Goal: Information Seeking & Learning: Understand process/instructions

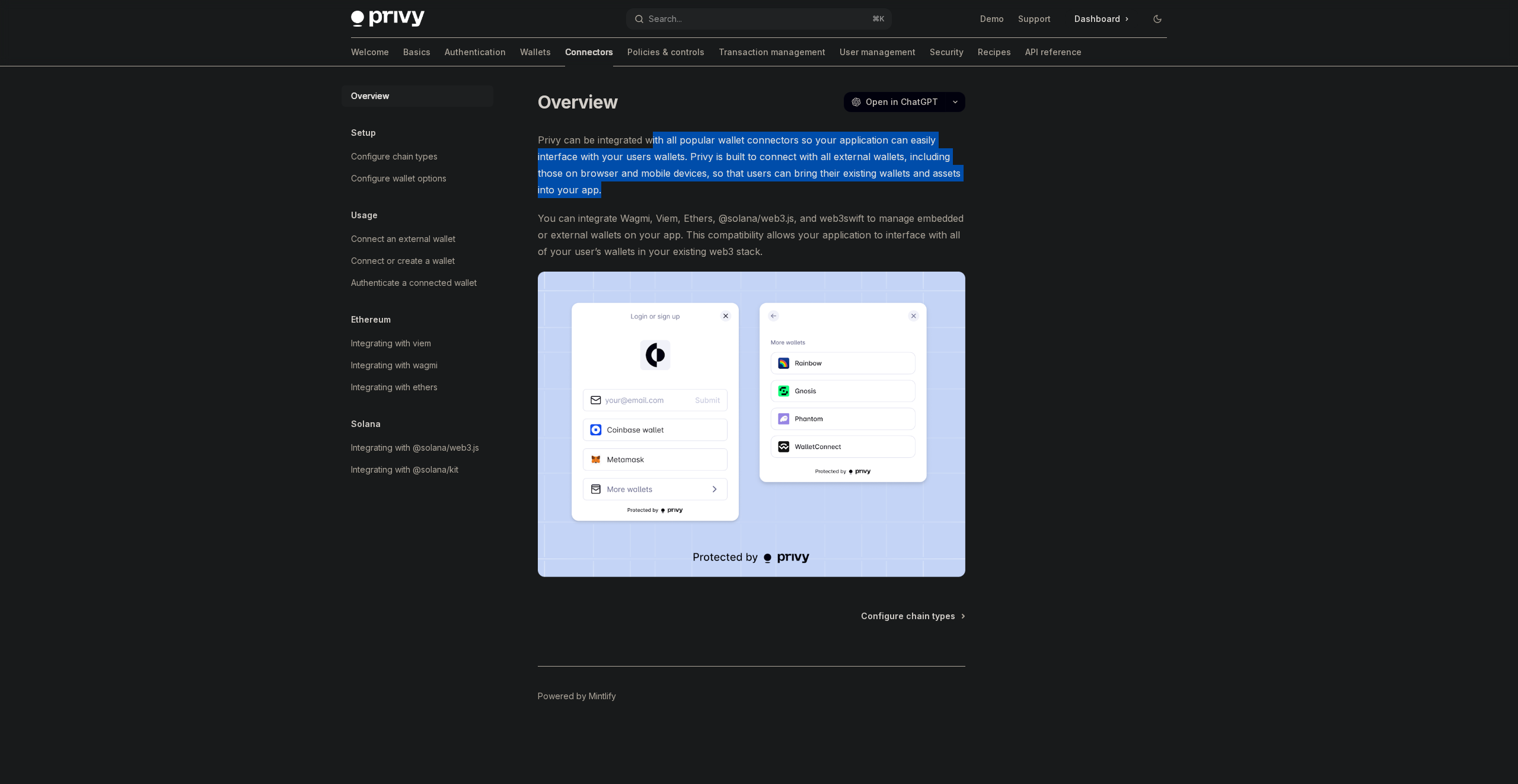
drag, startPoint x: 660, startPoint y: 190, endPoint x: 649, endPoint y: 136, distance: 55.1
click at [649, 142] on span "Privy can be integrated with all popular wallet connectors so your application …" at bounding box center [751, 165] width 427 height 67
click at [649, 135] on span "Privy can be integrated with all popular wallet connectors so your application …" at bounding box center [751, 165] width 427 height 67
drag, startPoint x: 649, startPoint y: 134, endPoint x: 670, endPoint y: 178, distance: 48.8
click at [670, 178] on span "Privy can be integrated with all popular wallet connectors so your application …" at bounding box center [751, 165] width 427 height 67
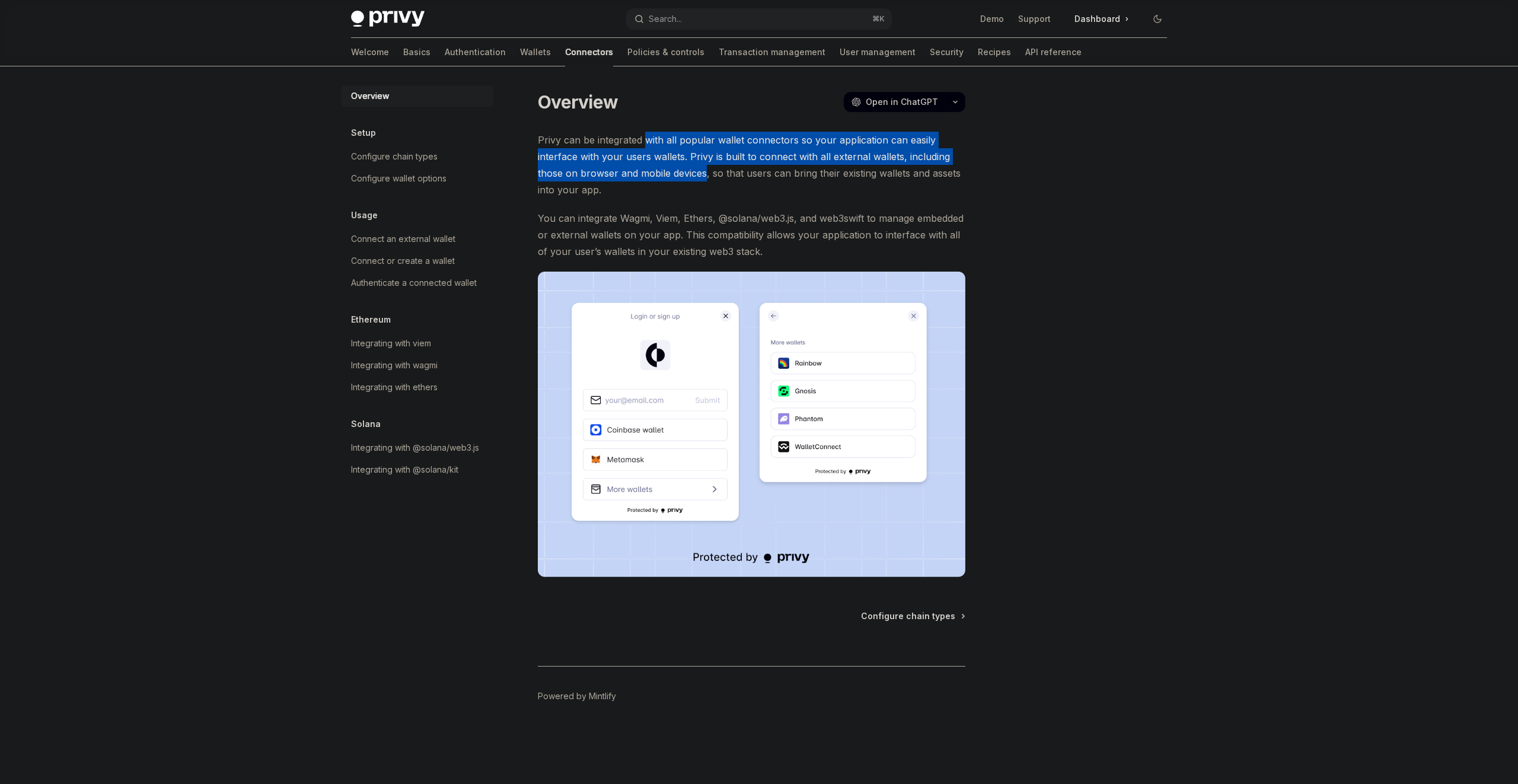
click at [670, 178] on span "Privy can be integrated with all popular wallet connectors so your application …" at bounding box center [751, 165] width 427 height 67
drag, startPoint x: 670, startPoint y: 178, endPoint x: 673, endPoint y: 130, distance: 48.1
click at [673, 132] on span "Privy can be integrated with all popular wallet connectors so your application …" at bounding box center [751, 165] width 427 height 67
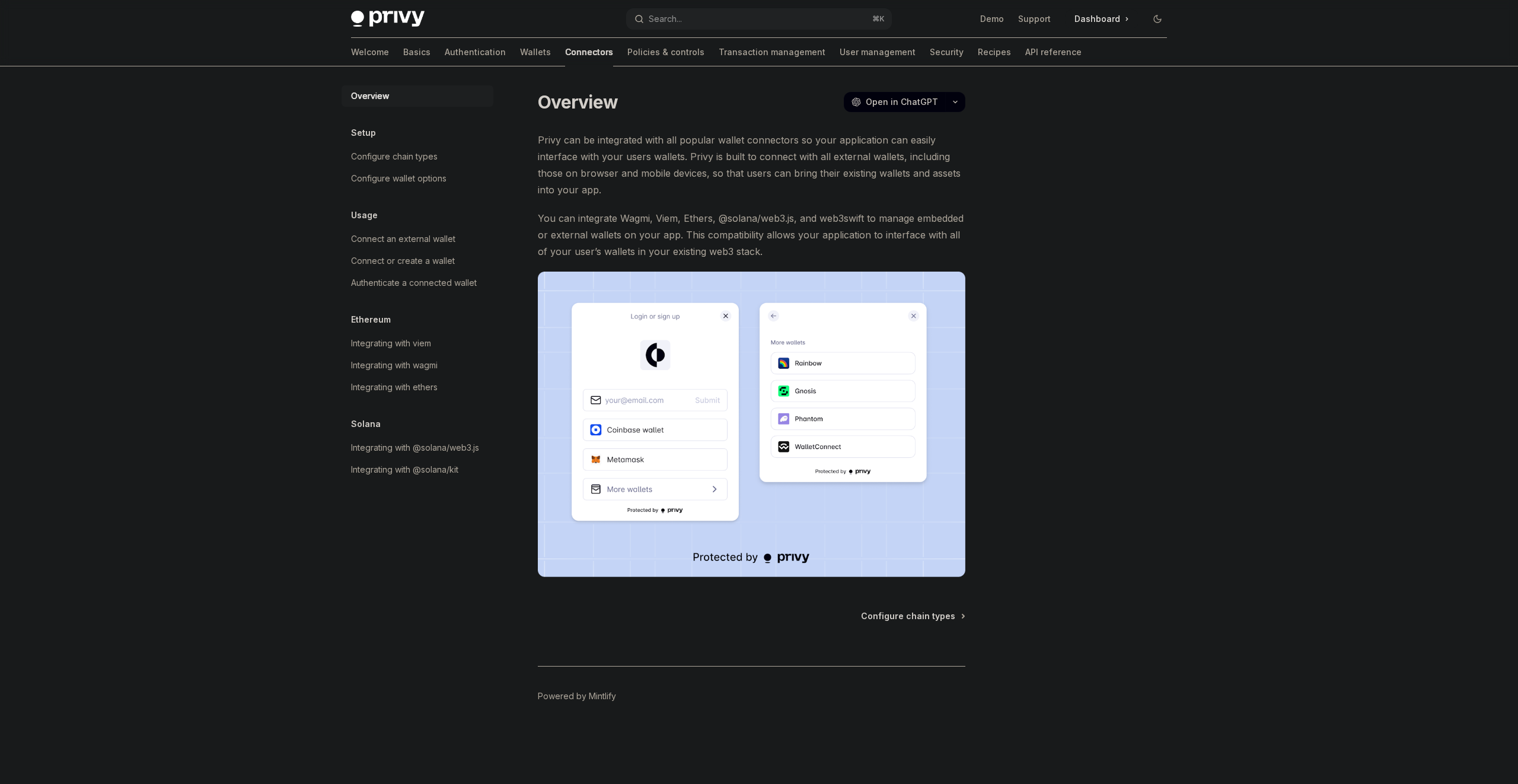
click at [673, 130] on div "Overview OpenAI Open in ChatGPT OpenAI Open in ChatGPT Privy can be integrated …" at bounding box center [640, 437] width 654 height 694
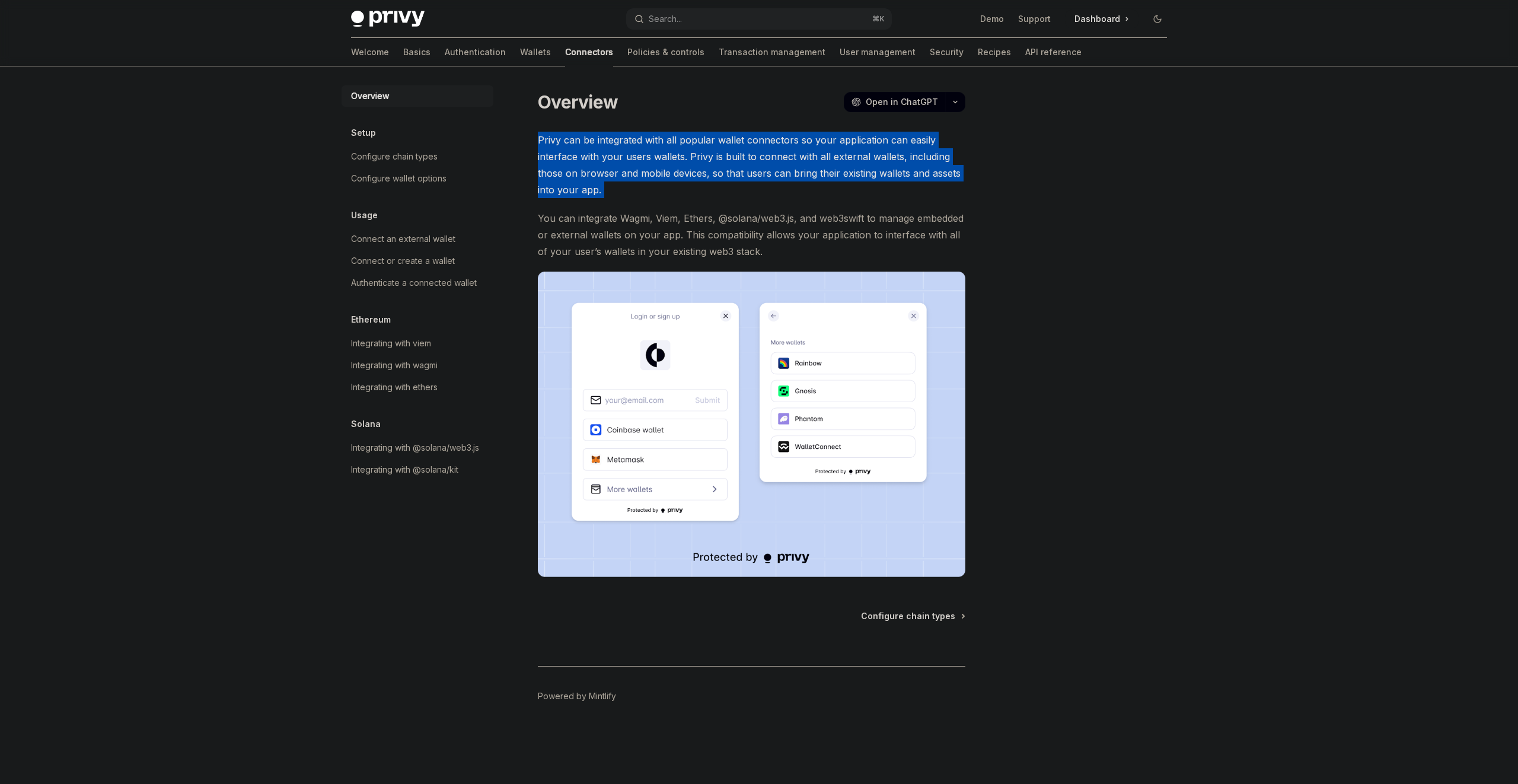
drag, startPoint x: 673, startPoint y: 130, endPoint x: 673, endPoint y: 182, distance: 52.0
click at [673, 182] on div "Overview OpenAI Open in ChatGPT OpenAI Open in ChatGPT Privy can be integrated …" at bounding box center [640, 437] width 654 height 694
click at [673, 182] on span "Privy can be integrated with all popular wallet connectors so your application …" at bounding box center [751, 165] width 427 height 67
drag, startPoint x: 682, startPoint y: 135, endPoint x: 686, endPoint y: 125, distance: 10.8
click at [686, 126] on div "Overview OpenAI Open in ChatGPT OpenAI Open in ChatGPT Privy can be integrated …" at bounding box center [640, 437] width 654 height 694
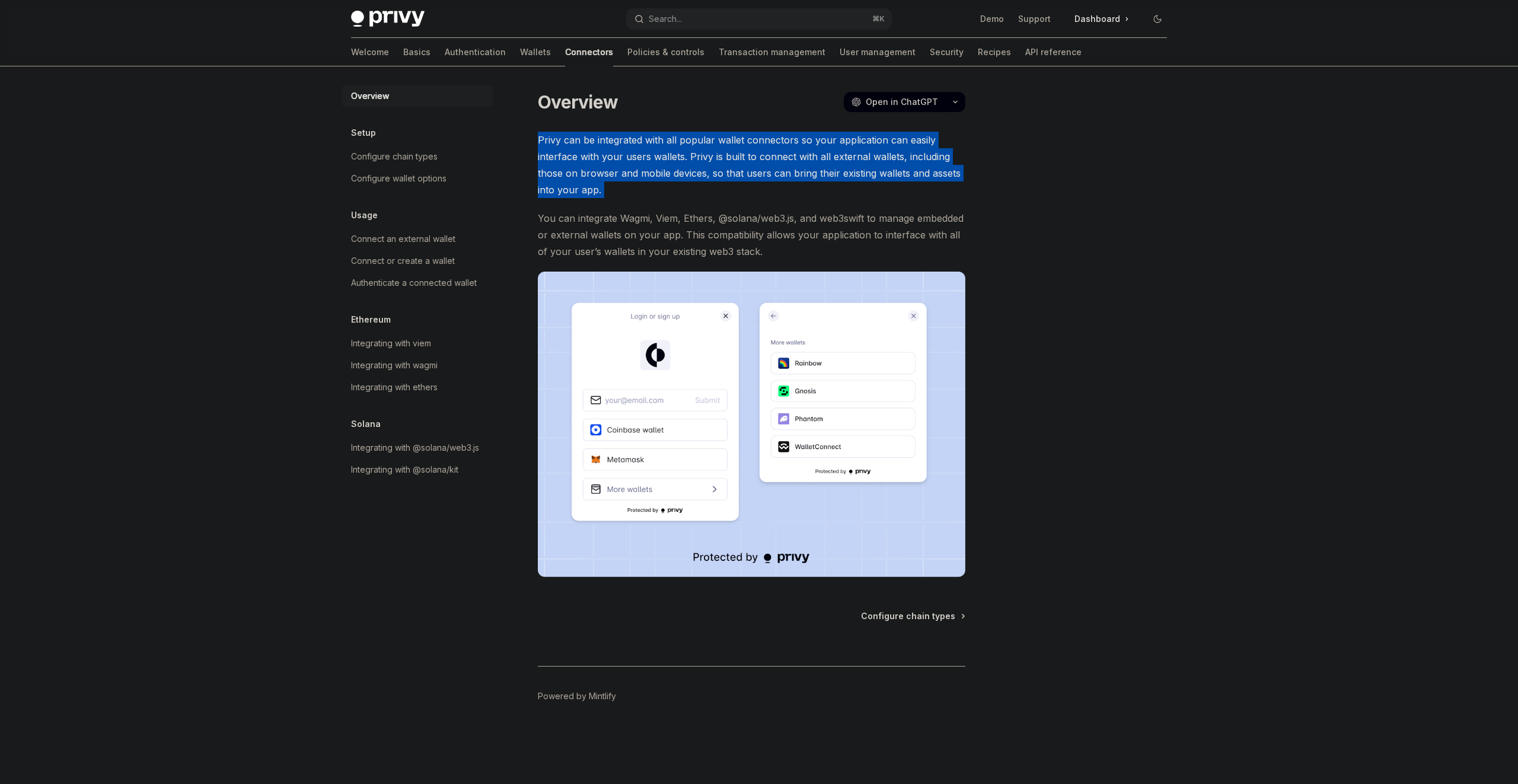
click at [686, 125] on div "Overview OpenAI Open in ChatGPT OpenAI Open in ChatGPT Privy can be integrated …" at bounding box center [640, 437] width 654 height 694
click at [697, 209] on div "Overview OpenAI Open in ChatGPT OpenAI Open in ChatGPT Privy can be integrated …" at bounding box center [640, 437] width 654 height 694
click at [703, 187] on span "Privy can be integrated with all popular wallet connectors so your application …" at bounding box center [751, 165] width 427 height 67
drag, startPoint x: 698, startPoint y: 124, endPoint x: 698, endPoint y: 117, distance: 7.0
click at [698, 117] on div "Overview OpenAI Open in ChatGPT OpenAI Open in ChatGPT Privy can be integrated …" at bounding box center [640, 437] width 654 height 694
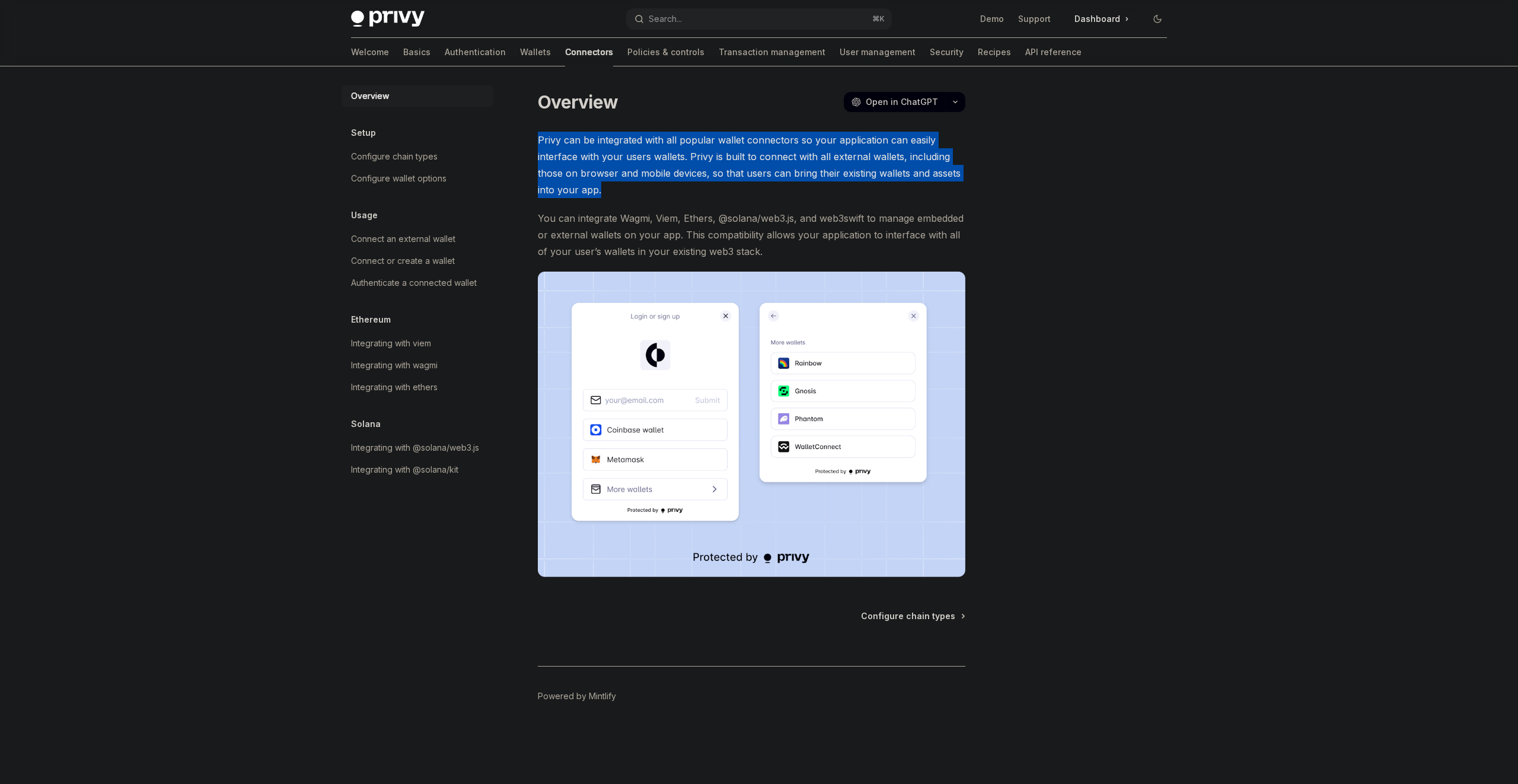
click at [698, 117] on div "Overview OpenAI Open in ChatGPT OpenAI Open in ChatGPT Privy can be integrated …" at bounding box center [640, 437] width 654 height 694
drag, startPoint x: 699, startPoint y: 127, endPoint x: 708, endPoint y: 186, distance: 59.7
click at [708, 190] on div "Overview OpenAI Open in ChatGPT OpenAI Open in ChatGPT Privy can be integrated …" at bounding box center [640, 437] width 654 height 694
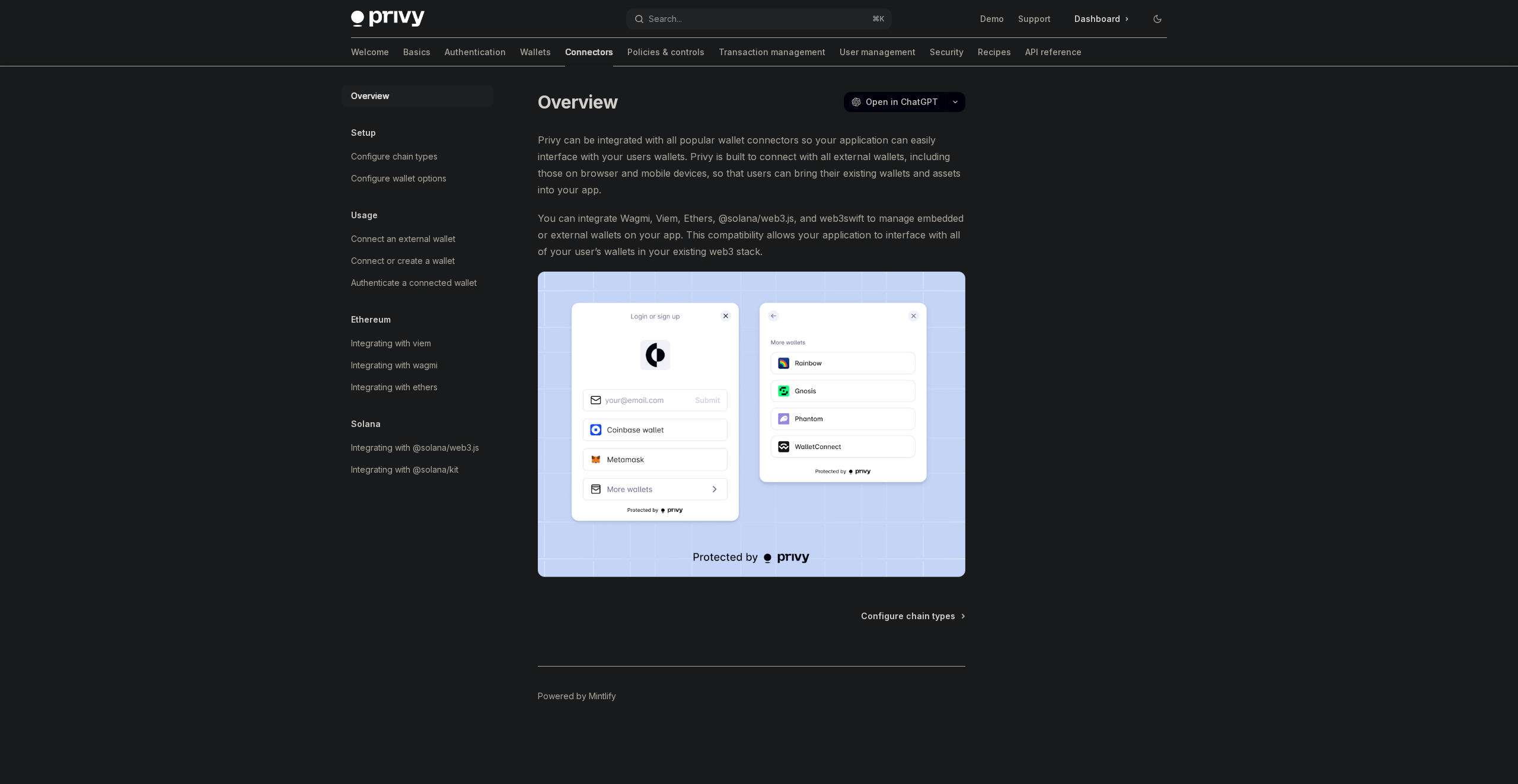
click at [707, 186] on span "Privy can be integrated with all popular wallet connectors so your application …" at bounding box center [751, 165] width 427 height 67
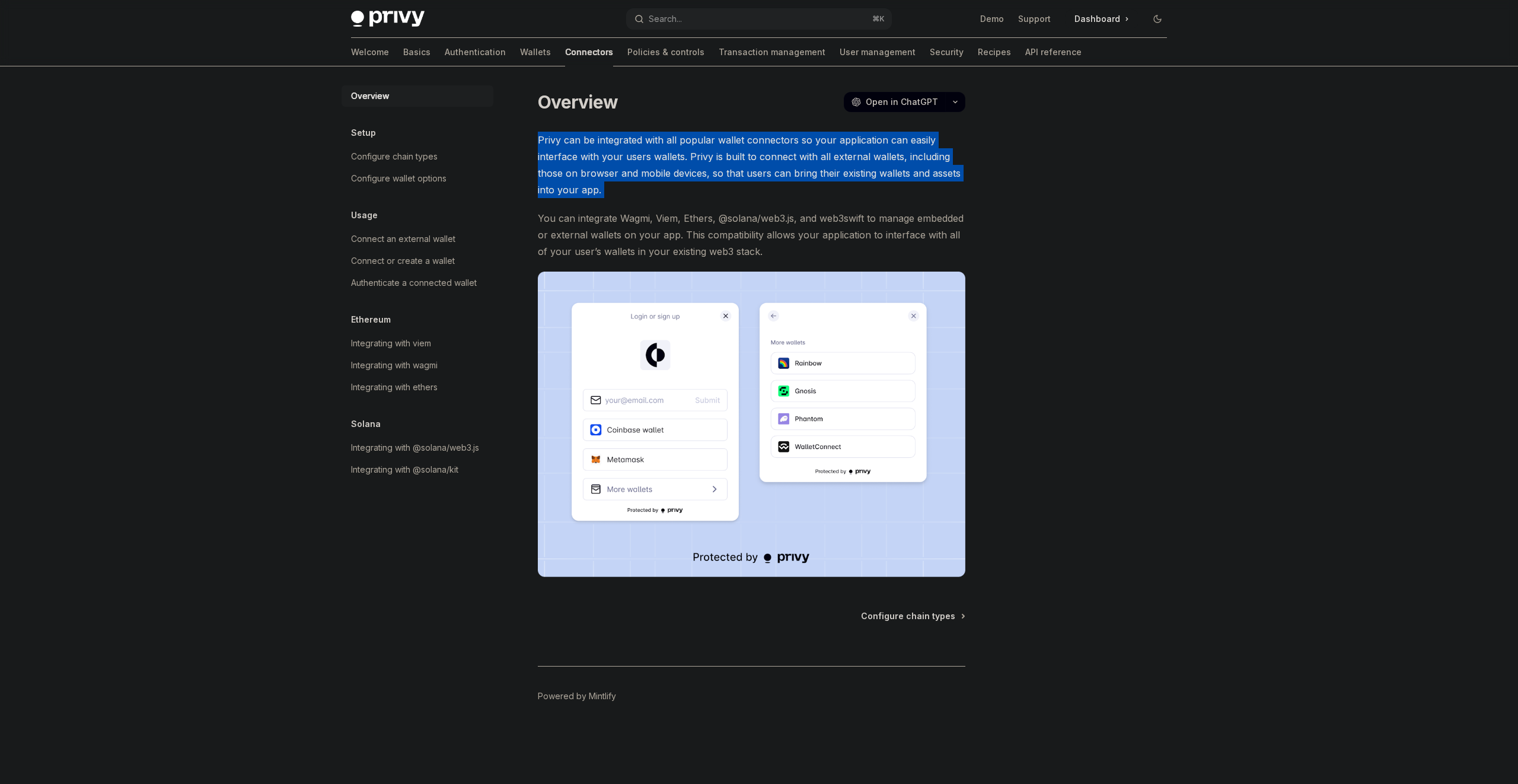
drag, startPoint x: 707, startPoint y: 186, endPoint x: 703, endPoint y: 113, distance: 73.1
click at [703, 114] on div "Overview OpenAI Open in ChatGPT OpenAI Open in ChatGPT Privy can be integrated …" at bounding box center [640, 437] width 654 height 694
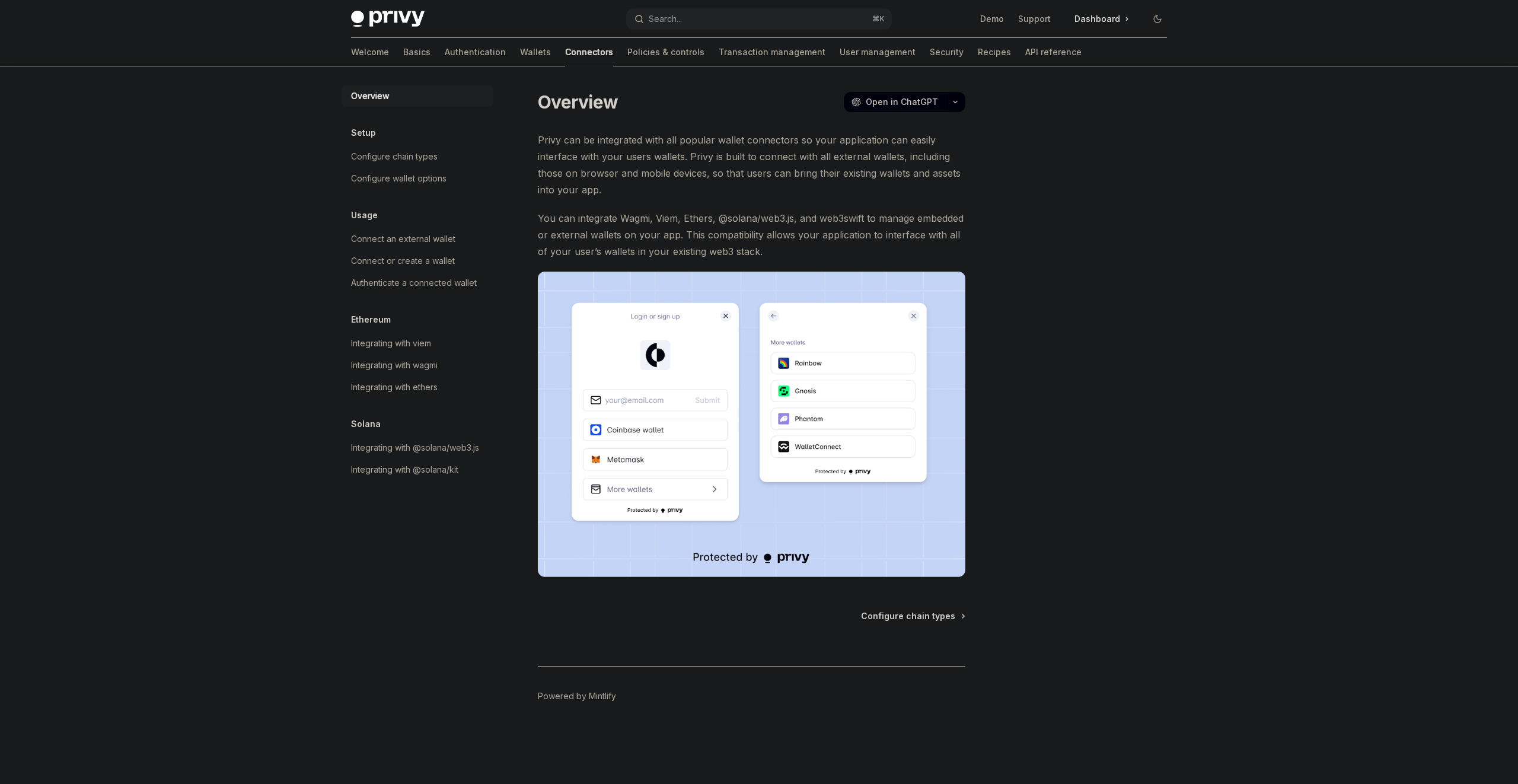
click at [703, 112] on div "Overview OpenAI Open in ChatGPT" at bounding box center [751, 102] width 427 height 21
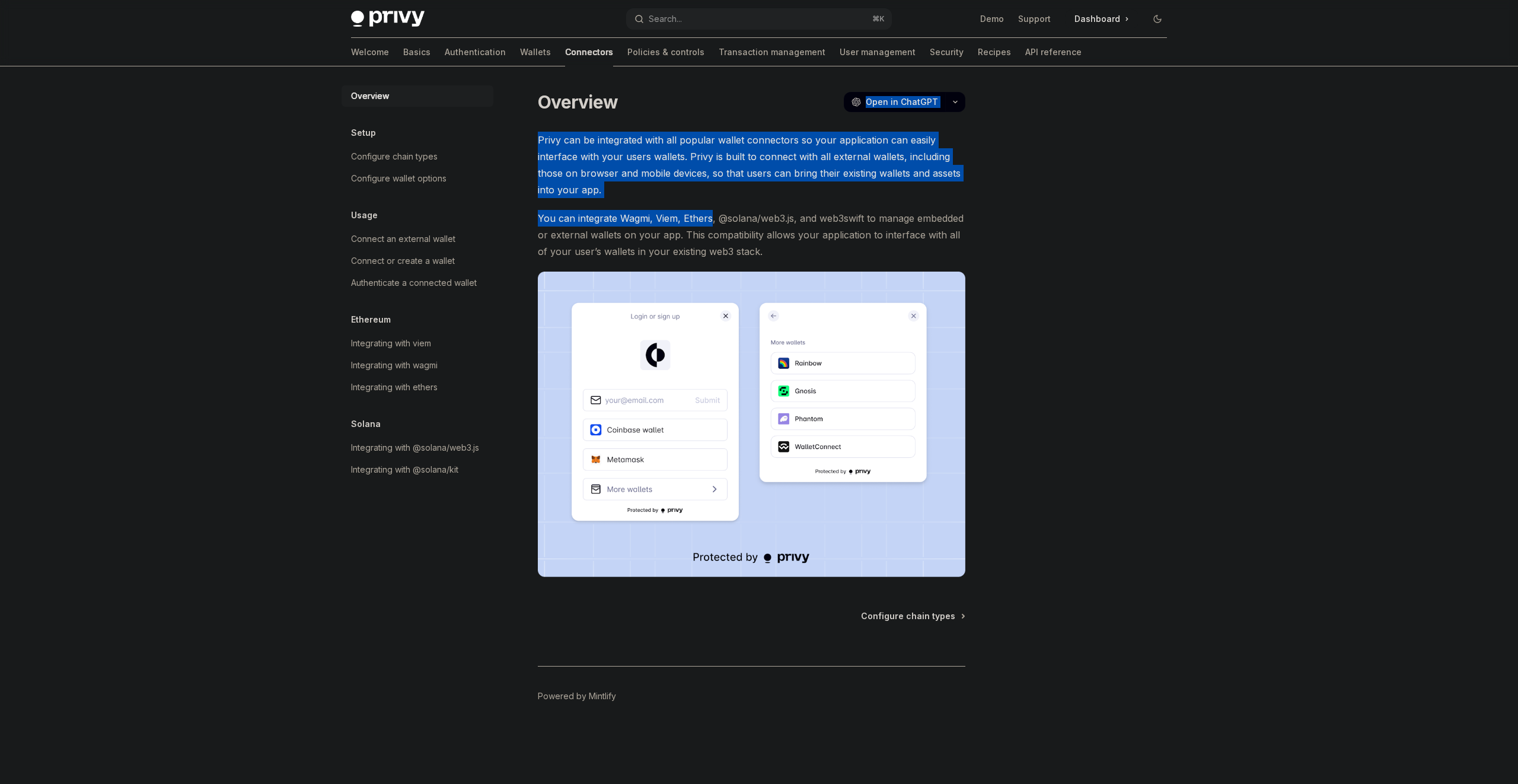
click at [691, 210] on div "Overview OpenAI Open in ChatGPT OpenAI Open in ChatGPT Privy can be integrated …" at bounding box center [640, 437] width 654 height 694
click at [686, 188] on span "Privy can be integrated with all popular wallet connectors so your application …" at bounding box center [751, 165] width 427 height 67
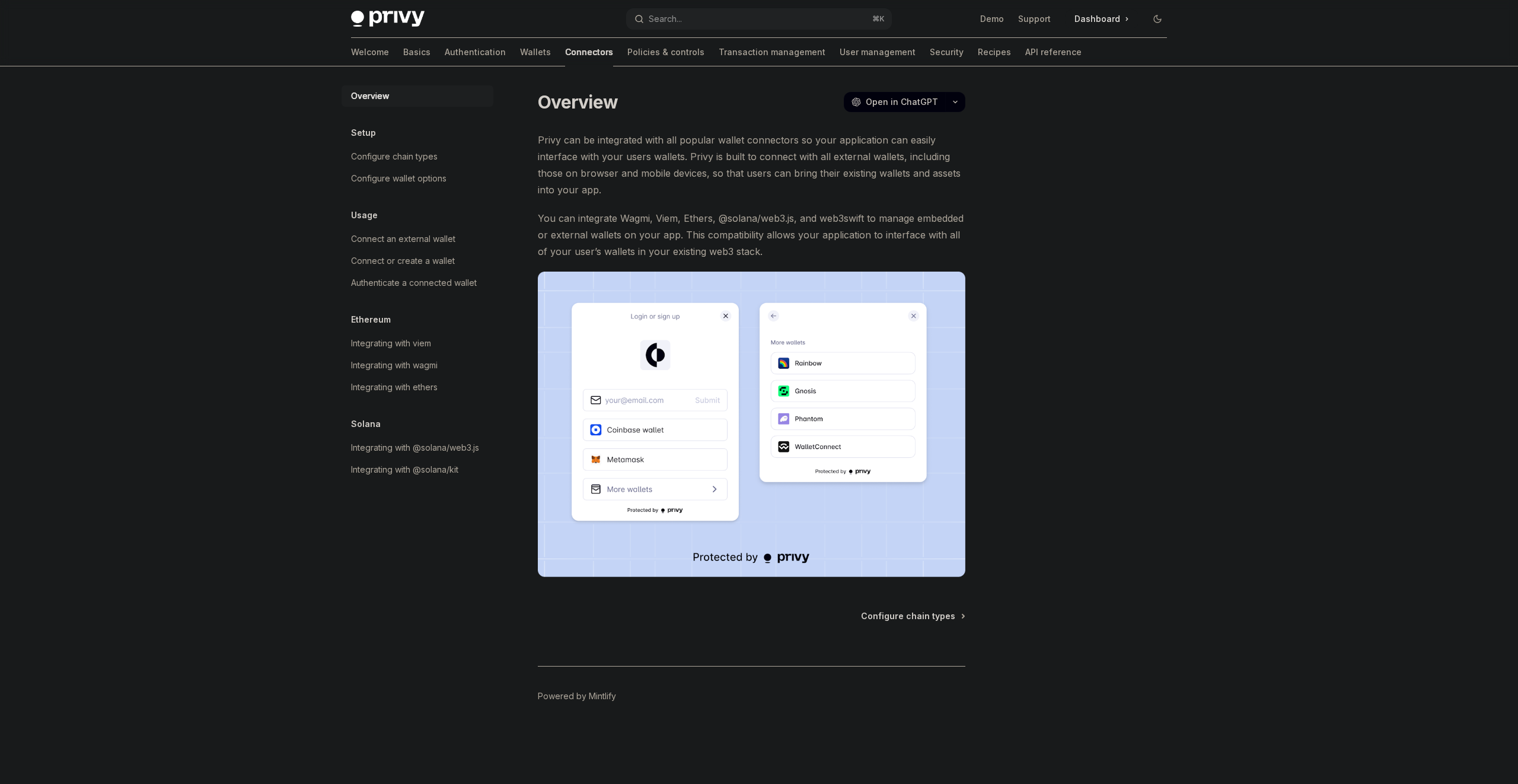
click at [686, 189] on span "Privy can be integrated with all popular wallet connectors so your application …" at bounding box center [751, 165] width 427 height 67
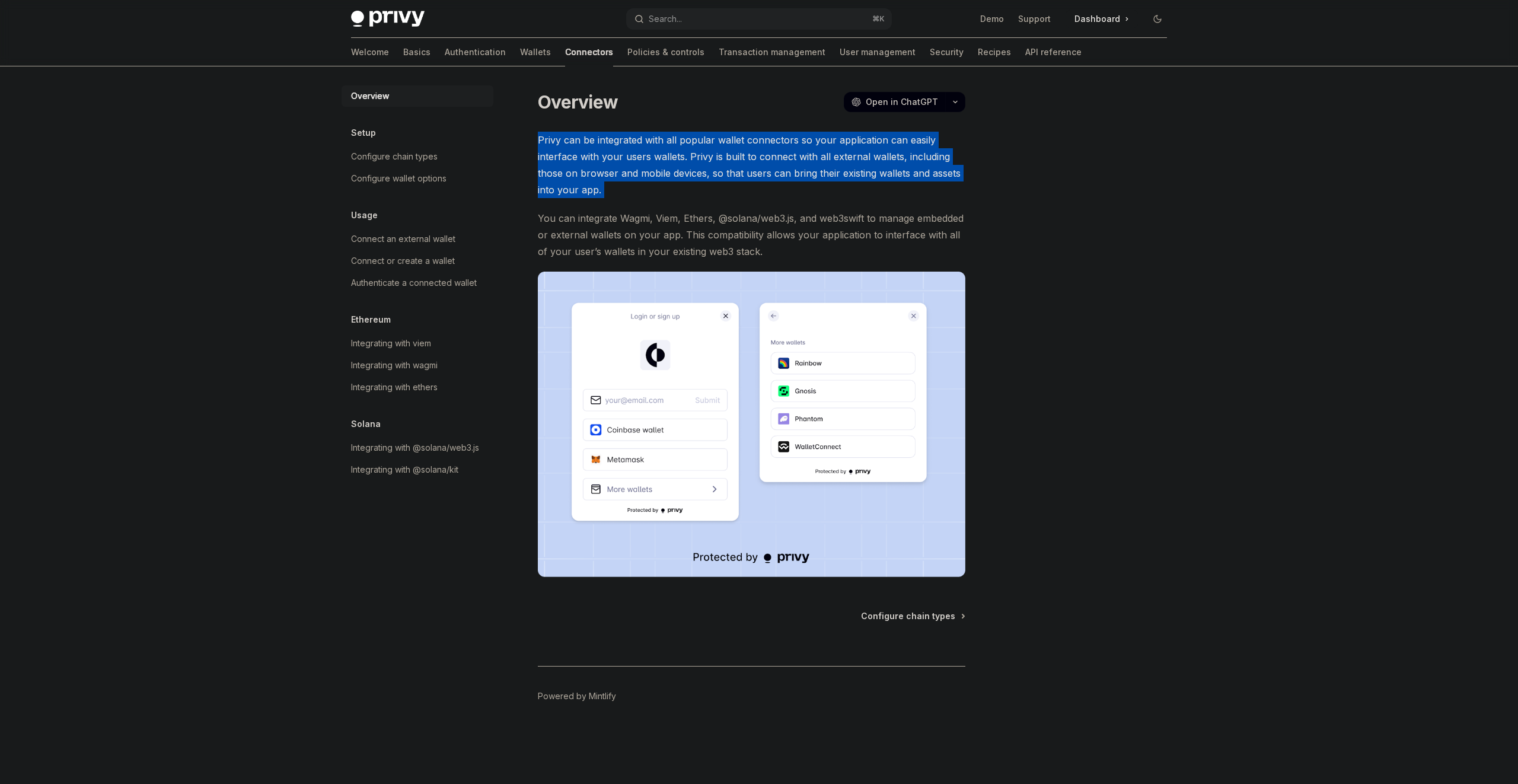
drag, startPoint x: 686, startPoint y: 189, endPoint x: 689, endPoint y: 119, distance: 70.1
click at [689, 119] on div "Overview OpenAI Open in ChatGPT OpenAI Open in ChatGPT Privy can be integrated …" at bounding box center [640, 437] width 654 height 694
drag, startPoint x: 695, startPoint y: 228, endPoint x: 695, endPoint y: 205, distance: 23.0
click at [695, 228] on div "Overview OpenAI Open in ChatGPT OpenAI Open in ChatGPT Privy can be integrated …" at bounding box center [640, 437] width 654 height 694
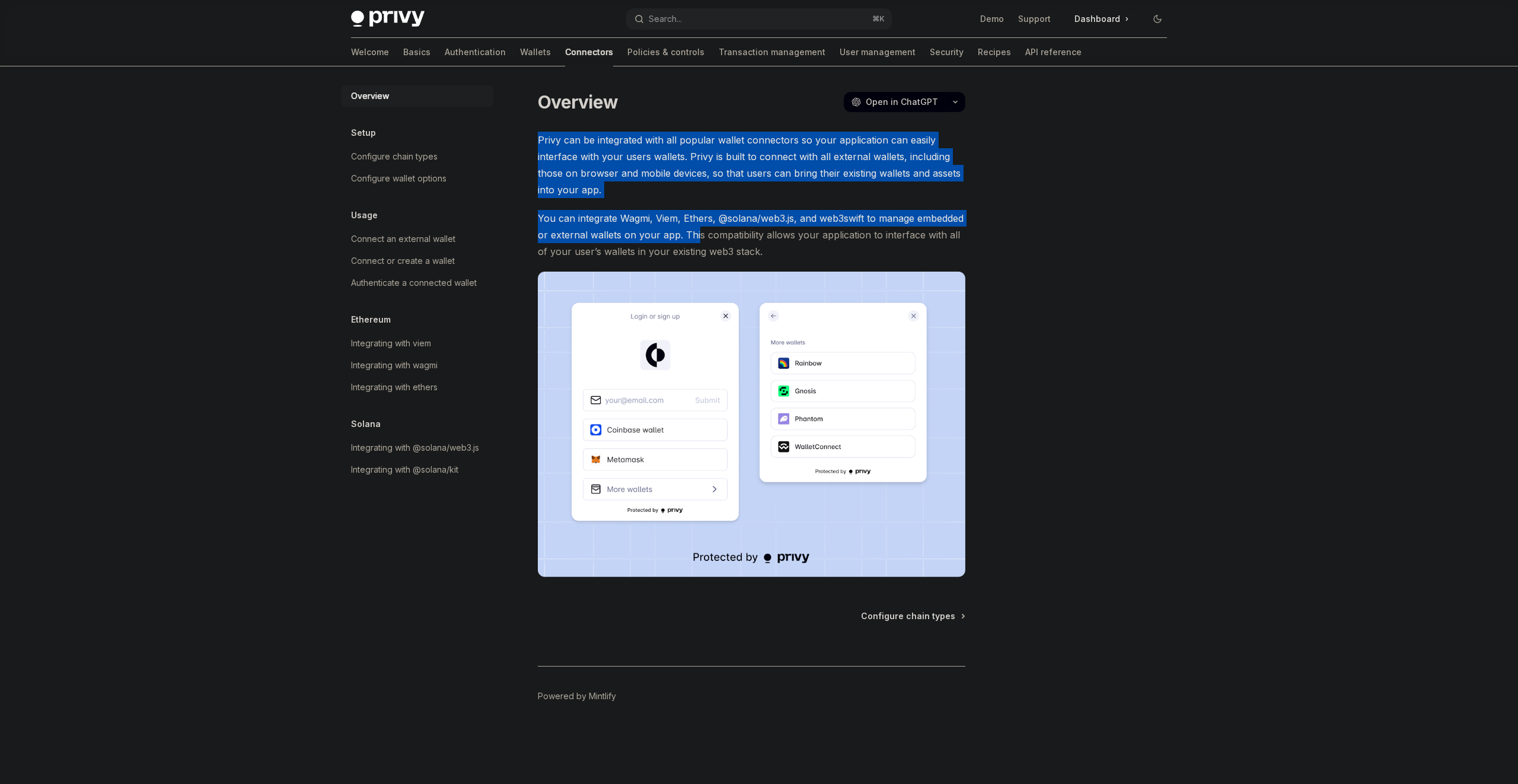
click at [695, 205] on div "Privy can be integrated with all popular wallet connectors so your application …" at bounding box center [751, 355] width 427 height 445
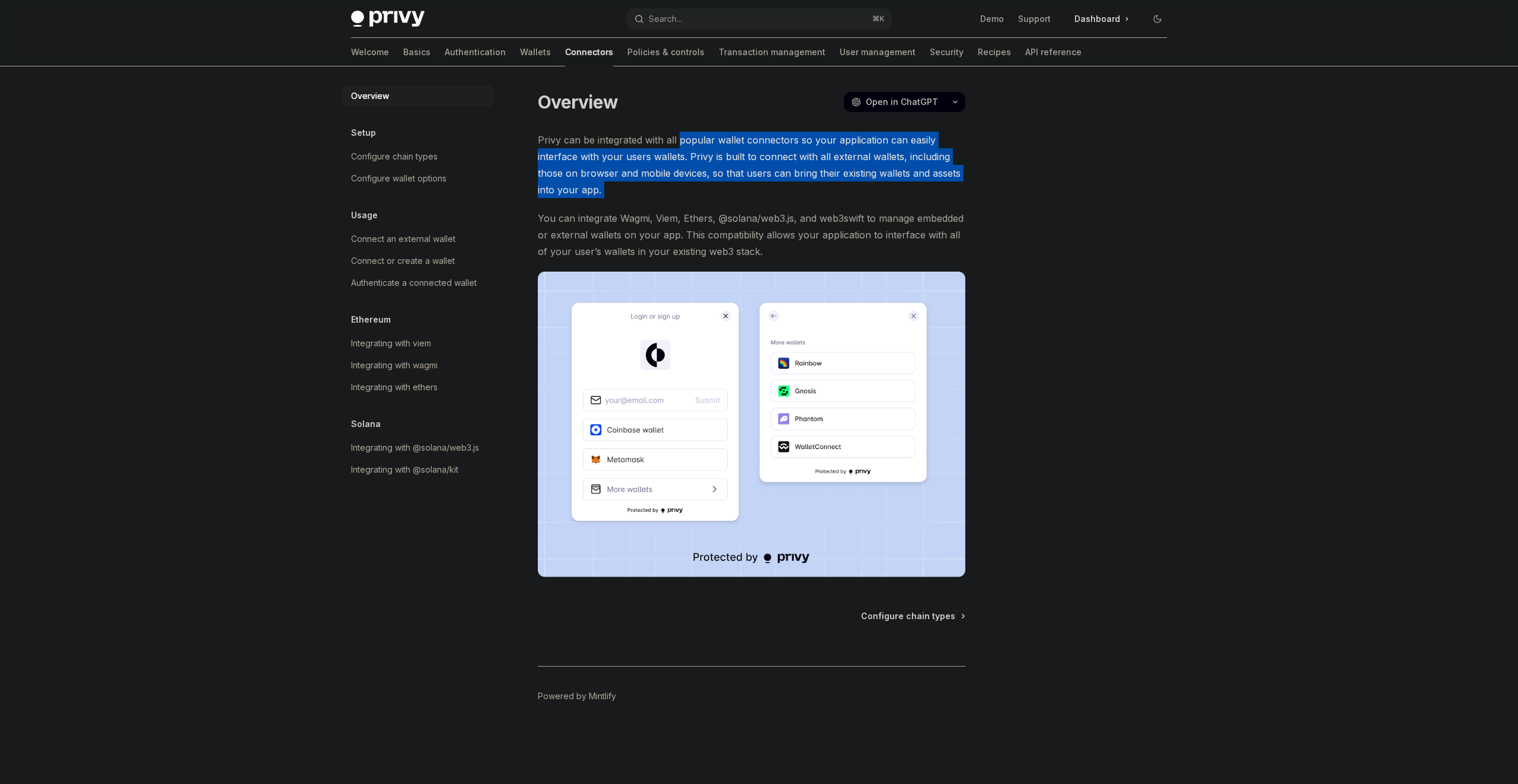
drag, startPoint x: 695, startPoint y: 203, endPoint x: 676, endPoint y: 133, distance: 72.5
click at [676, 133] on div "Privy can be integrated with all popular wallet connectors so your application …" at bounding box center [751, 355] width 427 height 445
click at [676, 133] on span "Privy can be integrated with all popular wallet connectors so your application …" at bounding box center [751, 165] width 427 height 67
drag, startPoint x: 676, startPoint y: 133, endPoint x: 692, endPoint y: 220, distance: 88.5
click at [692, 220] on div "Privy can be integrated with all popular wallet connectors so your application …" at bounding box center [751, 355] width 427 height 445
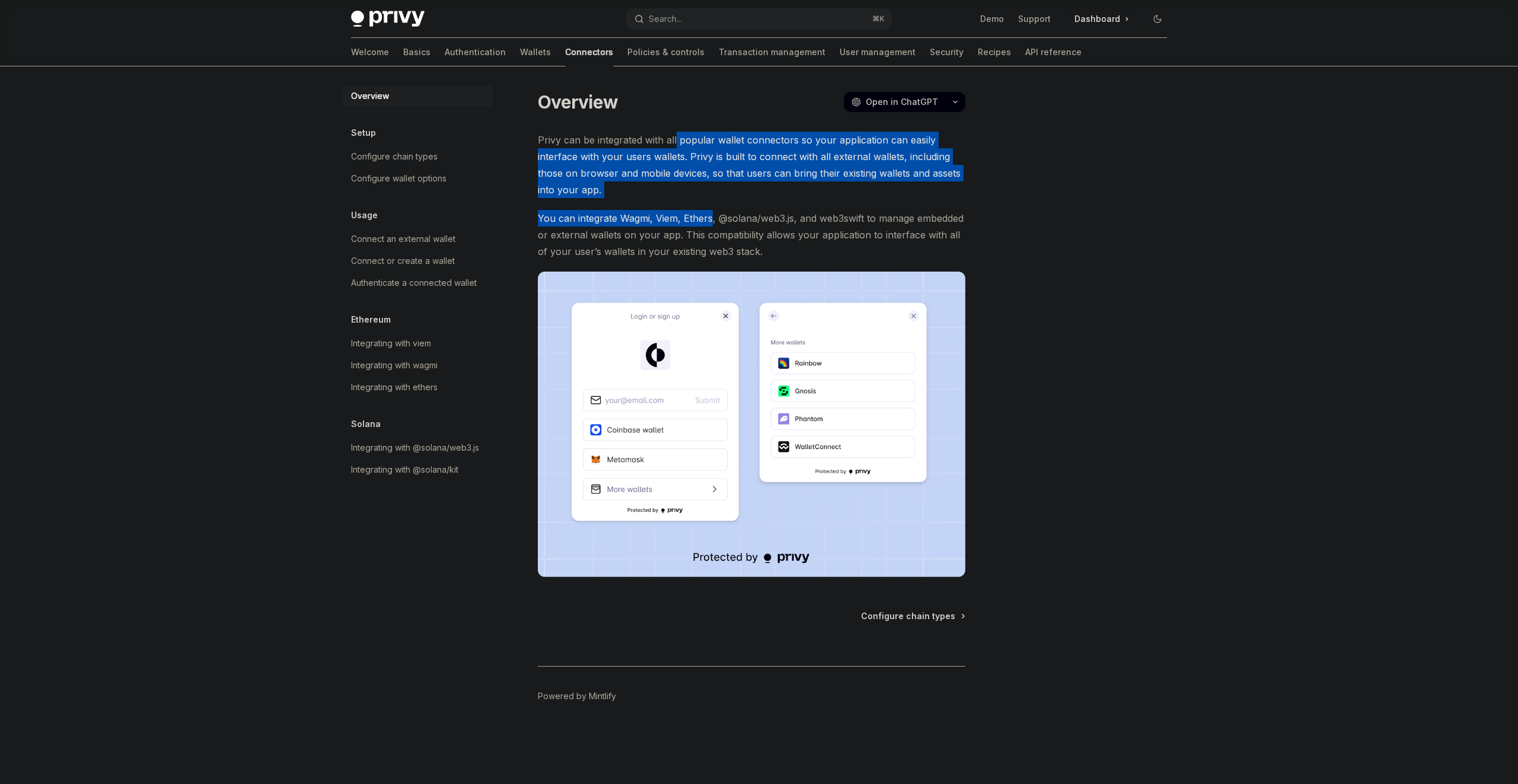
click at [692, 218] on span "You can integrate Wagmi, Viem, Ethers, @solana/web3.js, and web3swift to manage…" at bounding box center [751, 235] width 427 height 50
drag, startPoint x: 692, startPoint y: 218, endPoint x: 686, endPoint y: 157, distance: 61.3
click at [686, 157] on div "Privy can be integrated with all popular wallet connectors so your application …" at bounding box center [751, 355] width 427 height 445
click at [686, 157] on span "Privy can be integrated with all popular wallet connectors so your application …" at bounding box center [751, 165] width 427 height 67
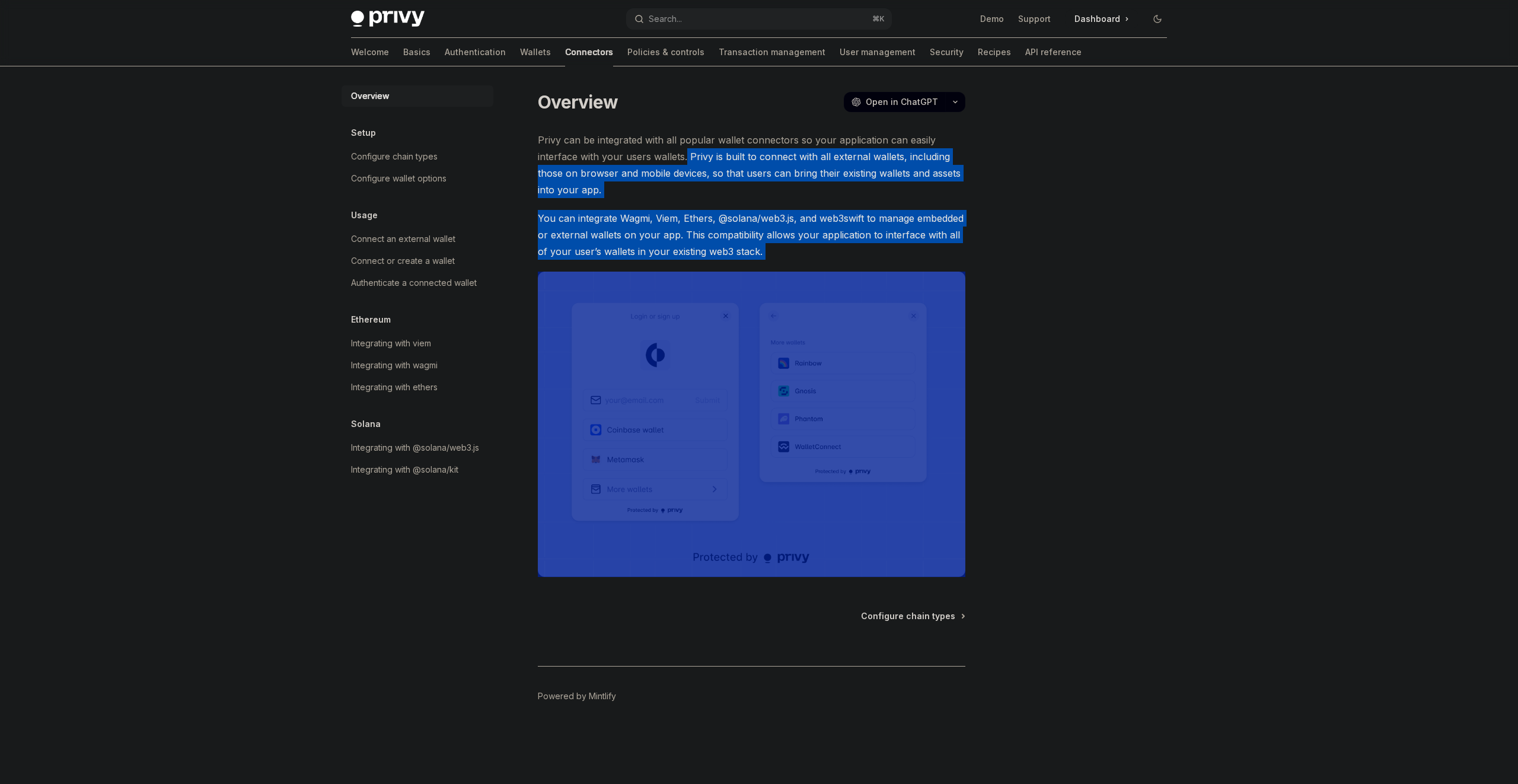
drag, startPoint x: 715, startPoint y: 281, endPoint x: 736, endPoint y: 324, distance: 47.9
click at [732, 320] on div "Privy can be integrated with all popular wallet connectors so your application …" at bounding box center [751, 355] width 427 height 445
click at [938, 617] on span "Configure chain types" at bounding box center [908, 616] width 94 height 12
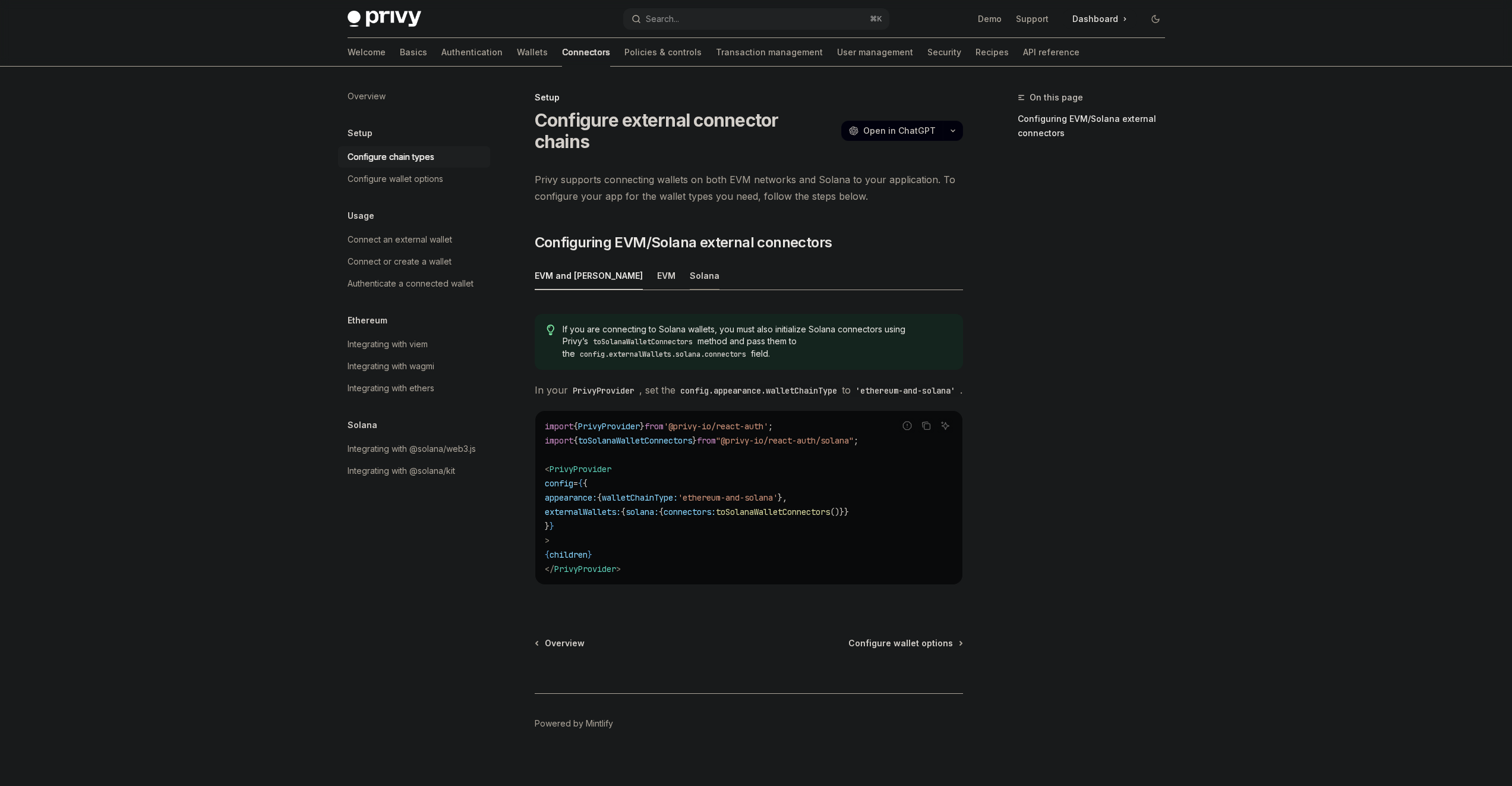
click at [690, 261] on div "Solana" at bounding box center [704, 275] width 30 height 28
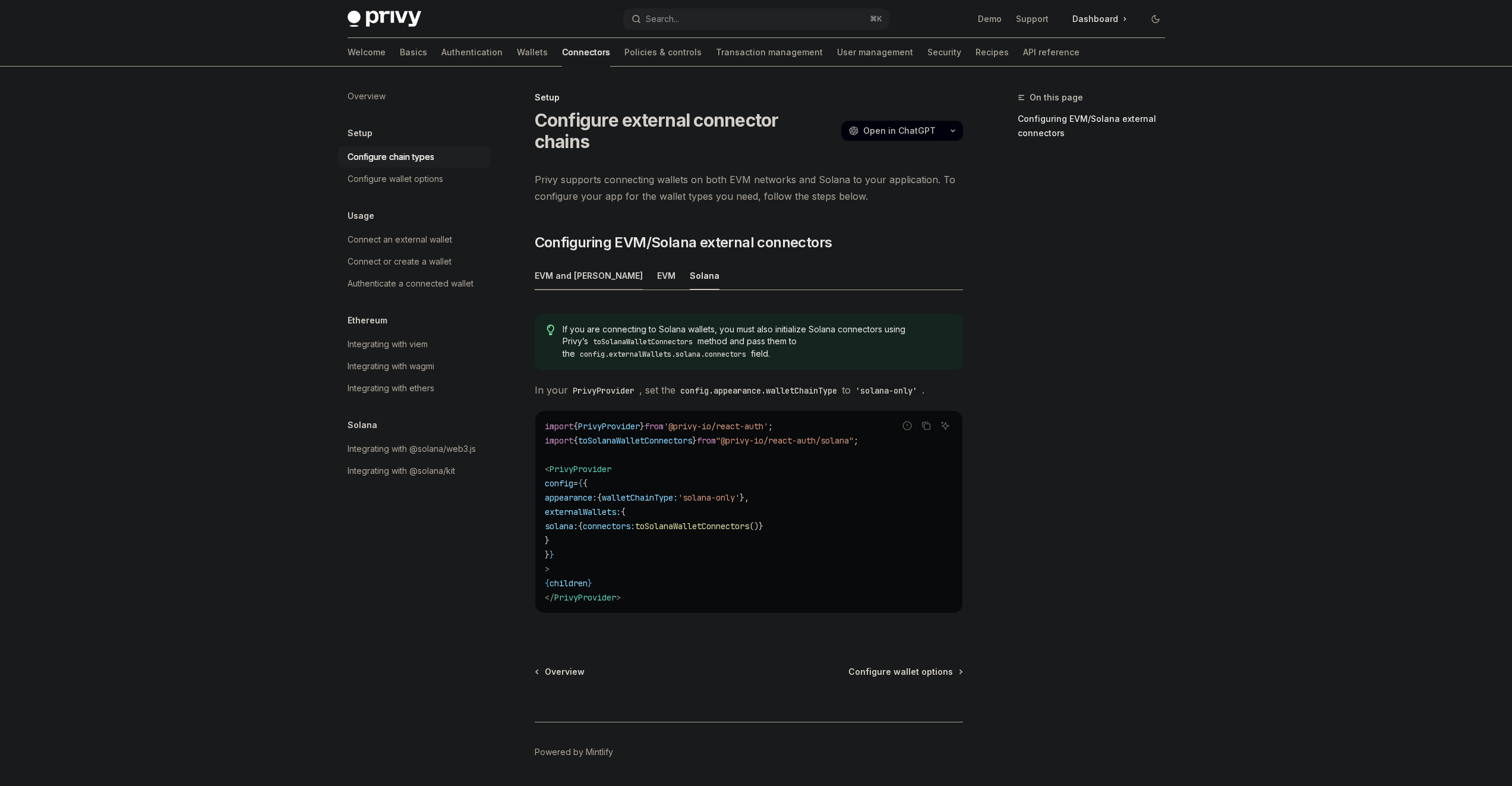
click at [555, 261] on div "EVM and Solana" at bounding box center [589, 275] width 108 height 28
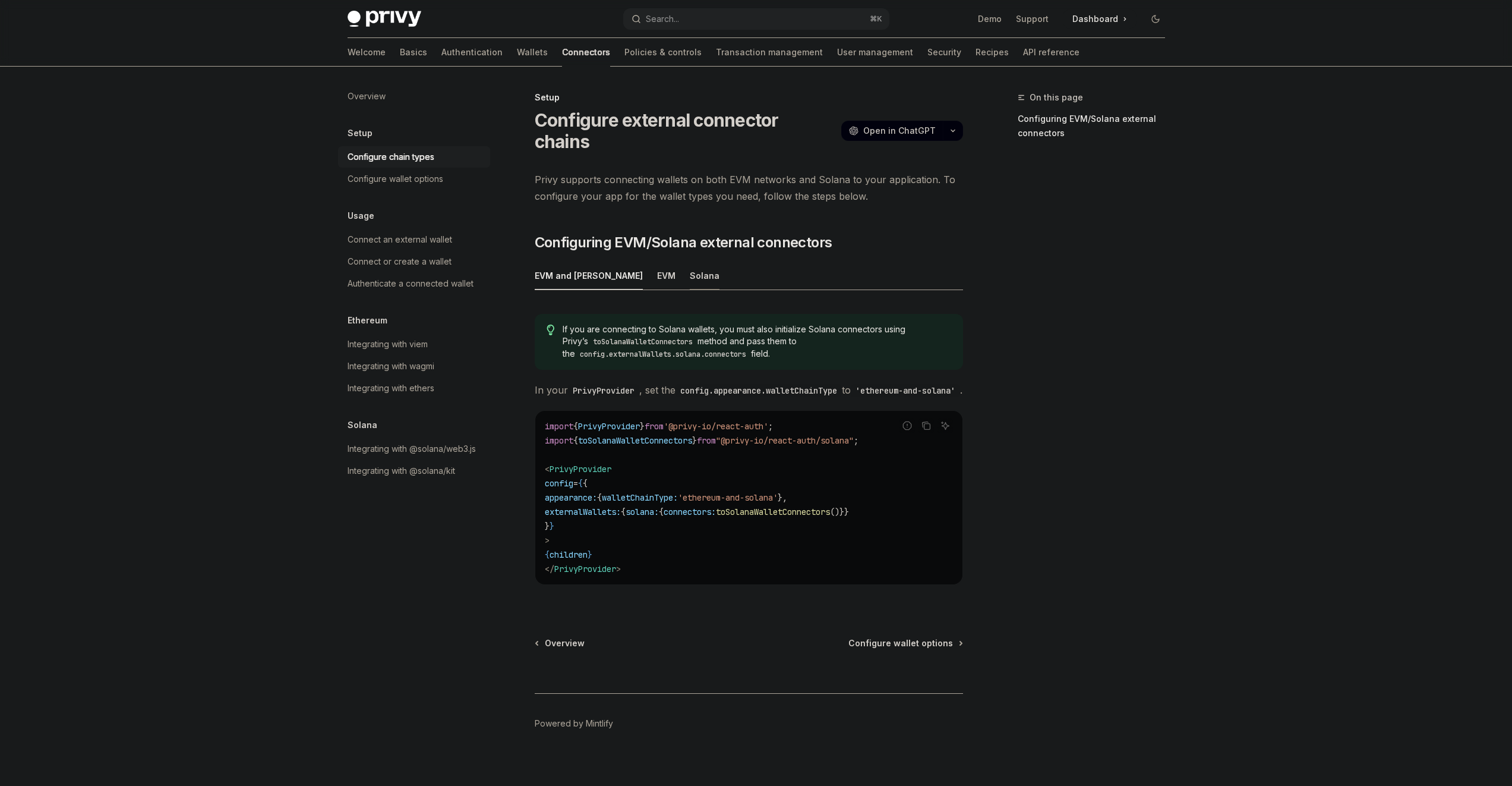
click at [690, 261] on div "Solana" at bounding box center [704, 275] width 30 height 28
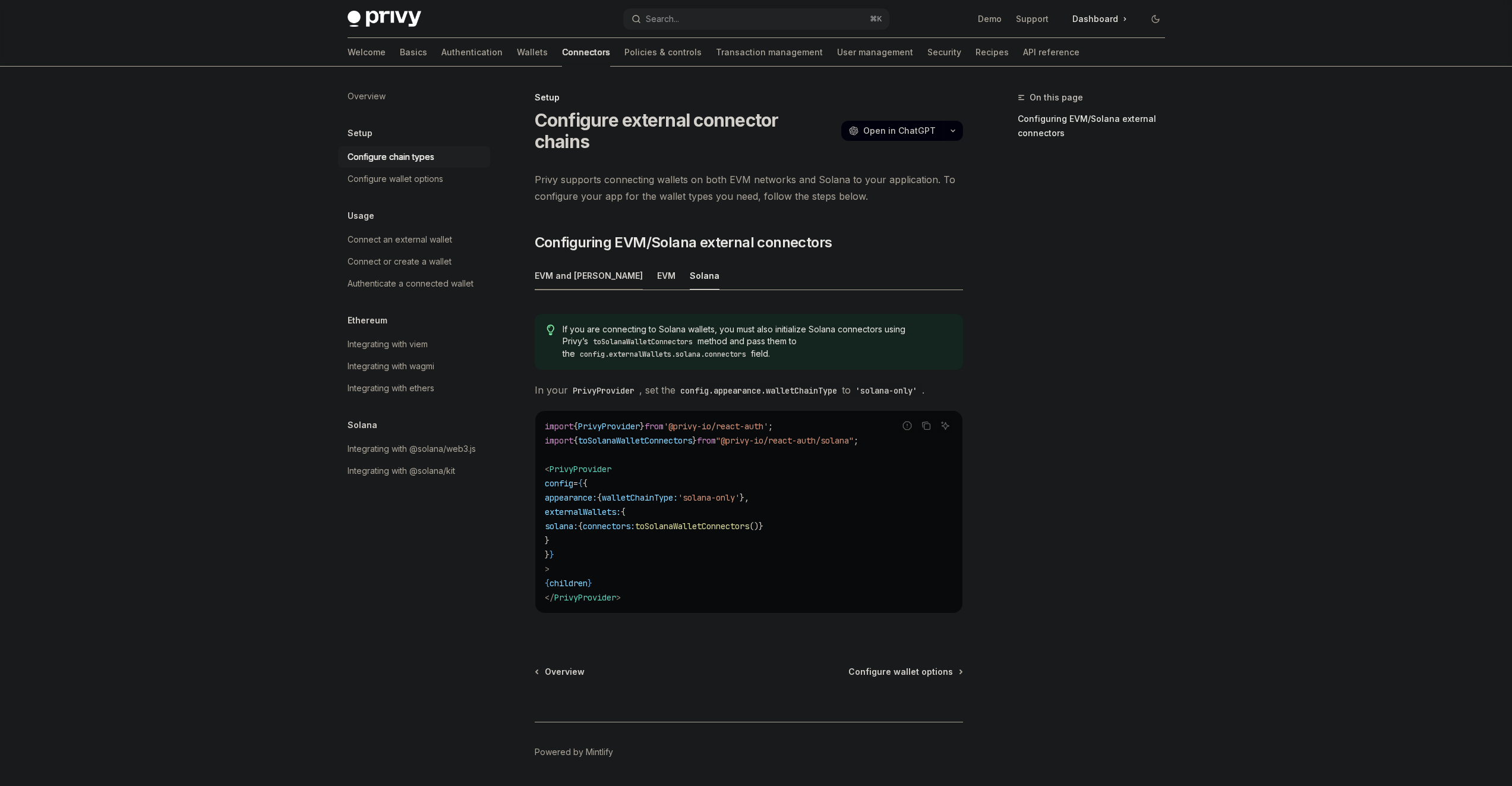
click at [575, 261] on div "EVM and Solana" at bounding box center [589, 275] width 108 height 28
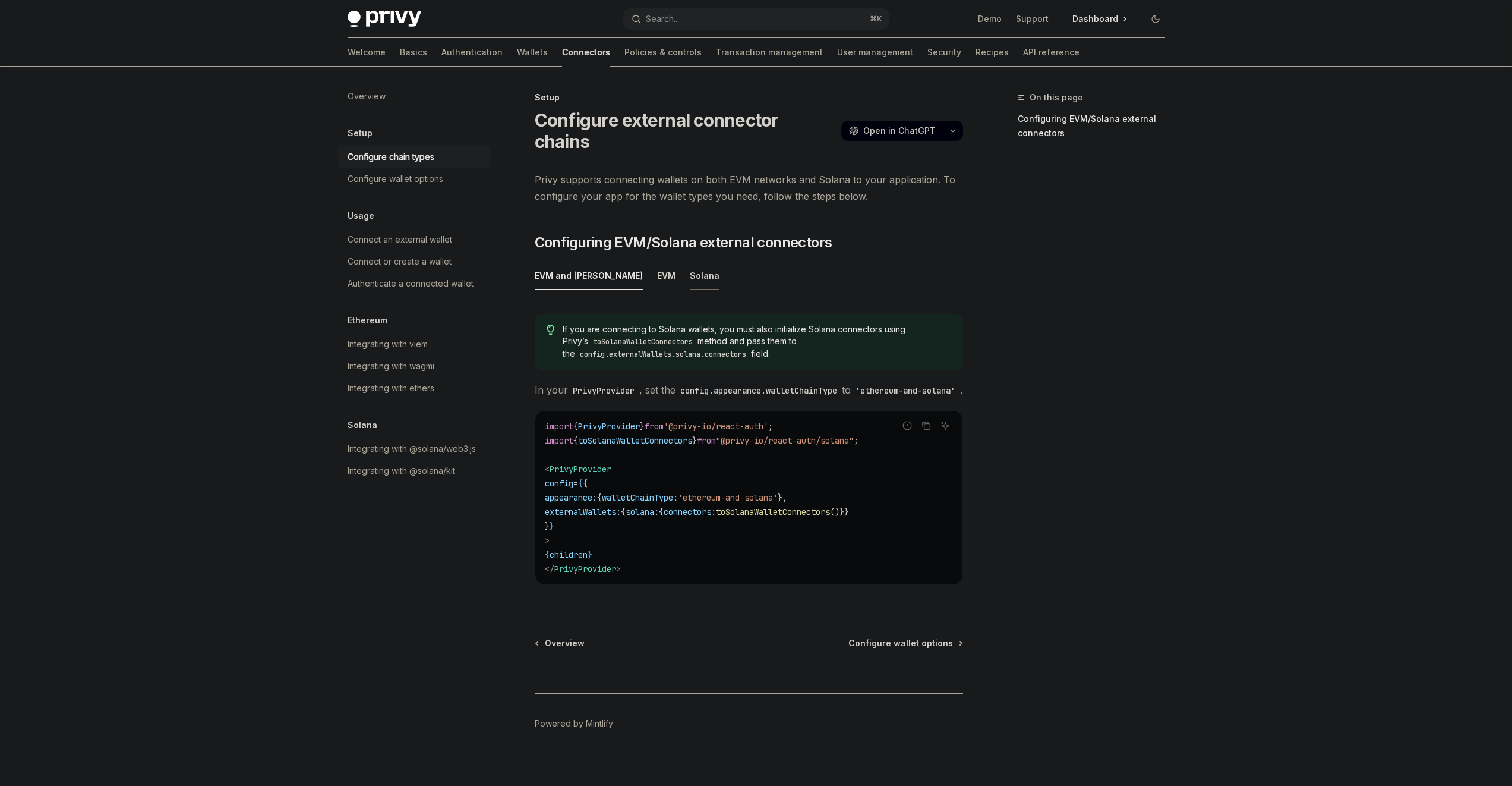
click at [690, 261] on div "Solana" at bounding box center [704, 275] width 30 height 28
type textarea "*"
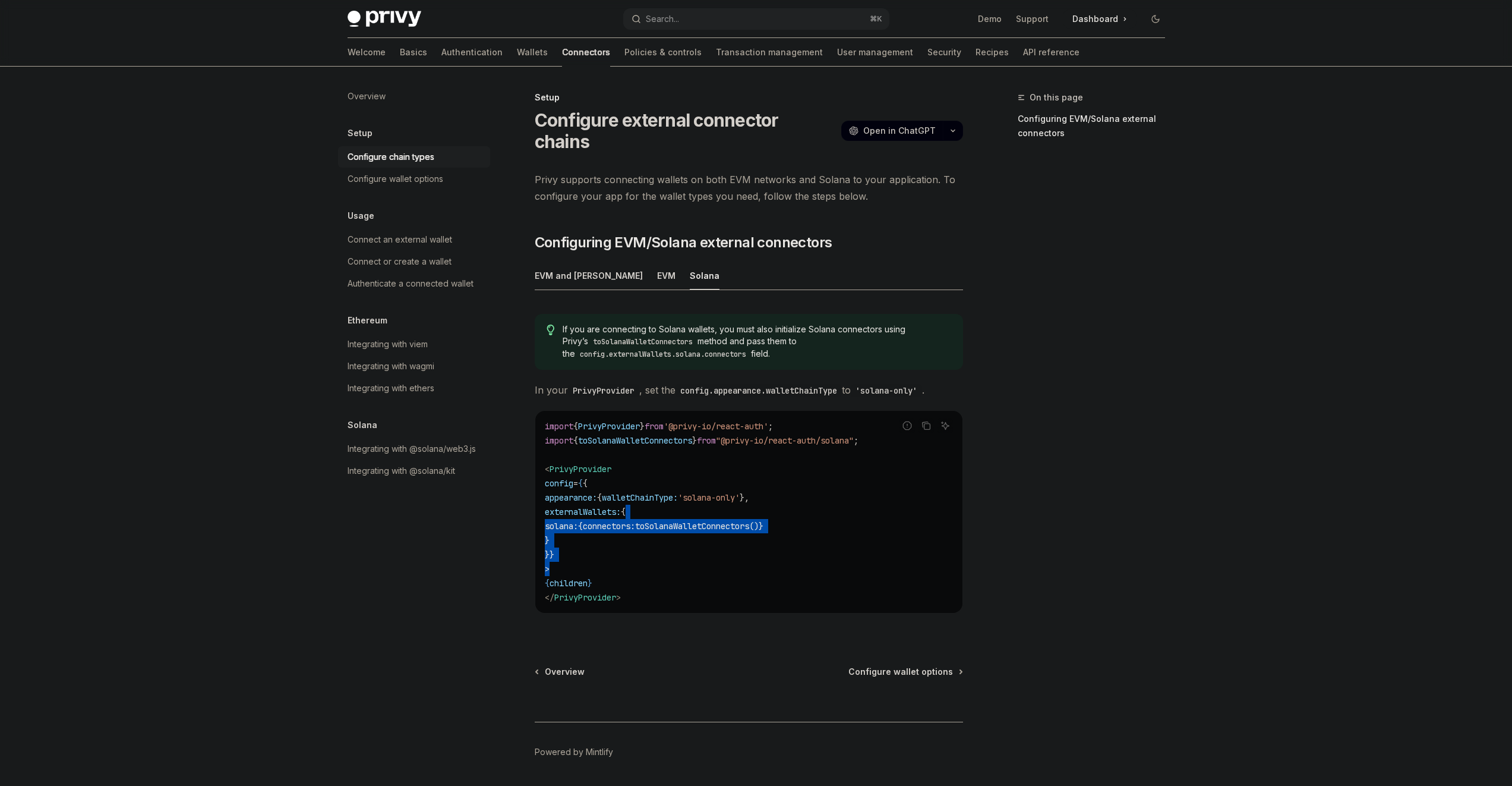
drag, startPoint x: 678, startPoint y: 488, endPoint x: 690, endPoint y: 534, distance: 47.5
click at [690, 541] on code "import { PrivyProvider } from '@privy-io/react-auth' ; import { toSolanaWalletC…" at bounding box center [749, 512] width 408 height 185
drag, startPoint x: 690, startPoint y: 534, endPoint x: 685, endPoint y: 517, distance: 17.7
click at [690, 534] on code "import { PrivyProvider } from '@privy-io/react-auth' ; import { toSolanaWalletC…" at bounding box center [749, 512] width 408 height 185
drag, startPoint x: 685, startPoint y: 517, endPoint x: 658, endPoint y: 455, distance: 67.6
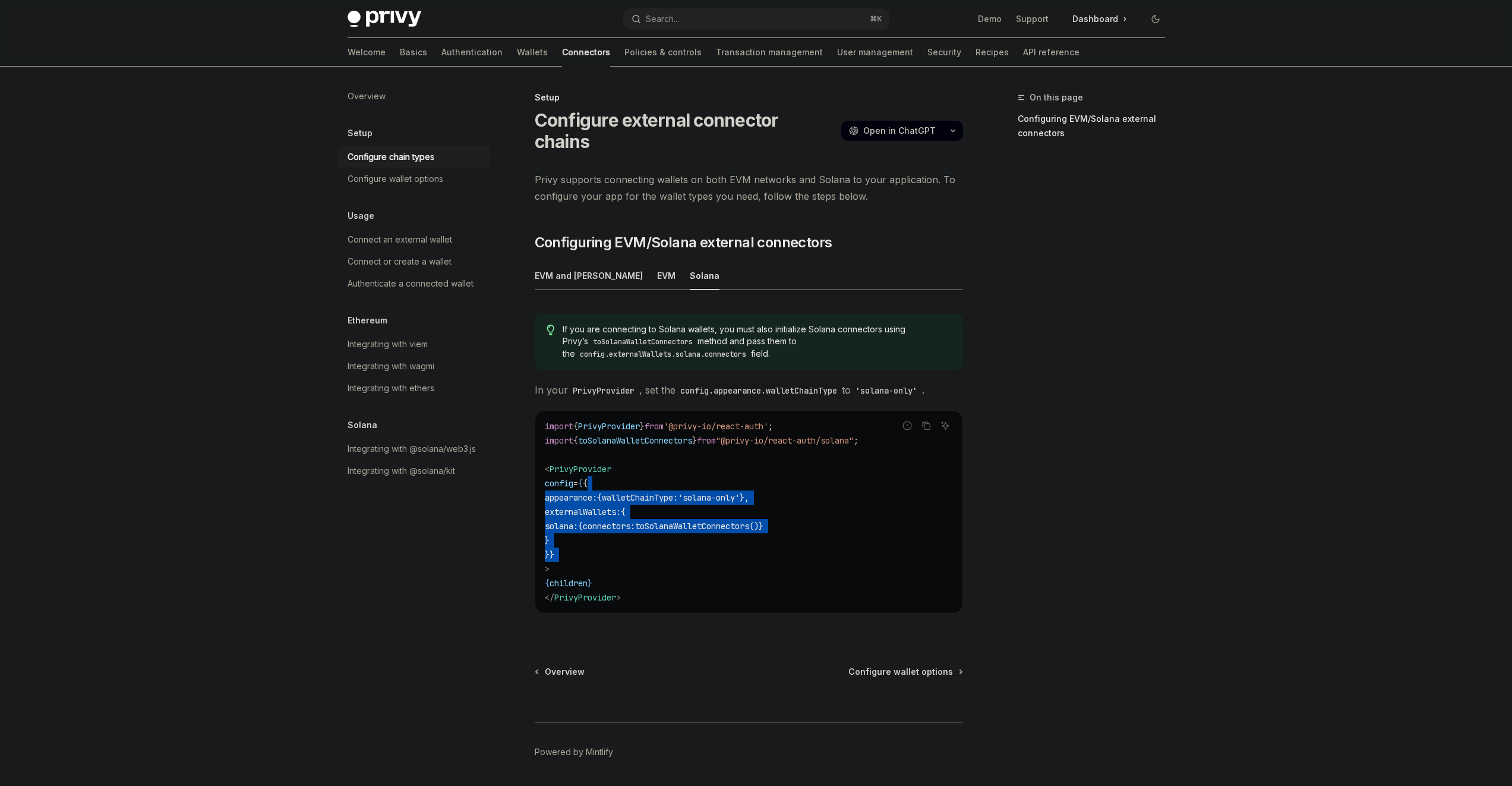
click at [658, 456] on code "import { PrivyProvider } from '@privy-io/react-auth' ; import { toSolanaWalletC…" at bounding box center [749, 512] width 408 height 185
click at [658, 455] on code "import { PrivyProvider } from '@privy-io/react-auth' ; import { toSolanaWalletC…" at bounding box center [749, 512] width 408 height 185
drag, startPoint x: 658, startPoint y: 455, endPoint x: 673, endPoint y: 535, distance: 81.4
click at [673, 536] on code "import { PrivyProvider } from '@privy-io/react-auth' ; import { toSolanaWalletC…" at bounding box center [749, 512] width 408 height 185
click at [673, 535] on code "import { PrivyProvider } from '@privy-io/react-auth' ; import { toSolanaWalletC…" at bounding box center [749, 512] width 408 height 185
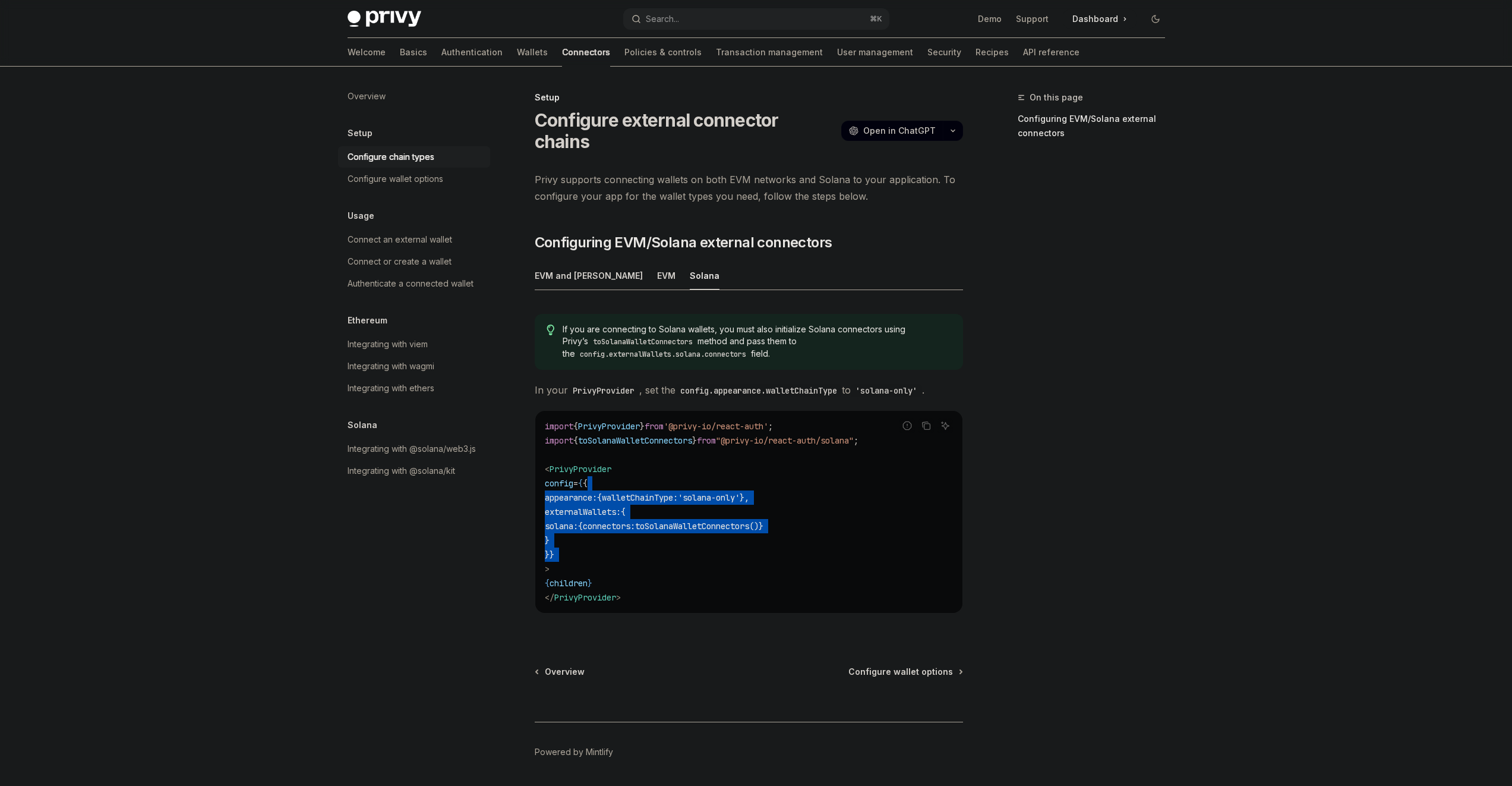
drag, startPoint x: 655, startPoint y: 472, endPoint x: 651, endPoint y: 465, distance: 8.1
click at [651, 465] on code "import { PrivyProvider } from '@privy-io/react-auth' ; import { toSolanaWalletC…" at bounding box center [749, 512] width 408 height 185
drag, startPoint x: 661, startPoint y: 538, endPoint x: 662, endPoint y: 545, distance: 7.1
click at [662, 545] on code "import { PrivyProvider } from '@privy-io/react-auth' ; import { toSolanaWalletC…" at bounding box center [749, 512] width 408 height 185
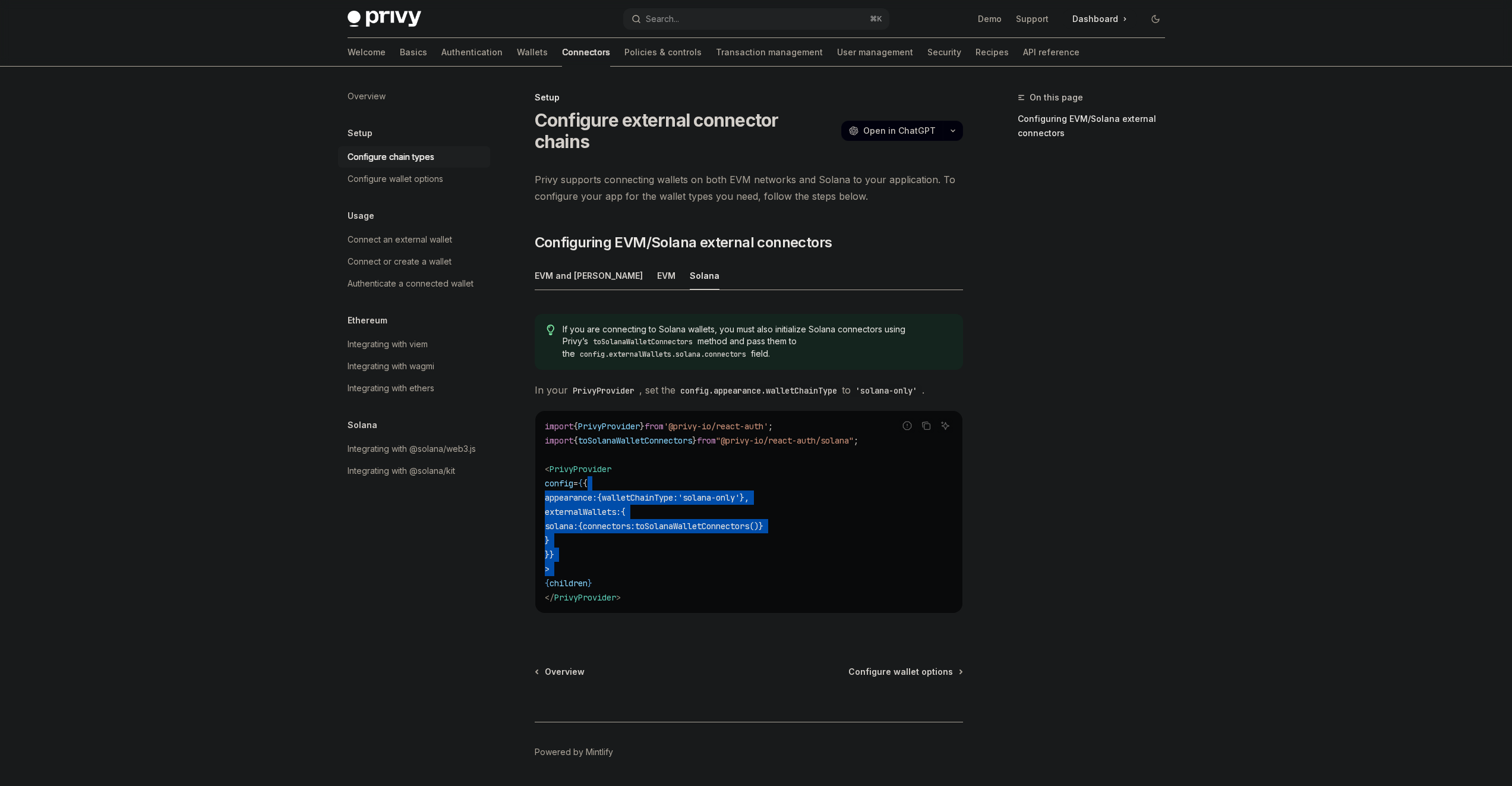
click at [663, 537] on code "import { PrivyProvider } from '@privy-io/react-auth' ; import { toSolanaWalletC…" at bounding box center [749, 512] width 408 height 185
drag, startPoint x: 661, startPoint y: 519, endPoint x: 648, endPoint y: 448, distance: 72.2
click at [649, 458] on code "import { PrivyProvider } from '@privy-io/react-auth' ; import { toSolanaWalletC…" at bounding box center [749, 512] width 408 height 185
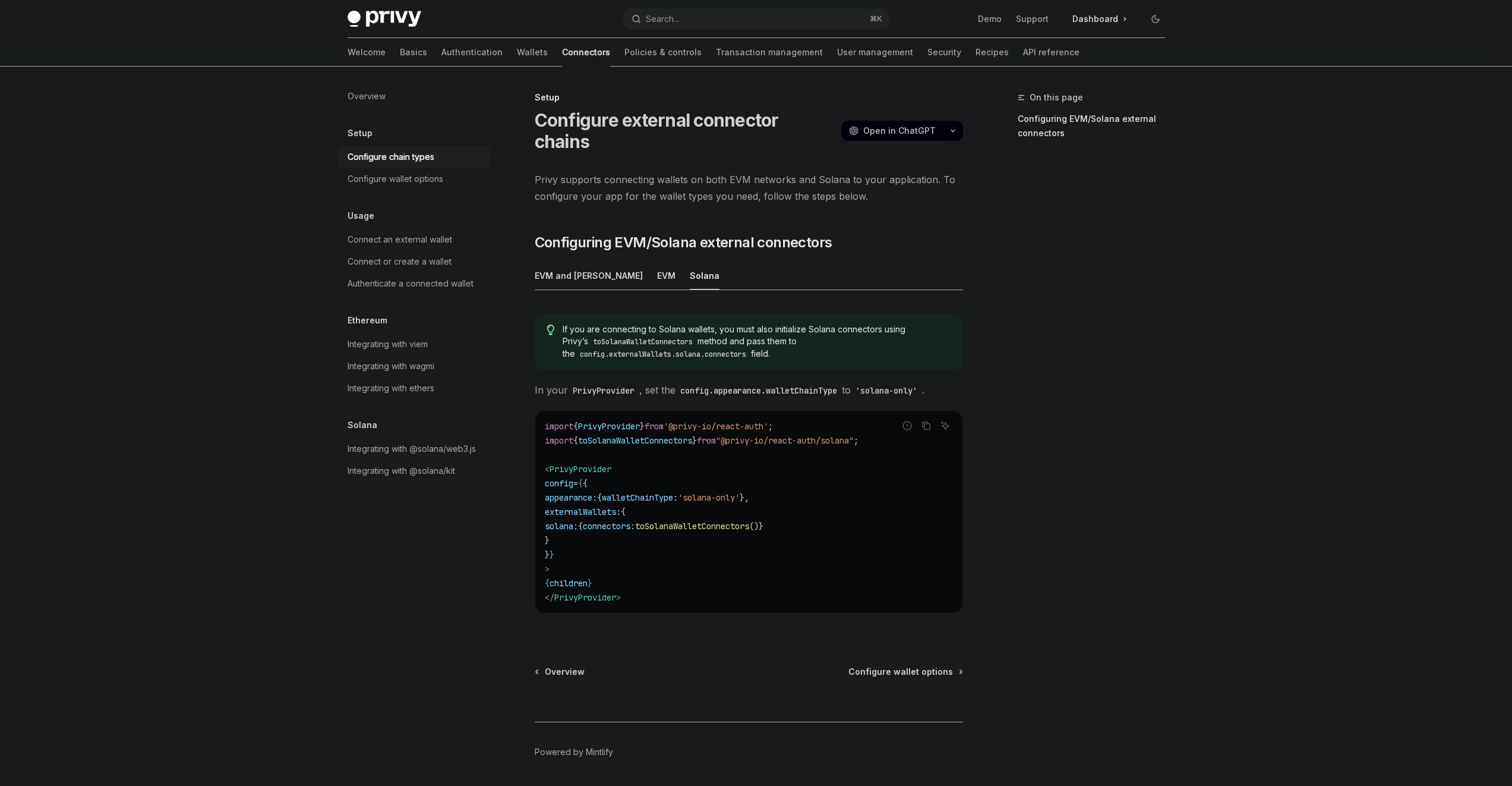
click at [648, 448] on code "import { PrivyProvider } from '@privy-io/react-auth' ; import { toSolanaWalletC…" at bounding box center [749, 512] width 408 height 185
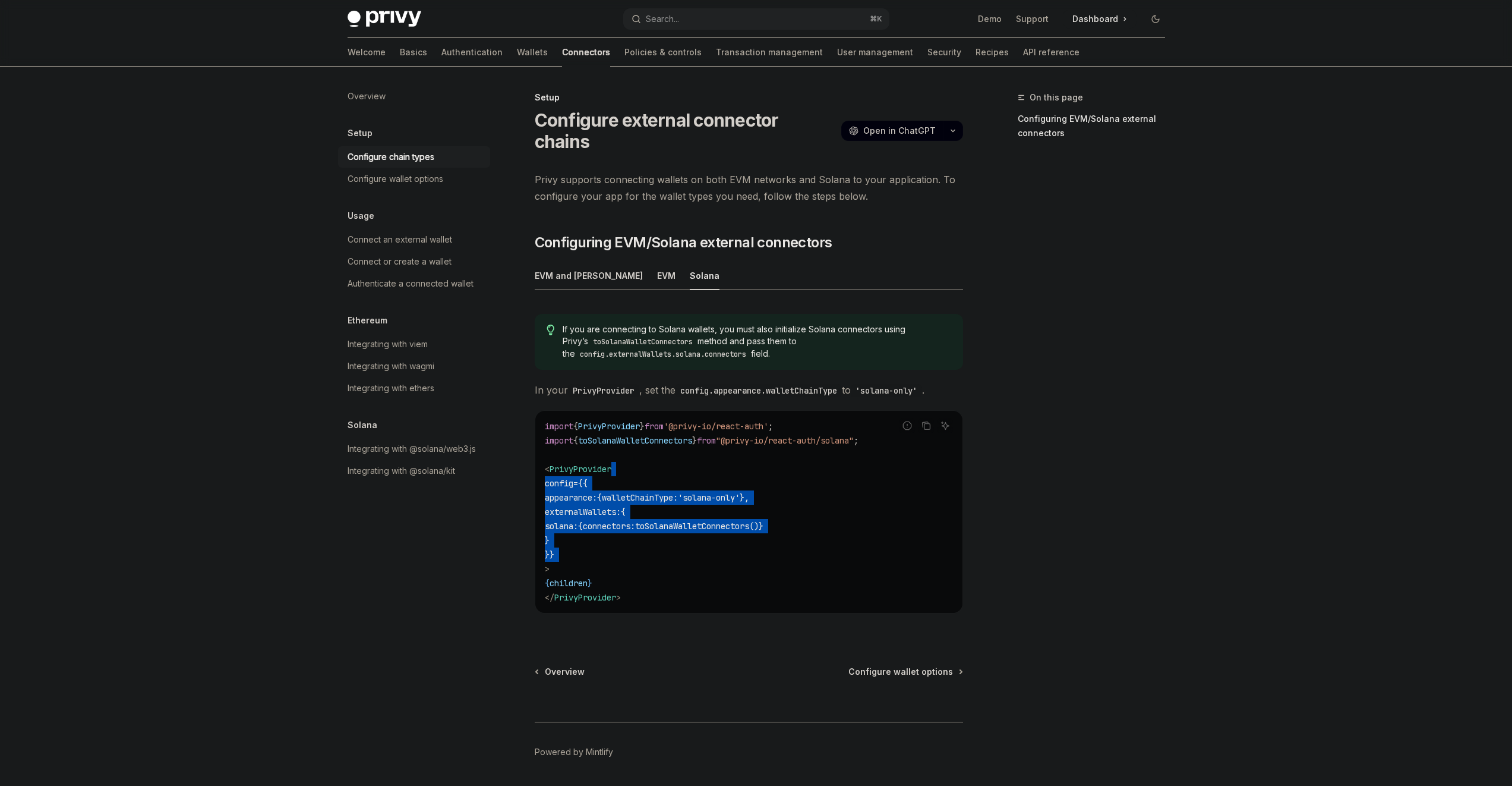
drag, startPoint x: 648, startPoint y: 448, endPoint x: 660, endPoint y: 529, distance: 81.9
click at [660, 529] on code "import { PrivyProvider } from '@privy-io/react-auth' ; import { toSolanaWalletC…" at bounding box center [749, 512] width 408 height 185
click at [660, 527] on code "import { PrivyProvider } from '@privy-io/react-auth' ; import { toSolanaWalletC…" at bounding box center [749, 512] width 408 height 185
drag, startPoint x: 660, startPoint y: 527, endPoint x: 641, endPoint y: 447, distance: 82.2
click at [641, 453] on code "import { PrivyProvider } from '@privy-io/react-auth' ; import { toSolanaWalletC…" at bounding box center [749, 512] width 408 height 185
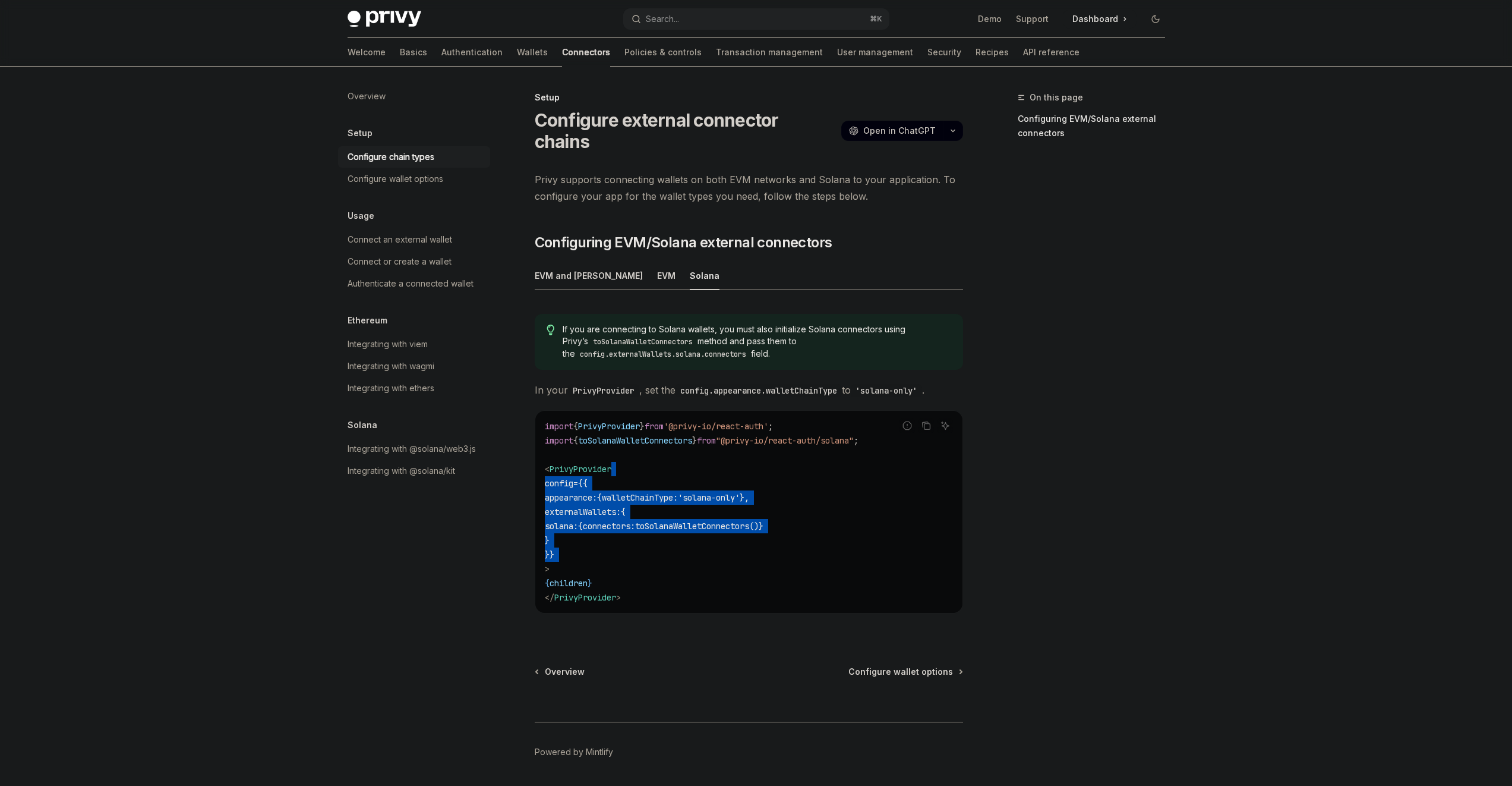
click at [641, 442] on code "import { PrivyProvider } from '@privy-io/react-auth' ; import { toSolanaWalletC…" at bounding box center [749, 512] width 408 height 185
drag, startPoint x: 643, startPoint y: 461, endPoint x: 652, endPoint y: 519, distance: 58.7
click at [652, 519] on code "import { PrivyProvider } from '@privy-io/react-auth' ; import { toSolanaWalletC…" at bounding box center [749, 512] width 408 height 185
drag, startPoint x: 652, startPoint y: 519, endPoint x: 649, endPoint y: 496, distance: 23.2
click at [652, 519] on code "import { PrivyProvider } from '@privy-io/react-auth' ; import { toSolanaWalletC…" at bounding box center [749, 512] width 408 height 185
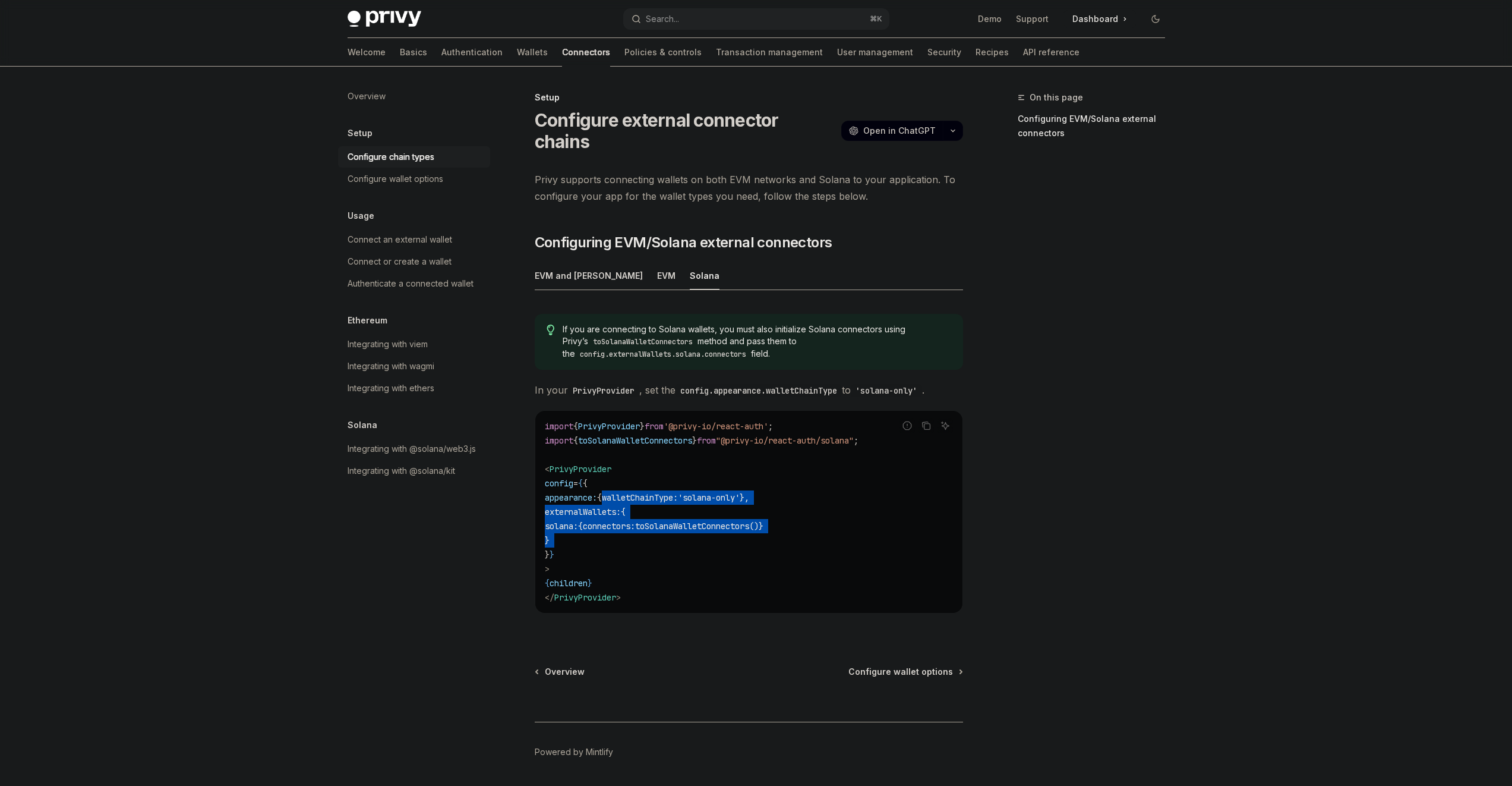
drag, startPoint x: 649, startPoint y: 496, endPoint x: 639, endPoint y: 444, distance: 53.0
click at [640, 456] on code "import { PrivyProvider } from '@privy-io/react-auth' ; import { toSolanaWalletC…" at bounding box center [749, 512] width 408 height 185
drag, startPoint x: 639, startPoint y: 444, endPoint x: 648, endPoint y: 516, distance: 72.6
click at [648, 516] on code "import { PrivyProvider } from '@privy-io/react-auth' ; import { toSolanaWalletC…" at bounding box center [749, 512] width 408 height 185
click at [647, 516] on code "import { PrivyProvider } from '@privy-io/react-auth' ; import { toSolanaWalletC…" at bounding box center [749, 512] width 408 height 185
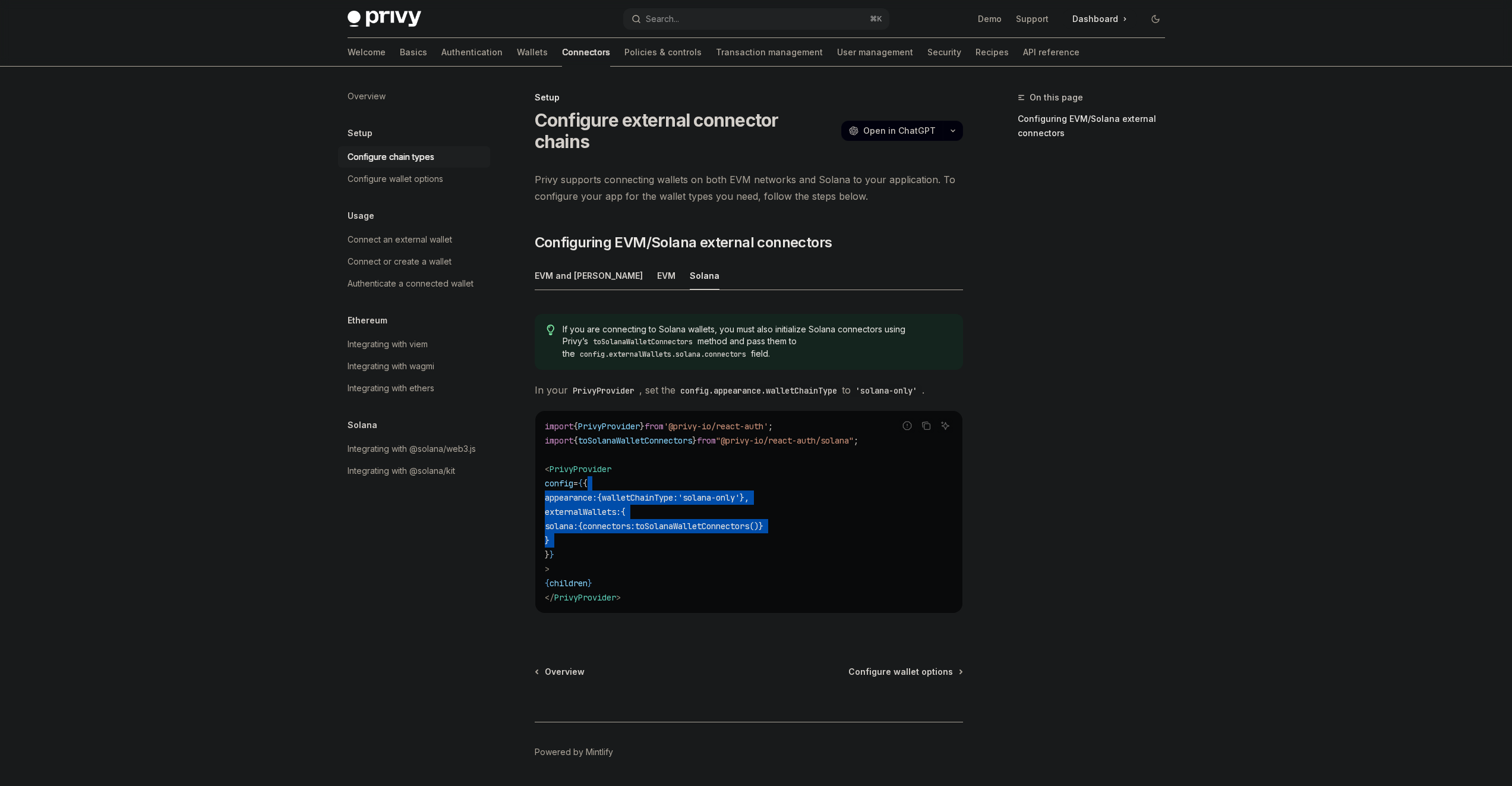
drag, startPoint x: 647, startPoint y: 516, endPoint x: 641, endPoint y: 449, distance: 67.3
click at [641, 449] on code "import { PrivyProvider } from '@privy-io/react-auth' ; import { toSolanaWalletC…" at bounding box center [749, 512] width 408 height 185
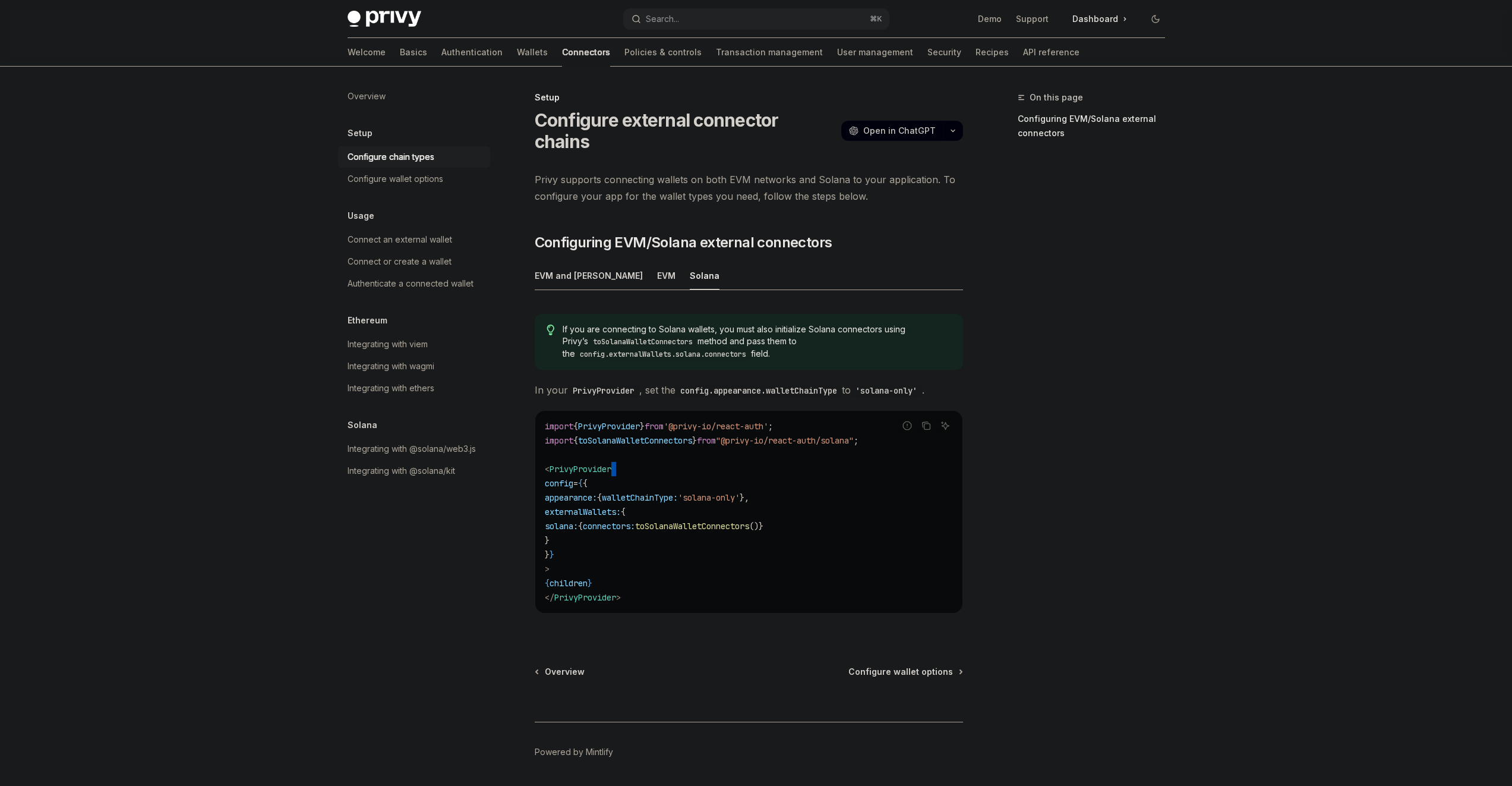
drag, startPoint x: 641, startPoint y: 449, endPoint x: 642, endPoint y: 459, distance: 10.0
click at [641, 450] on code "import { PrivyProvider } from '@privy-io/react-auth' ; import { toSolanaWalletC…" at bounding box center [749, 512] width 408 height 185
drag, startPoint x: 642, startPoint y: 459, endPoint x: 654, endPoint y: 532, distance: 74.0
click at [654, 532] on code "import { PrivyProvider } from '@privy-io/react-auth' ; import { toSolanaWalletC…" at bounding box center [749, 512] width 408 height 185
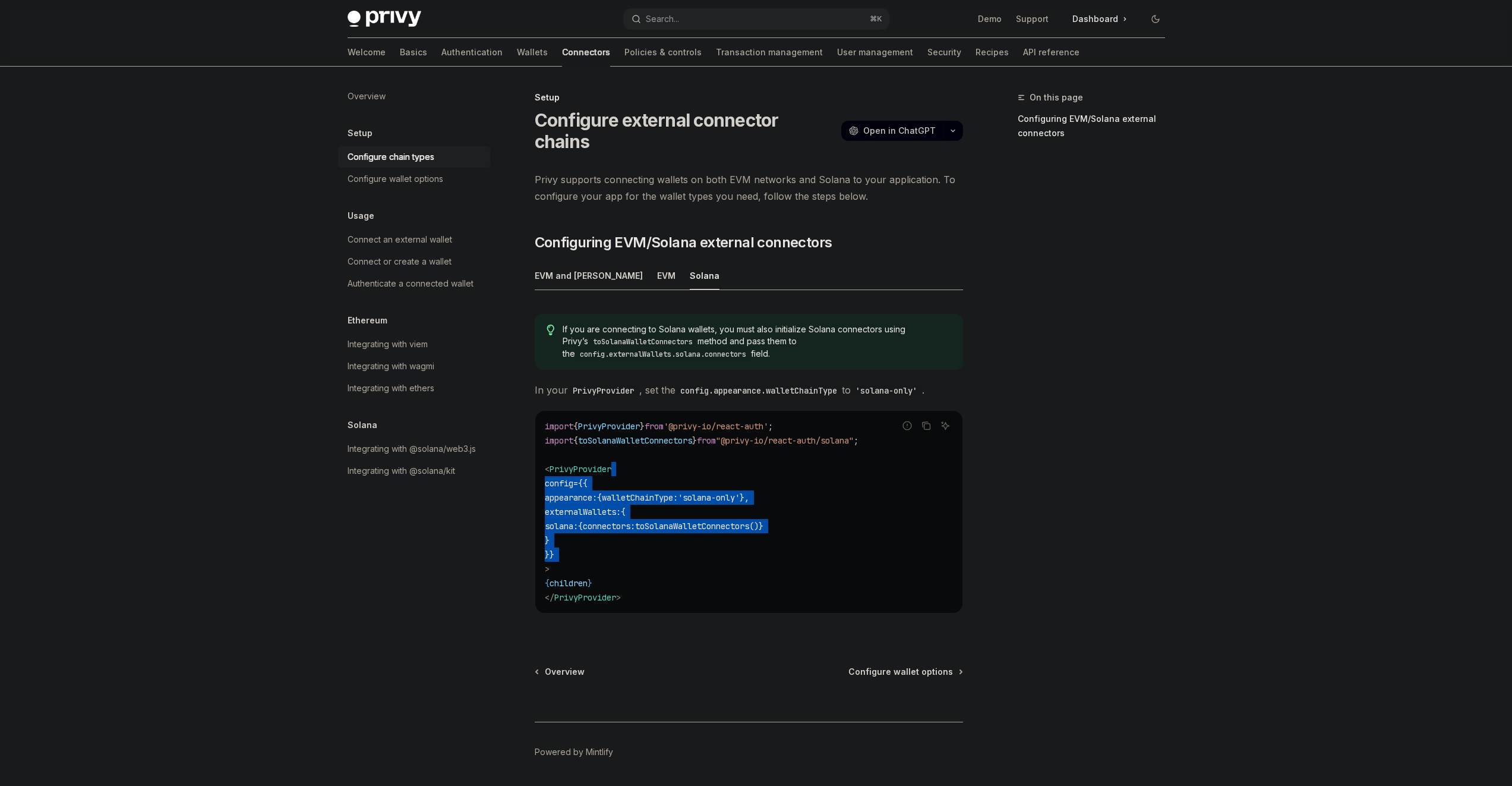
drag
click at [636, 450] on code "import { PrivyProvider } from '@privy-io/react-auth' ; import { toSolanaWalletC…" at bounding box center [749, 512] width 408 height 185
click at [636, 449] on code "import { PrivyProvider } from '@privy-io/react-auth' ; import { toSolanaWalletC…" at bounding box center [749, 512] width 408 height 185
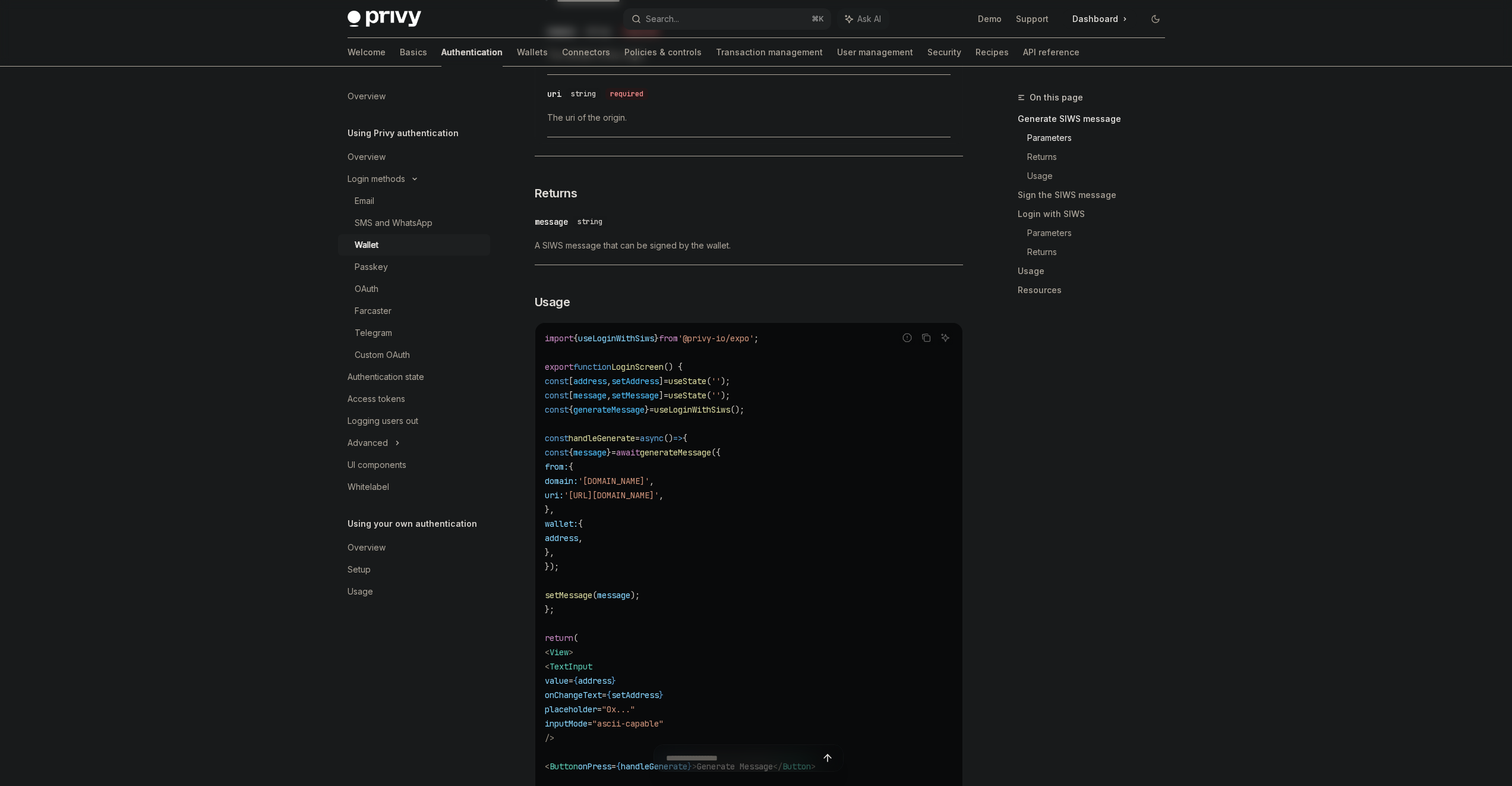
scroll to position [0, 165]
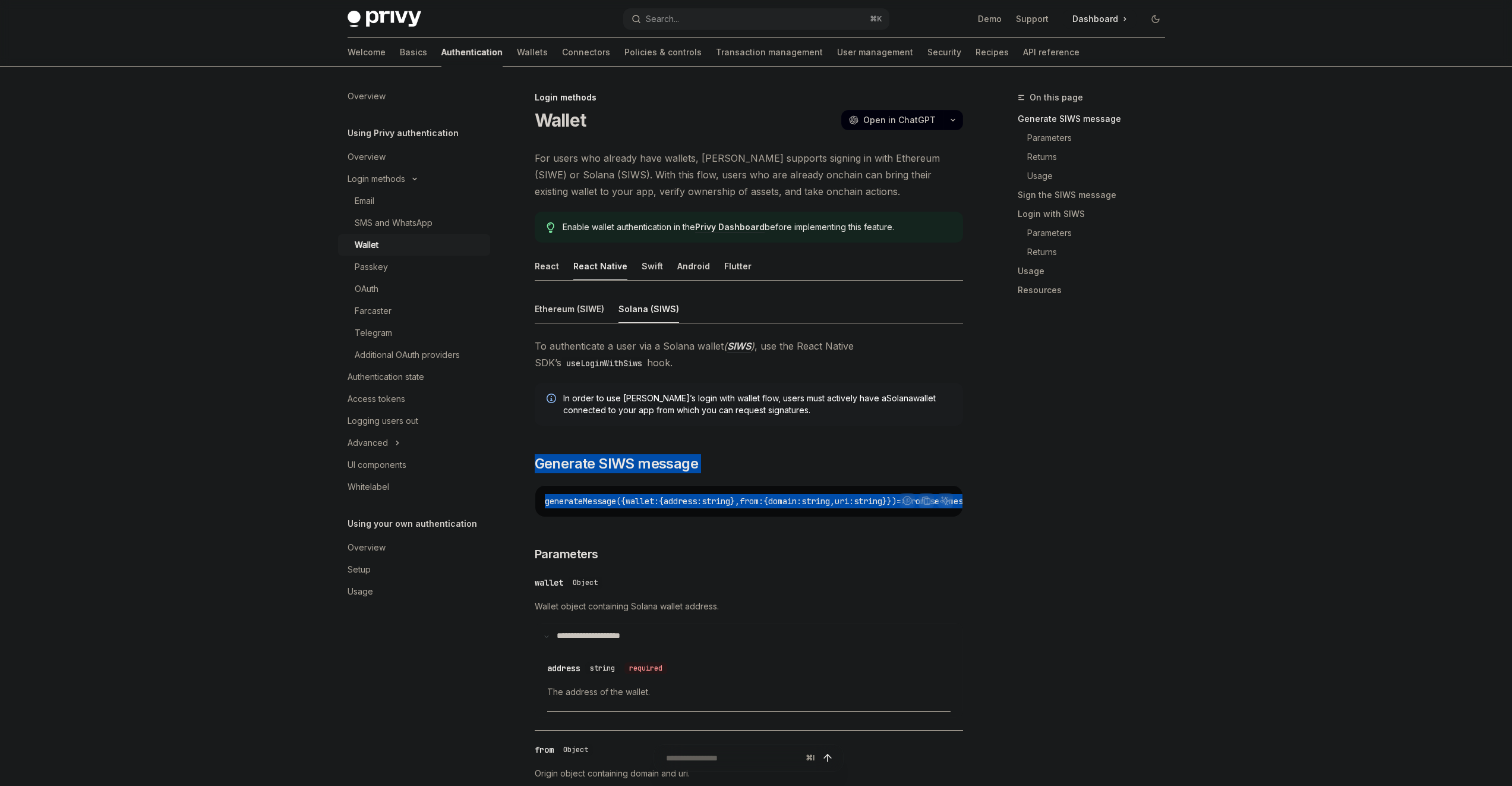
drag, startPoint x: 721, startPoint y: 447, endPoint x: 771, endPoint y: 538, distance: 103.8
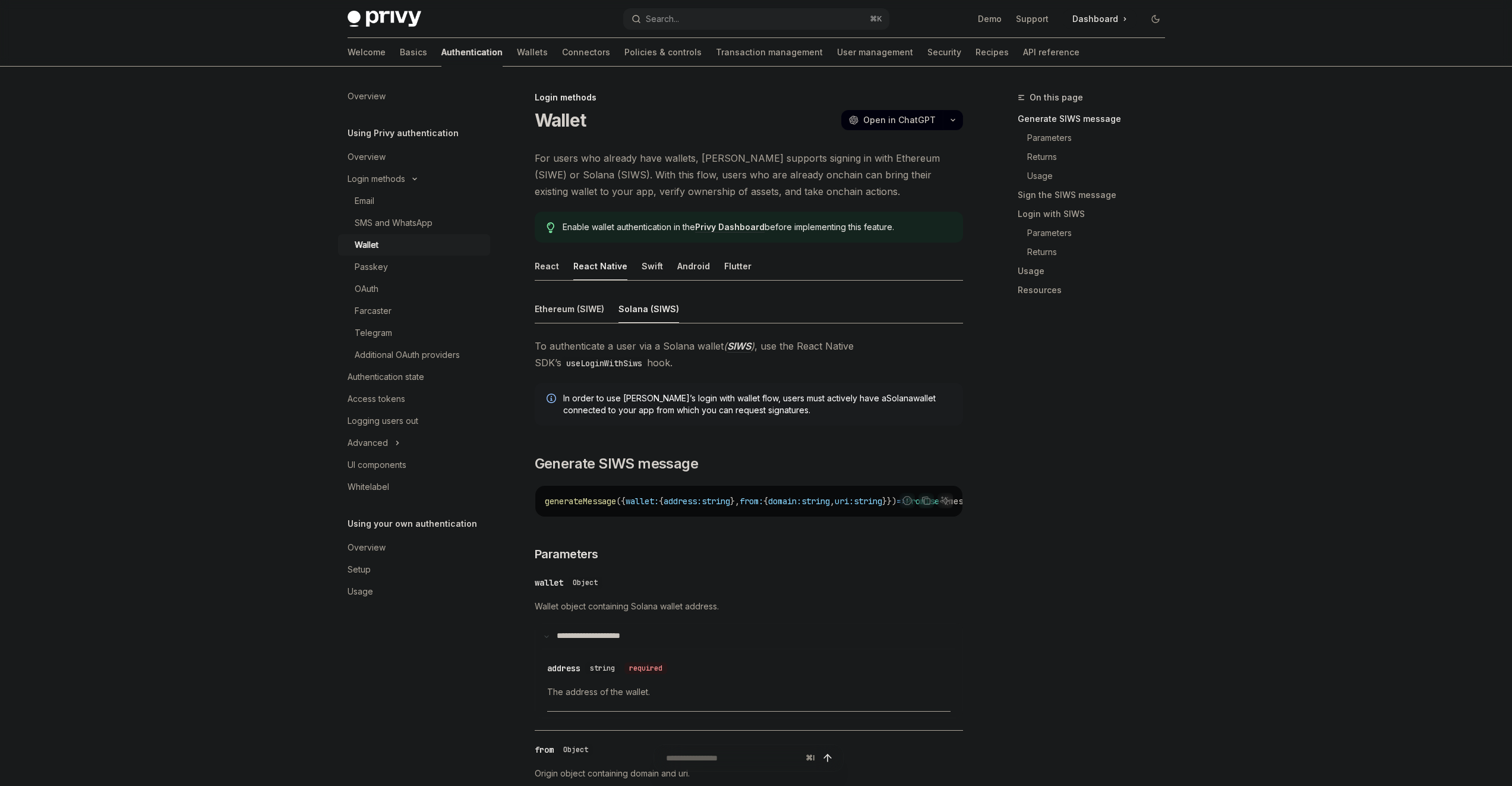
click at [783, 551] on h3 "​ Parameters" at bounding box center [749, 554] width 428 height 17
drag, startPoint x: 784, startPoint y: 549, endPoint x: 758, endPoint y: 406, distance: 145.3
click at [802, 393] on span "In order to use Privy’s login with wallet flow, users must actively have a Sola…" at bounding box center [757, 404] width 388 height 24
drag, startPoint x: 809, startPoint y: 395, endPoint x: 815, endPoint y: 441, distance: 46.4
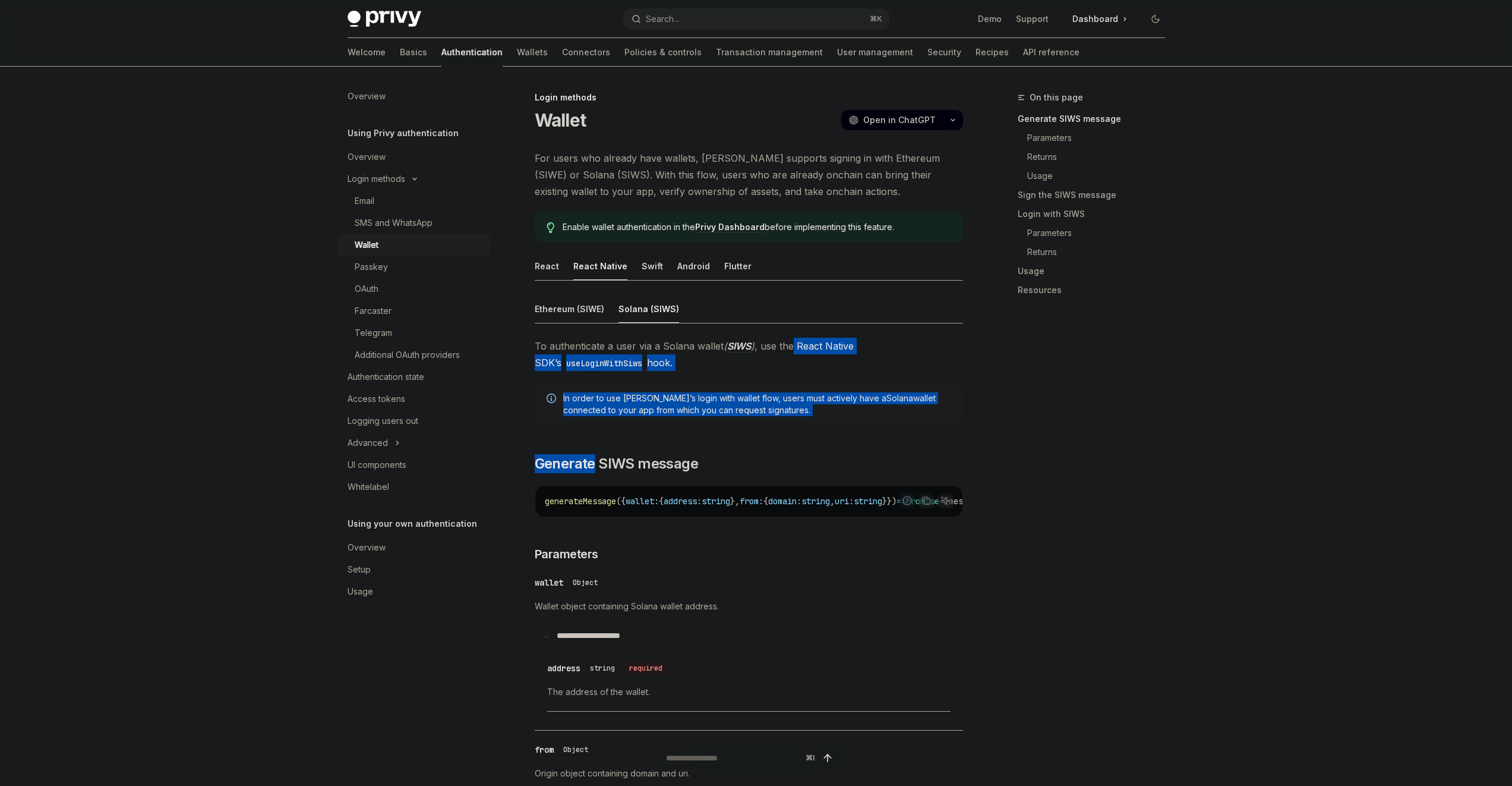
drag, startPoint x: 814, startPoint y: 440, endPoint x: 786, endPoint y: 338, distance: 105.8
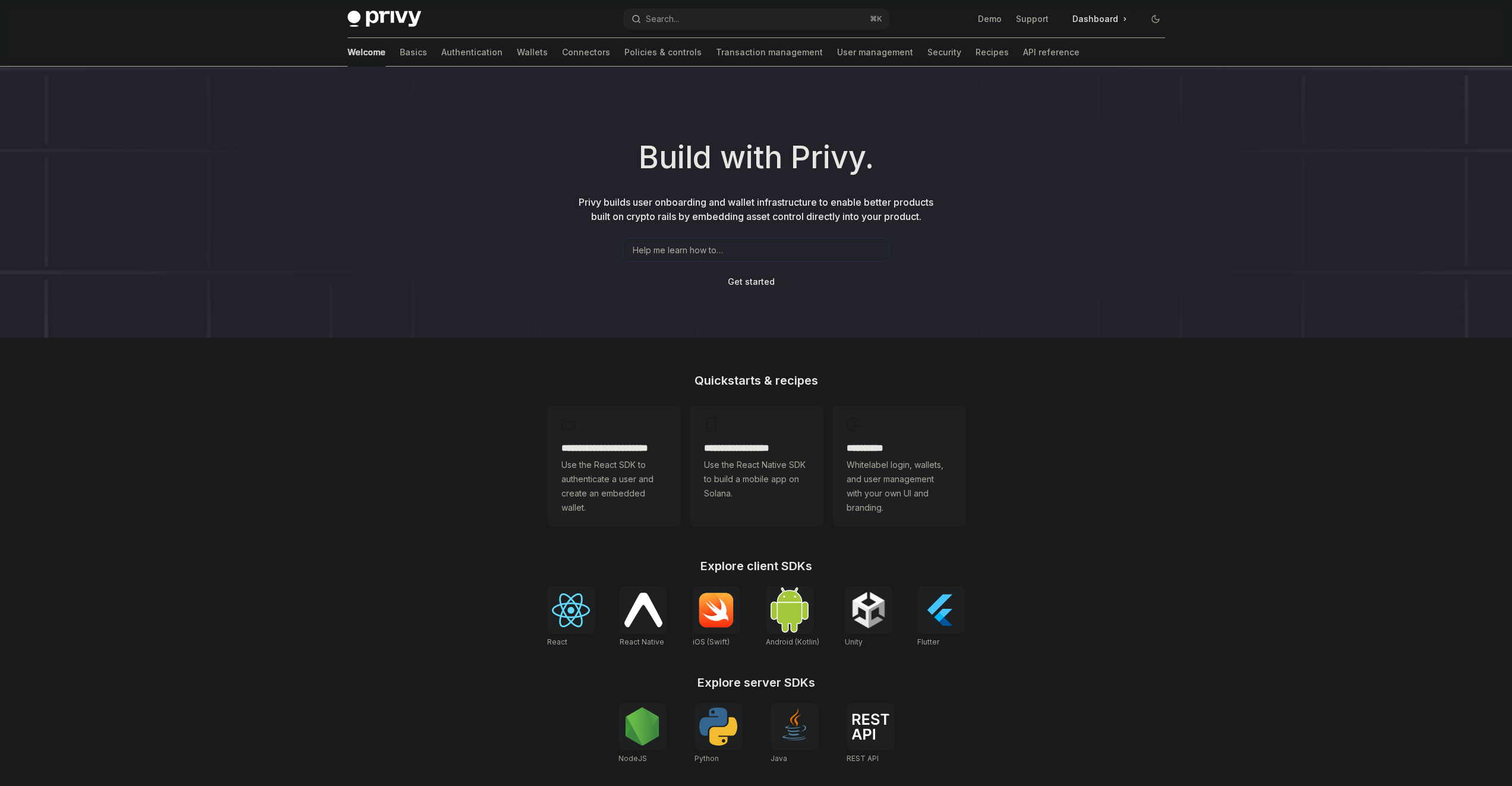
click at [1119, 15] on span at bounding box center [1099, 19] width 74 height 19
click at [400, 49] on link "Basics" at bounding box center [414, 52] width 27 height 29
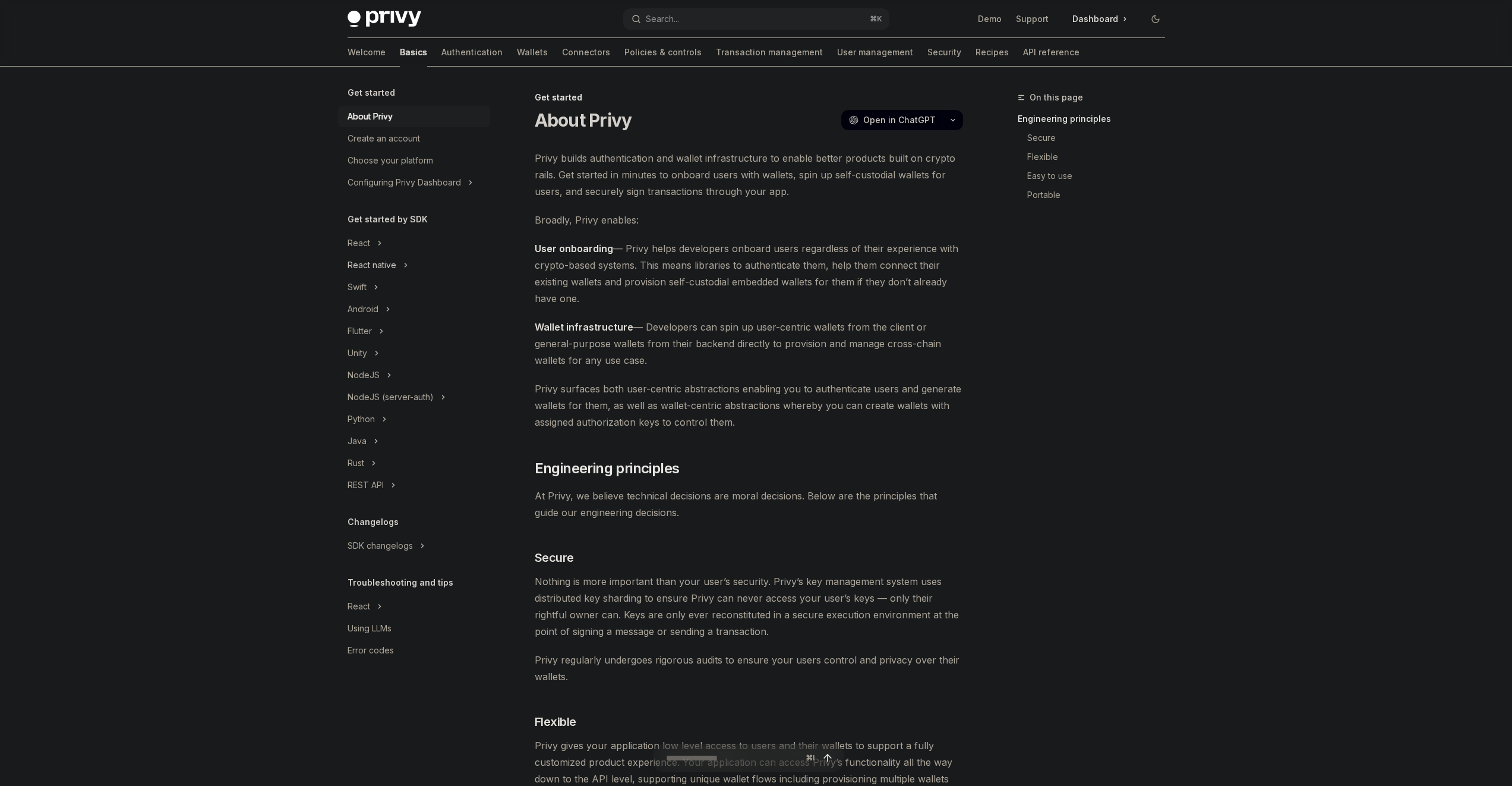
click at [379, 271] on div "React native" at bounding box center [372, 265] width 49 height 14
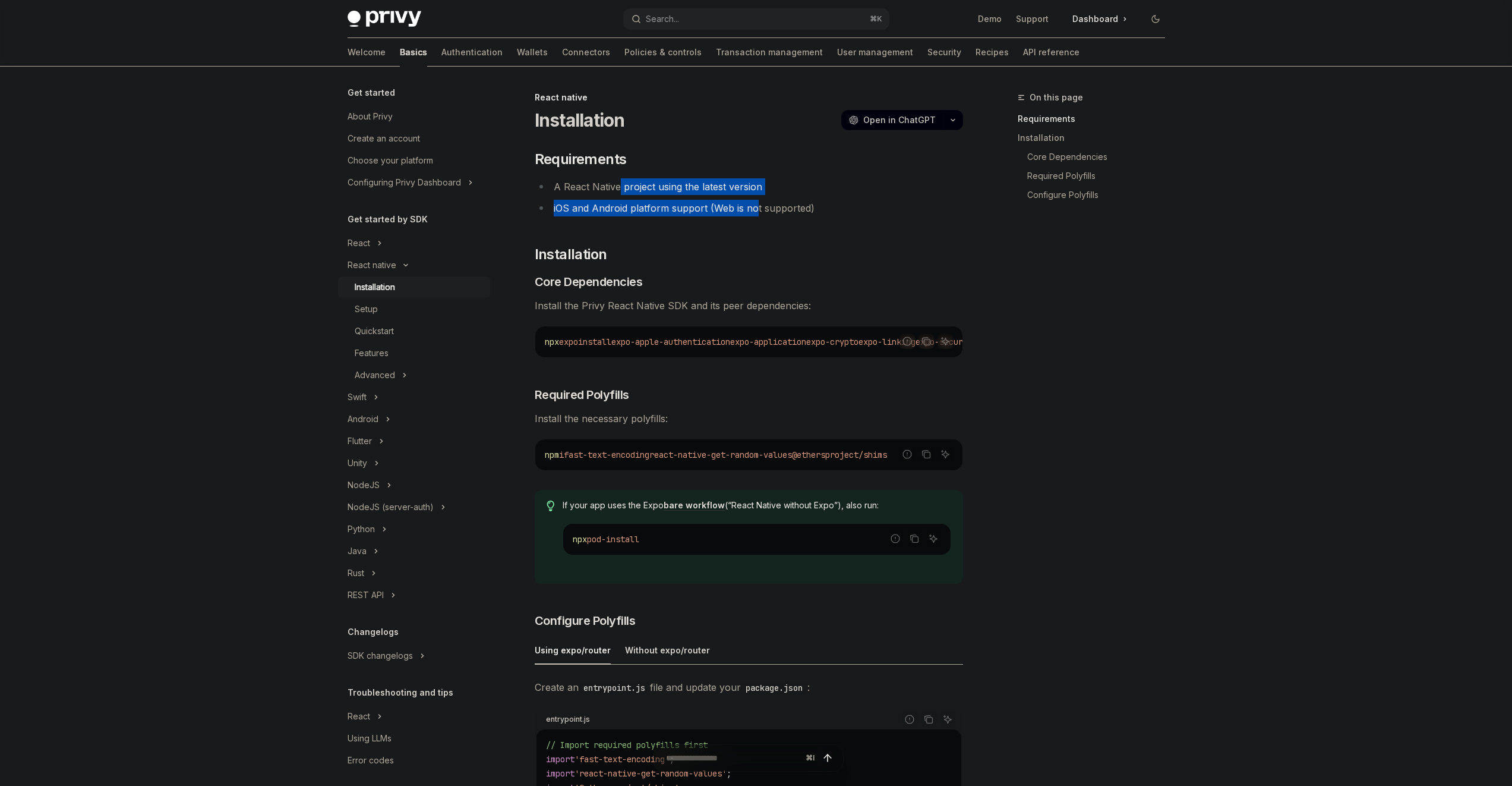
drag, startPoint x: 618, startPoint y: 179, endPoint x: 761, endPoint y: 213, distance: 147.0
click at [761, 213] on ul "A React Native project using the latest version iOS and Android platform suppor…" at bounding box center [749, 197] width 428 height 38
click at [759, 214] on li "iOS and Android platform support (Web is not supported)" at bounding box center [749, 208] width 428 height 17
drag, startPoint x: 795, startPoint y: 166, endPoint x: 795, endPoint y: 228, distance: 62.0
click at [795, 228] on div "​ Requirements A React Native project using the latest version iOS and Android …" at bounding box center [749, 684] width 428 height 1070
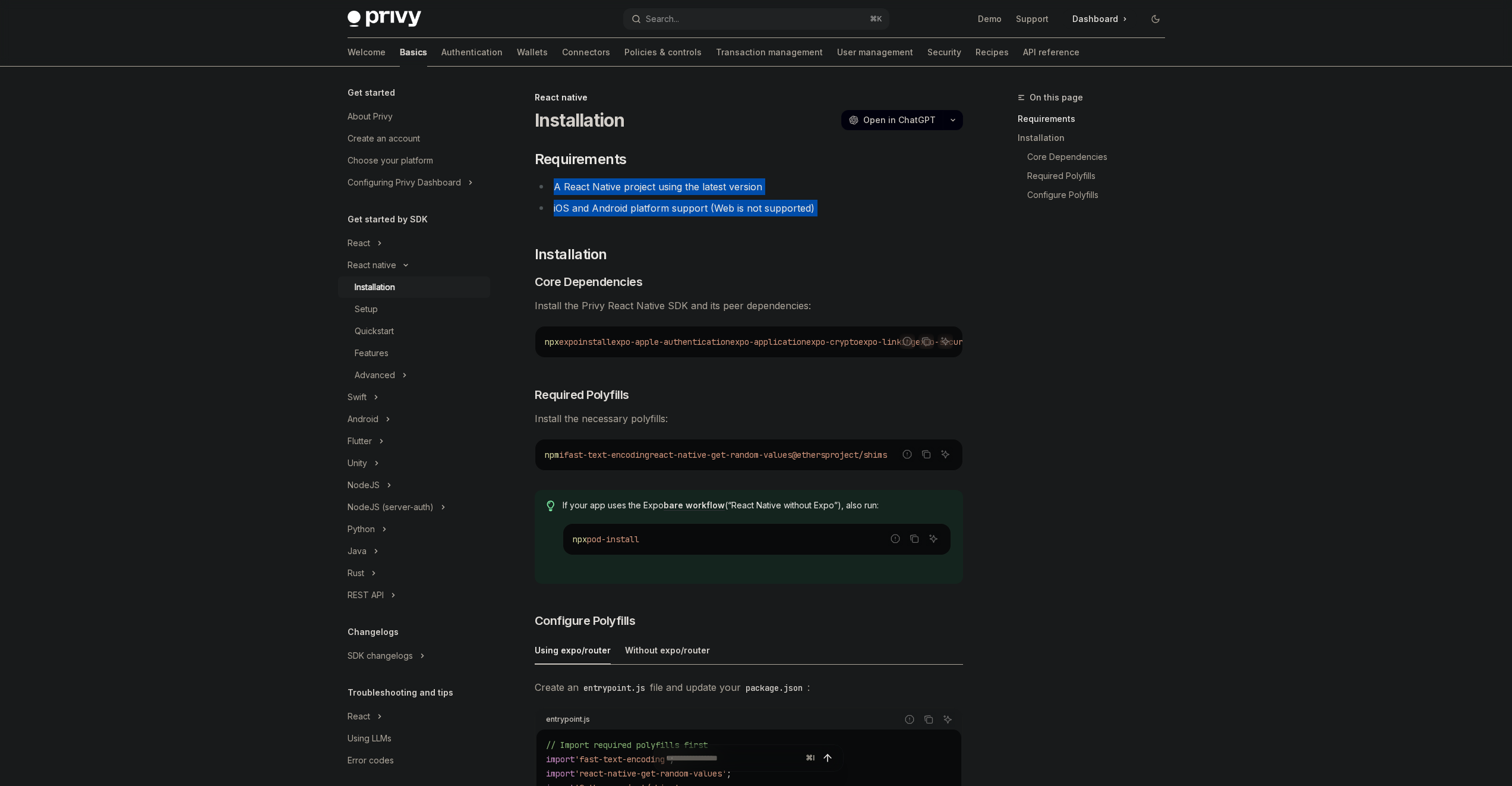
click at [795, 228] on div "​ Requirements A React Native project using the latest version iOS and Android …" at bounding box center [749, 684] width 428 height 1070
drag, startPoint x: 795, startPoint y: 226, endPoint x: 762, endPoint y: 156, distance: 77.4
click at [762, 156] on div "​ Requirements A React Native project using the latest version iOS and Android …" at bounding box center [749, 684] width 428 height 1070
click at [762, 156] on h2 "​ Requirements" at bounding box center [749, 159] width 428 height 19
drag, startPoint x: 778, startPoint y: 190, endPoint x: 786, endPoint y: 207, distance: 18.8
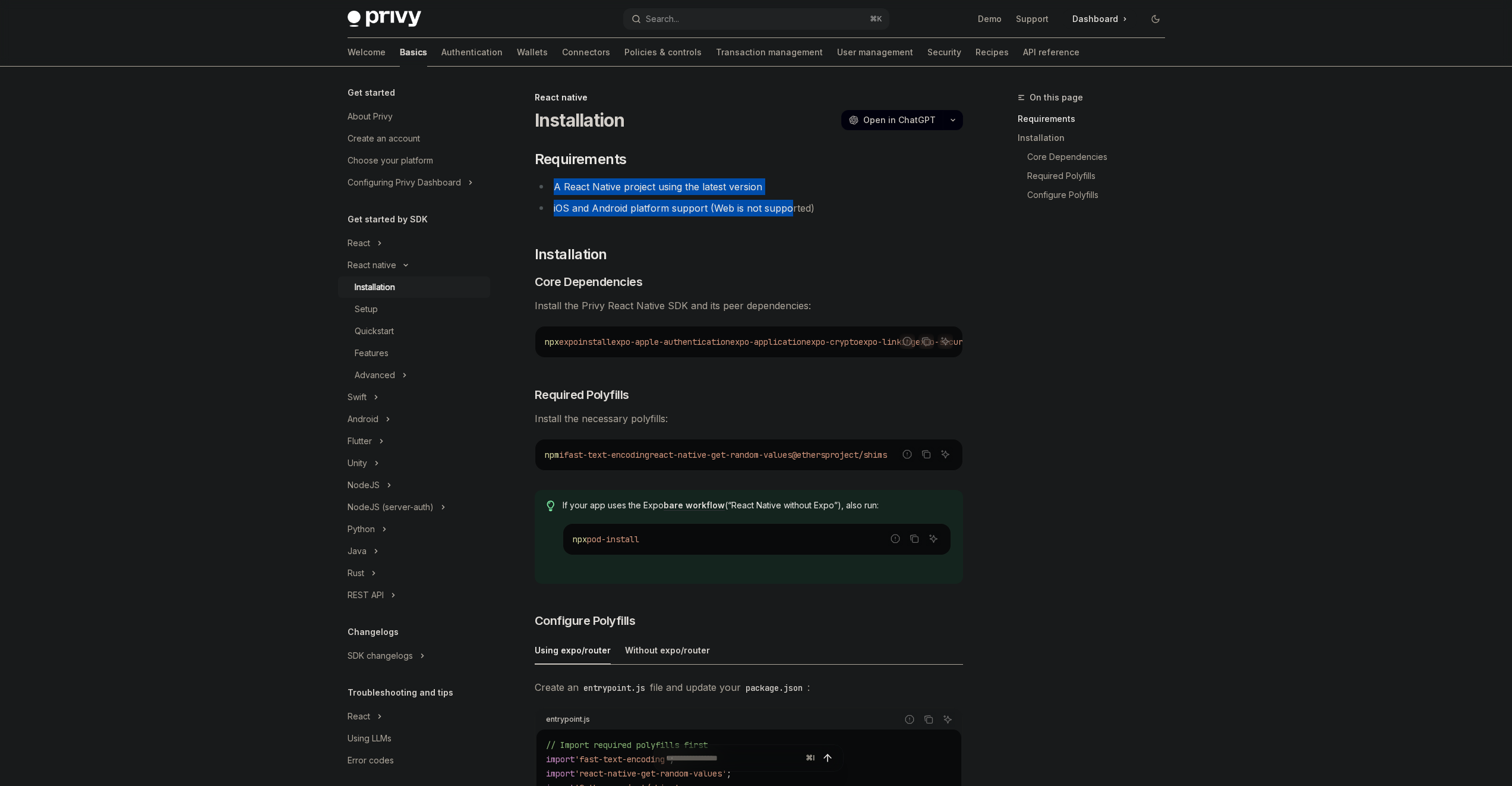
click at [786, 207] on div "​ Requirements A React Native project using the latest version iOS and Android …" at bounding box center [749, 684] width 428 height 1070
click at [786, 207] on li "iOS and Android platform support (Web is not supported)" at bounding box center [749, 208] width 428 height 17
click at [795, 185] on li "A React Native project using the latest version" at bounding box center [749, 187] width 428 height 17
drag, startPoint x: 794, startPoint y: 183, endPoint x: 811, endPoint y: 232, distance: 51.9
click at [799, 204] on ul "A React Native project using the latest version iOS and Android platform suppor…" at bounding box center [749, 197] width 428 height 38
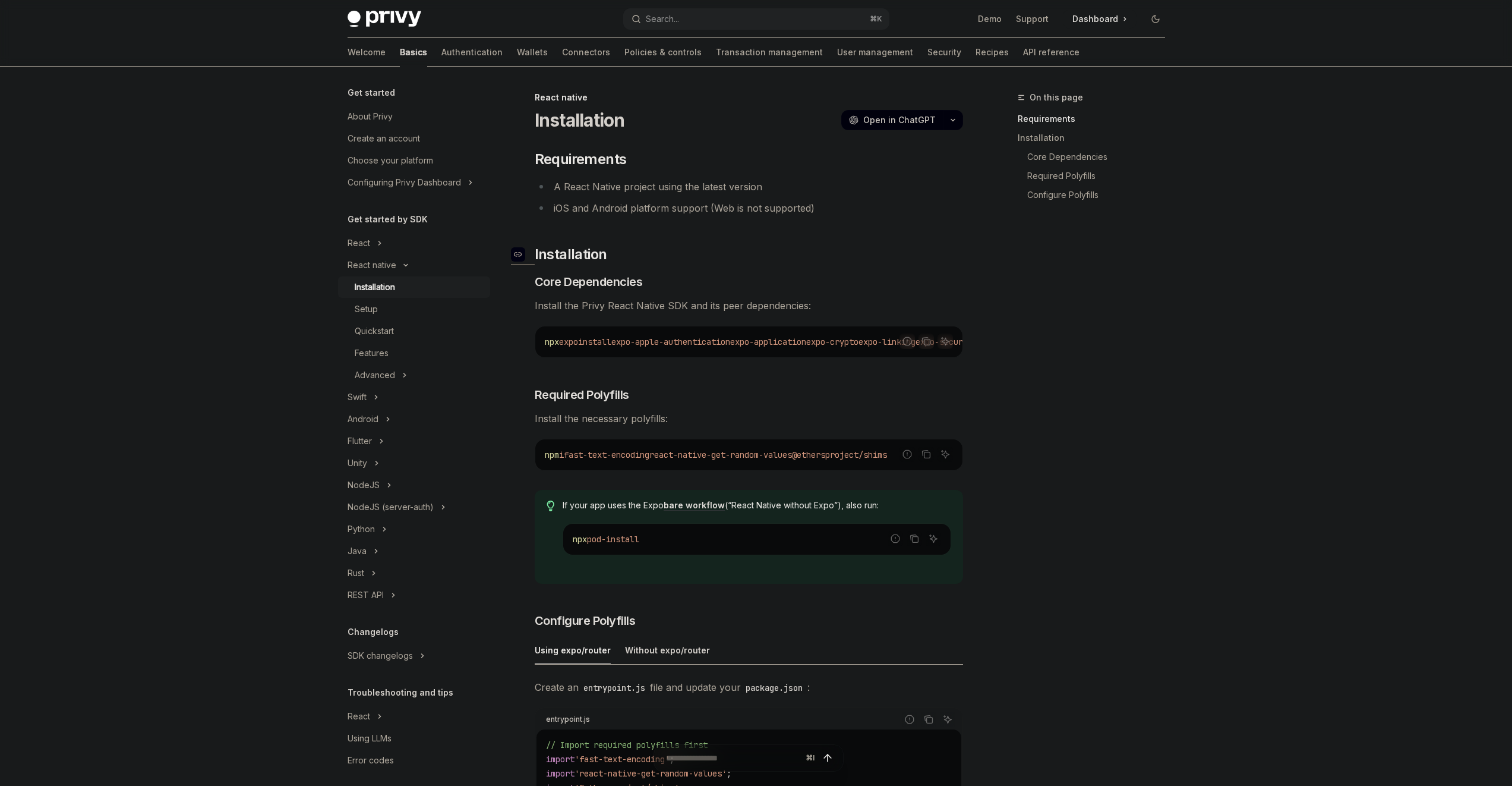
click at [823, 245] on h2 "​ Installation" at bounding box center [749, 254] width 428 height 19
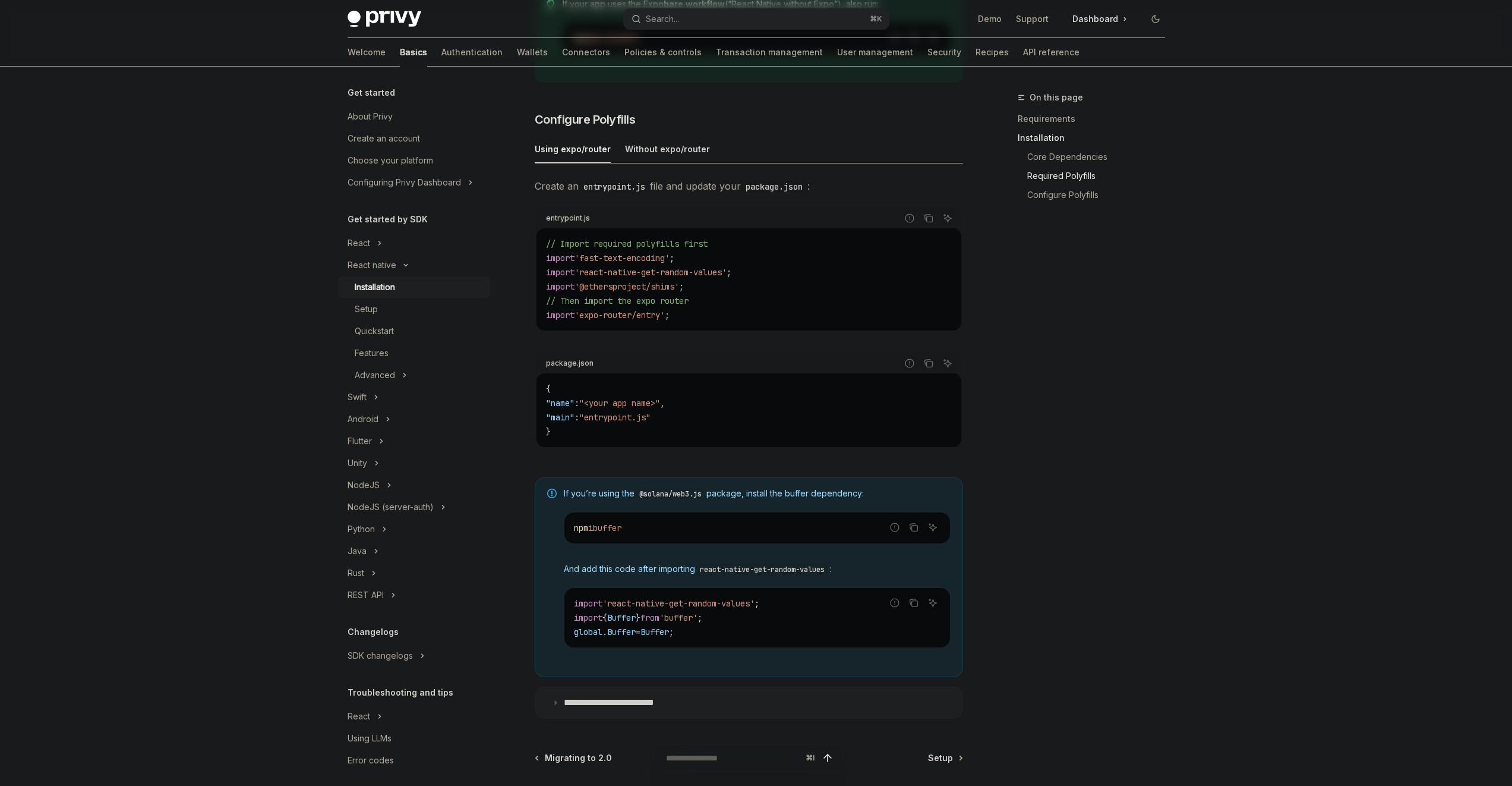
scroll to position [504, 0]
drag, startPoint x: 641, startPoint y: 469, endPoint x: 635, endPoint y: 384, distance: 85.2
click at [635, 384] on div "Create an entrypoint.js file and update your package.json : entrypoint.js Repor…" at bounding box center [749, 320] width 428 height 290
click at [635, 384] on code "{ "name" : "<your app name>" , "main" : "entrypoint.js" }" at bounding box center [748, 407] width 406 height 57
drag, startPoint x: 635, startPoint y: 384, endPoint x: 658, endPoint y: 450, distance: 69.9
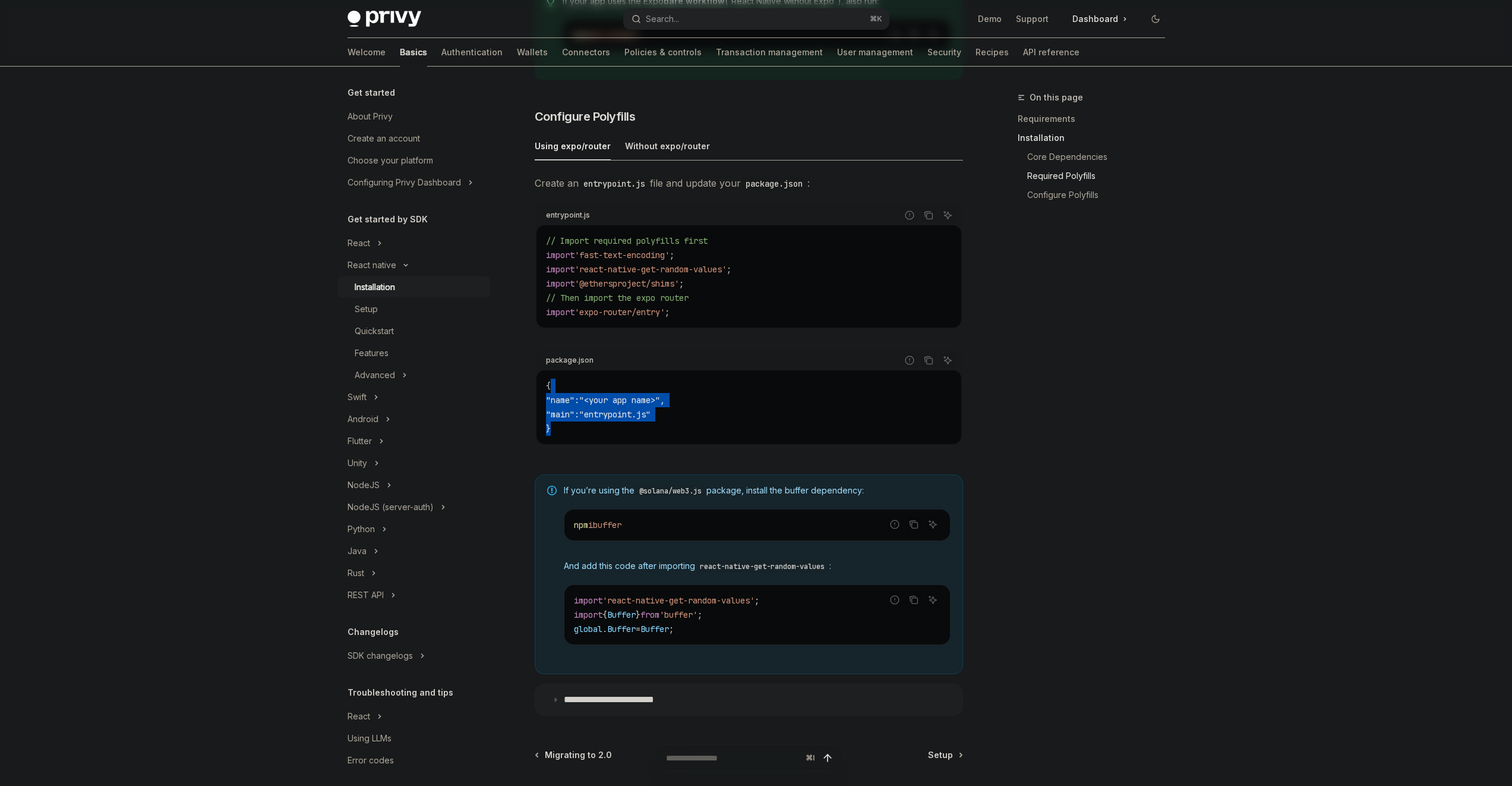
click at [655, 450] on div "Create an entrypoint.js file and update your package.json : entrypoint.js Repor…" at bounding box center [749, 320] width 428 height 290
click at [658, 450] on div "Create an entrypoint.js file and update your package.json : entrypoint.js Repor…" at bounding box center [749, 320] width 428 height 290
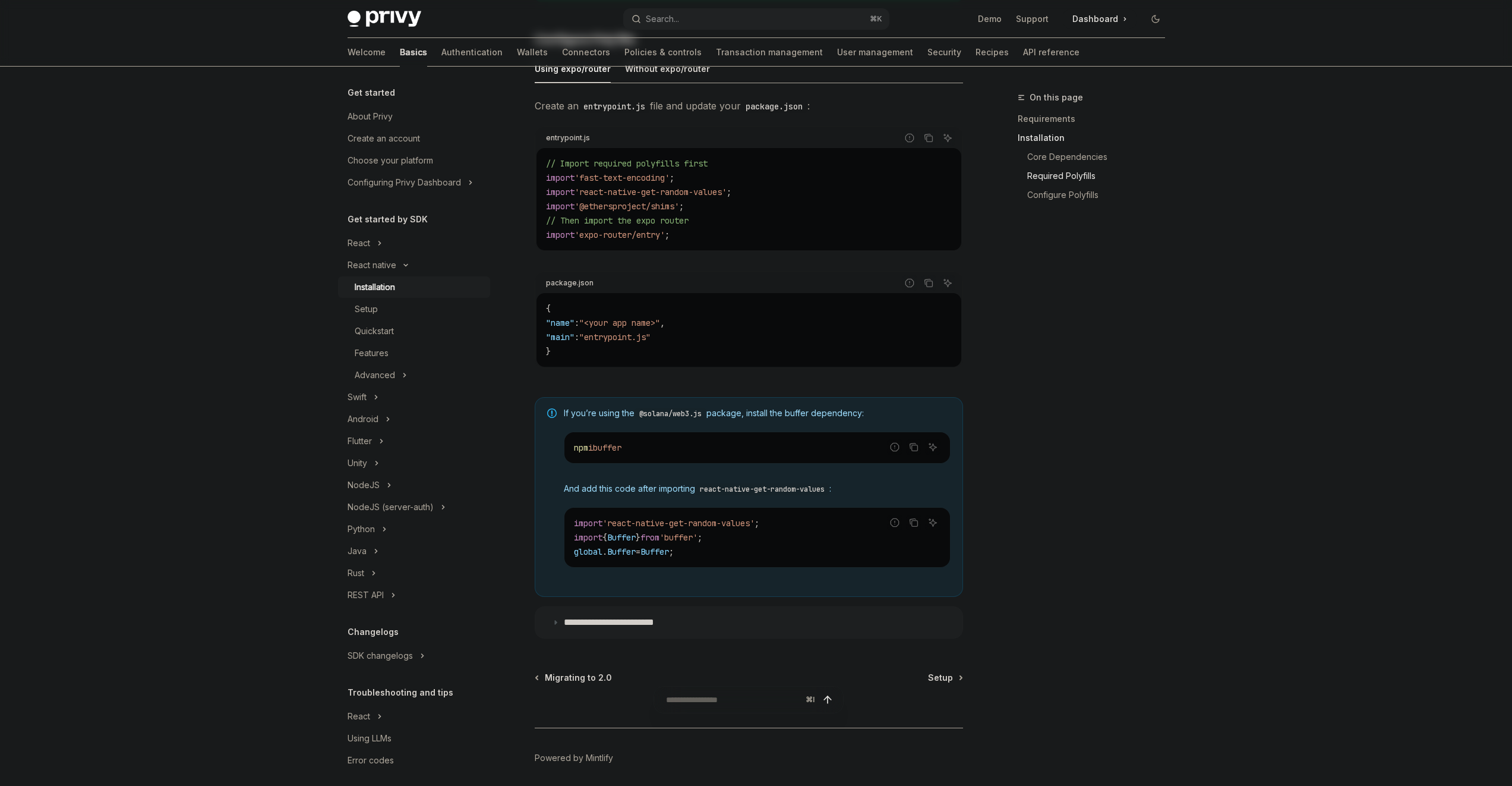
scroll to position [631, 0]
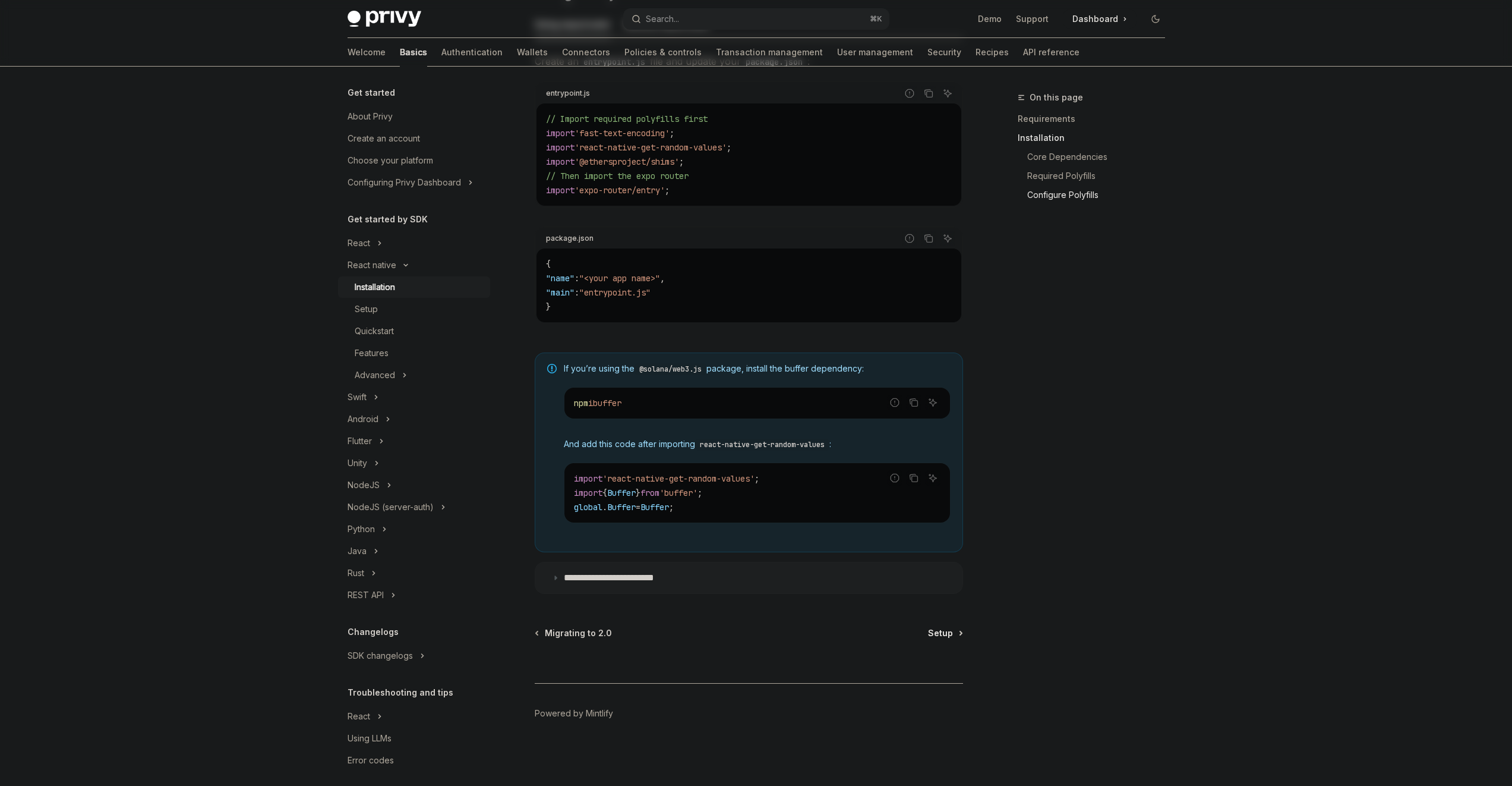
drag, startPoint x: 956, startPoint y: 624, endPoint x: 953, endPoint y: 633, distance: 9.5
click at [956, 625] on div "React native Installation OpenAI Open in ChatGPT OpenAI Open in ChatGPT ​ Requi…" at bounding box center [638, 125] width 656 height 1321
click at [953, 633] on link "Setup" at bounding box center [945, 633] width 34 height 12
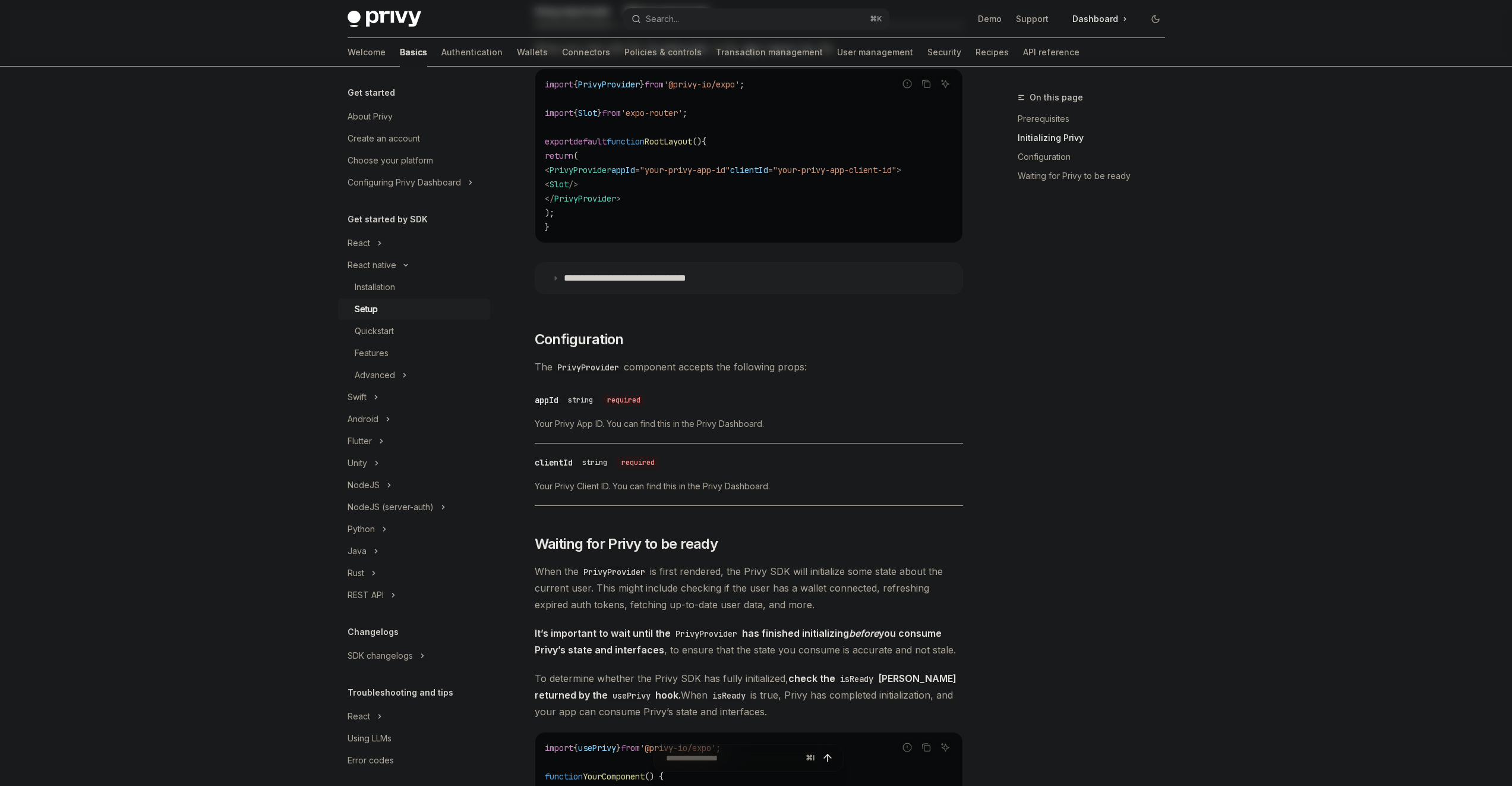
click at [1139, 485] on div "On this page Prerequisites Initializing Privy Configuration Waiting for Privy t…" at bounding box center [1085, 438] width 181 height 696
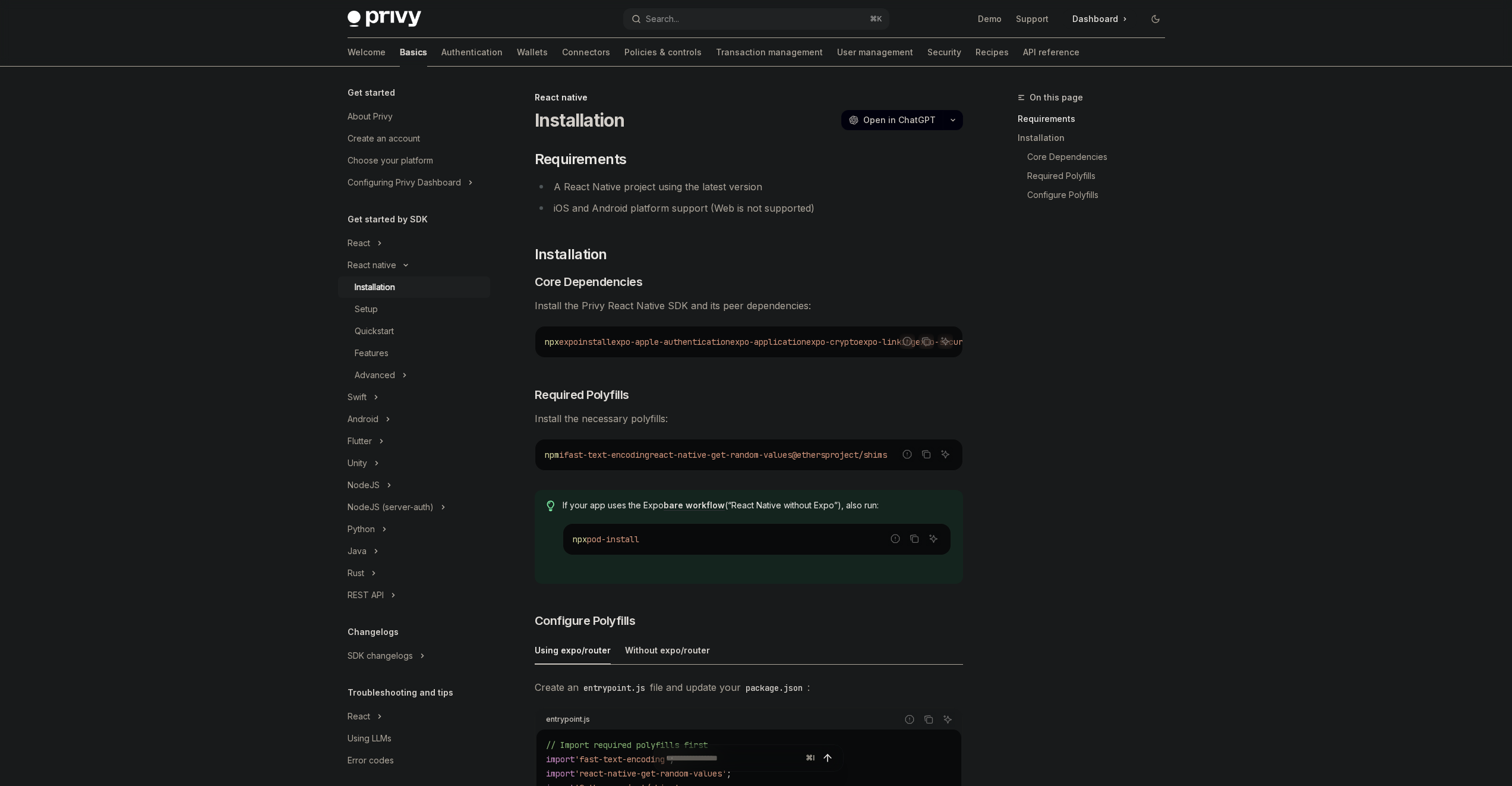
click at [713, 177] on div "​ Requirements A React Native project using the latest version iOS and Android …" at bounding box center [749, 684] width 428 height 1070
drag, startPoint x: 715, startPoint y: 175, endPoint x: 732, endPoint y: 207, distance: 36.2
click at [732, 207] on div "​ Requirements A React Native project using the latest version iOS and Android …" at bounding box center [749, 684] width 428 height 1070
click at [794, 204] on li "iOS and Android platform support (Web is not supported)" at bounding box center [749, 208] width 428 height 17
drag, startPoint x: 860, startPoint y: 215, endPoint x: 753, endPoint y: 178, distance: 113.2
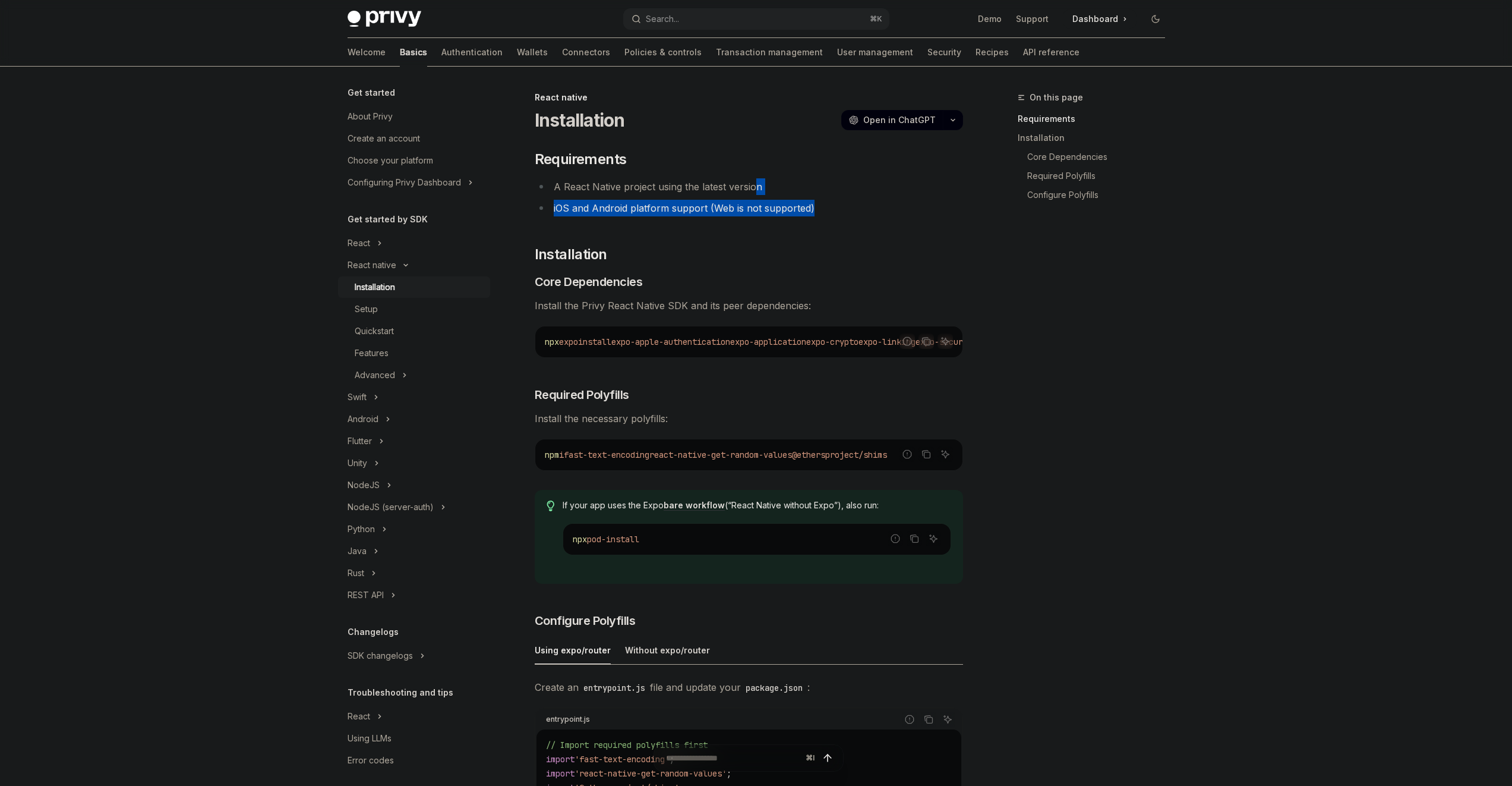
click at [754, 179] on ul "A React Native project using the latest version iOS and Android platform suppor…" at bounding box center [749, 197] width 428 height 38
click at [753, 178] on li "A React Native project using the latest version" at bounding box center [749, 187] width 428 height 17
drag, startPoint x: 751, startPoint y: 182, endPoint x: 782, endPoint y: 219, distance: 48.3
click at [779, 229] on div "​ Requirements A React Native project using the latest version iOS and Android …" at bounding box center [749, 684] width 428 height 1070
click at [786, 212] on li "iOS and Android platform support (Web is not supported)" at bounding box center [749, 208] width 428 height 17
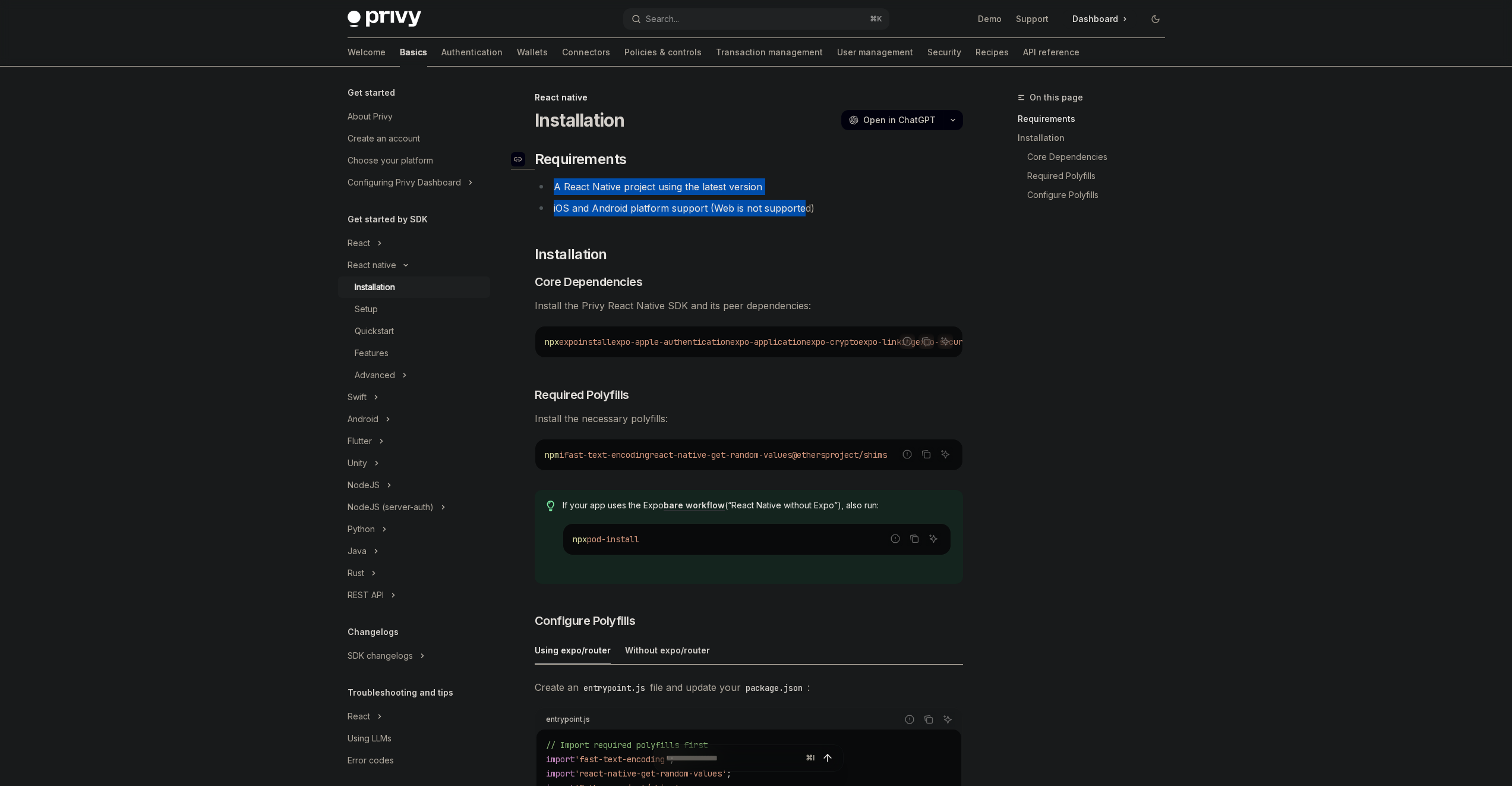
drag, startPoint x: 803, startPoint y: 207, endPoint x: 737, endPoint y: 169, distance: 76.2
click at [737, 169] on div "​ Requirements A React Native project using the latest version iOS and Android …" at bounding box center [749, 684] width 428 height 1070
click at [735, 165] on h2 "​ Requirements" at bounding box center [749, 159] width 428 height 19
drag, startPoint x: 591, startPoint y: 149, endPoint x: 783, endPoint y: 205, distance: 200.0
click at [751, 209] on div "​ Requirements A React Native project using the latest version iOS and Android …" at bounding box center [749, 684] width 428 height 1070
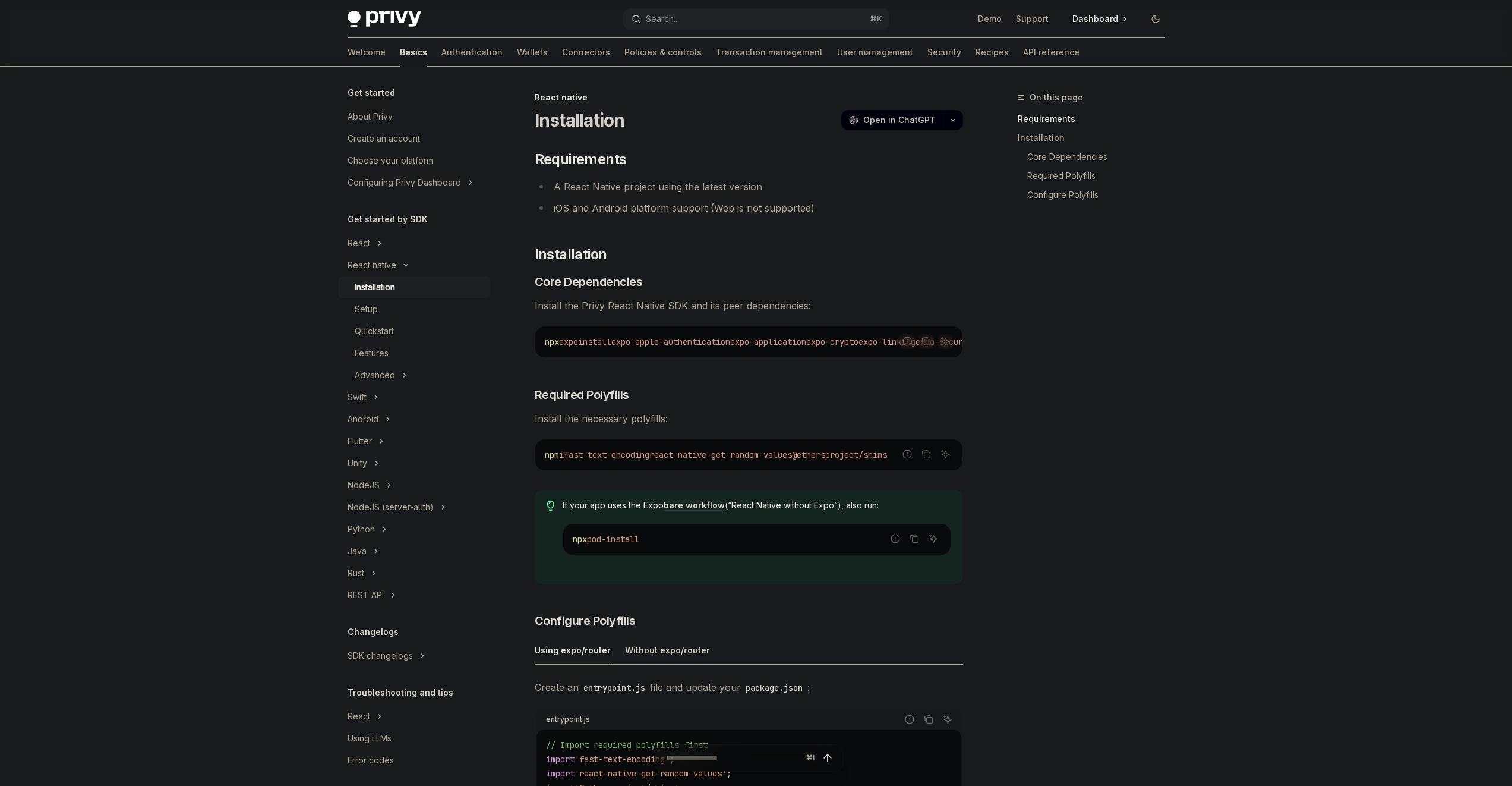
click at [813, 207] on li "iOS and Android platform support (Web is not supported)" at bounding box center [749, 208] width 428 height 17
drag, startPoint x: 816, startPoint y: 211, endPoint x: 776, endPoint y: 151, distance: 72.1
click at [776, 151] on div "​ Requirements A React Native project using the latest version iOS and Android …" at bounding box center [749, 684] width 428 height 1070
click at [776, 151] on h2 "​ Requirements" at bounding box center [749, 159] width 428 height 19
drag, startPoint x: 776, startPoint y: 151, endPoint x: 819, endPoint y: 221, distance: 82.2
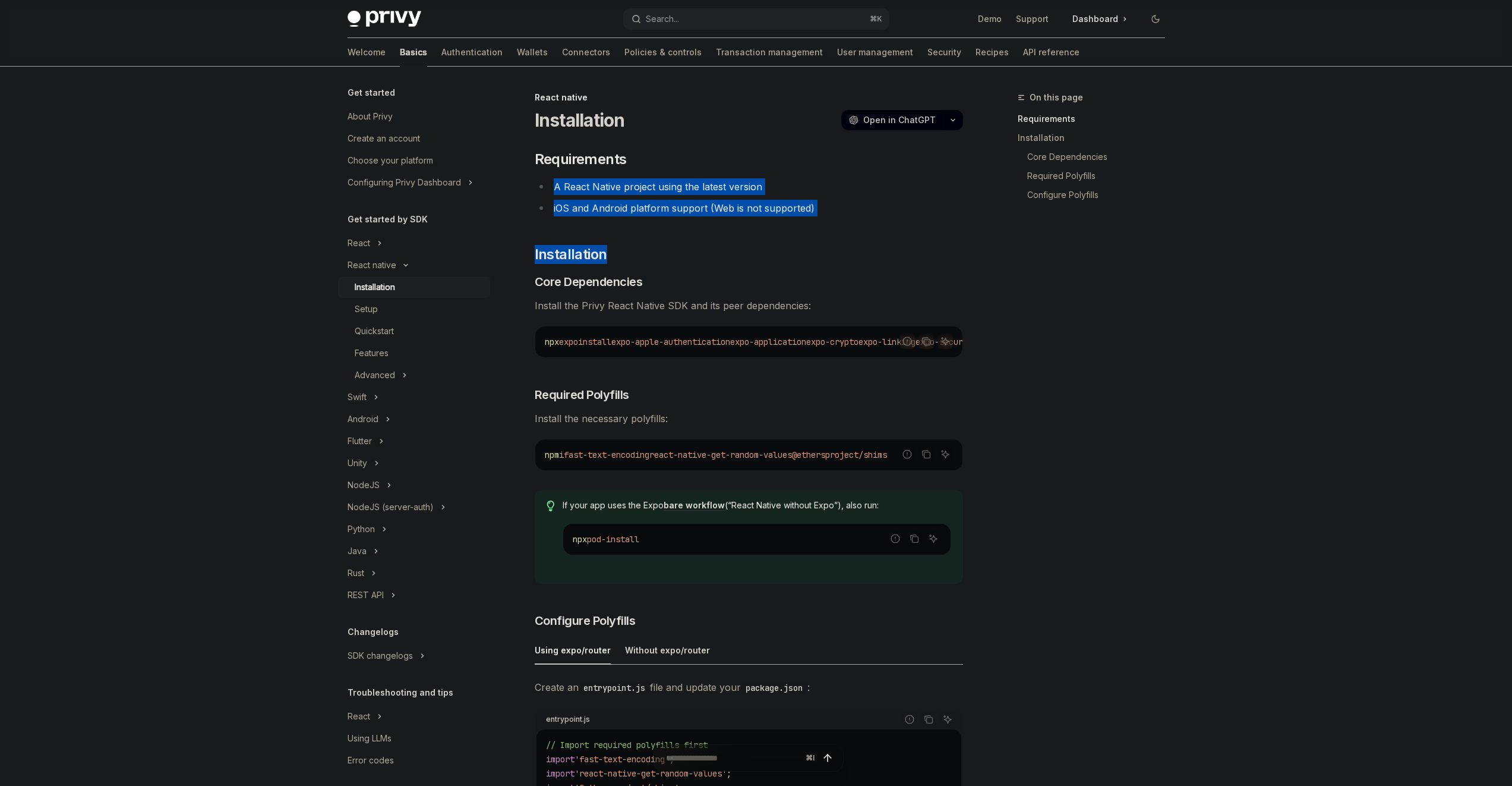
click at [819, 221] on div "​ Requirements A React Native project using the latest version iOS and Android …" at bounding box center [749, 684] width 428 height 1070
click at [819, 218] on div "​ Requirements A React Native project using the latest version iOS and Android …" at bounding box center [749, 684] width 428 height 1070
click at [773, 156] on div "​ Requirements A React Native project using the latest version iOS and Android …" at bounding box center [749, 684] width 428 height 1070
click at [773, 156] on h2 "​ Requirements" at bounding box center [749, 159] width 428 height 19
drag, startPoint x: 773, startPoint y: 156, endPoint x: 832, endPoint y: 211, distance: 80.7
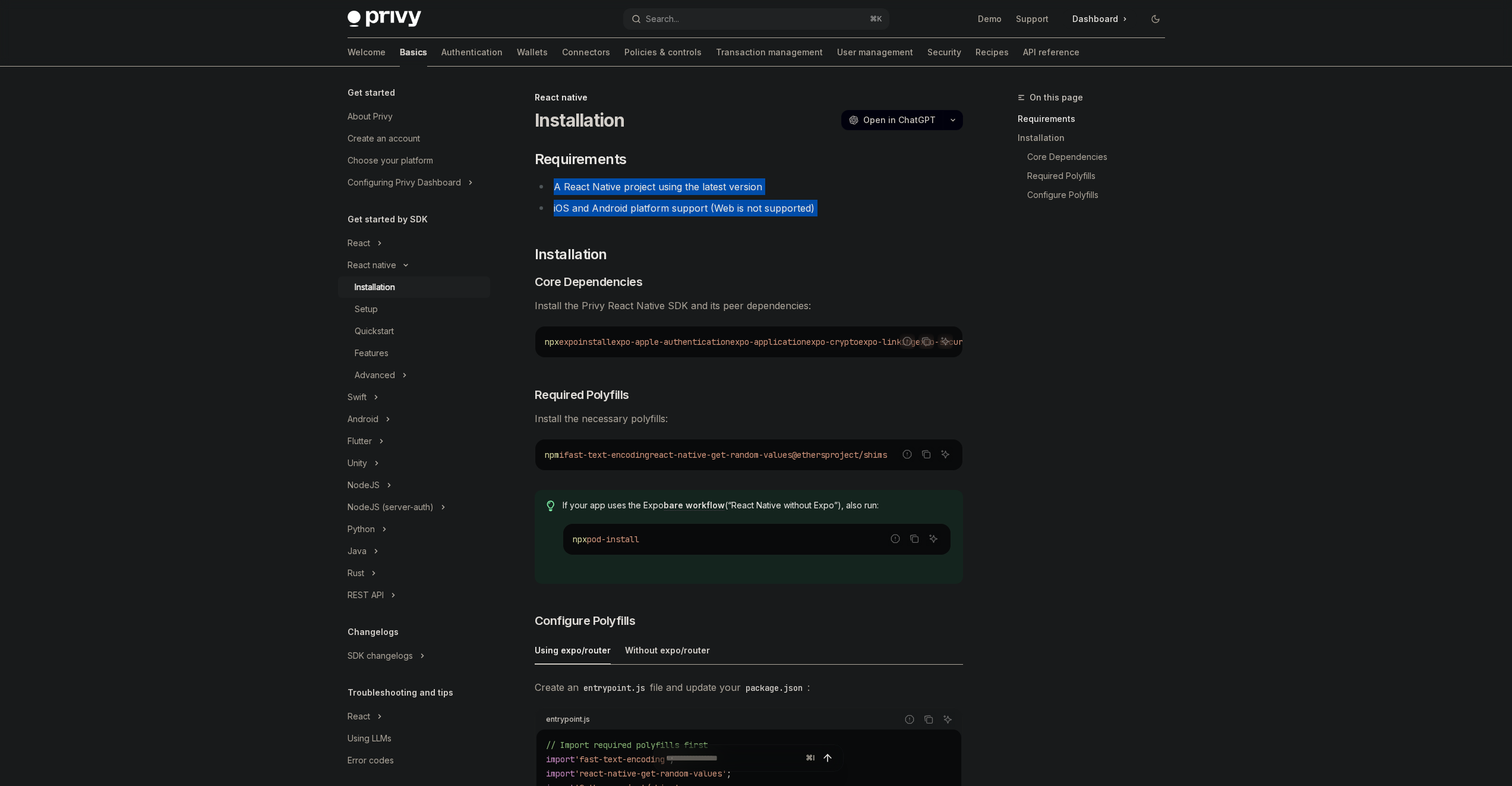
click at [831, 212] on div "​ Requirements A React Native project using the latest version iOS and Android …" at bounding box center [749, 684] width 428 height 1070
click at [832, 211] on li "iOS and Android platform support (Web is not supported)" at bounding box center [749, 208] width 428 height 17
drag, startPoint x: 832, startPoint y: 211, endPoint x: 783, endPoint y: 149, distance: 79.0
click at [783, 149] on div "React native Installation OpenAI Open in ChatGPT OpenAI Open in ChatGPT ​ Requi…" at bounding box center [638, 751] width 656 height 1321
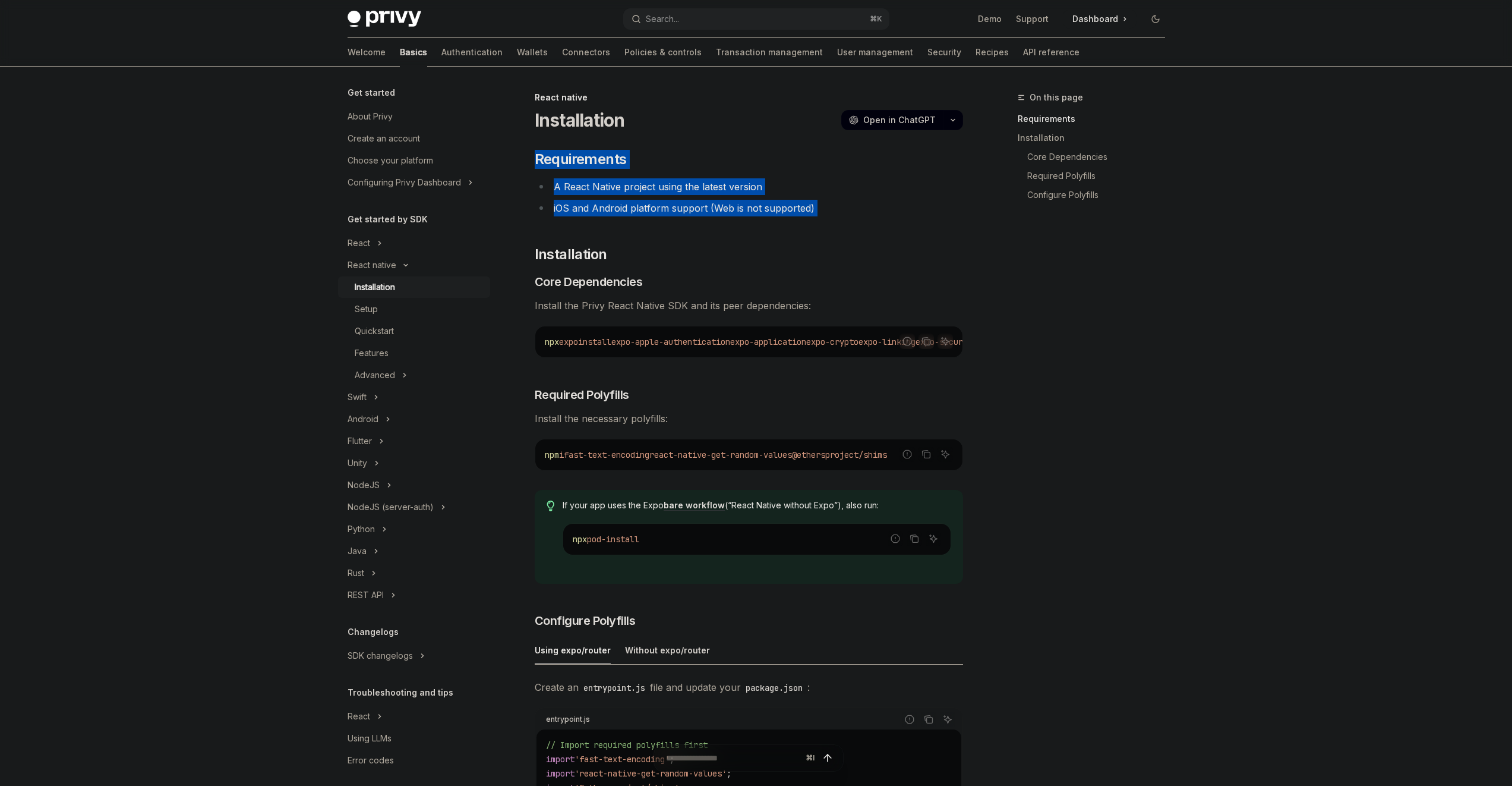
drag, startPoint x: 783, startPoint y: 149, endPoint x: 816, endPoint y: 198, distance: 59.1
click at [816, 200] on div "React native Installation OpenAI Open in ChatGPT OpenAI Open in ChatGPT ​ Requi…" at bounding box center [638, 751] width 656 height 1321
click at [816, 198] on ul "A React Native project using the latest version iOS and Android platform suppor…" at bounding box center [749, 197] width 428 height 38
drag, startPoint x: 816, startPoint y: 198, endPoint x: 780, endPoint y: 152, distance: 58.4
click at [780, 152] on div "​ Requirements A React Native project using the latest version iOS and Android …" at bounding box center [749, 684] width 428 height 1070
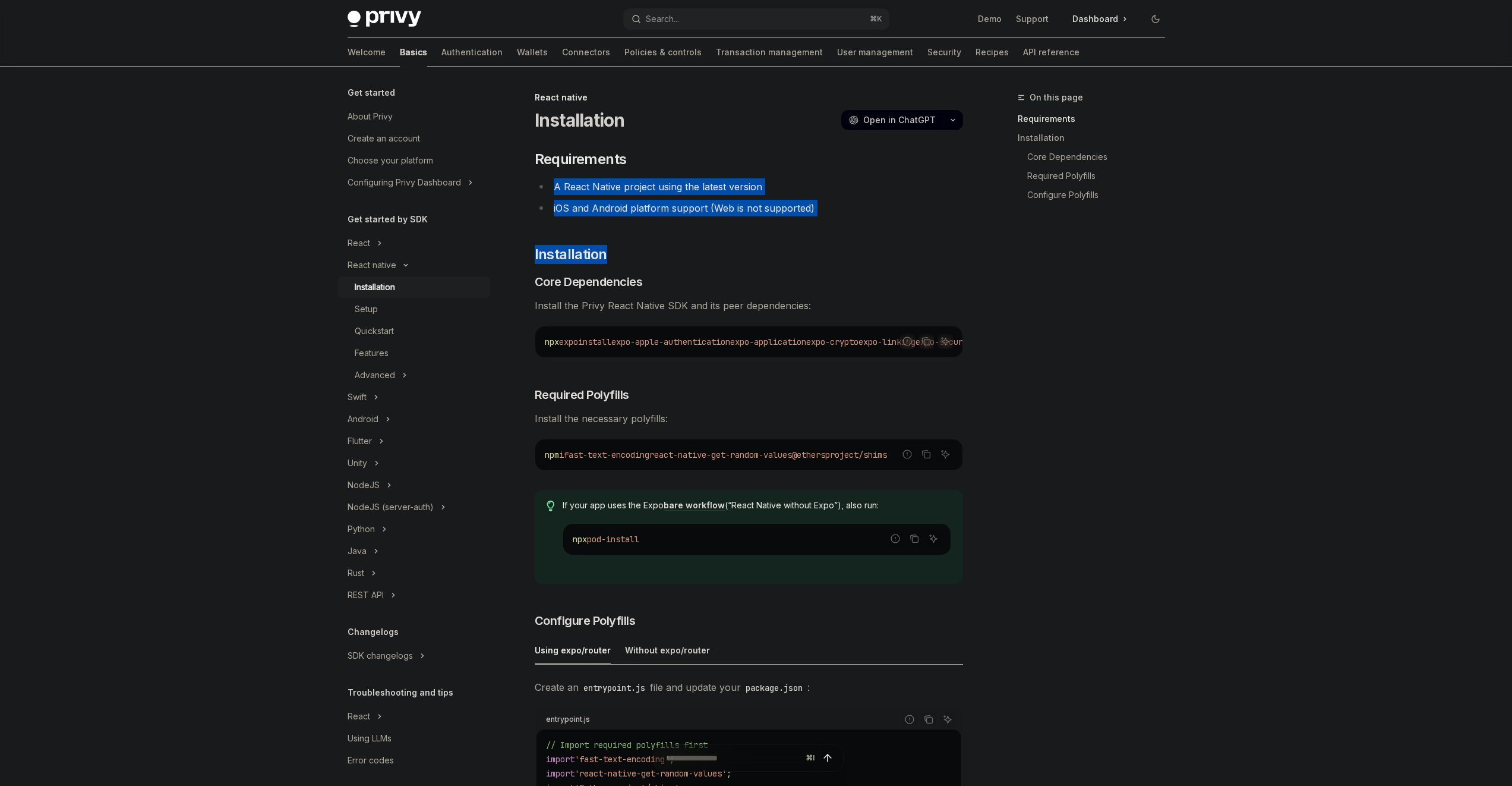
drag, startPoint x: 780, startPoint y: 152, endPoint x: 811, endPoint y: 219, distance: 73.8
click at [811, 220] on div "​ Requirements A React Native project using the latest version iOS and Android …" at bounding box center [749, 684] width 428 height 1070
drag, startPoint x: 798, startPoint y: 178, endPoint x: 826, endPoint y: 216, distance: 47.2
click at [798, 178] on li "A React Native project using the latest version" at bounding box center [749, 187] width 428 height 17
click at [795, 170] on div "​ Requirements A React Native project using the latest version iOS and Android …" at bounding box center [749, 684] width 428 height 1070
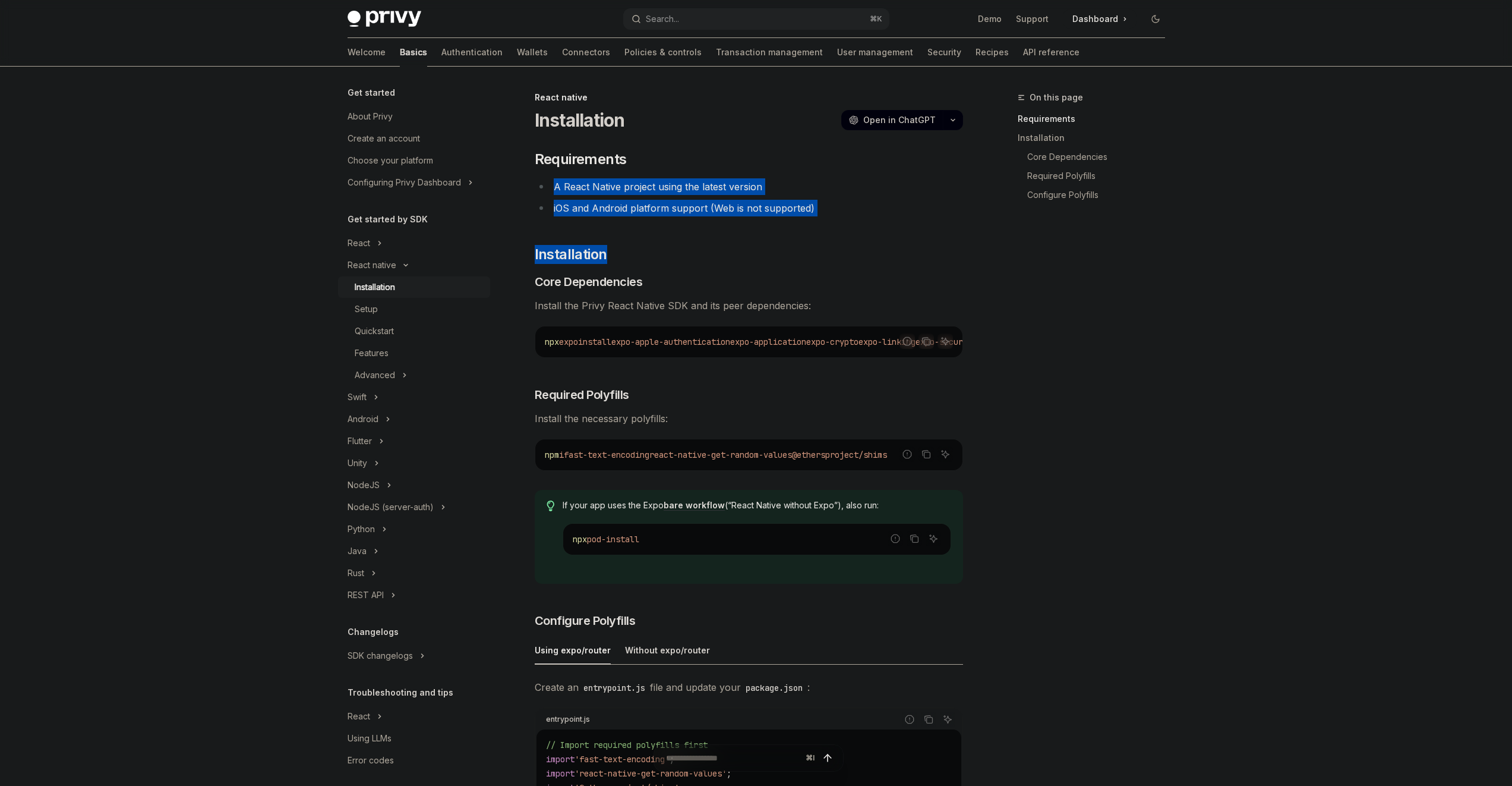
click at [826, 216] on div "​ Requirements A React Native project using the latest version iOS and Android …" at bounding box center [749, 684] width 428 height 1070
click at [826, 216] on li "iOS and Android platform support (Web is not supported)" at bounding box center [749, 208] width 428 height 17
drag, startPoint x: 826, startPoint y: 214, endPoint x: 780, endPoint y: 159, distance: 71.7
click at [780, 159] on div "​ Requirements A React Native project using the latest version iOS and Android …" at bounding box center [749, 684] width 428 height 1070
click at [780, 159] on h2 "​ Requirements" at bounding box center [749, 159] width 428 height 19
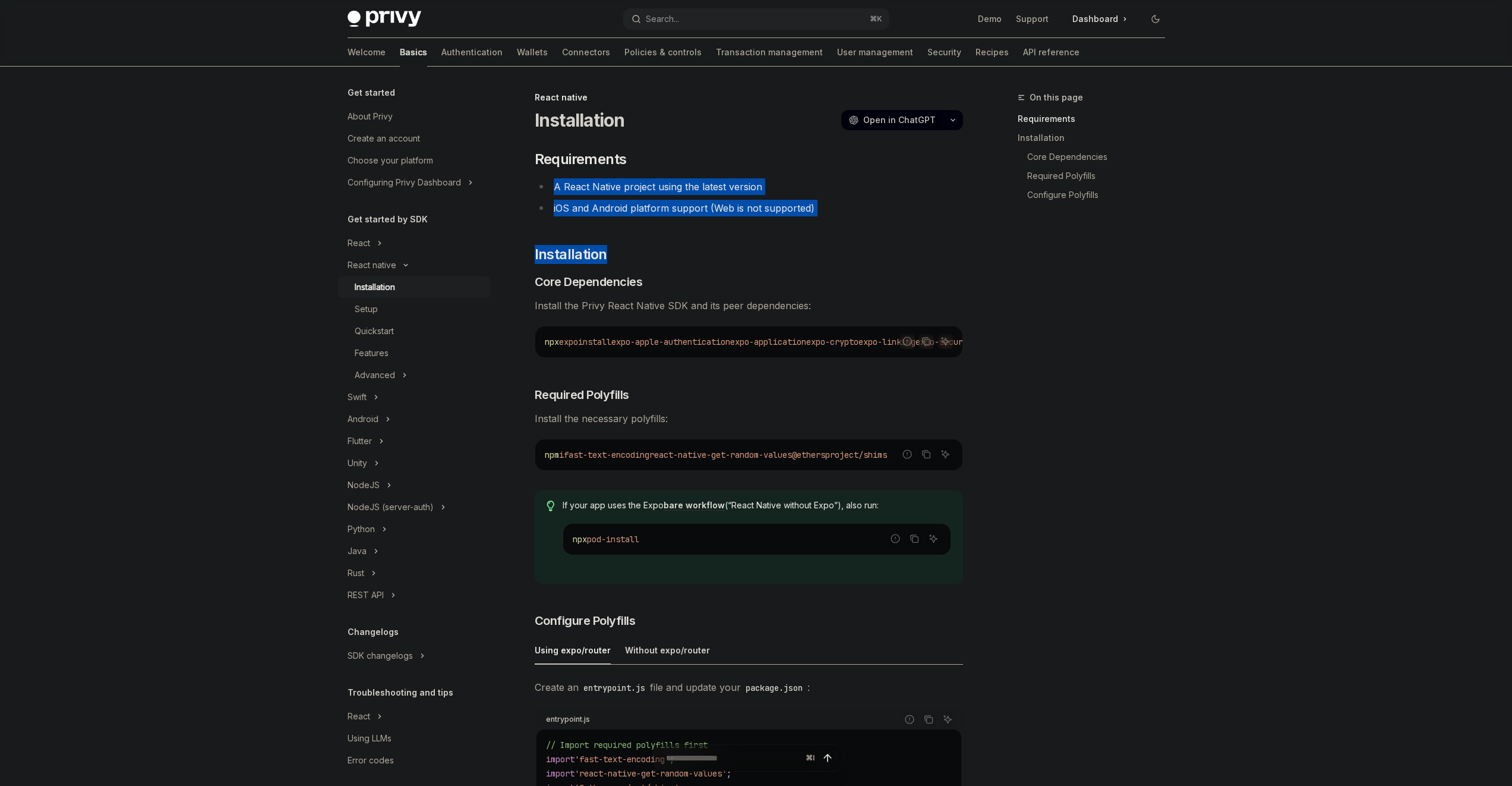
drag, startPoint x: 780, startPoint y: 159, endPoint x: 820, endPoint y: 219, distance: 72.1
click at [819, 223] on div "​ Requirements A React Native project using the latest version iOS and Android …" at bounding box center [749, 684] width 428 height 1070
click at [820, 219] on div "​ Requirements A React Native project using the latest version iOS and Android …" at bounding box center [749, 684] width 428 height 1070
drag, startPoint x: 820, startPoint y: 219, endPoint x: 771, endPoint y: 163, distance: 74.4
click at [772, 165] on div "​ Requirements A React Native project using the latest version iOS and Android …" at bounding box center [749, 684] width 428 height 1070
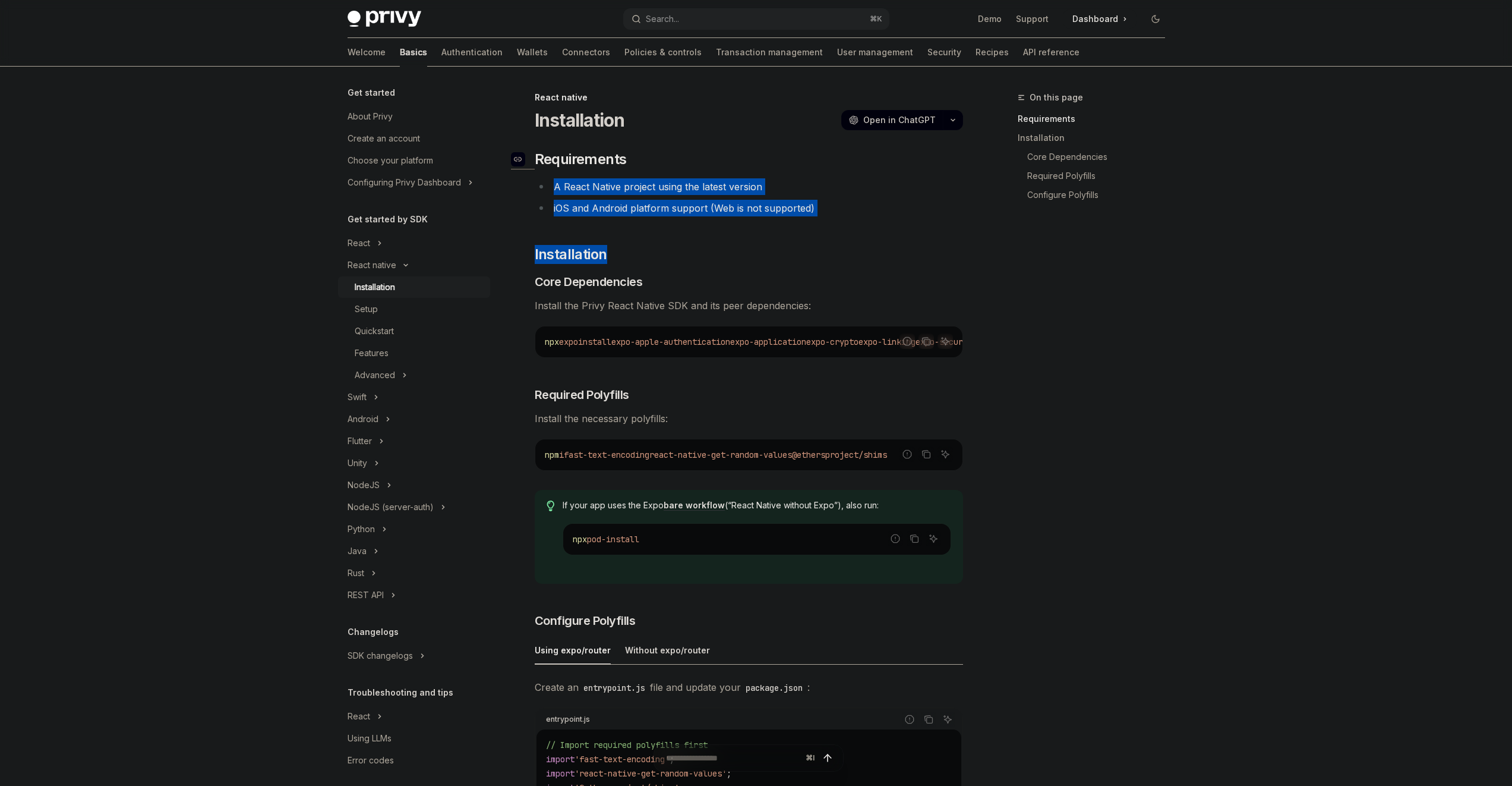
click at [770, 163] on h2 "​ Requirements" at bounding box center [749, 159] width 428 height 19
drag, startPoint x: 817, startPoint y: 226, endPoint x: 817, endPoint y: 218, distance: 8.0
click at [817, 221] on div "​ Requirements A React Native project using the latest version iOS and Android …" at bounding box center [749, 684] width 428 height 1070
click at [816, 217] on div "​ Requirements A React Native project using the latest version iOS and Android …" at bounding box center [749, 684] width 428 height 1070
drag, startPoint x: 812, startPoint y: 211, endPoint x: 761, endPoint y: 156, distance: 75.0
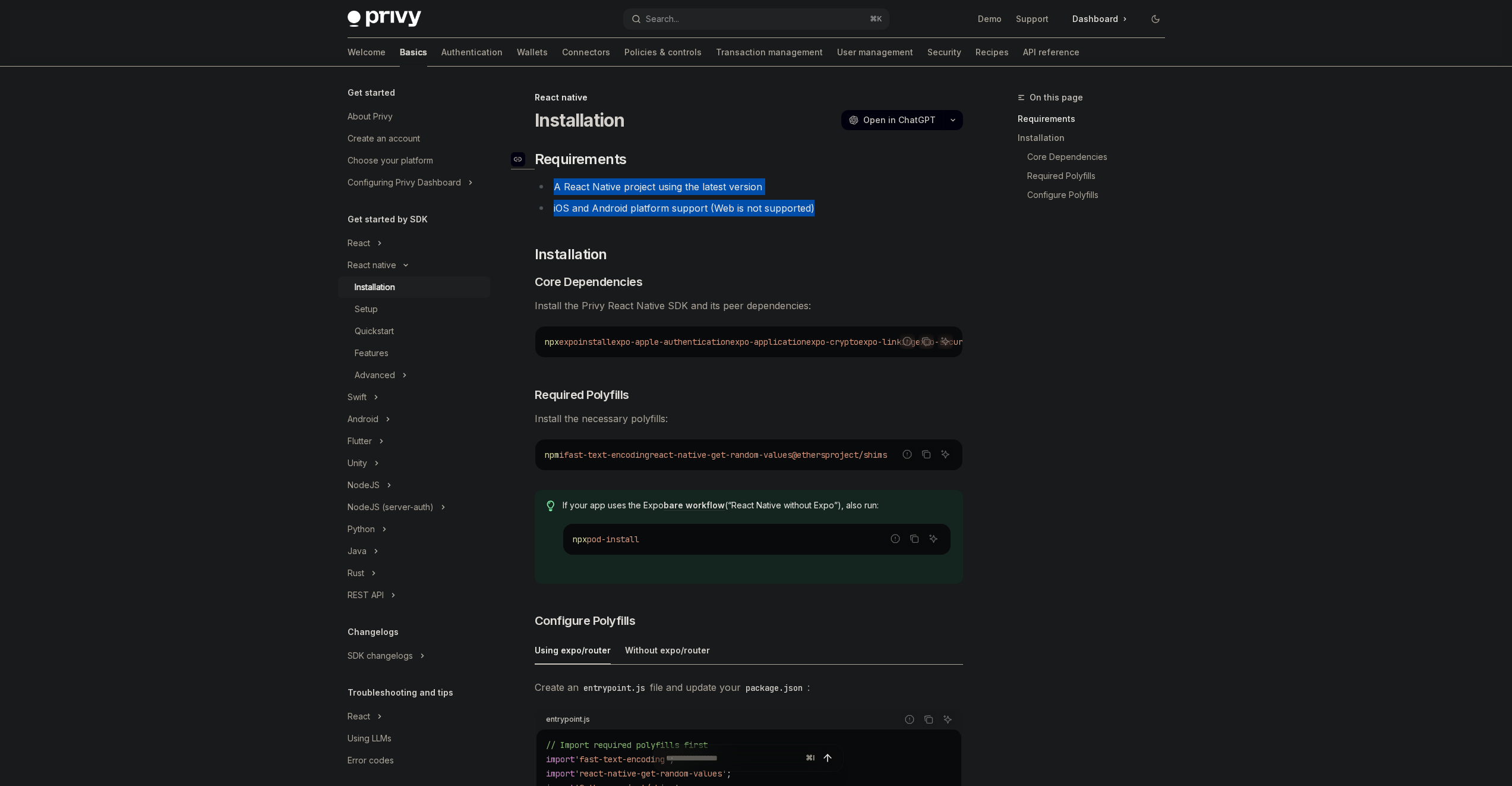
click at [764, 157] on div "​ Requirements A React Native project using the latest version iOS and Android …" at bounding box center [749, 684] width 428 height 1070
drag, startPoint x: 761, startPoint y: 156, endPoint x: 794, endPoint y: 215, distance: 67.6
click at [794, 215] on div "​ Requirements A React Native project using the latest version iOS and Android …" at bounding box center [749, 684] width 428 height 1070
click at [794, 215] on li "iOS and Android platform support (Web is not supported)" at bounding box center [749, 208] width 428 height 17
click at [389, 376] on div "Advanced" at bounding box center [374, 375] width 40 height 14
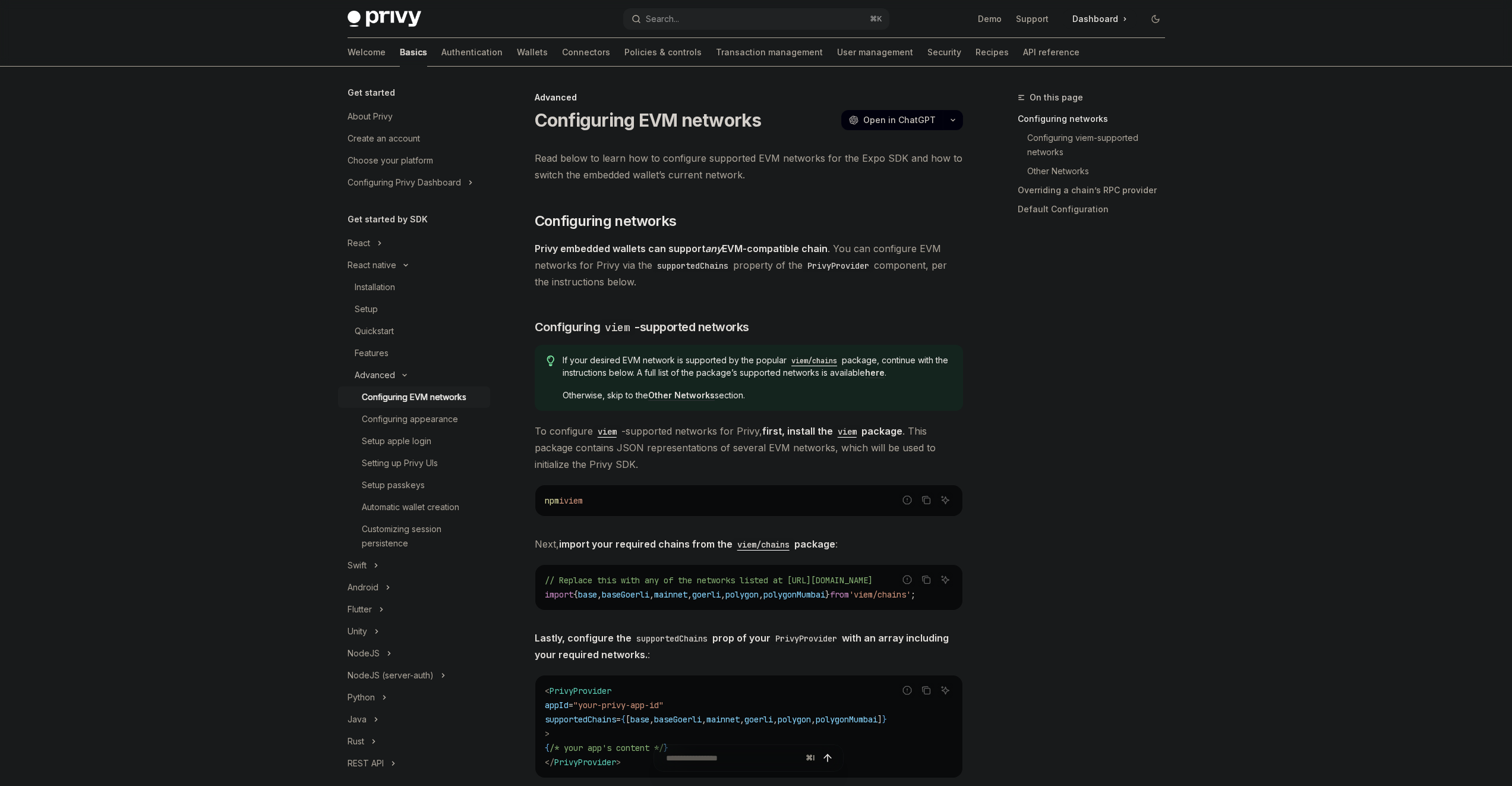
click at [397, 381] on button "Advanced" at bounding box center [414, 375] width 152 height 21
click at [392, 359] on div "Features" at bounding box center [418, 353] width 128 height 14
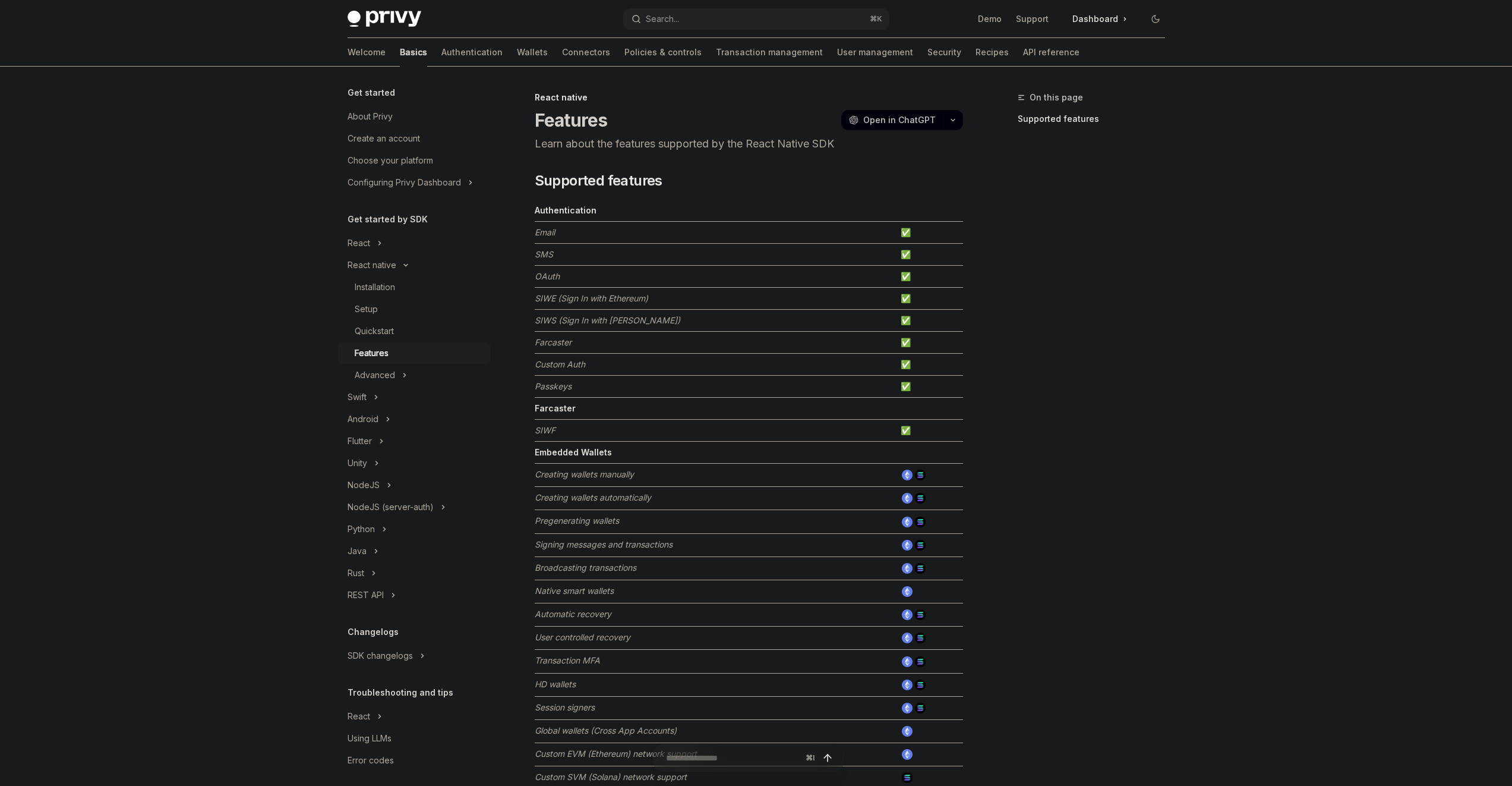
click at [641, 319] on td "SIWS (Sign In with Solana)" at bounding box center [716, 320] width 361 height 22
click at [402, 368] on icon "Toggle Advanced section" at bounding box center [405, 375] width 5 height 14
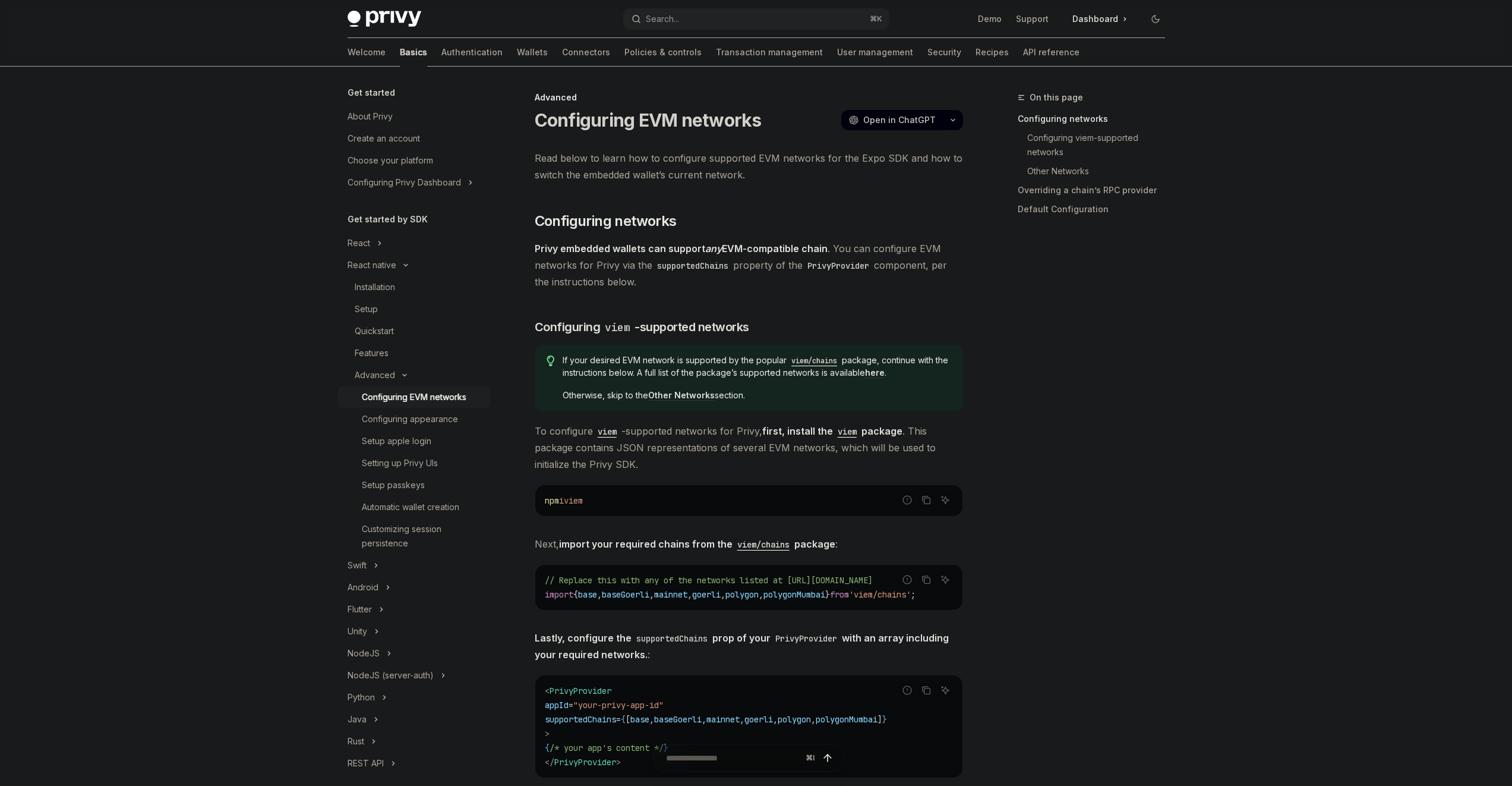
drag, startPoint x: 642, startPoint y: 235, endPoint x: 680, endPoint y: 284, distance: 62.0
click at [680, 284] on span "Privy embedded wallets can support any EVM-compatible chain . You can configure…" at bounding box center [749, 265] width 428 height 50
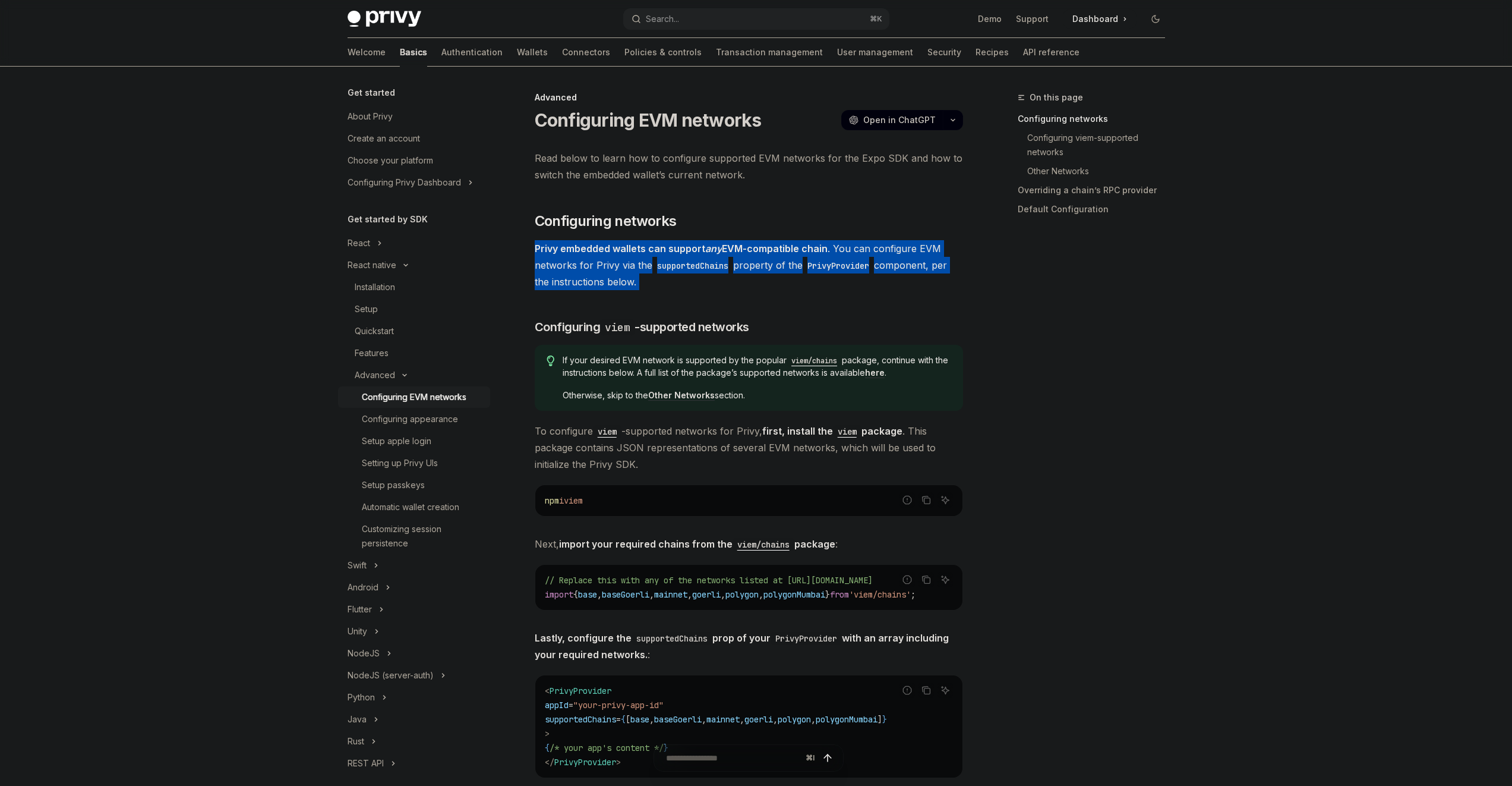
click at [680, 284] on span "Privy embedded wallets can support any EVM-compatible chain . You can configure…" at bounding box center [749, 265] width 428 height 50
click at [680, 283] on span "Privy embedded wallets can support any EVM-compatible chain . You can configure…" at bounding box center [749, 265] width 428 height 50
click at [684, 286] on span "Privy embedded wallets can support any EVM-compatible chain . You can configure…" at bounding box center [749, 265] width 428 height 50
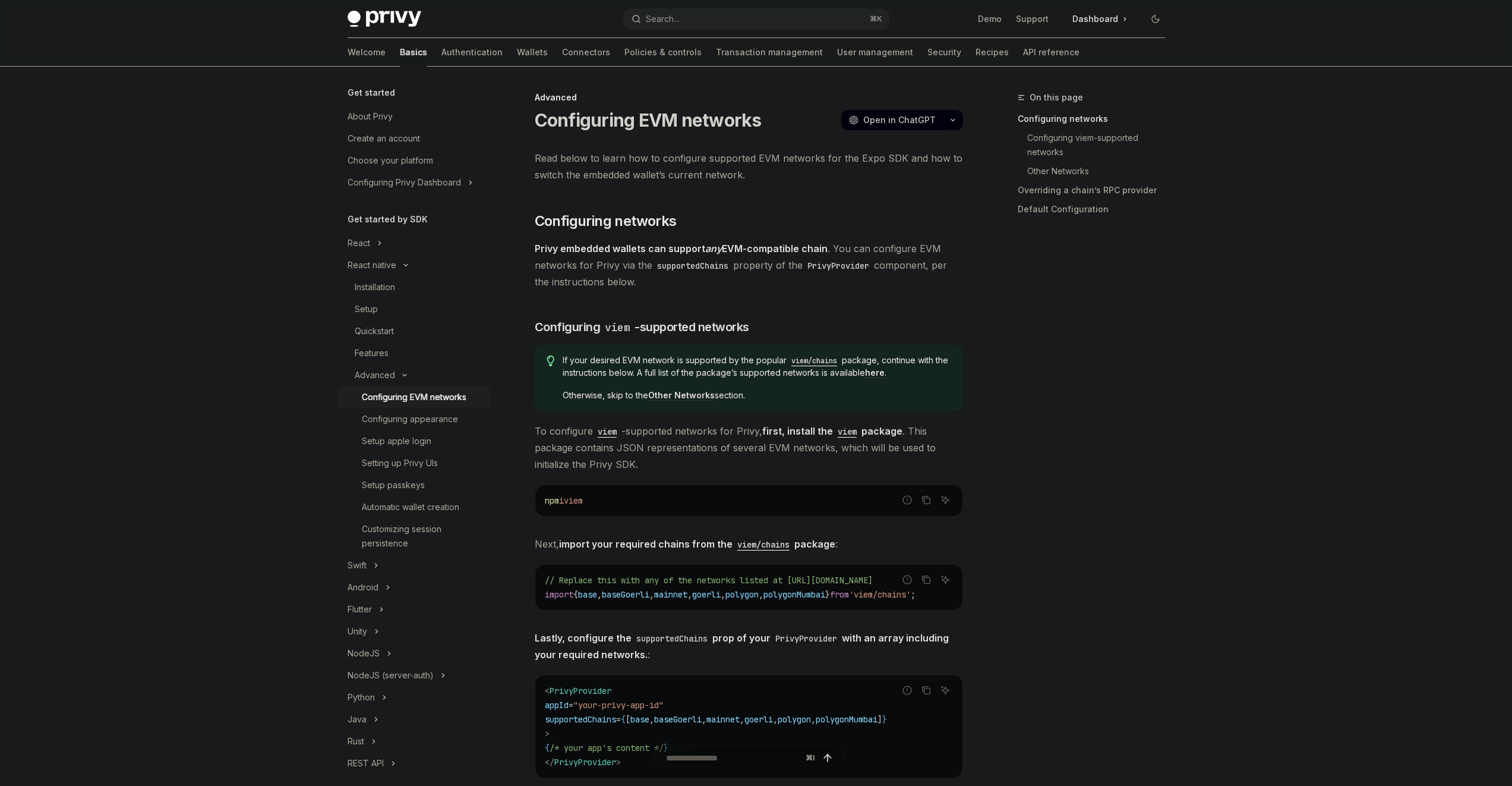
click at [380, 283] on div "Installation" at bounding box center [374, 287] width 40 height 14
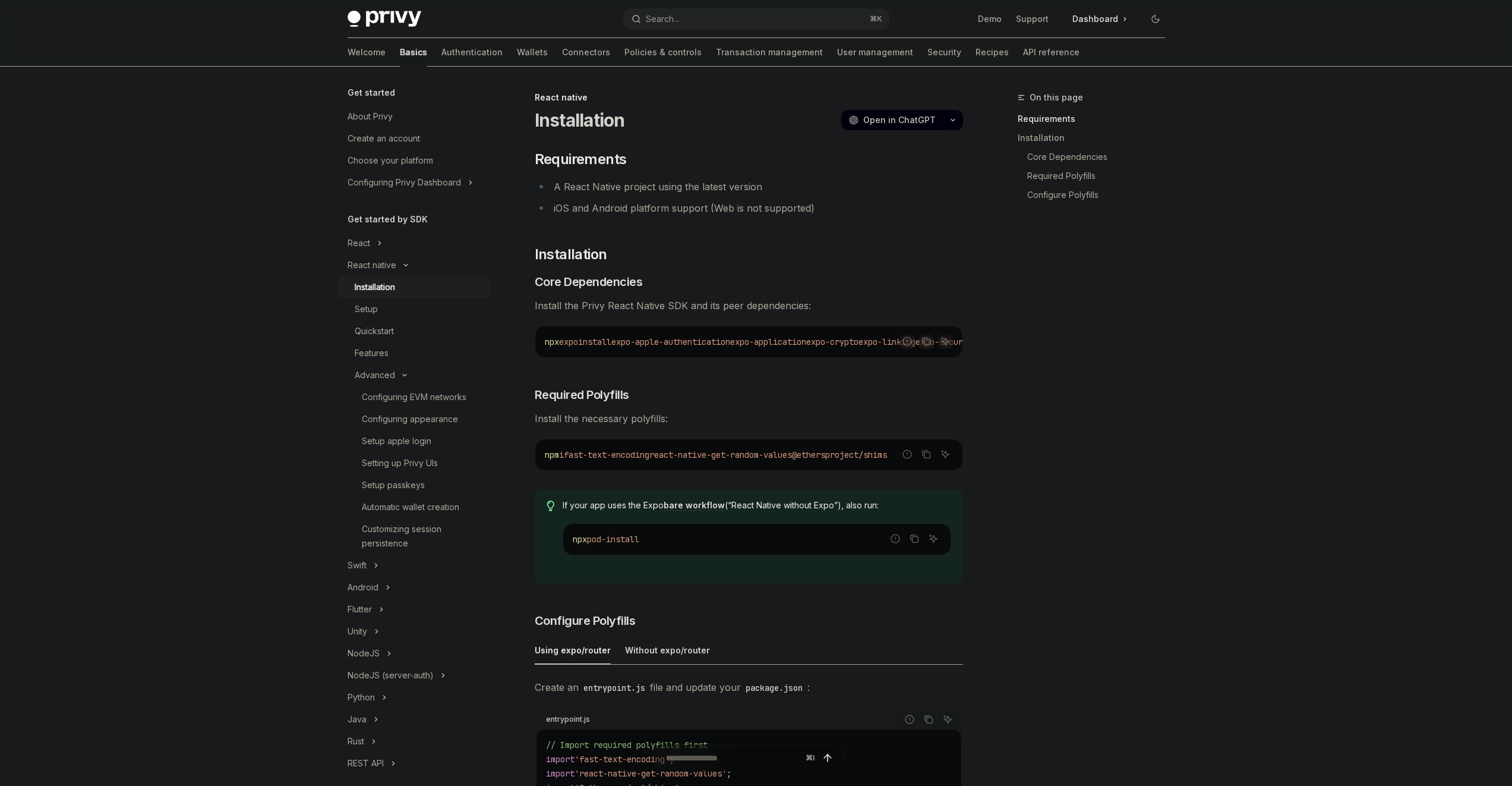
click at [755, 302] on span "Install the Privy React Native SDK and its peer dependencies:" at bounding box center [749, 305] width 428 height 17
click at [647, 333] on div "npx expo install expo-apple-authentication expo-application expo-crypto expo-li…" at bounding box center [748, 342] width 427 height 31
copy div "npx expo install expo-apple-authentication expo-application expo-crypto expo-li…"
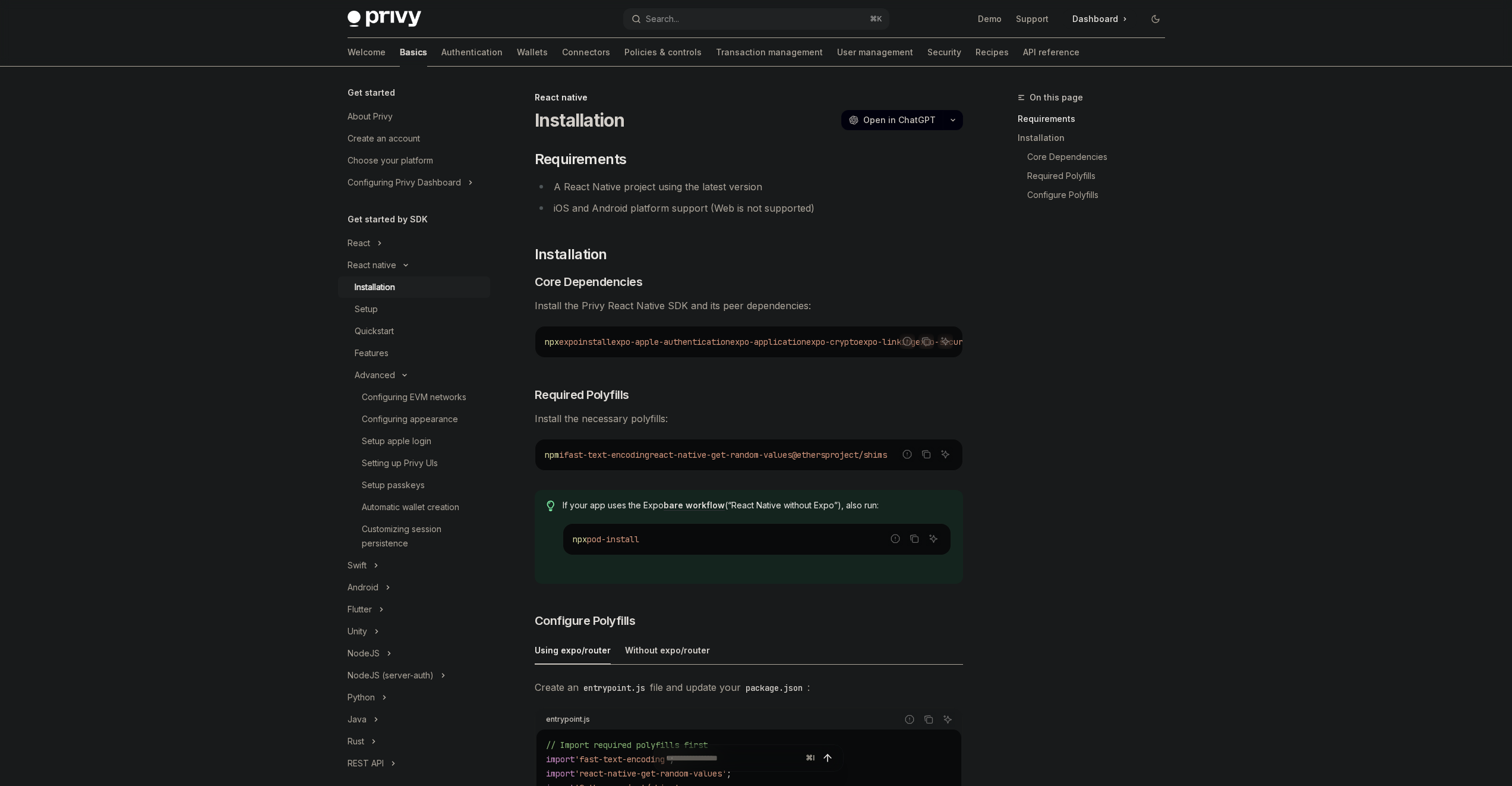
click at [650, 460] on span "fast-text-encoding" at bounding box center [606, 455] width 86 height 11
copy div "npm i fast-text-encoding react-native-get-random-values @ethersproject/shims"
click at [701, 466] on div "npm i fast-text-encoding react-native-get-random-values @ethersproject/shims" at bounding box center [748, 454] width 427 height 31
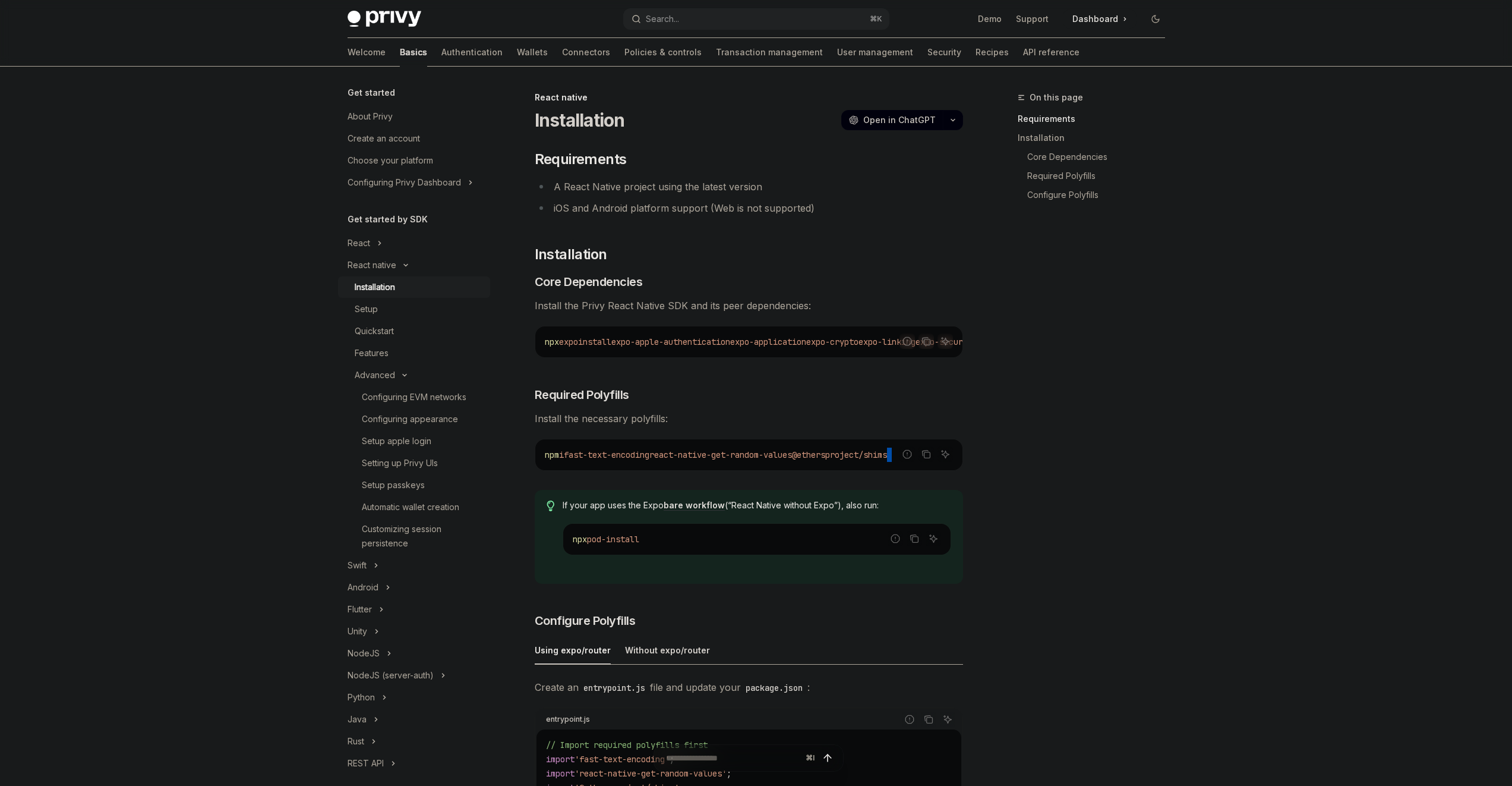
click at [701, 466] on div "npm i fast-text-encoding react-native-get-random-values @ethersproject/shims" at bounding box center [748, 454] width 427 height 31
click at [614, 545] on span "pod-install" at bounding box center [613, 539] width 52 height 11
click at [614, 544] on span "pod-install" at bounding box center [613, 539] width 52 height 11
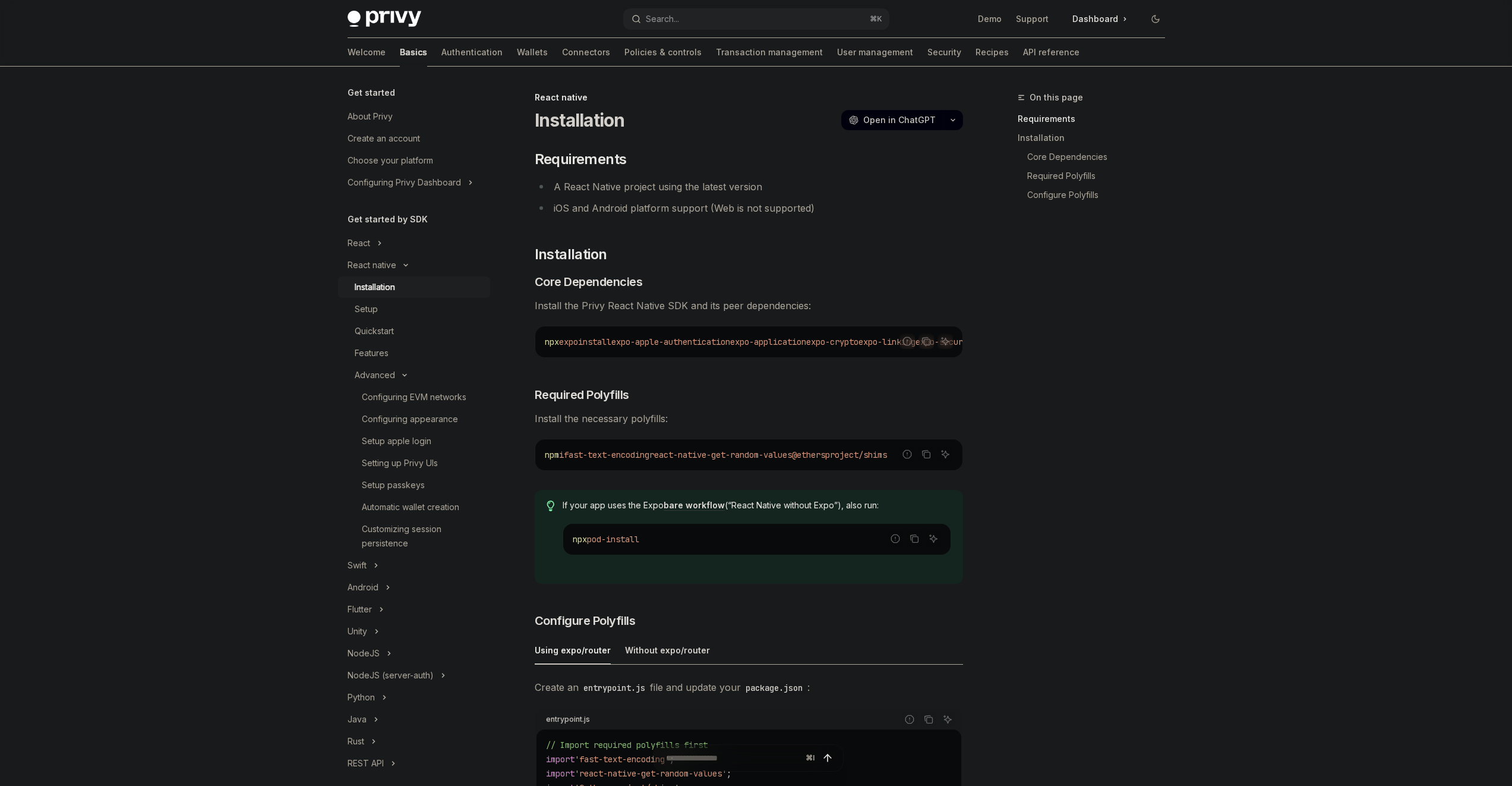
click at [614, 544] on span "pod-install" at bounding box center [613, 539] width 52 height 11
click at [654, 538] on code "npx pod-install" at bounding box center [757, 539] width 368 height 14
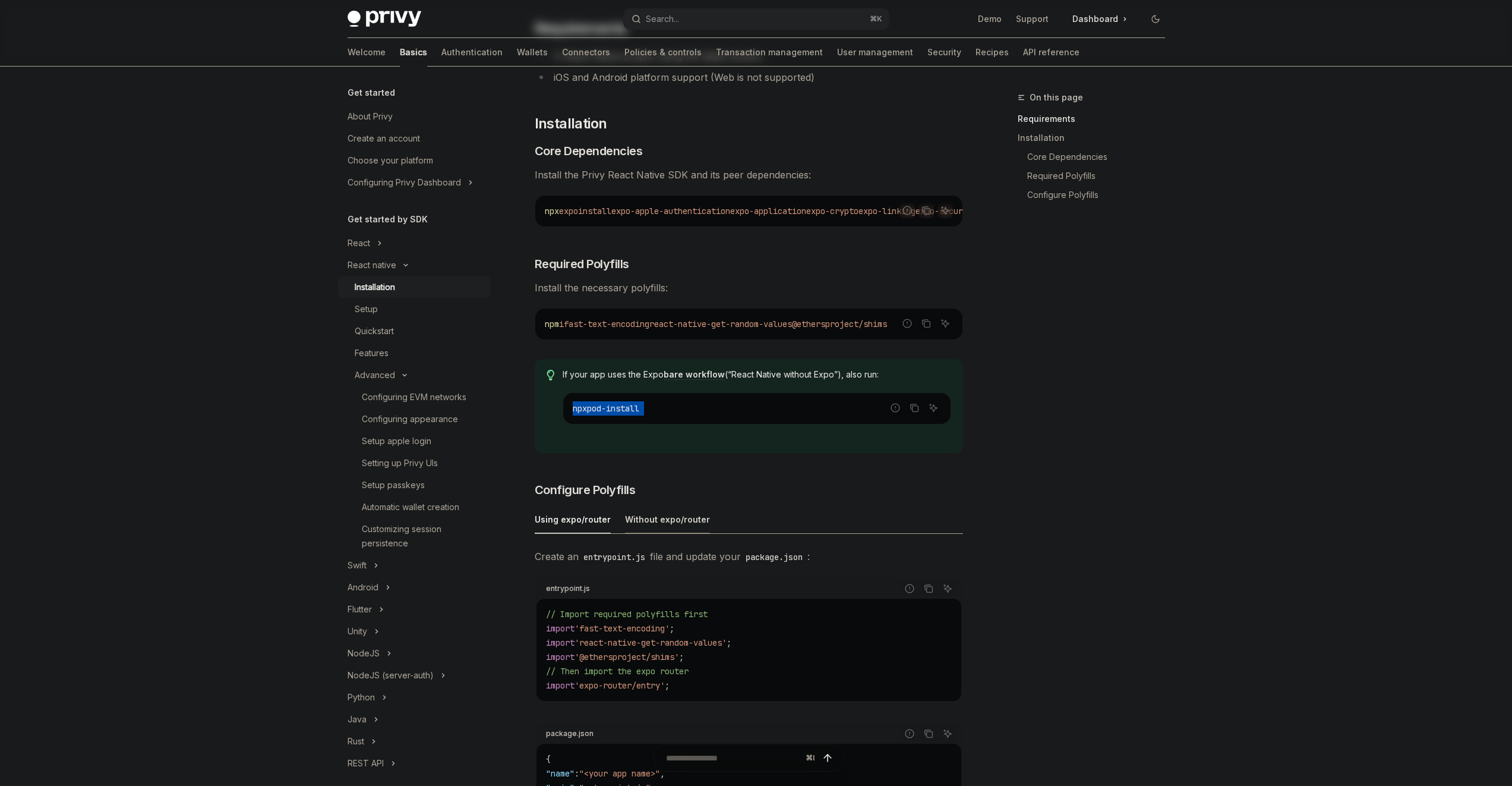
scroll to position [145, 0]
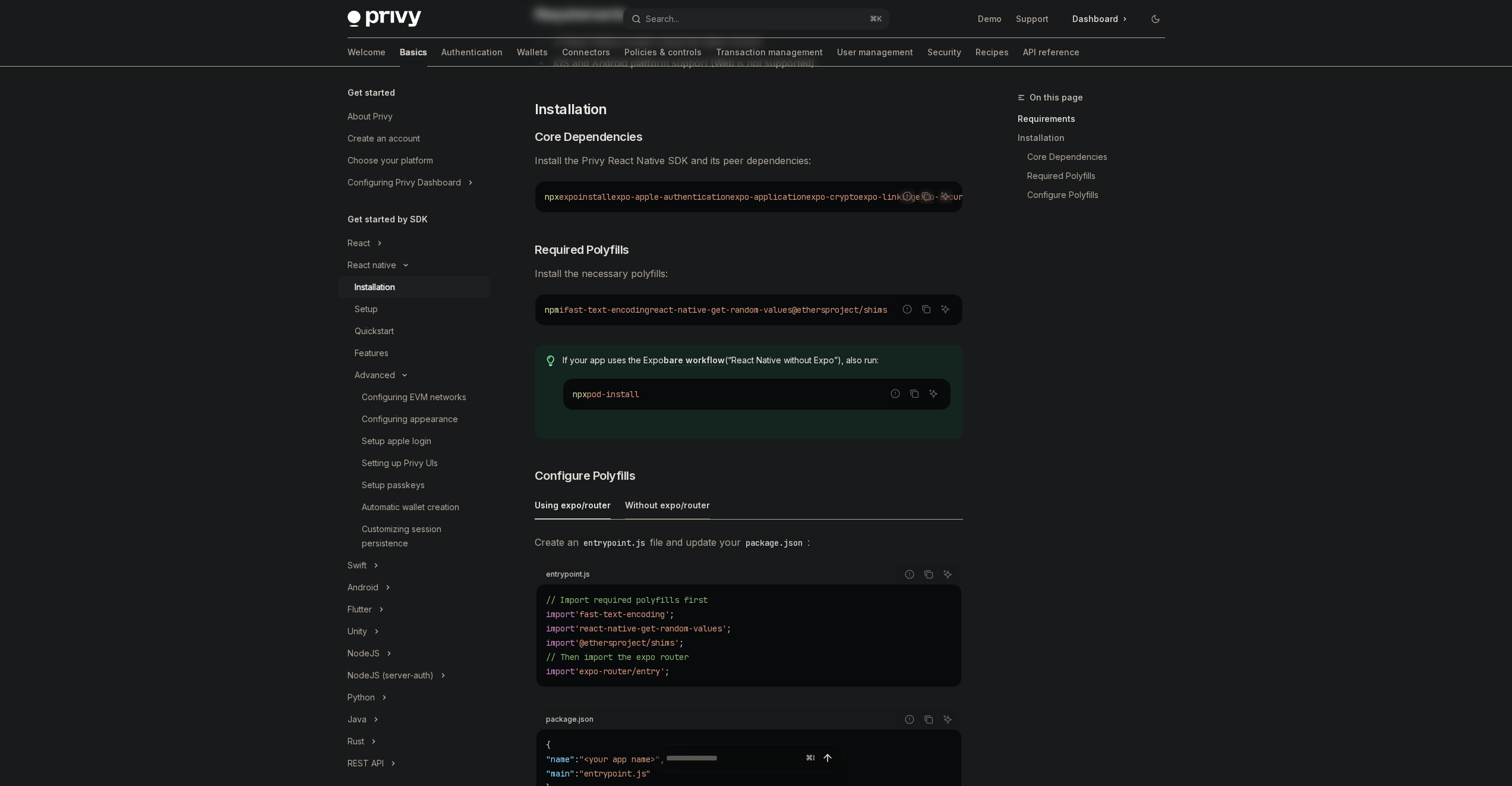
click at [683, 509] on div "Without expo/router" at bounding box center [667, 505] width 85 height 28
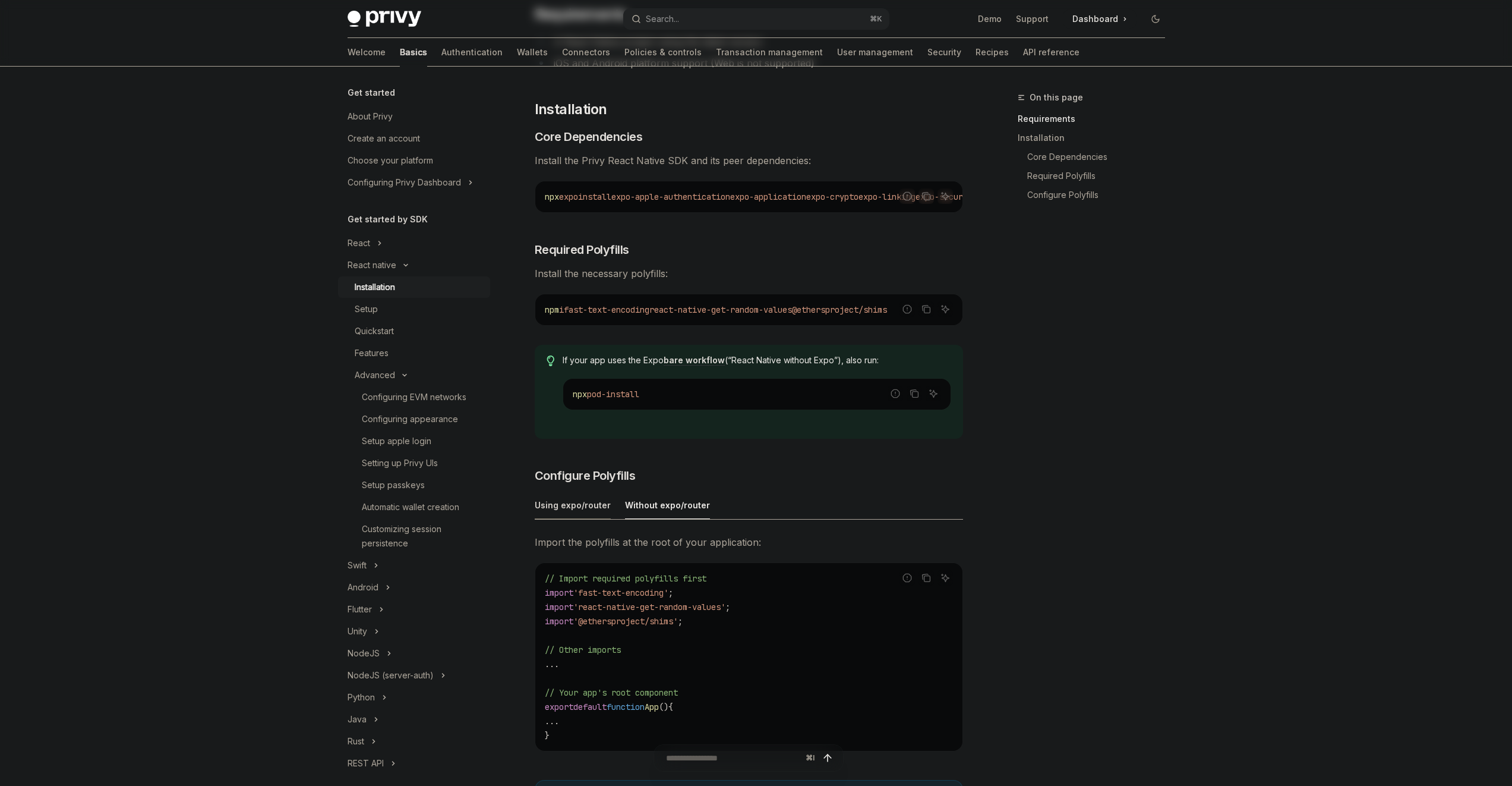
click at [593, 498] on div "Using expo/router" at bounding box center [573, 505] width 76 height 28
type textarea "*"
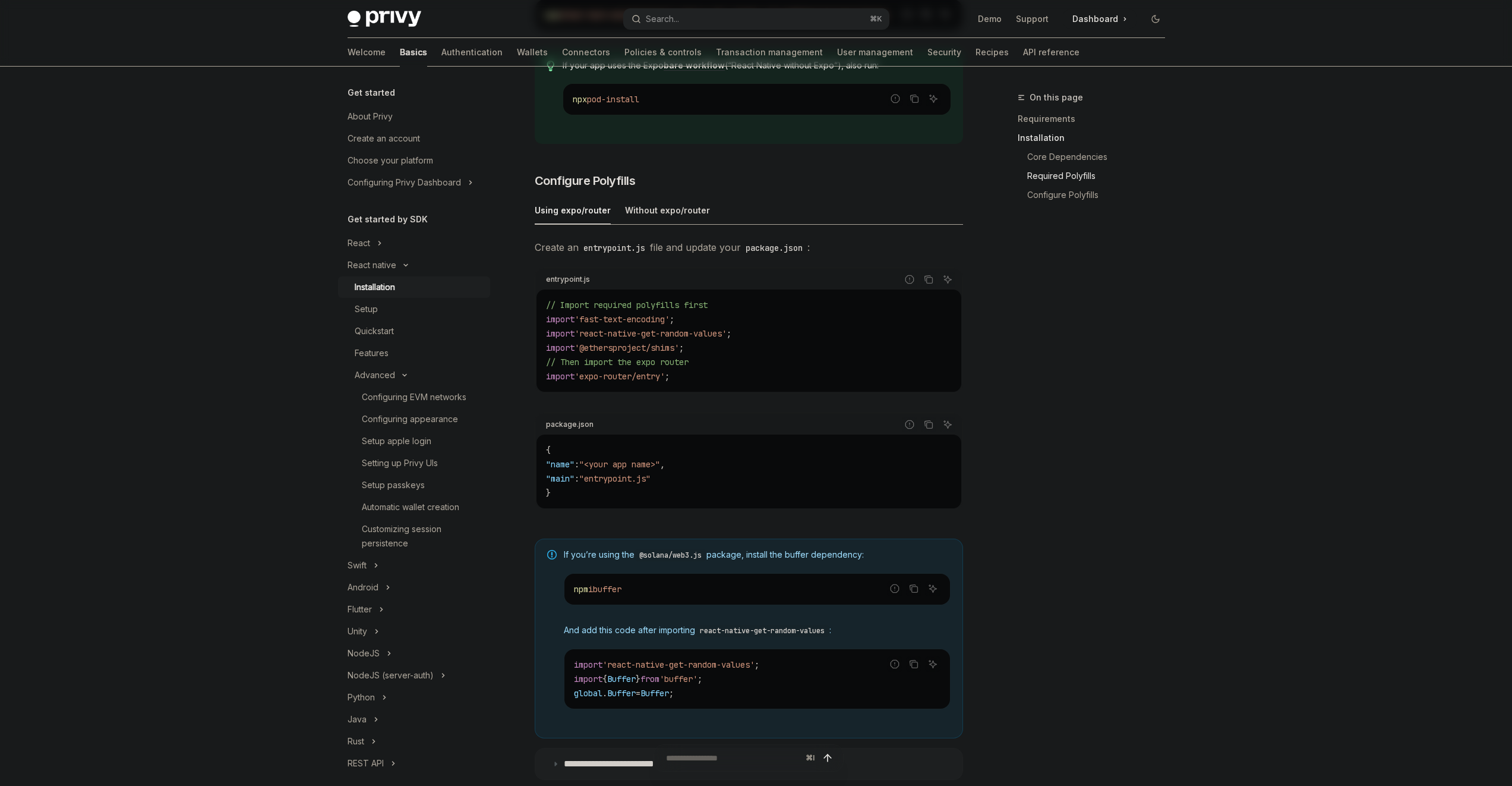
scroll to position [443, 0]
click at [921, 282] on button "Copy the contents from the code block" at bounding box center [928, 276] width 15 height 15
click at [737, 554] on span "If you’re using the @solana/web3.js package, install the buffer dependency:" at bounding box center [758, 552] width 387 height 12
click at [737, 555] on span "If you’re using the @solana/web3.js package, install the buffer dependency:" at bounding box center [758, 552] width 387 height 12
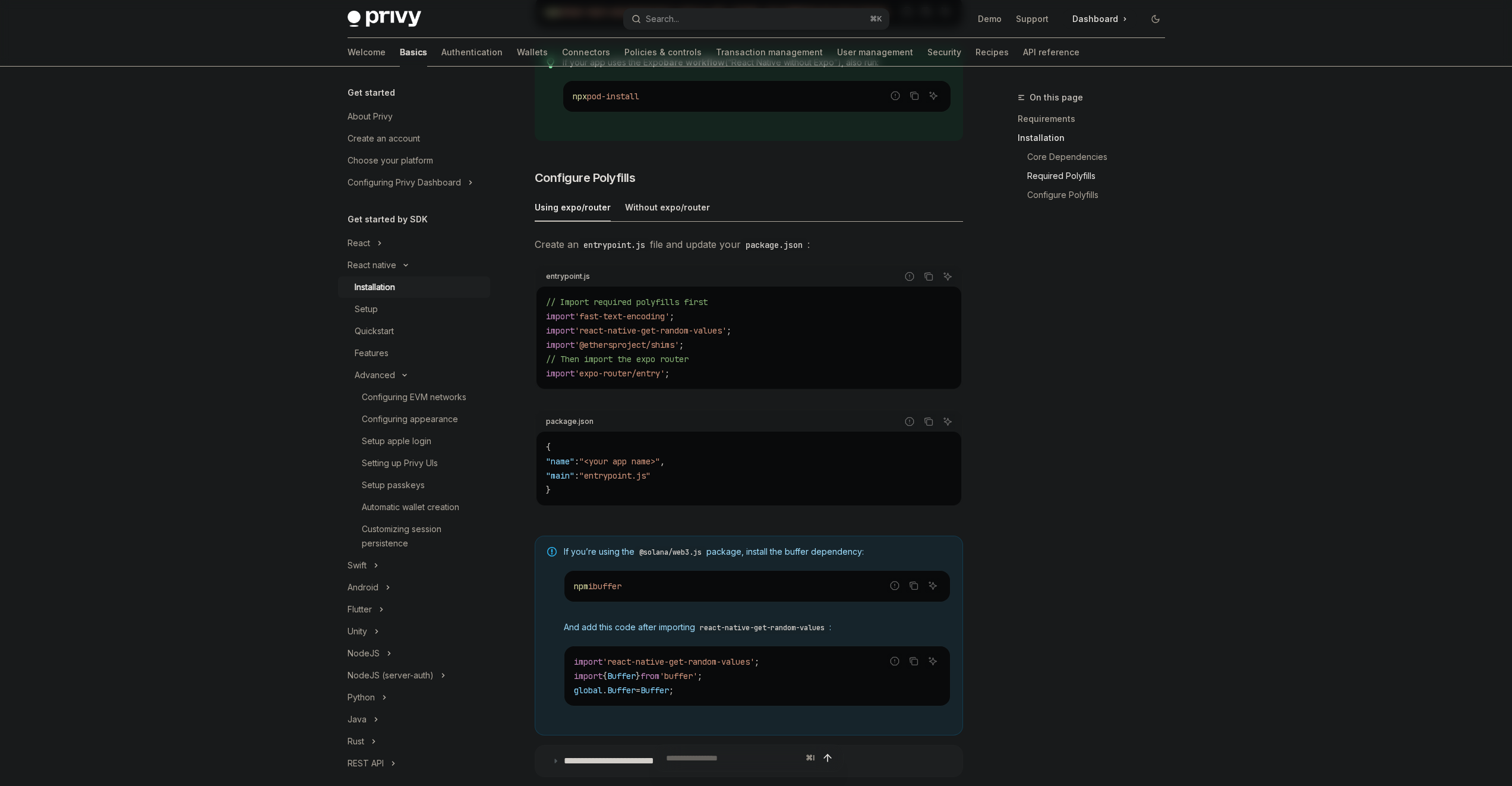
drag, startPoint x: 713, startPoint y: 582, endPoint x: 701, endPoint y: 573, distance: 15.0
click at [713, 582] on div "npm i buffer" at bounding box center [758, 586] width 386 height 31
click at [633, 583] on code "npm i buffer" at bounding box center [757, 586] width 367 height 14
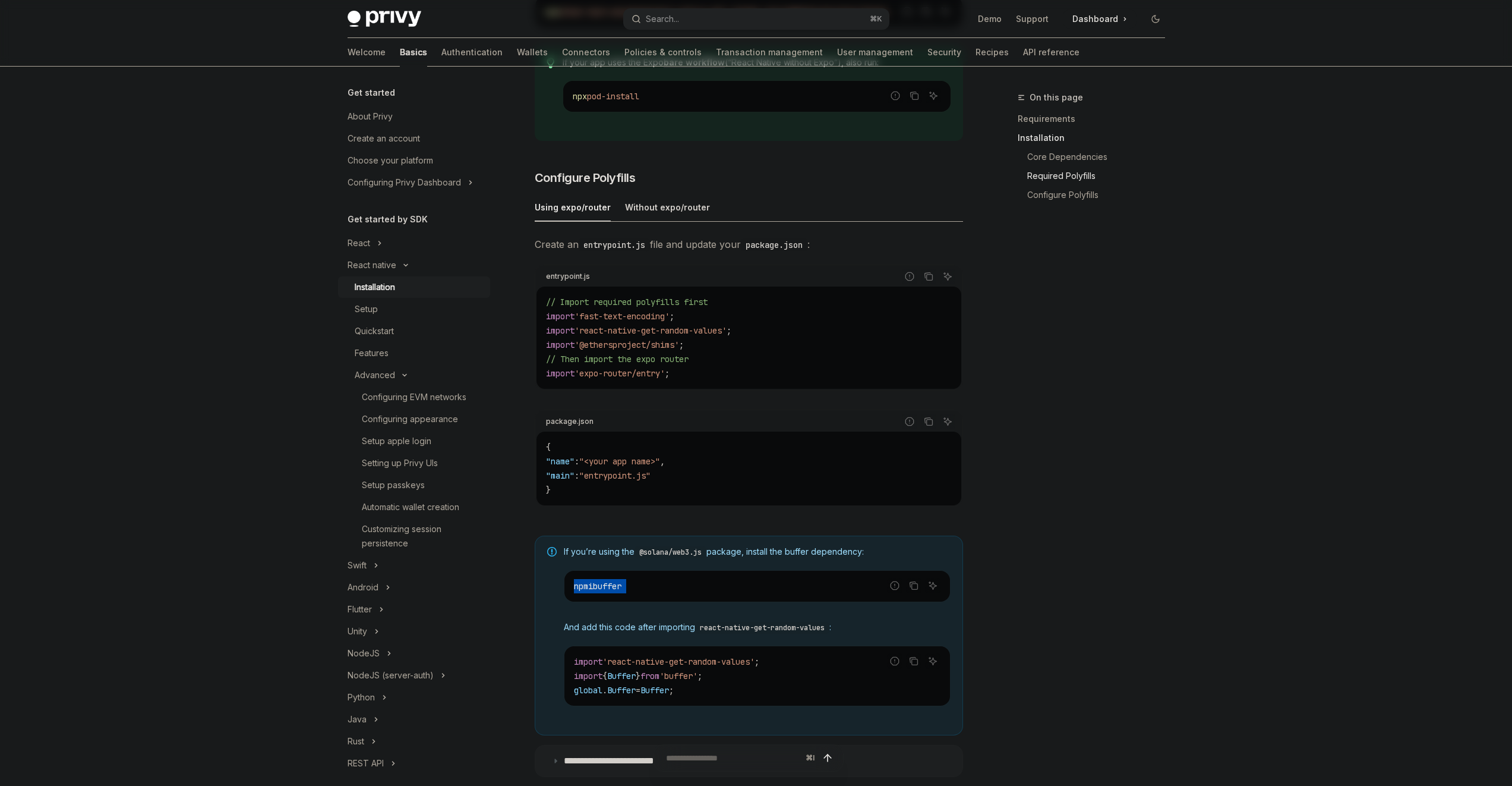
copy code "npm i buffer"
click at [710, 702] on div "import 'react-native-get-random-values' ; import { Buffer } from 'buffer' ; glo…" at bounding box center [758, 676] width 386 height 59
drag, startPoint x: 709, startPoint y: 702, endPoint x: 564, endPoint y: 663, distance: 150.2
click at [565, 663] on div "import 'react-native-get-random-values' ; import { Buffer } from 'buffer' ; glo…" at bounding box center [758, 676] width 386 height 59
copy code "import 'react-native-get-random-values' ; import { Buffer } from 'buffer' ; glo…"
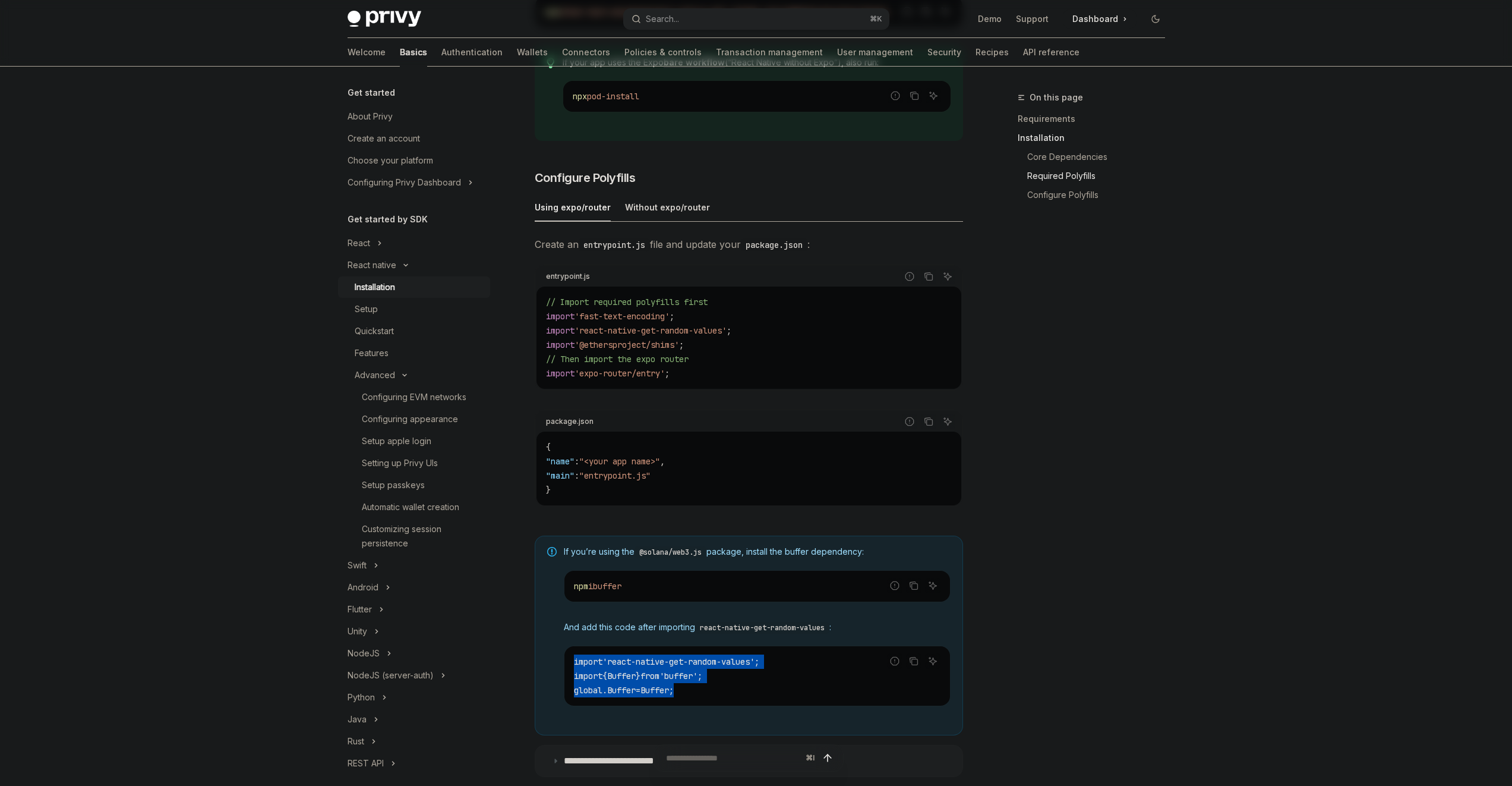
scroll to position [440, 0]
click at [729, 693] on code "import 'react-native-get-random-values' ; import { Buffer } from 'buffer' ; glo…" at bounding box center [757, 678] width 367 height 43
click at [911, 671] on button "Copy the contents from the code block" at bounding box center [914, 663] width 15 height 15
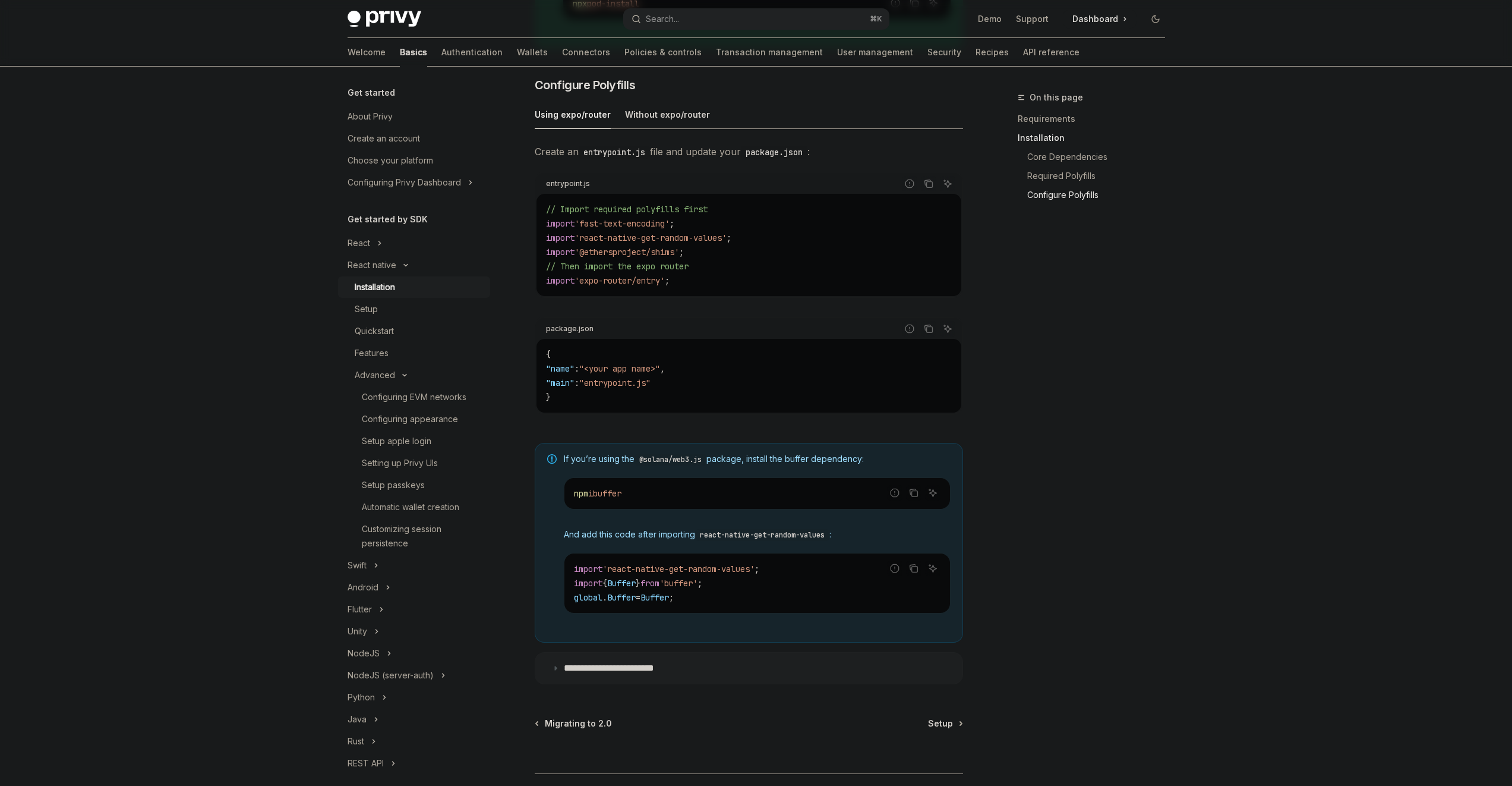
scroll to position [631, 0]
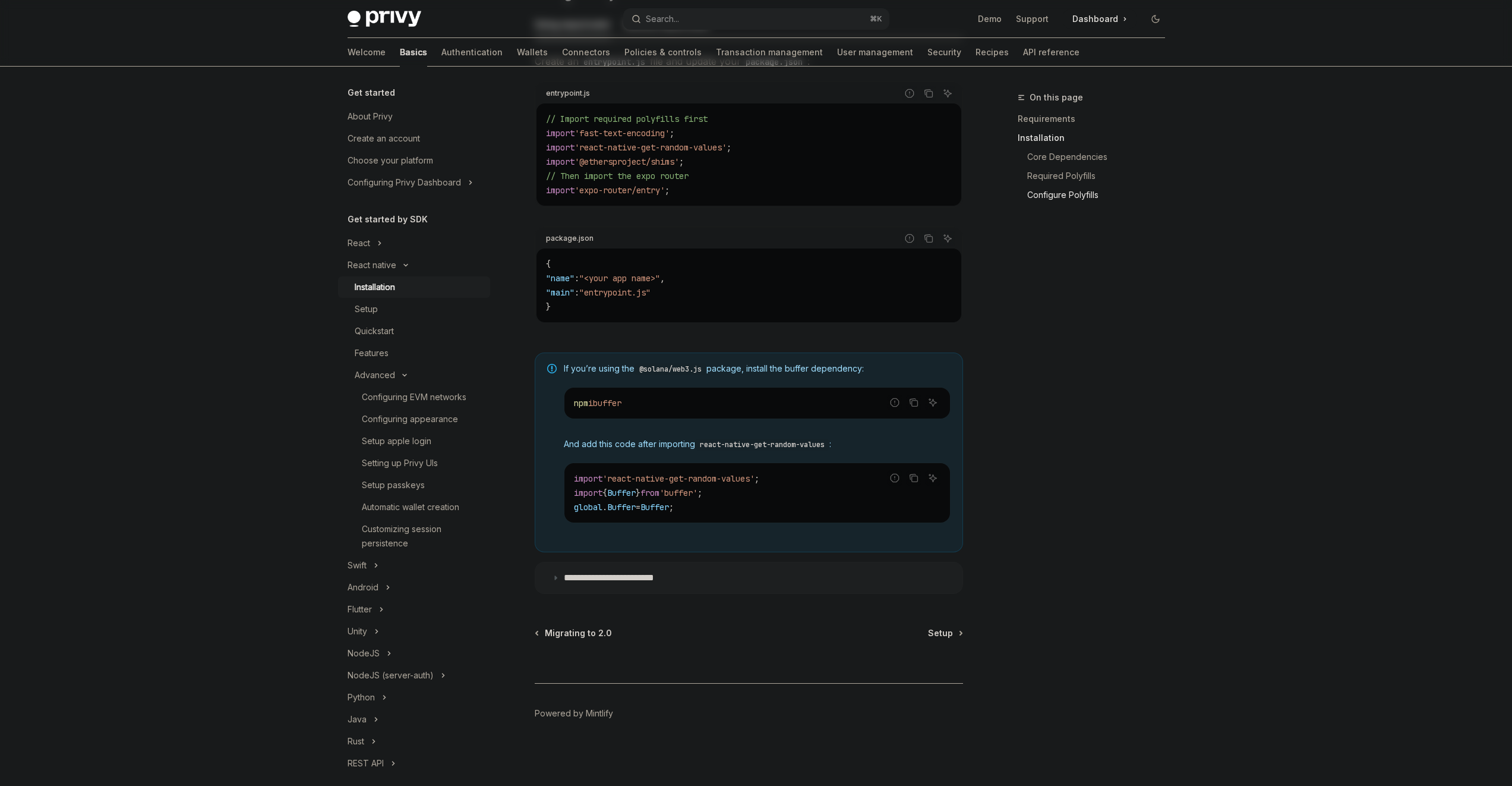
drag, startPoint x: 691, startPoint y: 498, endPoint x: 744, endPoint y: 526, distance: 59.9
click at [691, 498] on code "import 'react-native-get-random-values' ; import { Buffer } from 'buffer' ; glo…" at bounding box center [757, 493] width 367 height 43
click at [659, 583] on p "**********" at bounding box center [621, 578] width 115 height 12
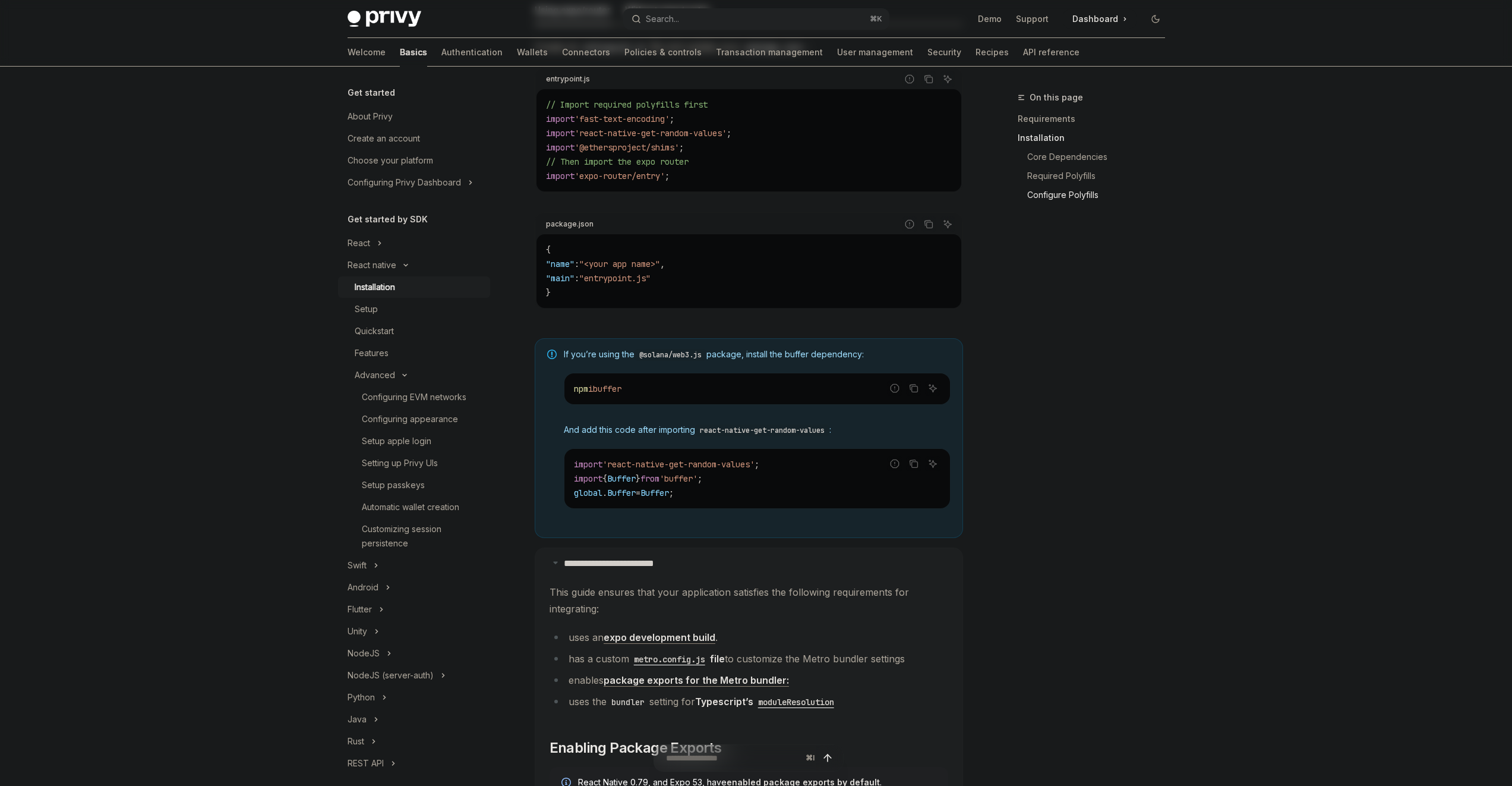
scroll to position [643, 0]
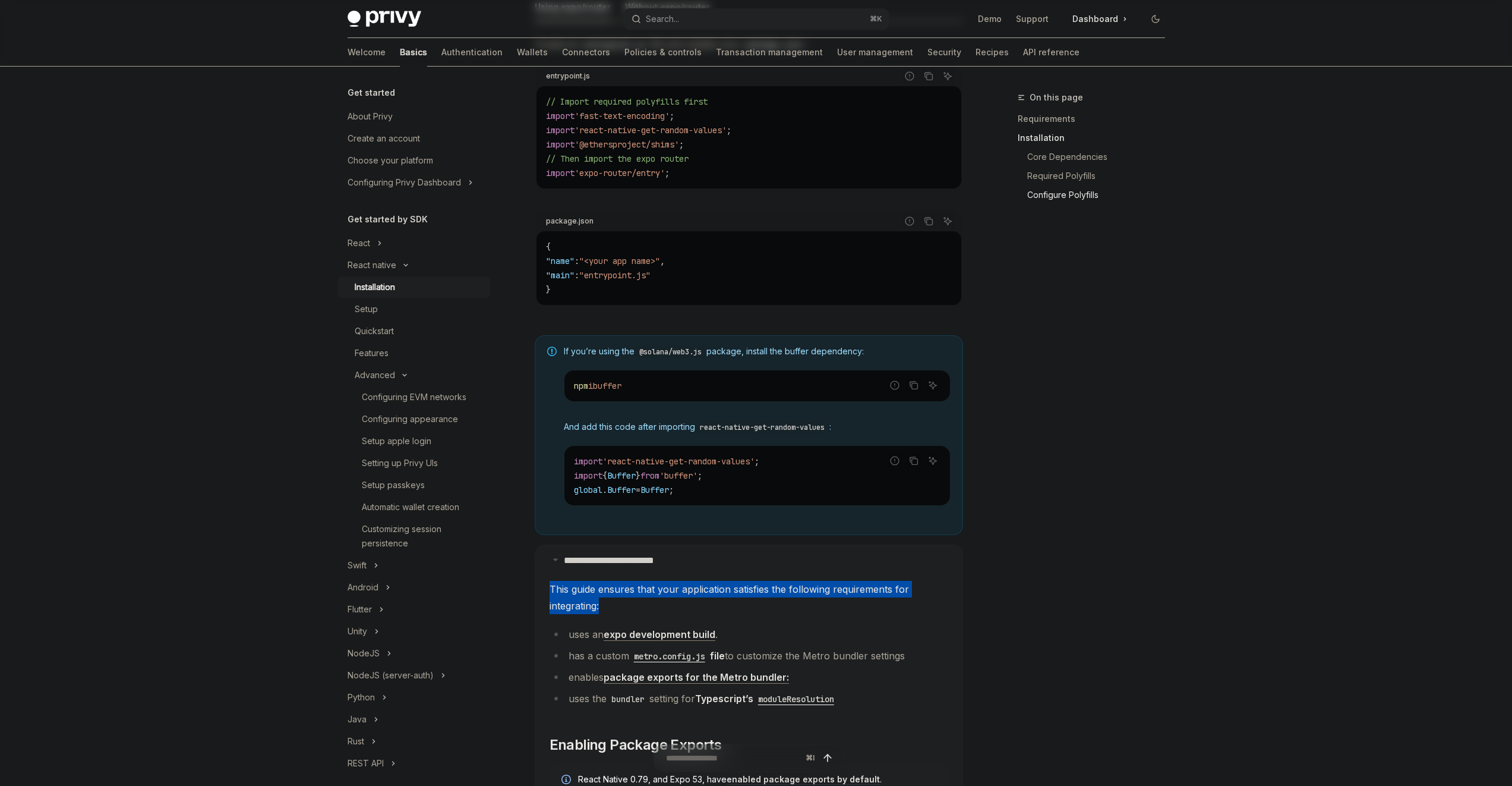
drag, startPoint x: 742, startPoint y: 582, endPoint x: 752, endPoint y: 615, distance: 34.5
click at [751, 608] on span "This guide ensures that your application satisfies the following requirements f…" at bounding box center [748, 598] width 398 height 33
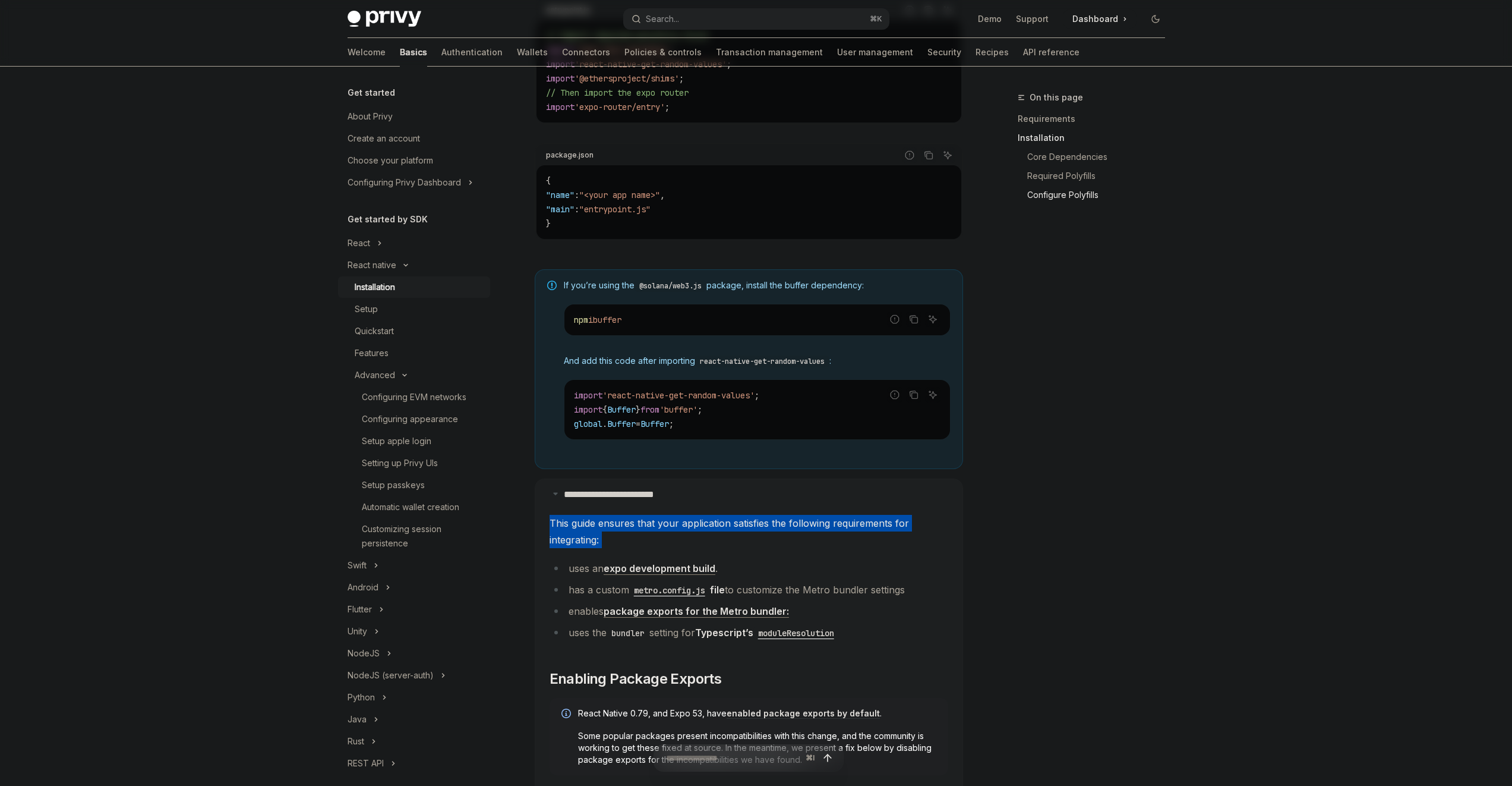
scroll to position [711, 0]
click at [614, 546] on span "This guide ensures that your application satisfies the following requirements f…" at bounding box center [748, 530] width 398 height 33
drag, startPoint x: 615, startPoint y: 541, endPoint x: 608, endPoint y: 527, distance: 15.7
click at [608, 527] on span "This guide ensures that your application satisfies the following requirements f…" at bounding box center [748, 530] width 398 height 33
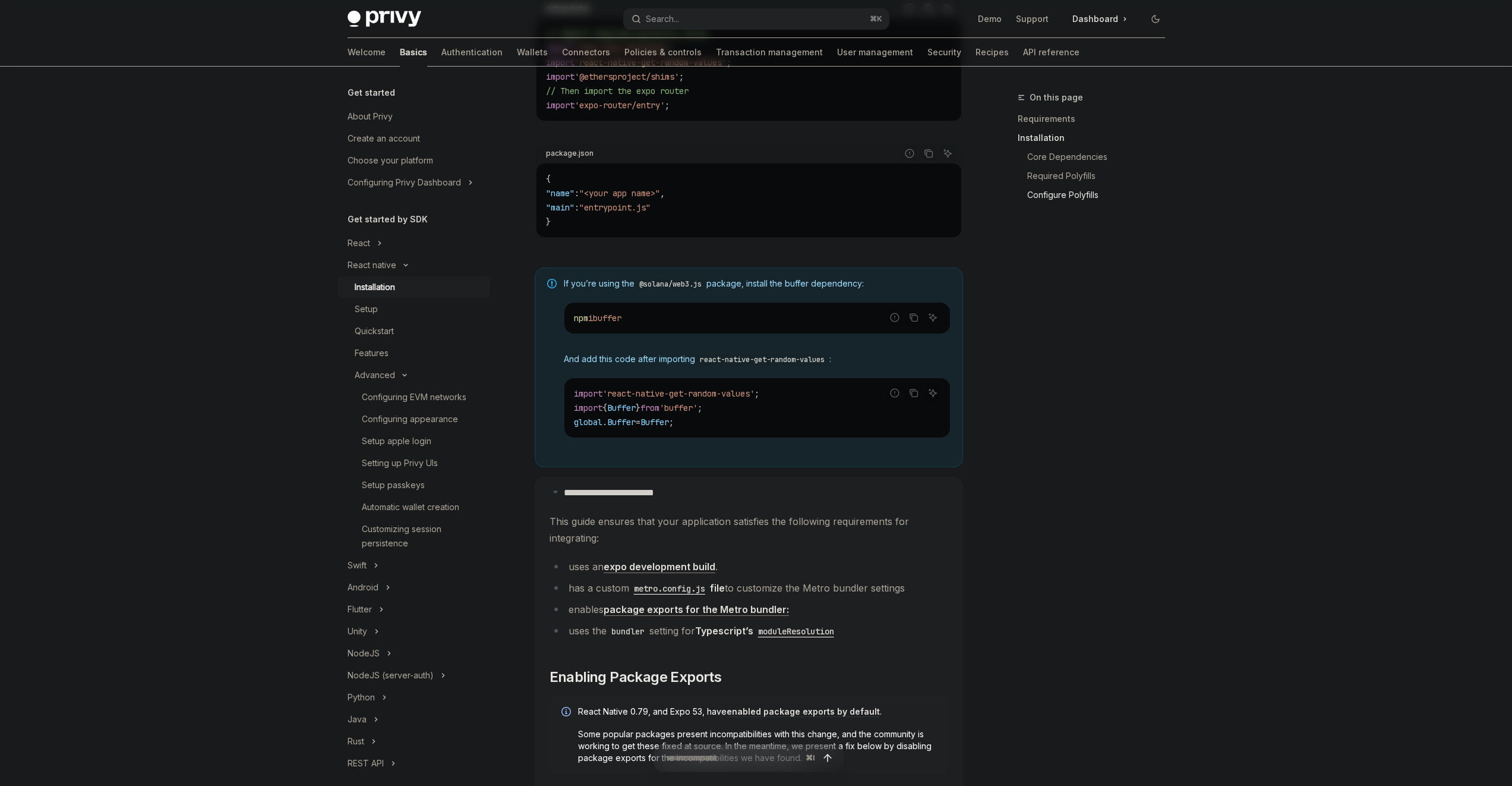
click at [607, 527] on span "This guide ensures that your application satisfies the following requirements f…" at bounding box center [748, 530] width 398 height 33
drag, startPoint x: 603, startPoint y: 516, endPoint x: 613, endPoint y: 538, distance: 24.2
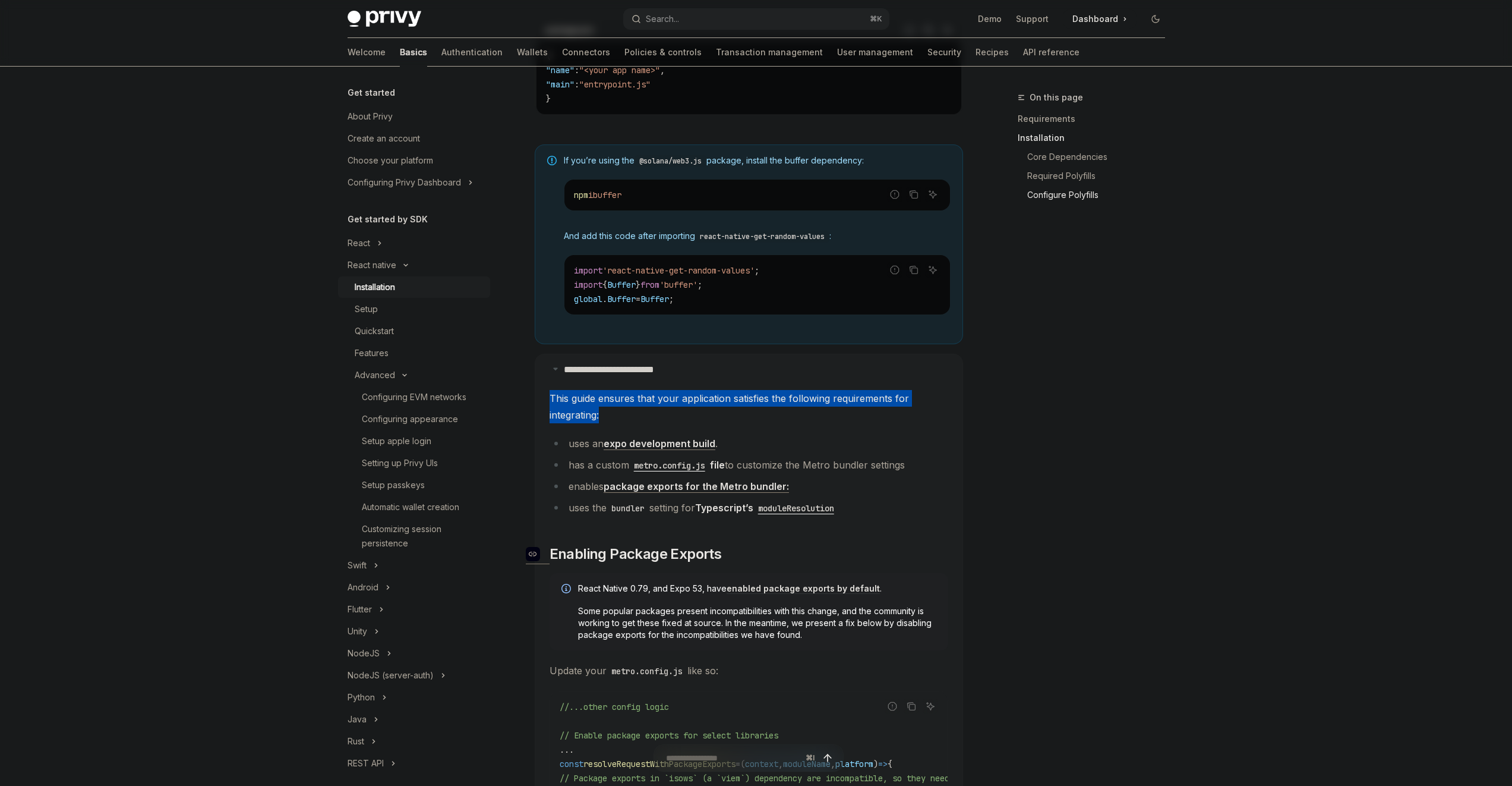
scroll to position [841, 0]
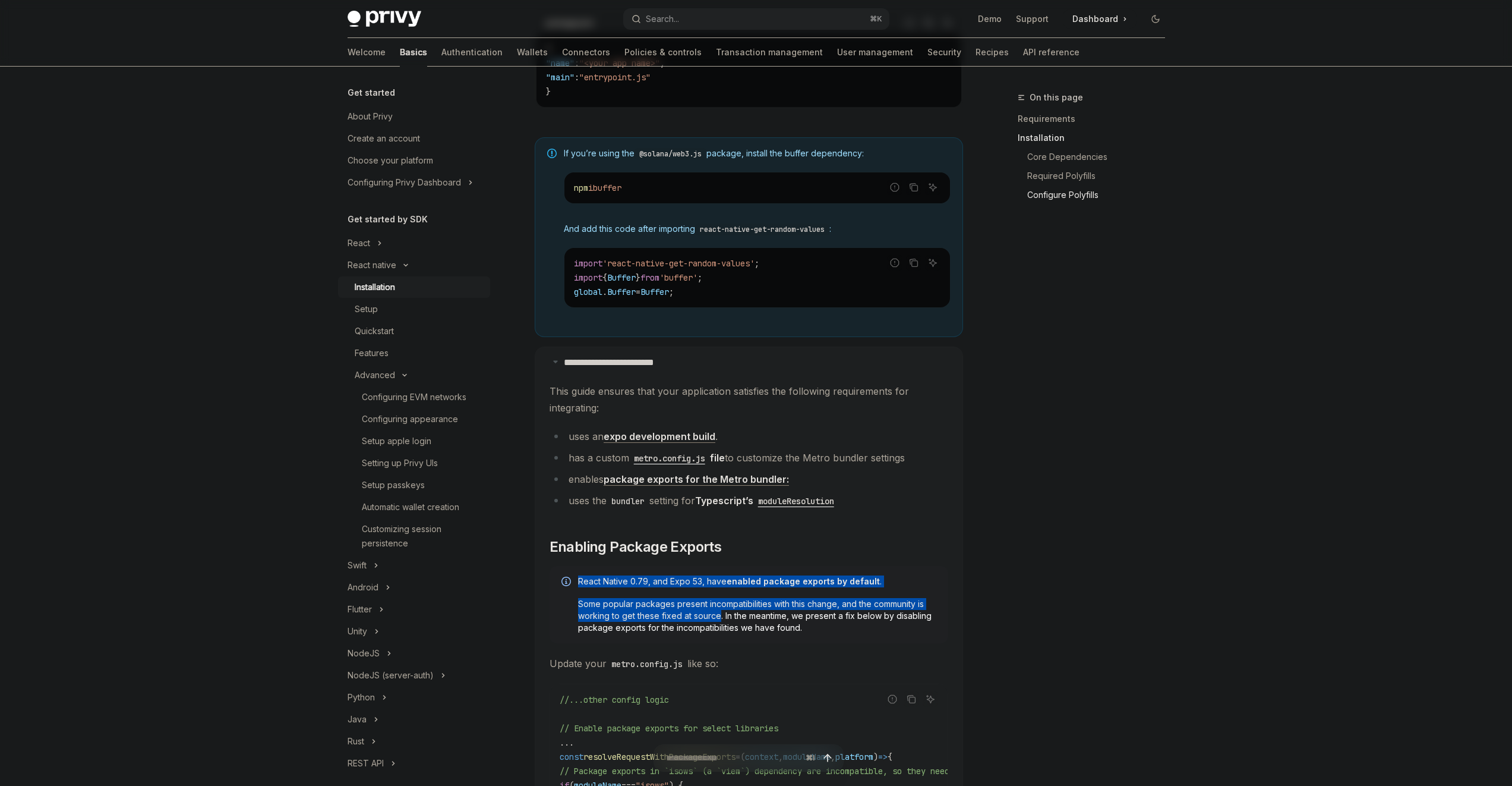
drag, startPoint x: 688, startPoint y: 579, endPoint x: 719, endPoint y: 621, distance: 52.2
click at [719, 621] on div "React Native 0.79, and Expo 53, have enabled package exports by default . Some …" at bounding box center [758, 604] width 358 height 58
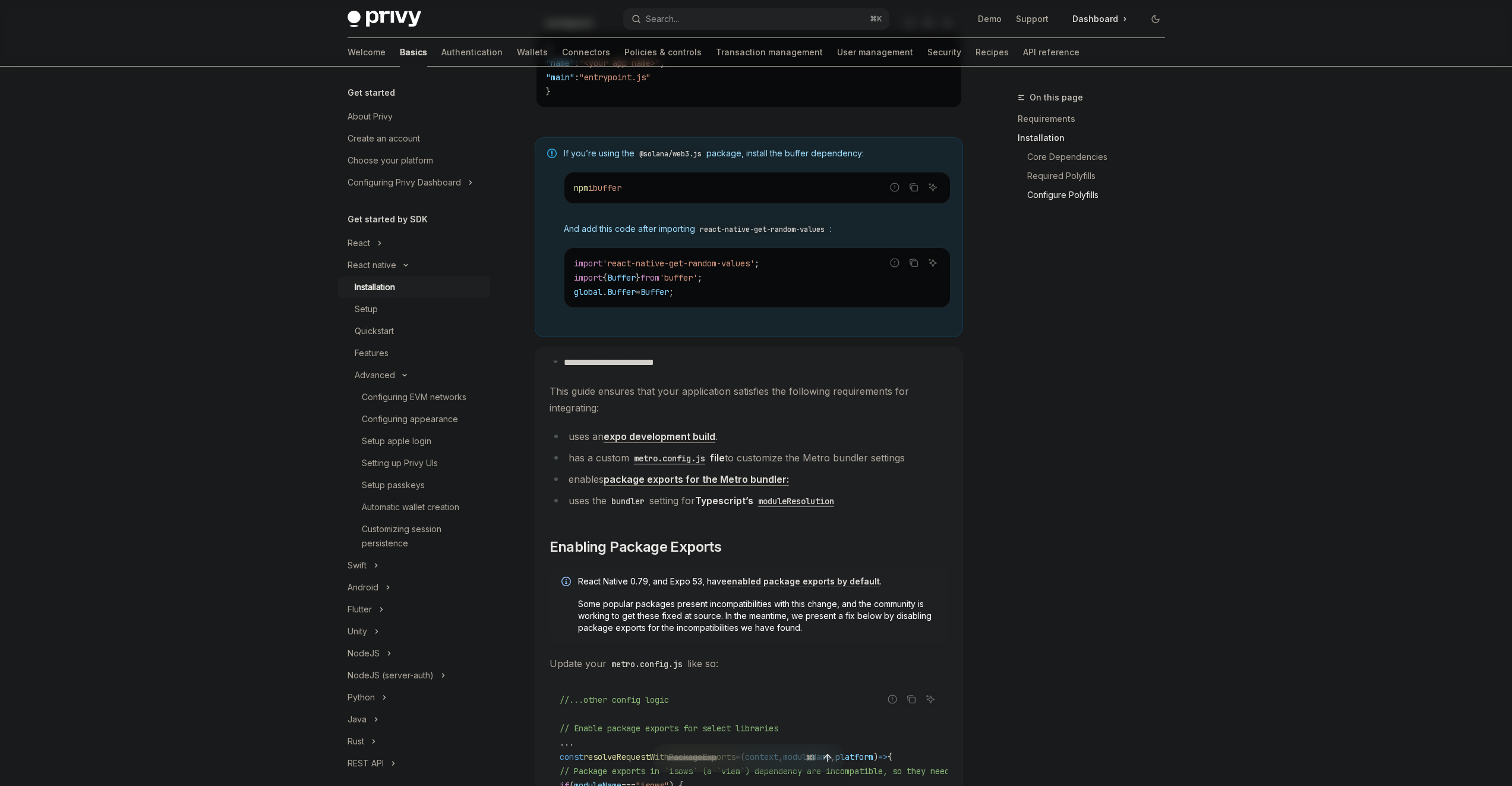
click at [740, 623] on span "Some popular packages present incompatibilities with this change, and the commu…" at bounding box center [758, 615] width 358 height 36
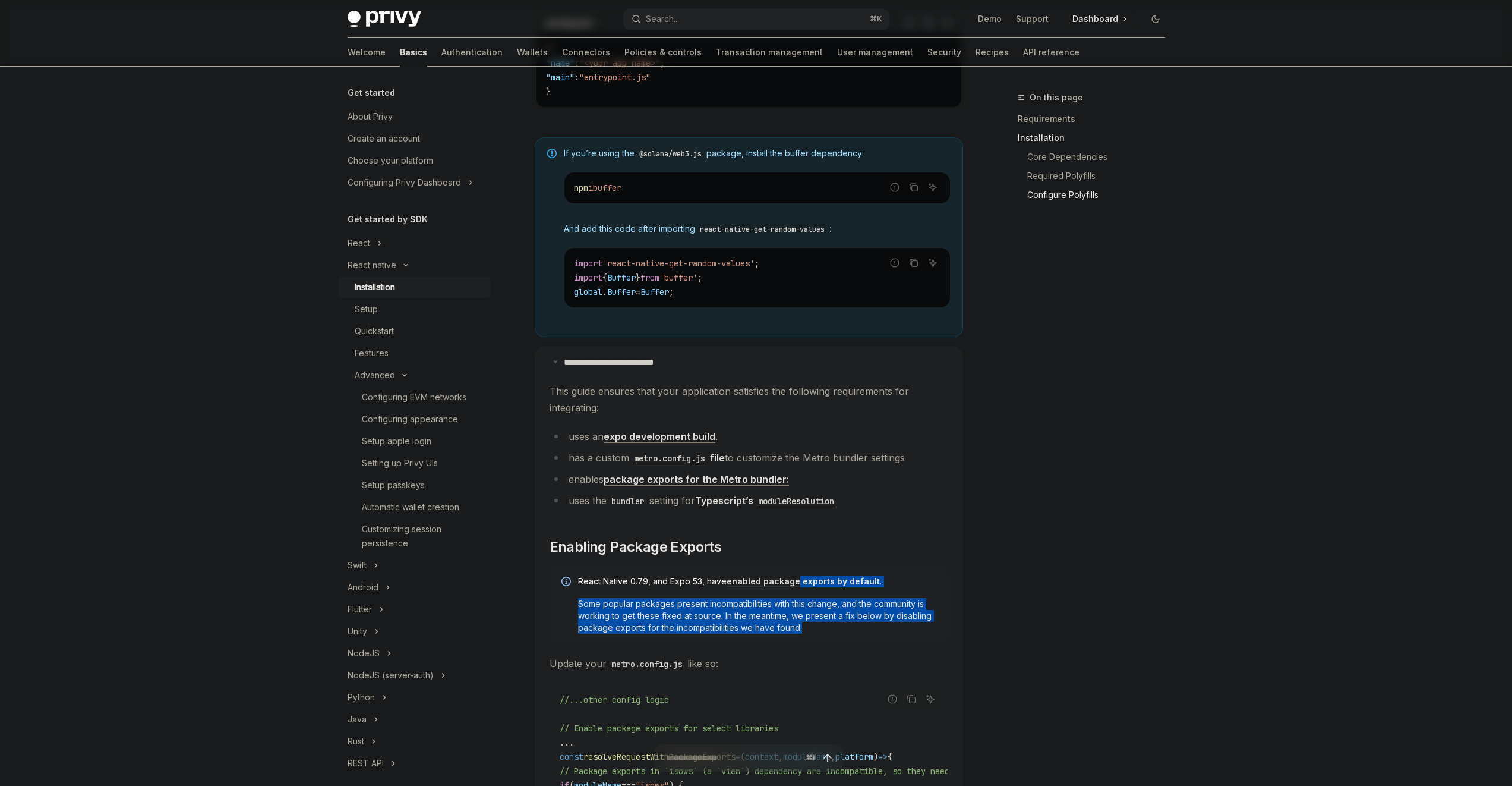
drag, startPoint x: 822, startPoint y: 631, endPoint x: 795, endPoint y: 586, distance: 52.5
click at [795, 586] on div "React Native 0.79, and Expo 53, have enabled package exports by default . Some …" at bounding box center [758, 604] width 358 height 58
click at [795, 585] on link "enabled package exports by default" at bounding box center [803, 582] width 153 height 11
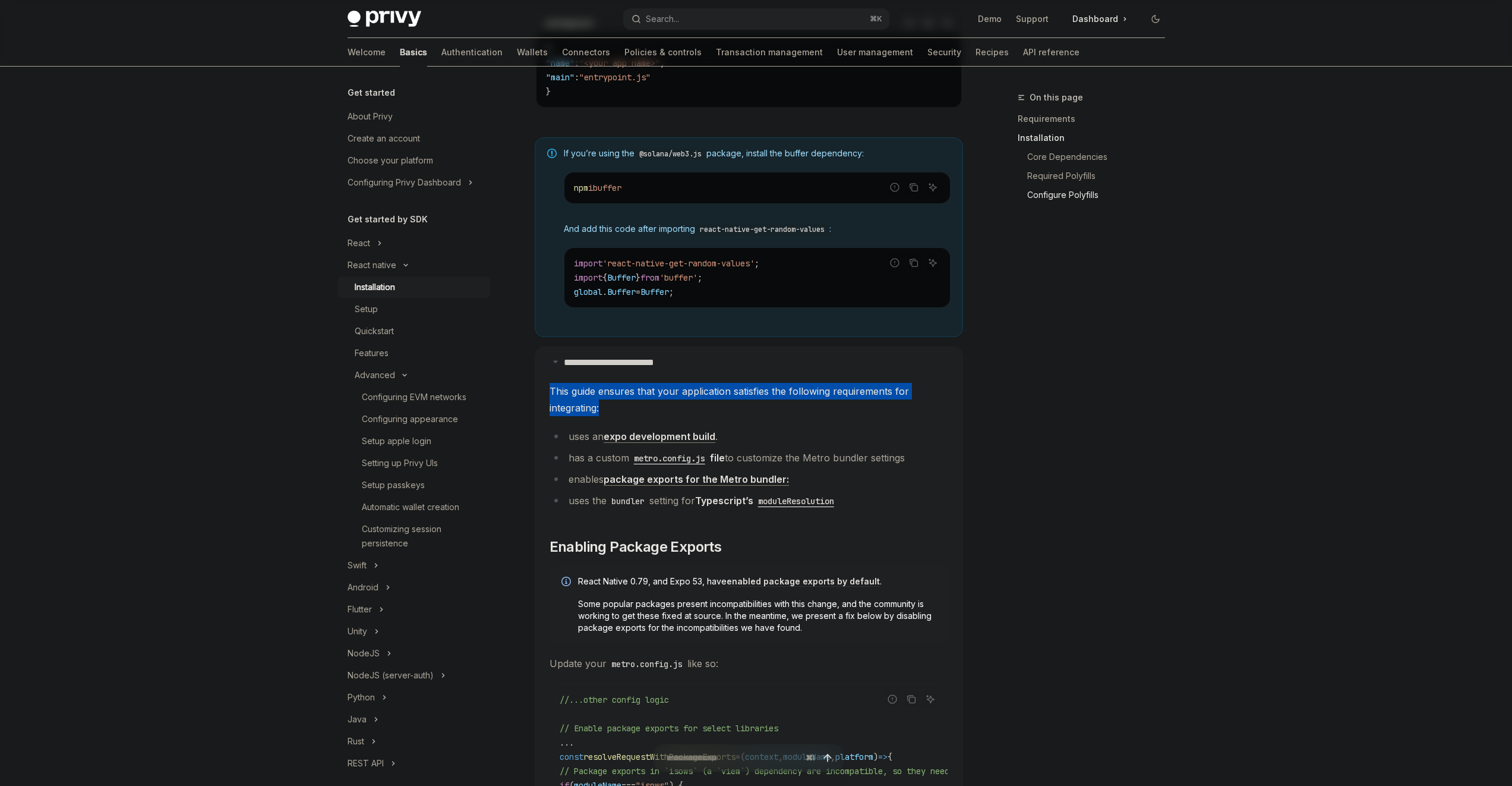
drag, startPoint x: 657, startPoint y: 417, endPoint x: 631, endPoint y: 383, distance: 42.8
click at [625, 393] on span "This guide ensures that your application satisfies the following requirements f…" at bounding box center [748, 399] width 398 height 33
drag, startPoint x: 647, startPoint y: 396, endPoint x: 660, endPoint y: 420, distance: 27.3
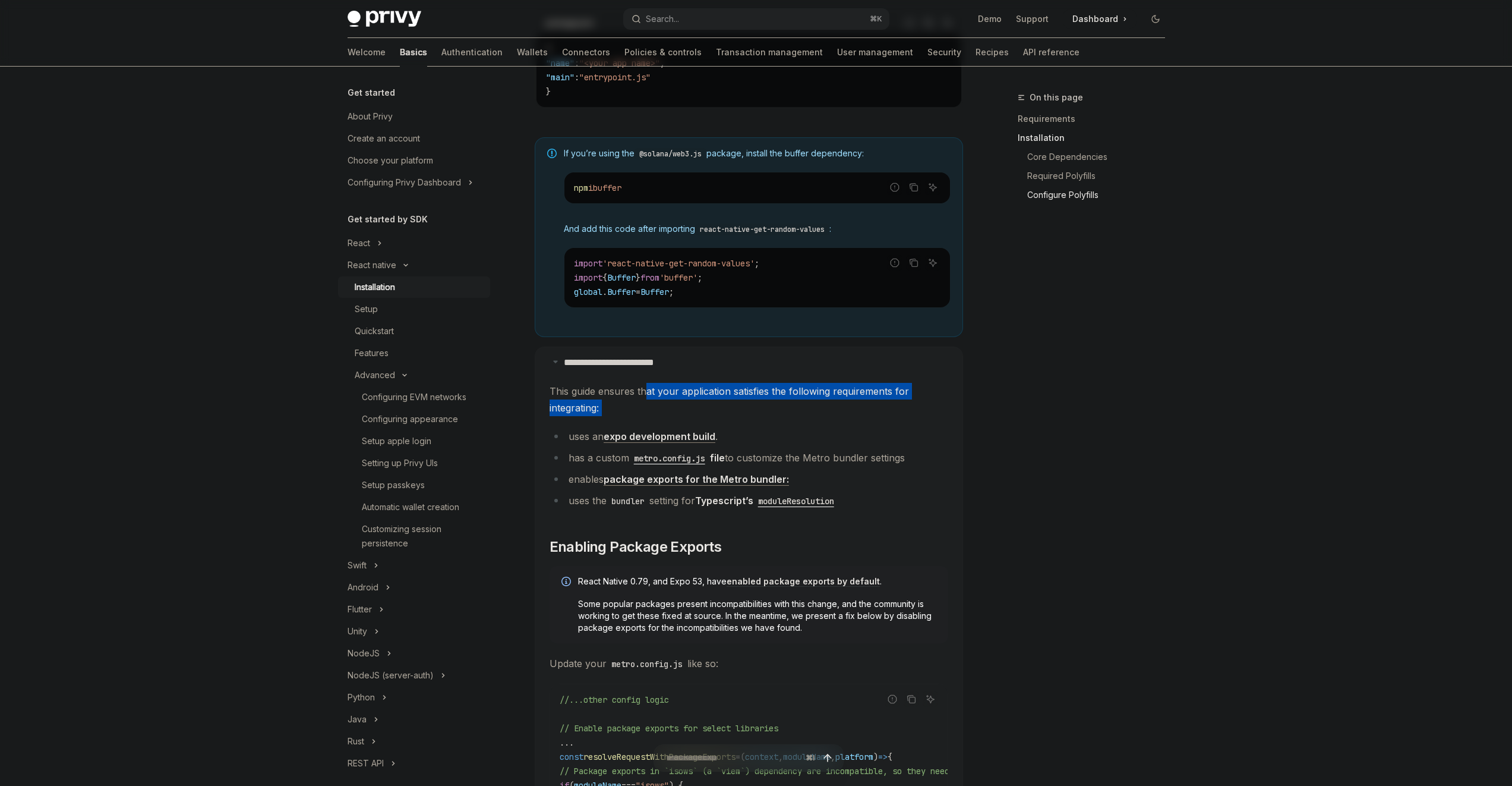
click at [660, 416] on span "This guide ensures that your application satisfies the following requirements f…" at bounding box center [748, 399] width 398 height 33
drag, startPoint x: 660, startPoint y: 418, endPoint x: 624, endPoint y: 401, distance: 39.8
click at [624, 401] on span "This guide ensures that your application satisfies the following requirements f…" at bounding box center [748, 399] width 398 height 33
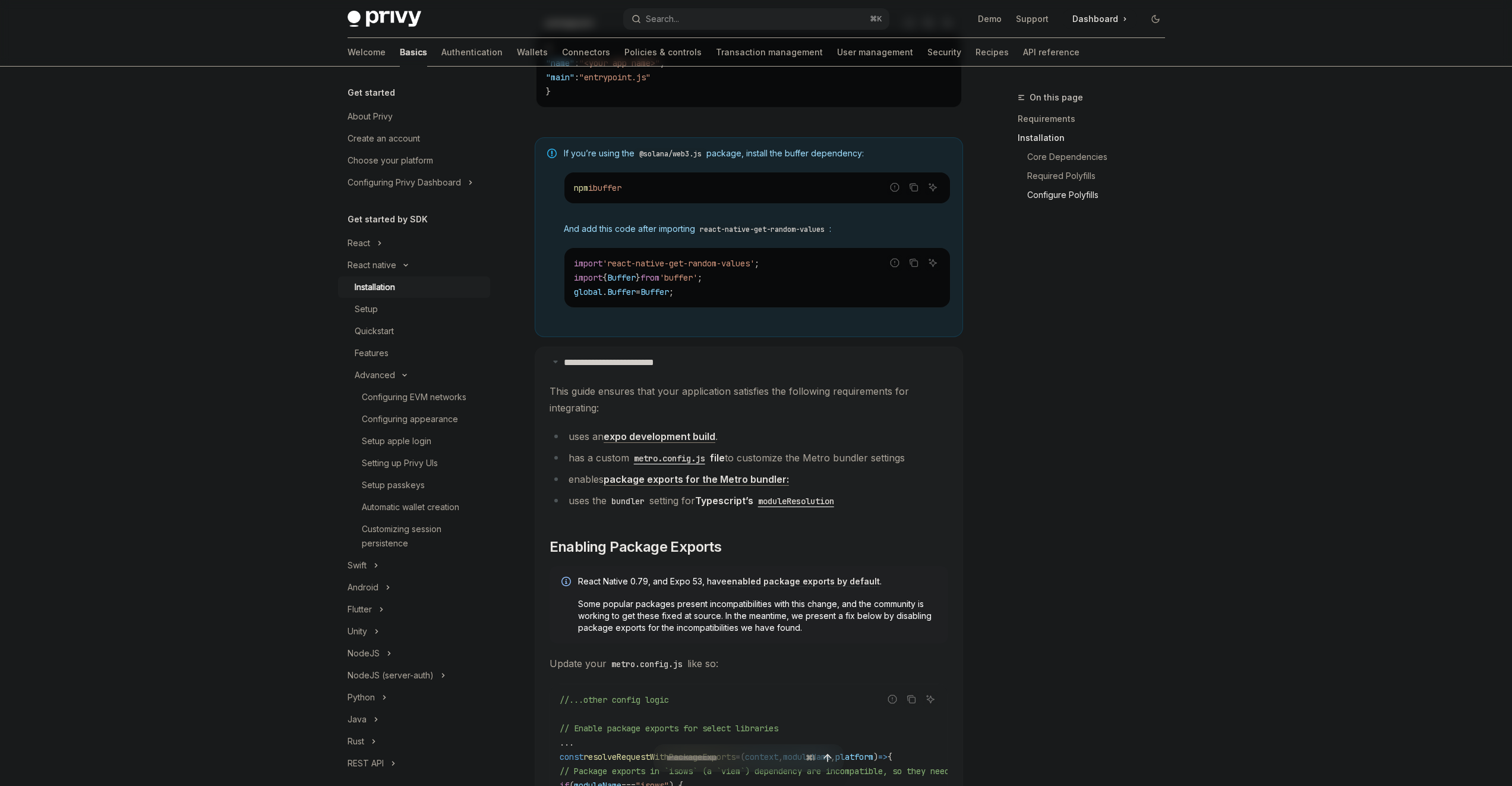
click at [685, 414] on span "This guide ensures that your application satisfies the following requirements f…" at bounding box center [748, 399] width 398 height 33
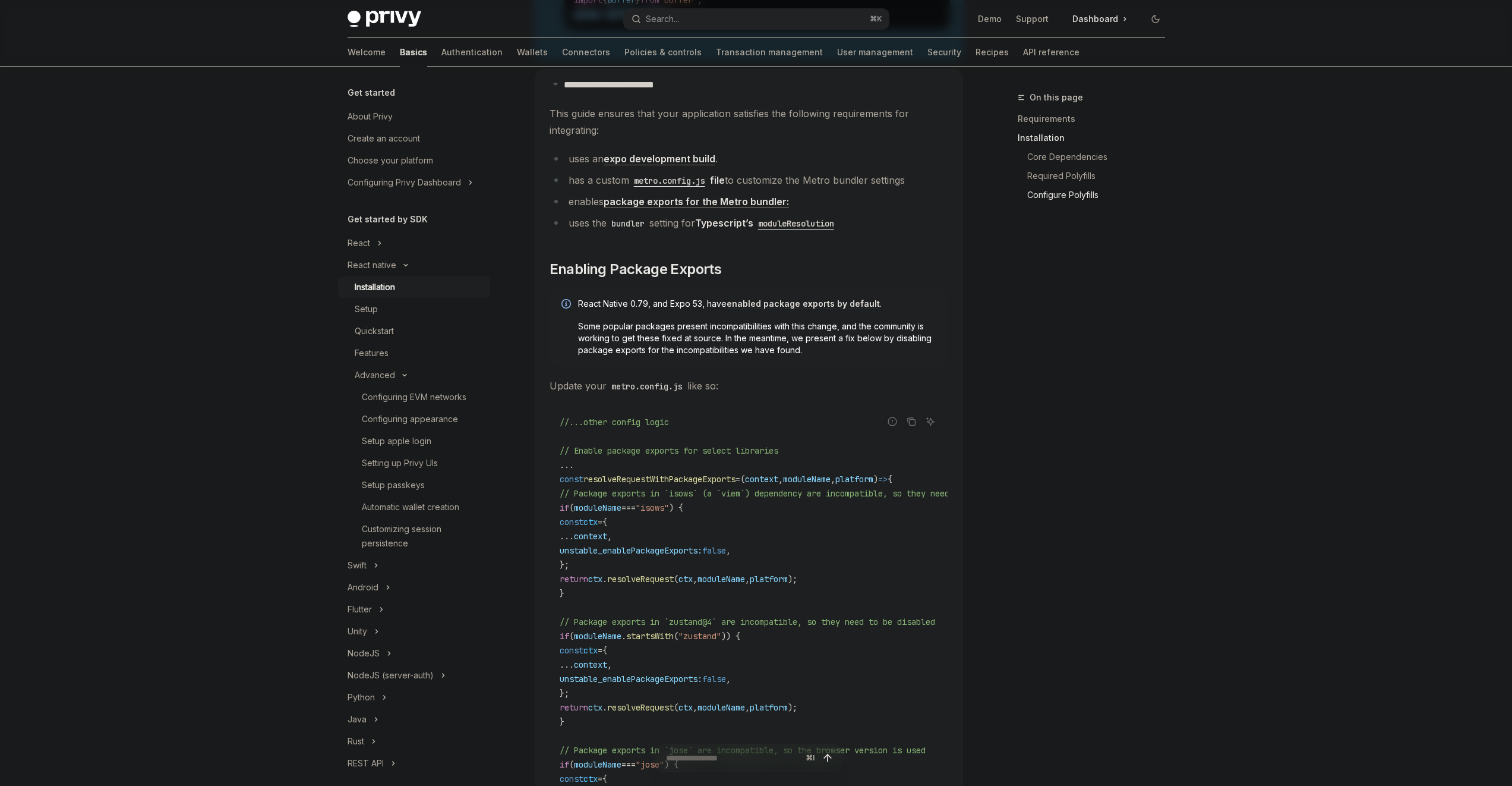
scroll to position [1119, 0]
drag, startPoint x: 663, startPoint y: 384, endPoint x: 682, endPoint y: 450, distance: 68.7
click at [682, 450] on children "This guide ensures that your application satisfies the following requirements f…" at bounding box center [748, 732] width 398 height 1255
click at [707, 442] on code "//...other config logic // Enable package exports for select libraries ... cons…" at bounding box center [804, 764] width 490 height 699
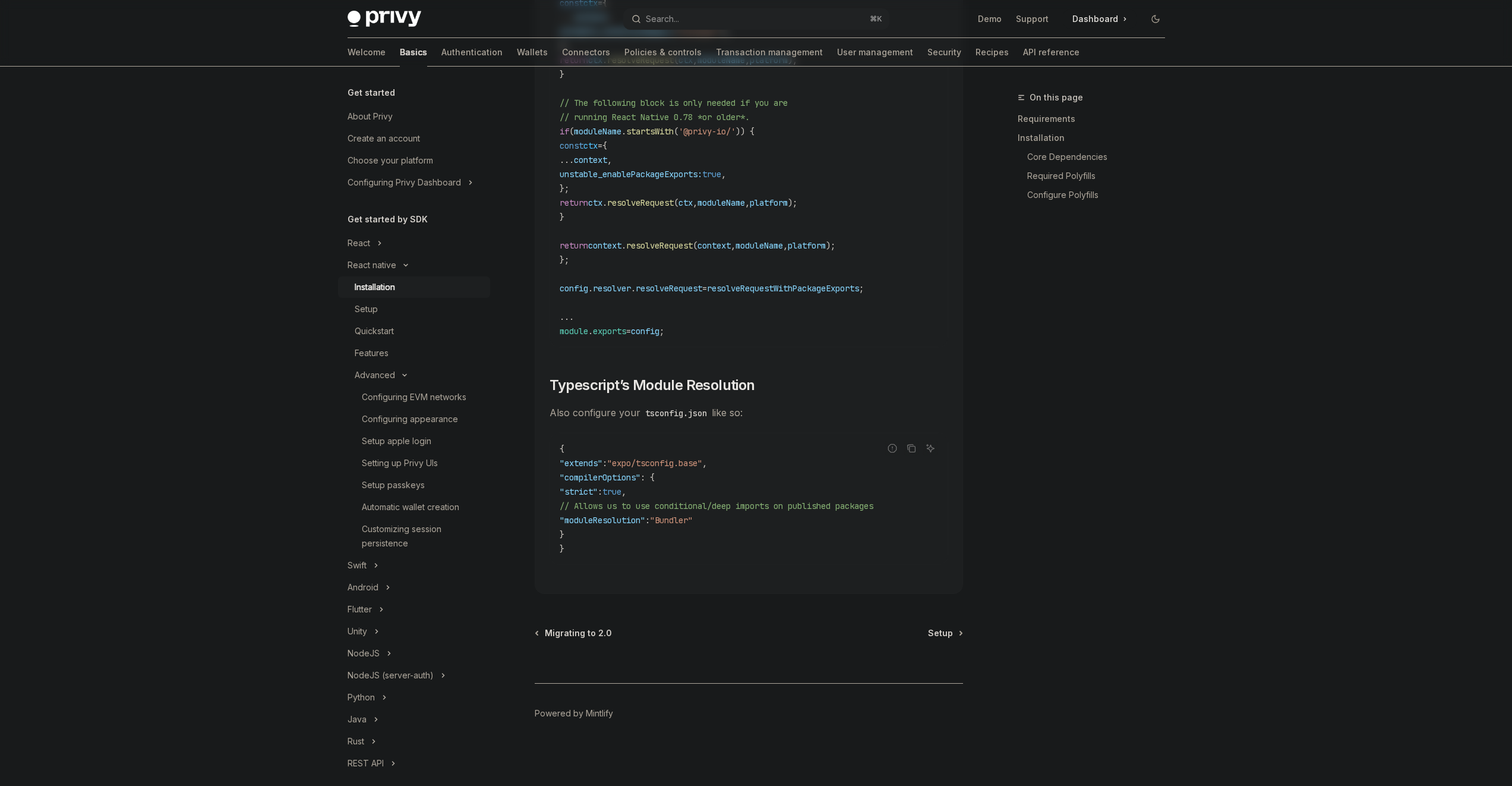
scroll to position [1904, 0]
click at [693, 519] on span ""Bundler"" at bounding box center [671, 520] width 43 height 11
drag, startPoint x: 729, startPoint y: 519, endPoint x: 559, endPoint y: 522, distance: 170.0
click at [559, 522] on code "{ "extends" : "expo/tsconfig.base" , "compilerOptions" : { "strict" : true , //…" at bounding box center [748, 499] width 379 height 114
copy span ""moduleResolution" : "Bundler""
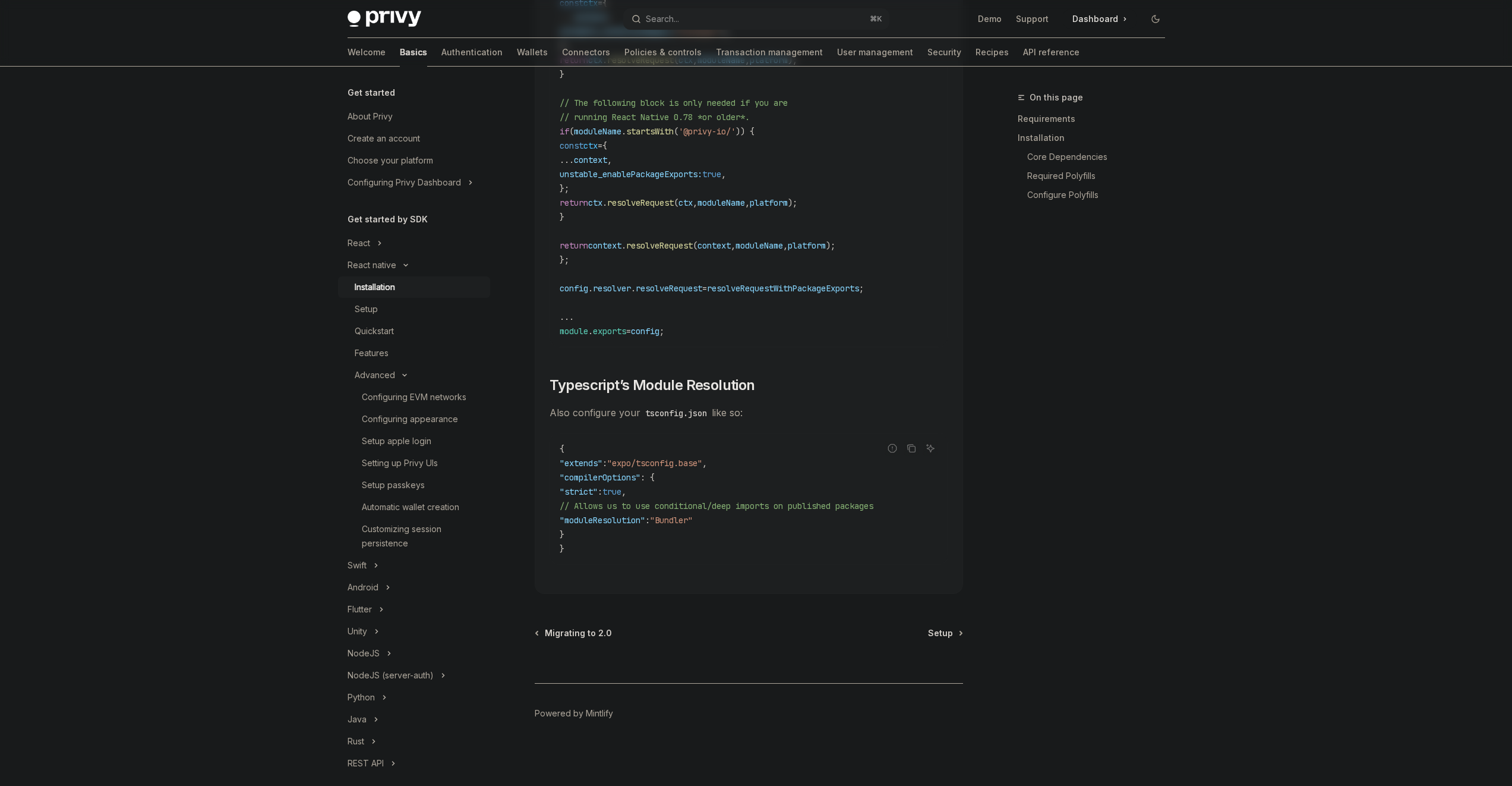
click at [805, 558] on div "{ "extends" : "expo/tsconfig.base" , "compilerOptions" : { "strict" : true , //…" at bounding box center [749, 499] width 398 height 131
click at [934, 633] on span "Setup" at bounding box center [940, 633] width 25 height 12
click at [936, 634] on span "Setup" at bounding box center [940, 633] width 25 height 12
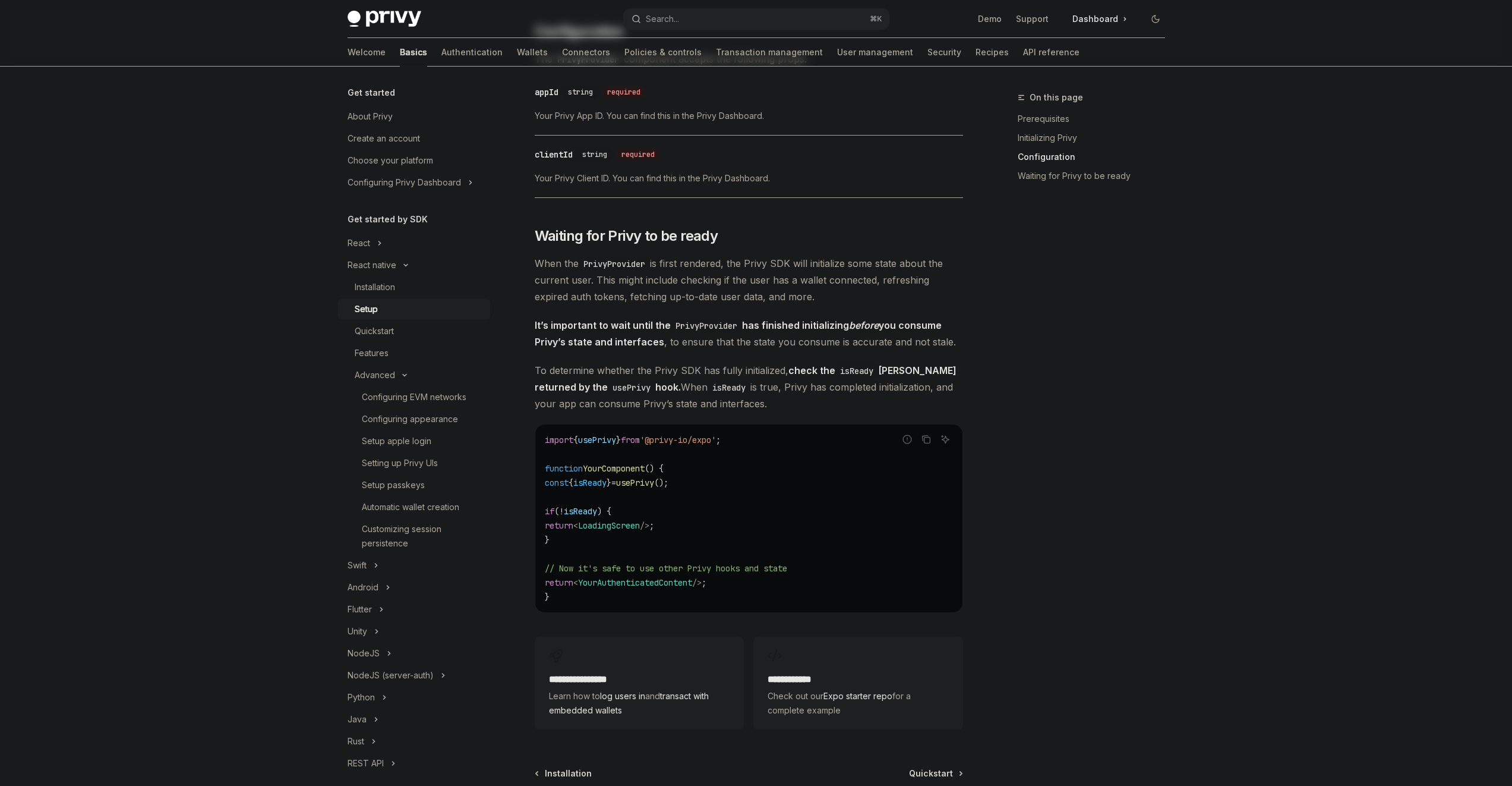
scroll to position [858, 0]
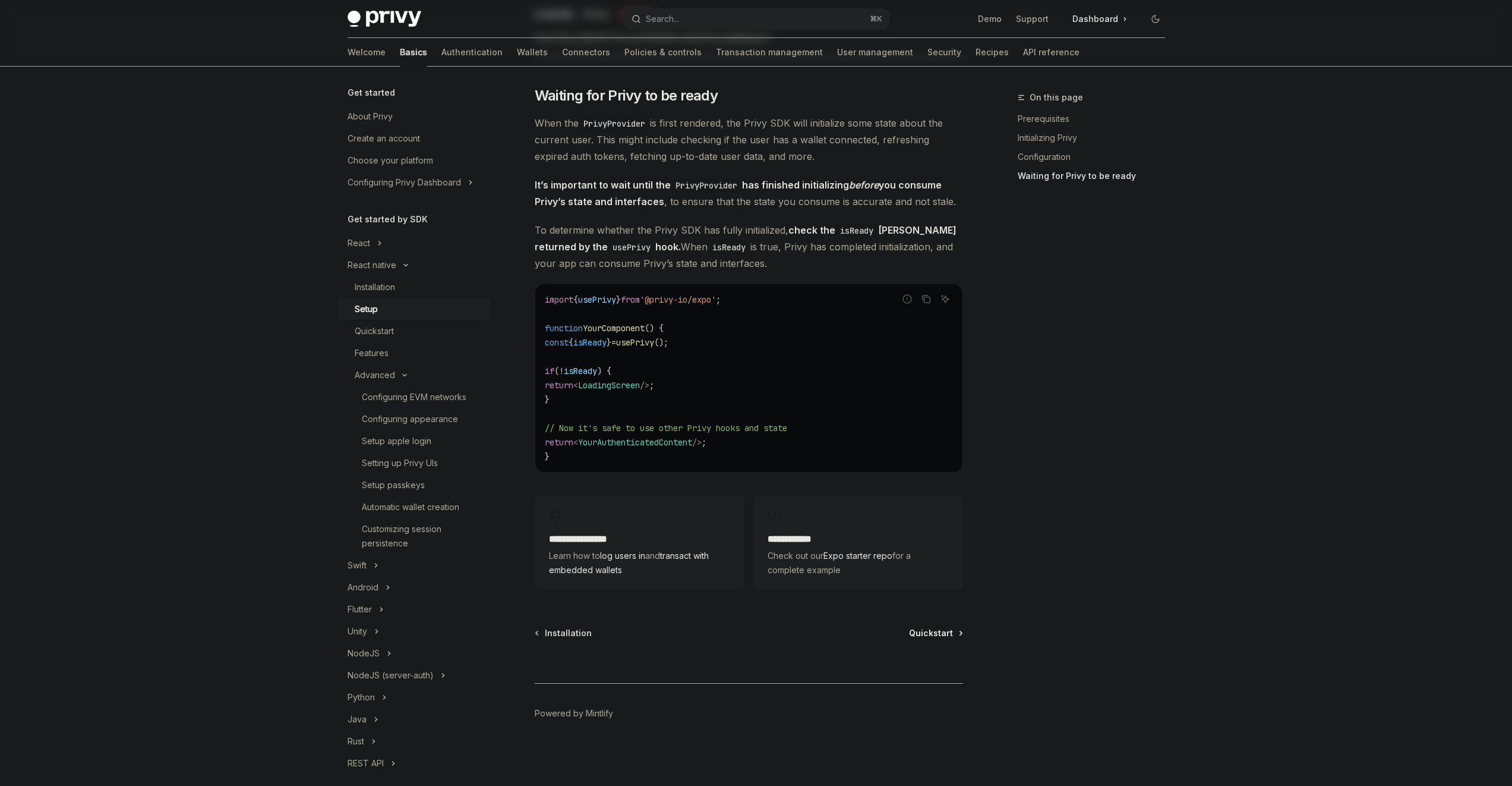
click at [931, 634] on span "Quickstart" at bounding box center [931, 633] width 44 height 12
type textarea "*"
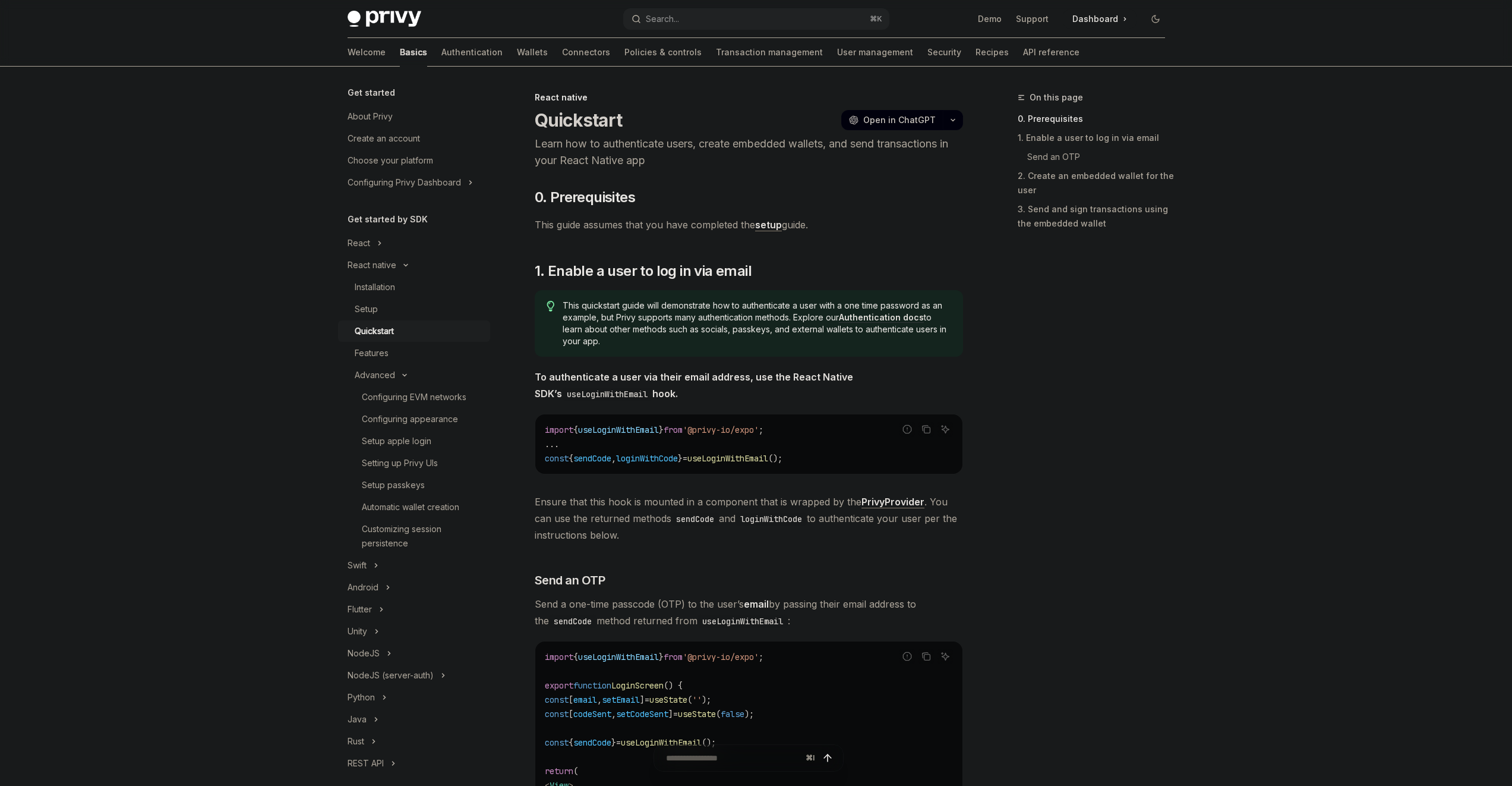
click at [880, 317] on link "Authentication docs" at bounding box center [881, 317] width 85 height 11
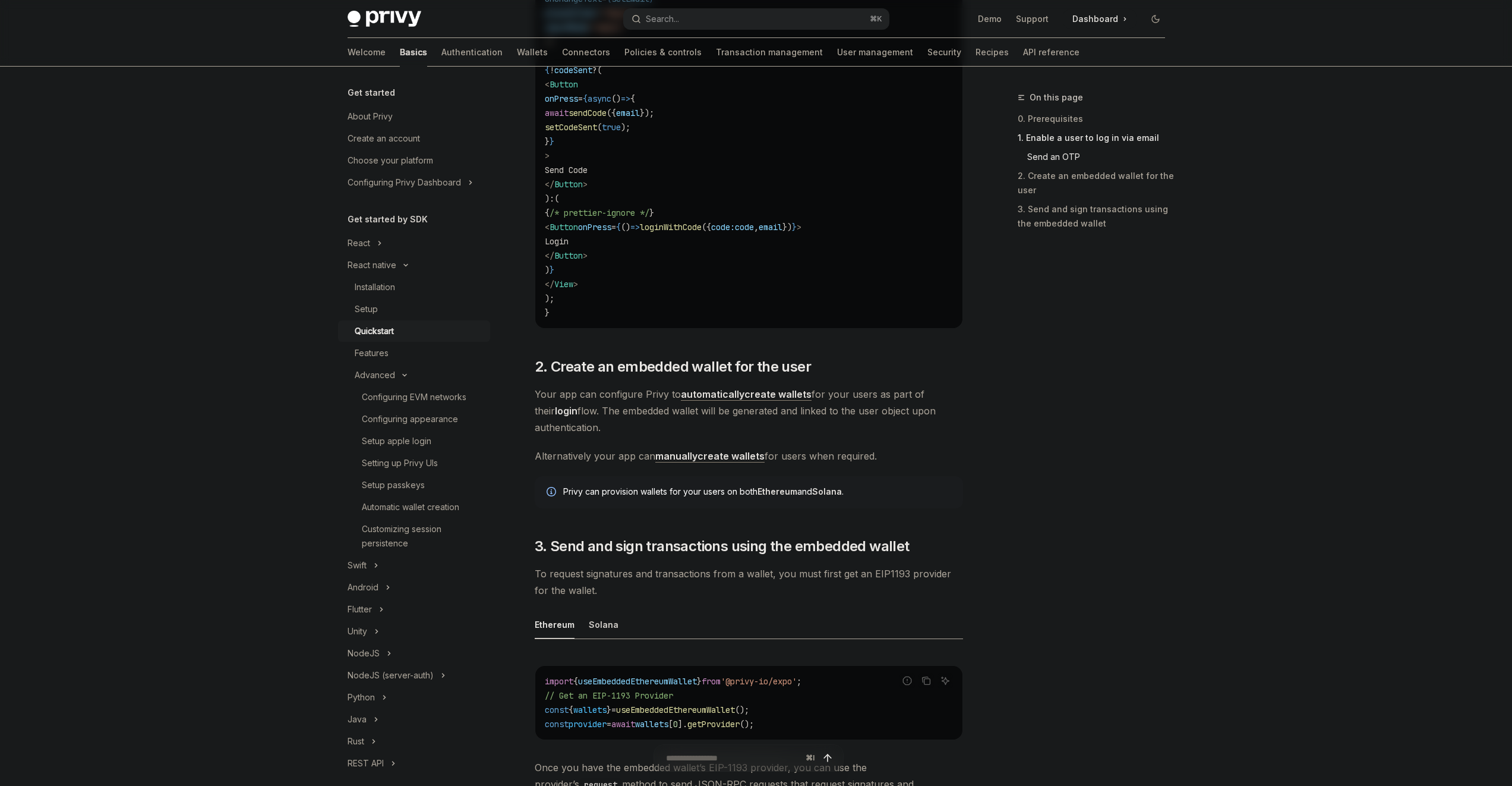
scroll to position [674, 0]
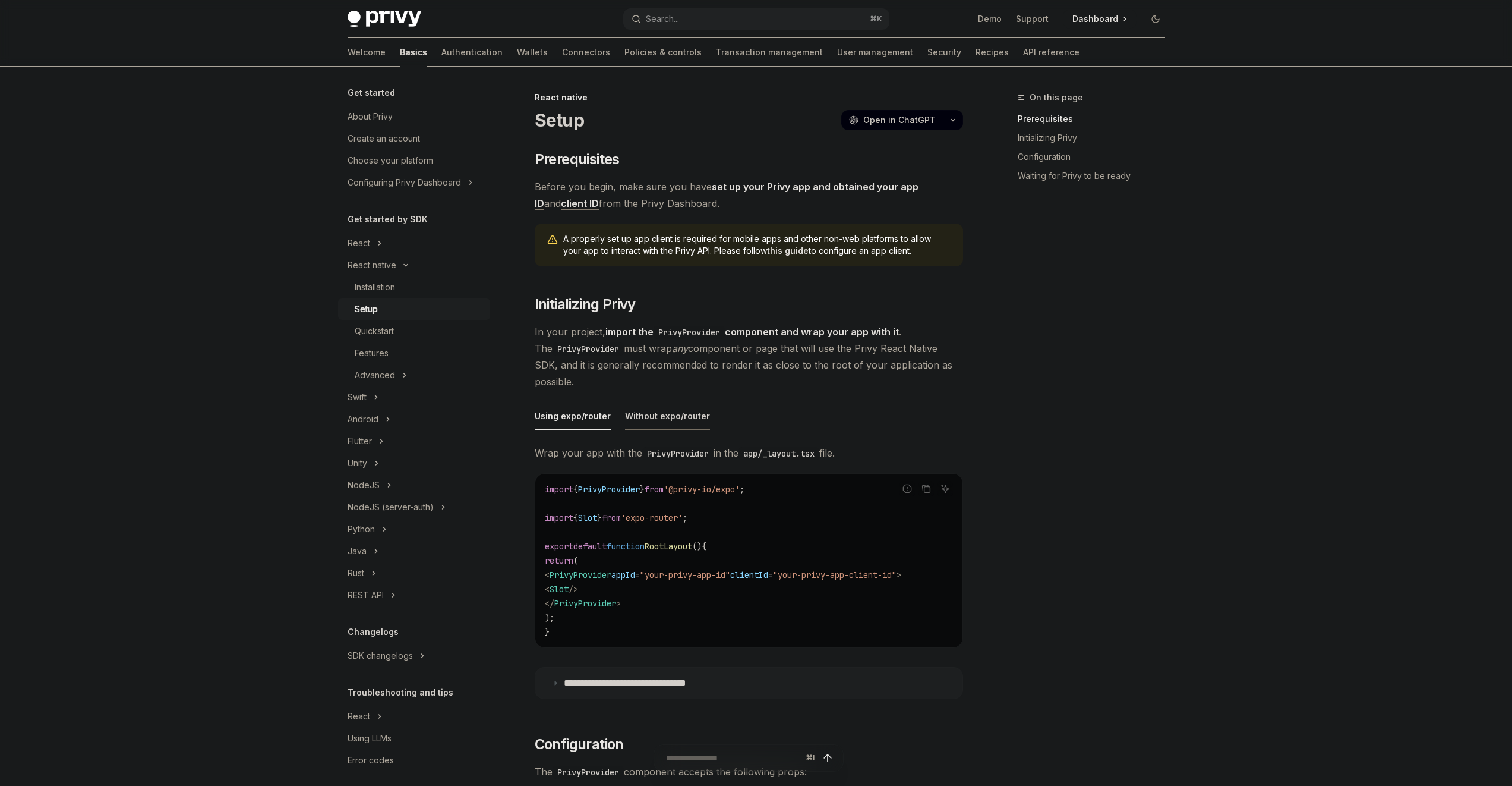
scroll to position [24, 0]
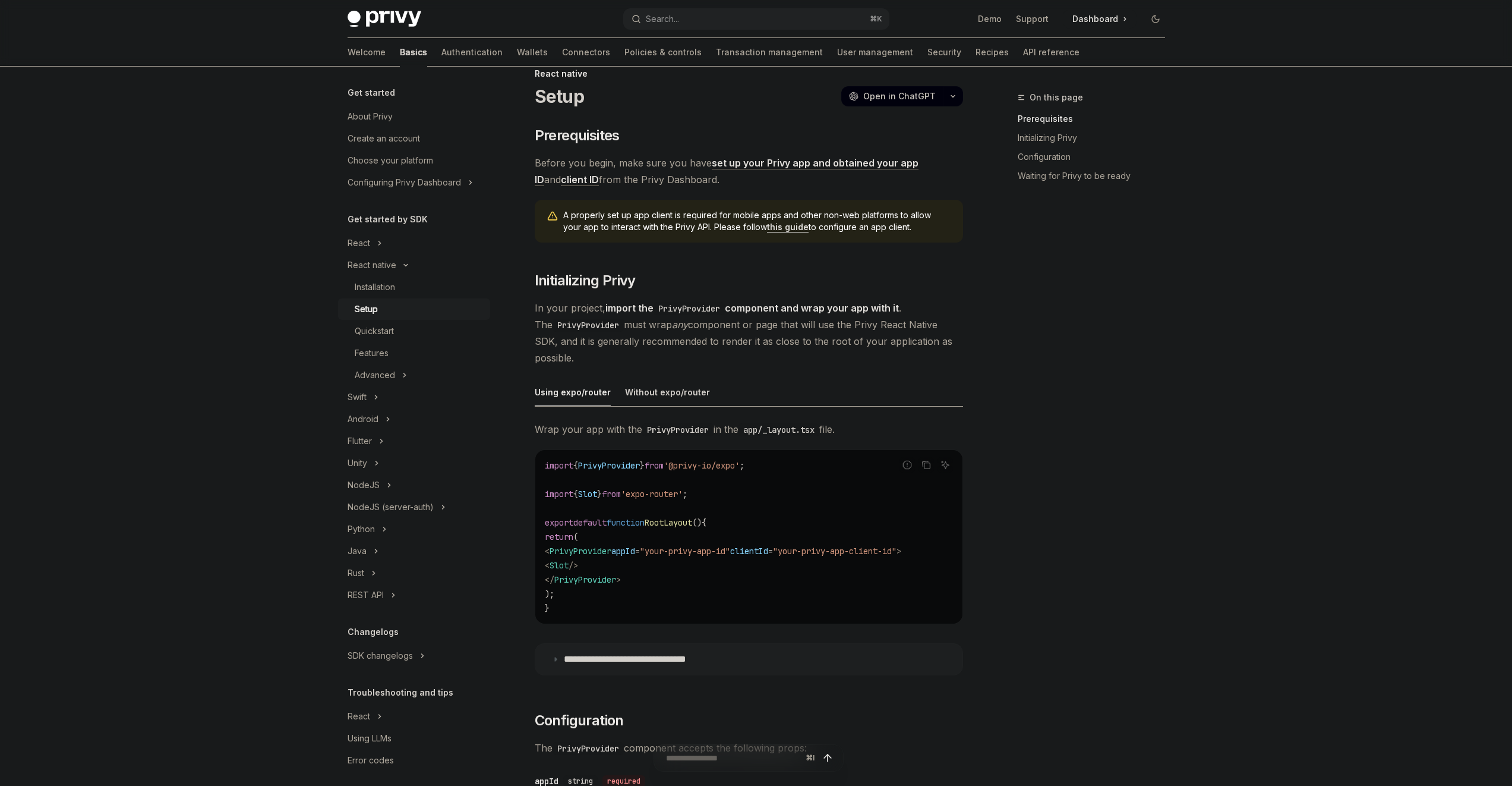
drag, startPoint x: 614, startPoint y: 595, endPoint x: 534, endPoint y: 464, distance: 153.5
click at [590, 601] on code "import { PrivyProvider } from '@privy-io/expo' ; import { Slot } from 'expo-rou…" at bounding box center [749, 537] width 408 height 157
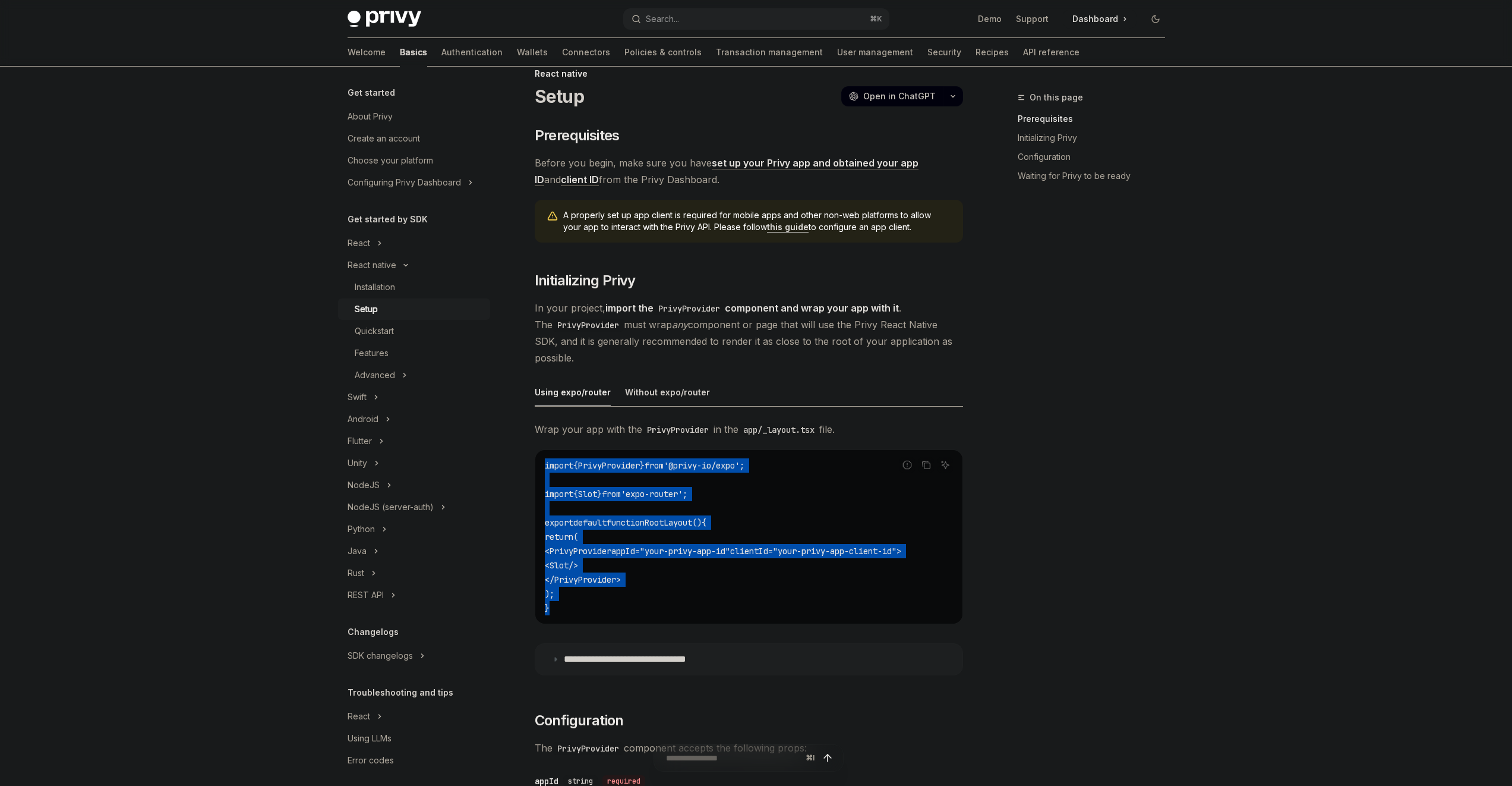
drag, startPoint x: 580, startPoint y: 606, endPoint x: 529, endPoint y: 469, distance: 146.2
copy code "import { PrivyProvider } from '@privy-io/expo' ; import { Slot } from 'expo-rou…"
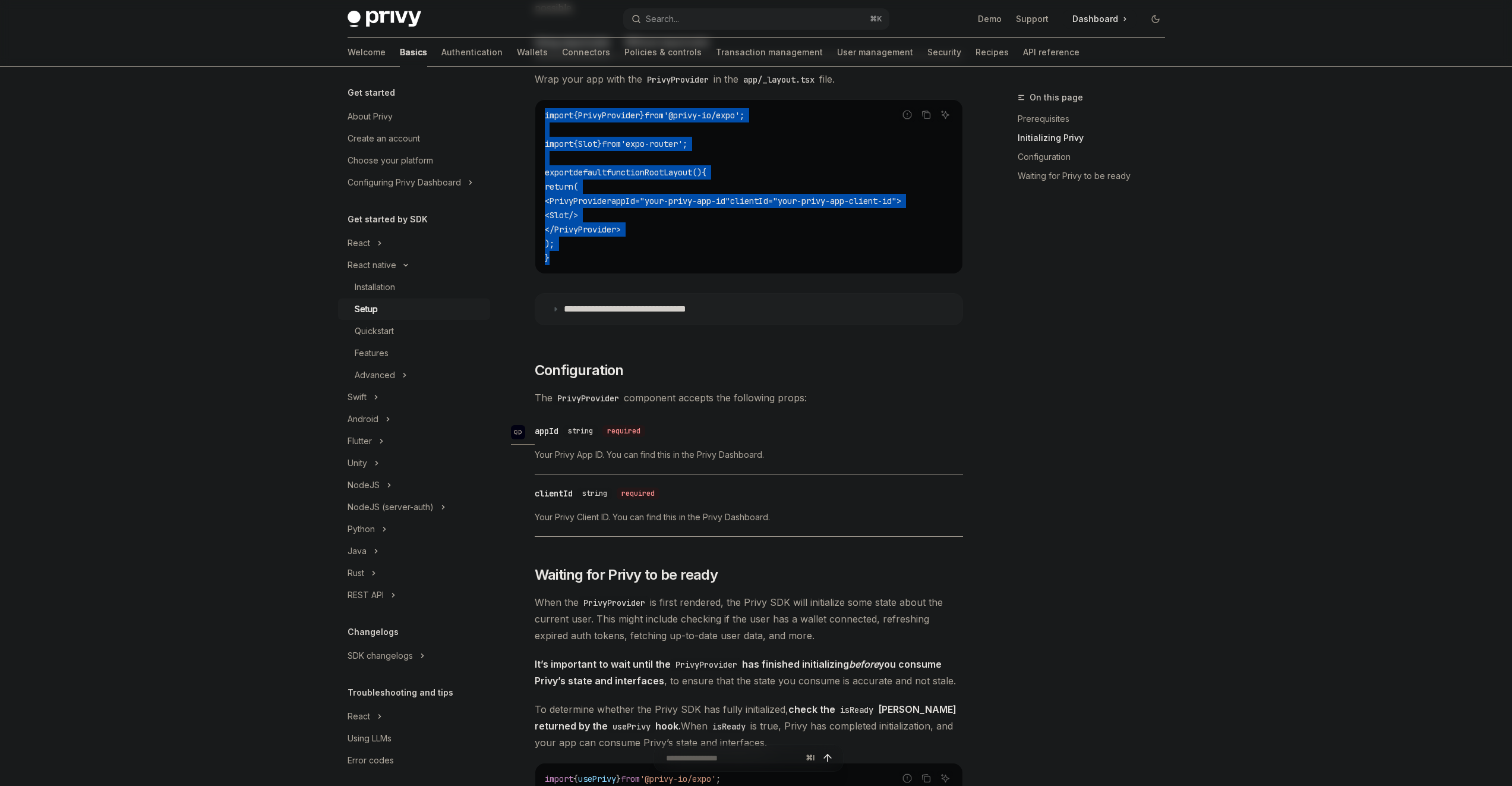
scroll to position [401, 0]
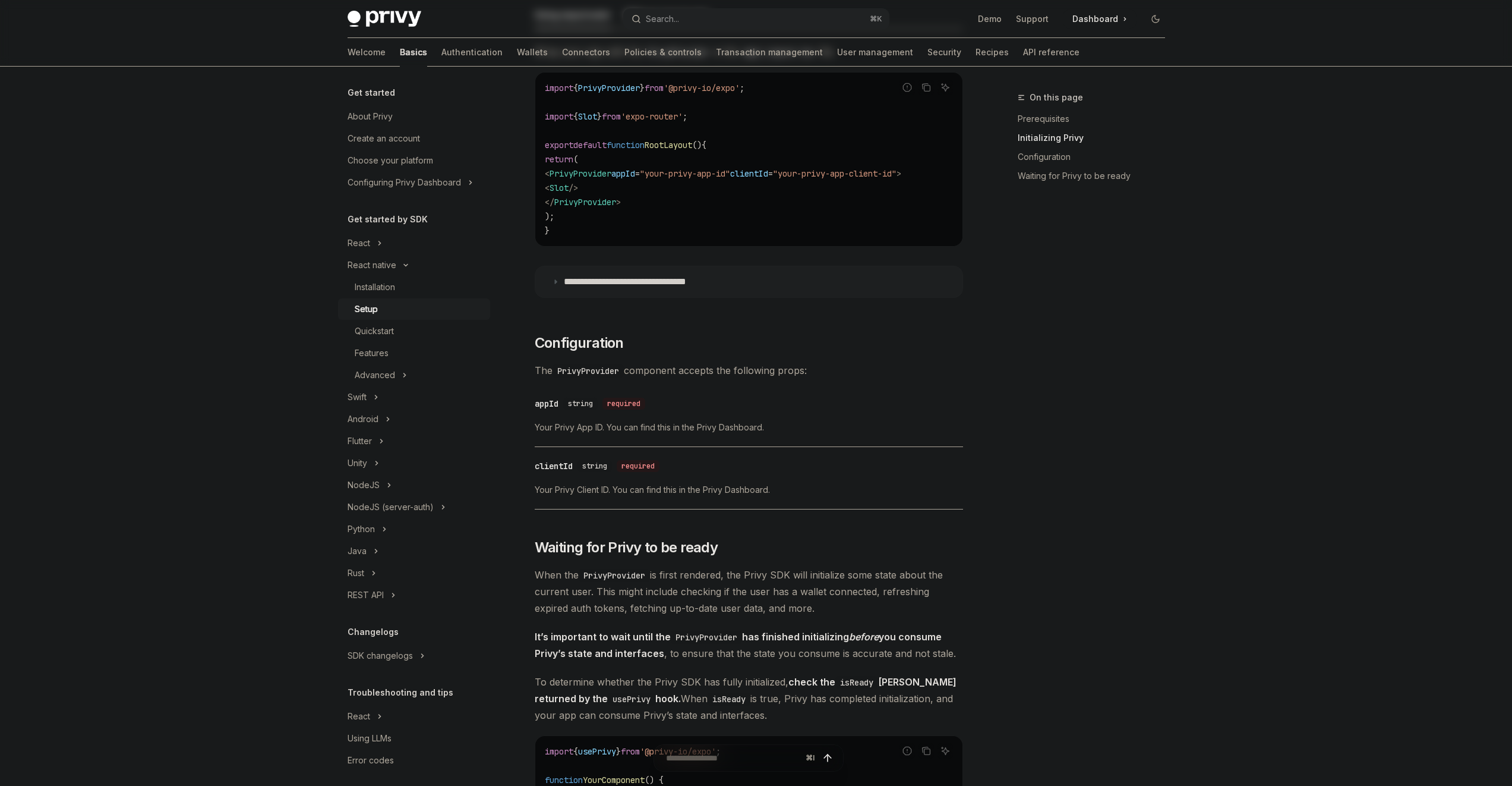
click at [762, 506] on div "​ clientId string required Your Privy Client ID. You can find this in the Privy…" at bounding box center [749, 481] width 428 height 56
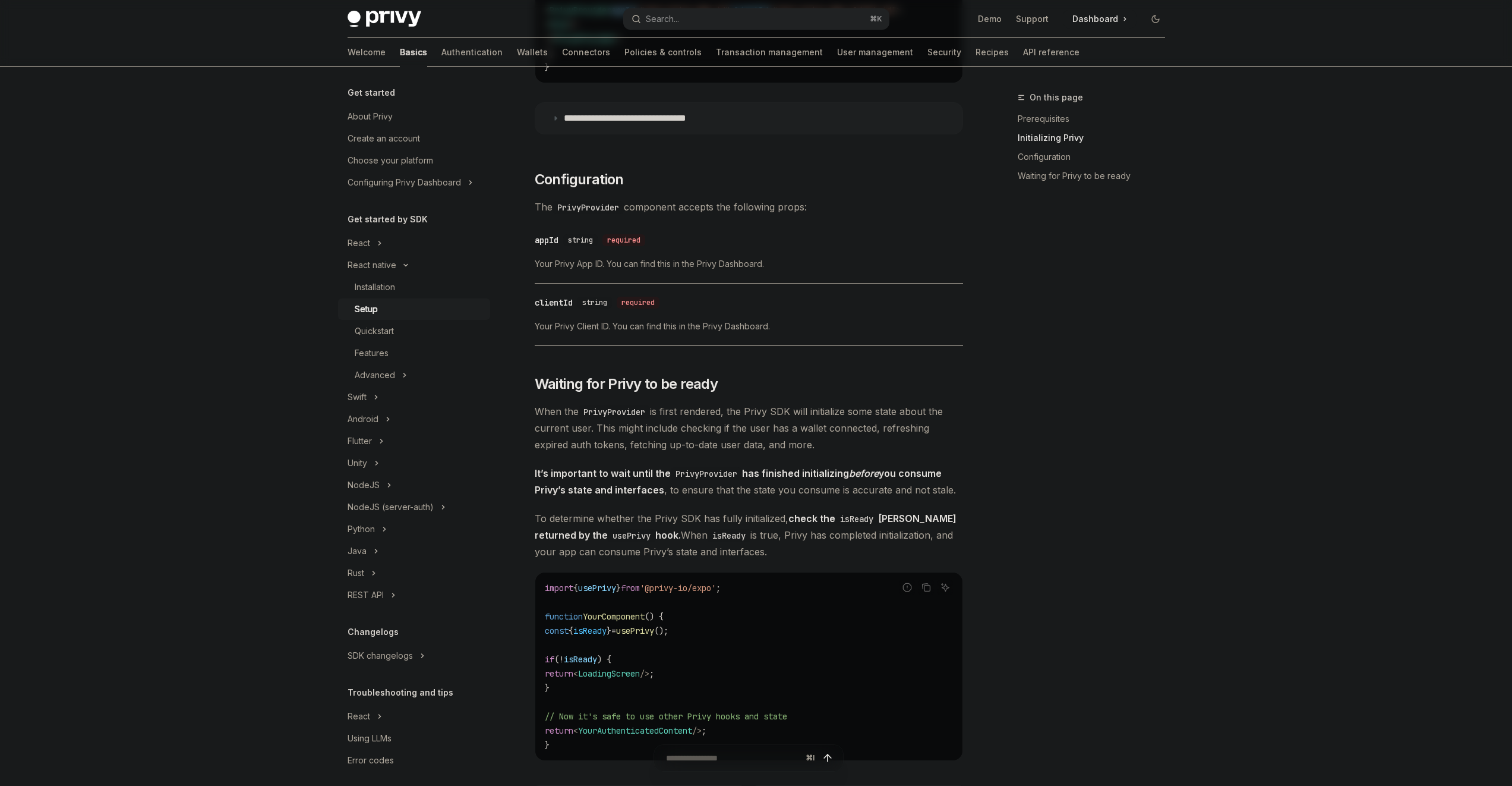
scroll to position [596, 0]
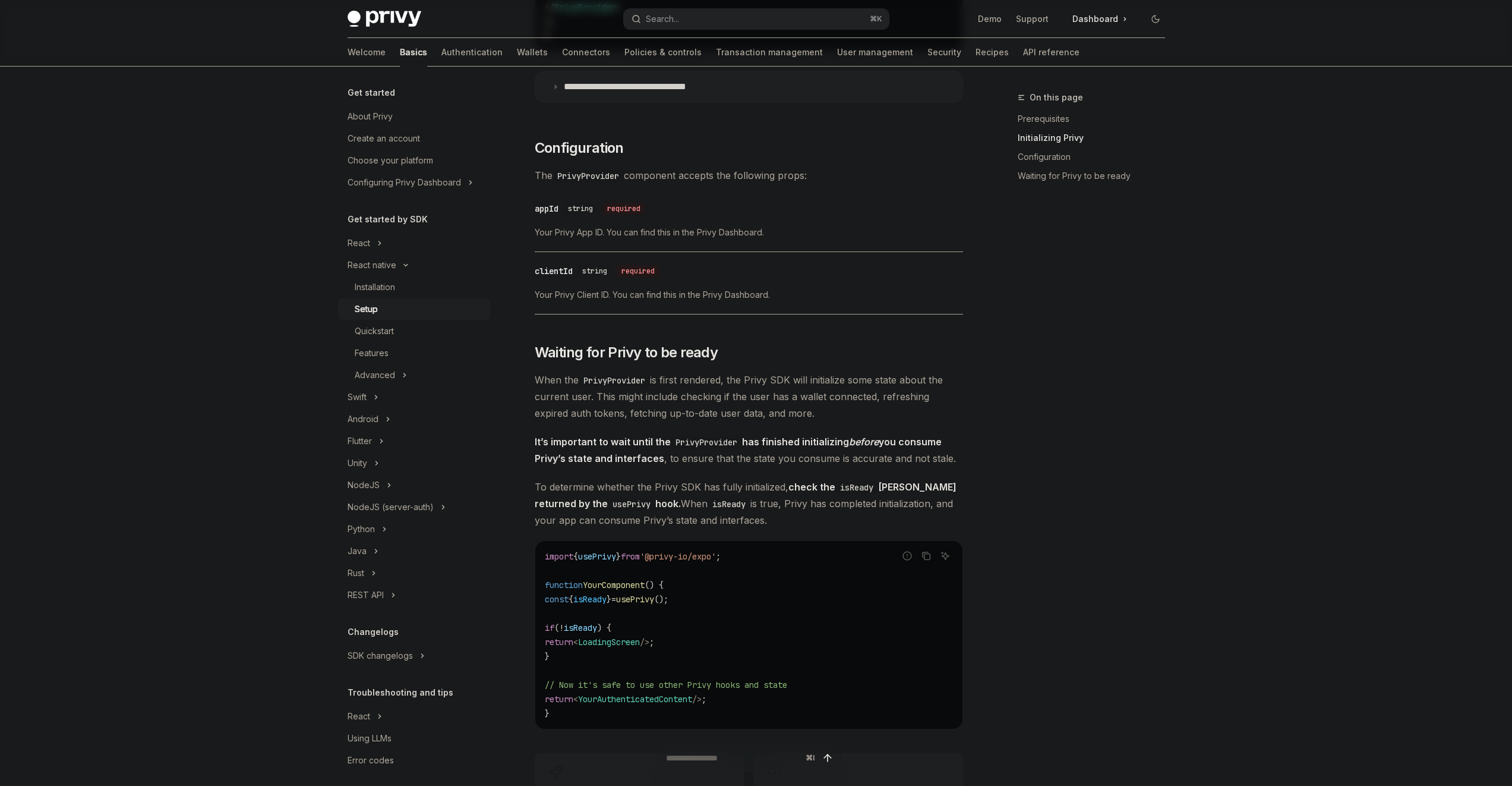
drag, startPoint x: 776, startPoint y: 527, endPoint x: 742, endPoint y: 478, distance: 59.6
click at [742, 478] on div "​ Prerequisites Before you begin, make sure you have set up your Privy app and …" at bounding box center [749, 202] width 428 height 1297
click at [739, 480] on div "​ Prerequisites Before you begin, make sure you have set up your Privy app and …" at bounding box center [749, 202] width 428 height 1297
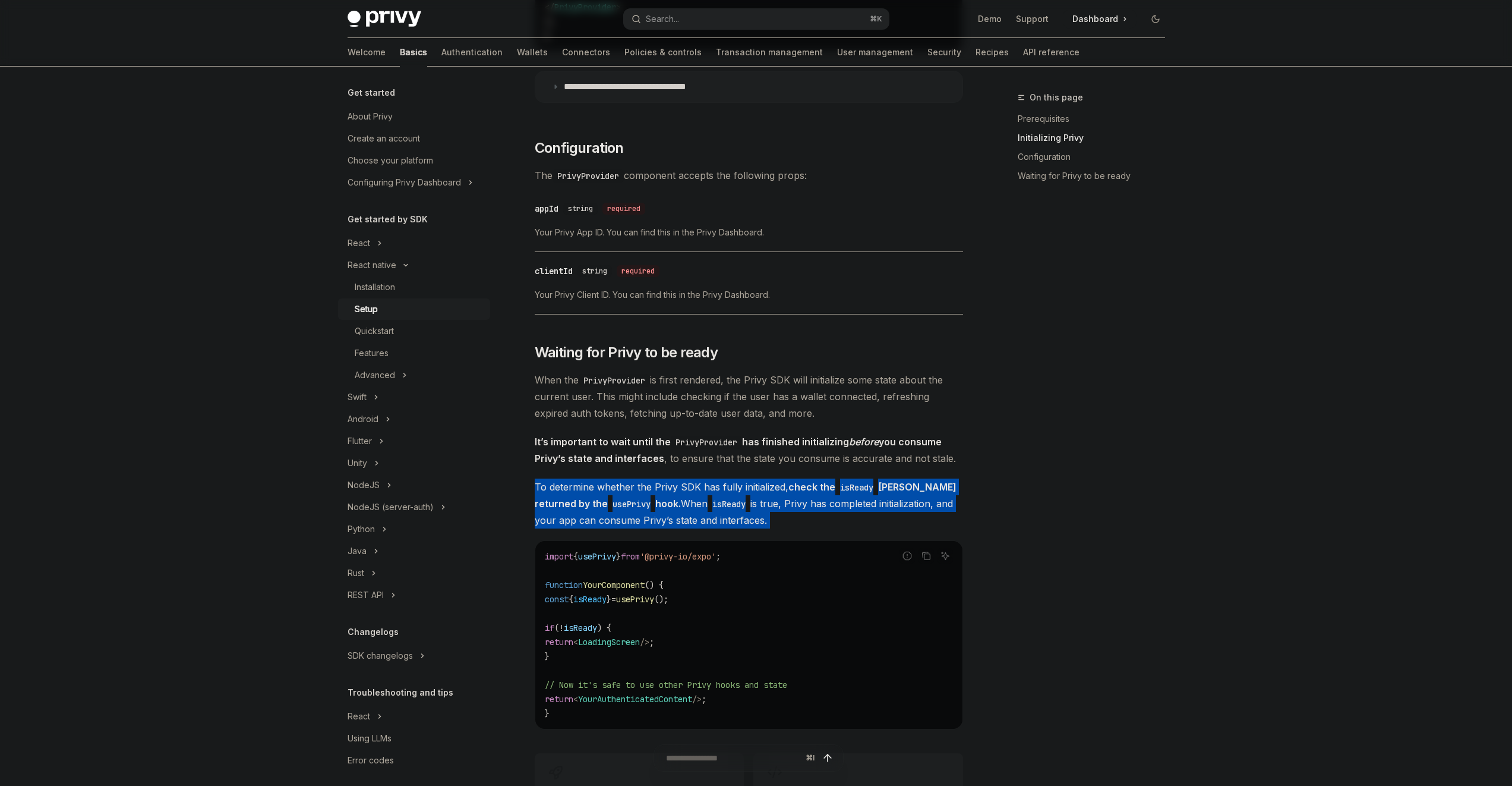
drag, startPoint x: 739, startPoint y: 480, endPoint x: 758, endPoint y: 527, distance: 50.7
click at [758, 527] on div "​ Prerequisites Before you begin, make sure you have set up your Privy app and …" at bounding box center [749, 202] width 428 height 1297
click at [758, 527] on span "To determine whether the Privy SDK has fully initialized, check the isReady Boo…" at bounding box center [749, 503] width 428 height 50
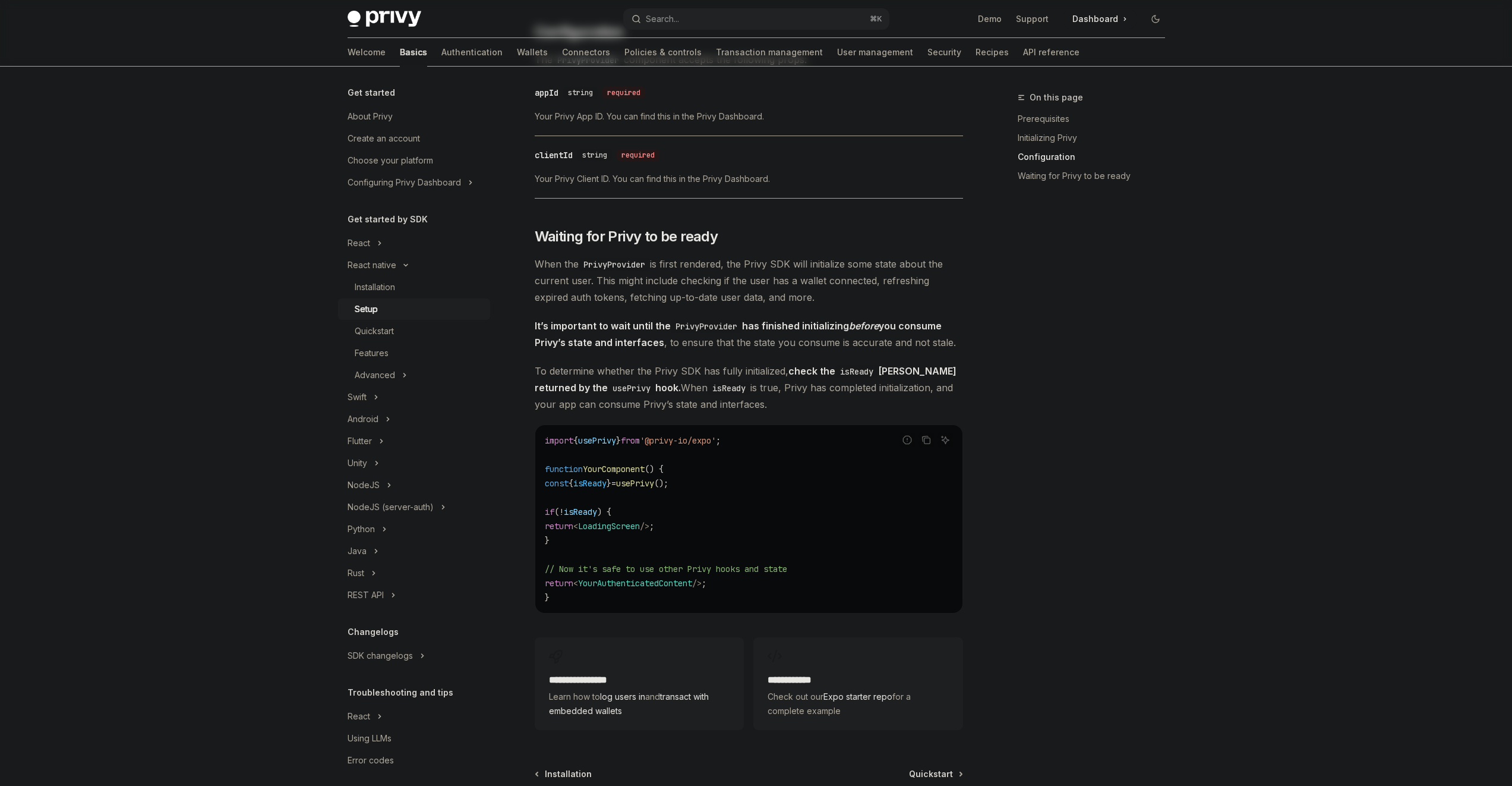
scroll to position [811, 0]
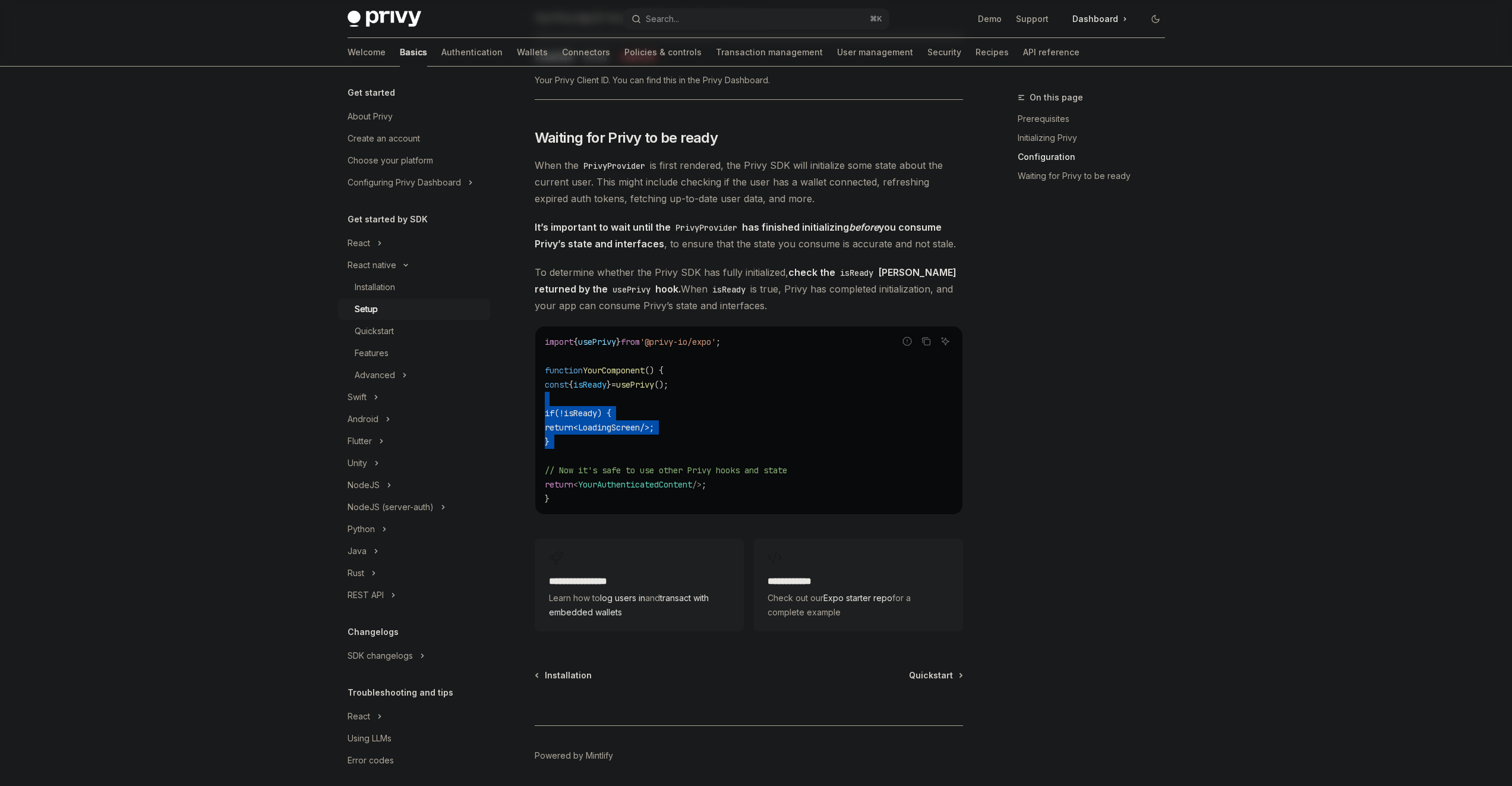
drag, startPoint x: 619, startPoint y: 448, endPoint x: 596, endPoint y: 407, distance: 47.0
click at [596, 407] on code "import { usePrivy } from '@privy-io/expo' ; function YourComponent () { const {…" at bounding box center [749, 420] width 408 height 171
click at [620, 582] on h2 "**********" at bounding box center [639, 579] width 181 height 14
click at [915, 670] on div "React native Setup OpenAI Open in ChatGPT OpenAI Open in ChatGPT ​ Prerequisite…" at bounding box center [638, 51] width 656 height 1548
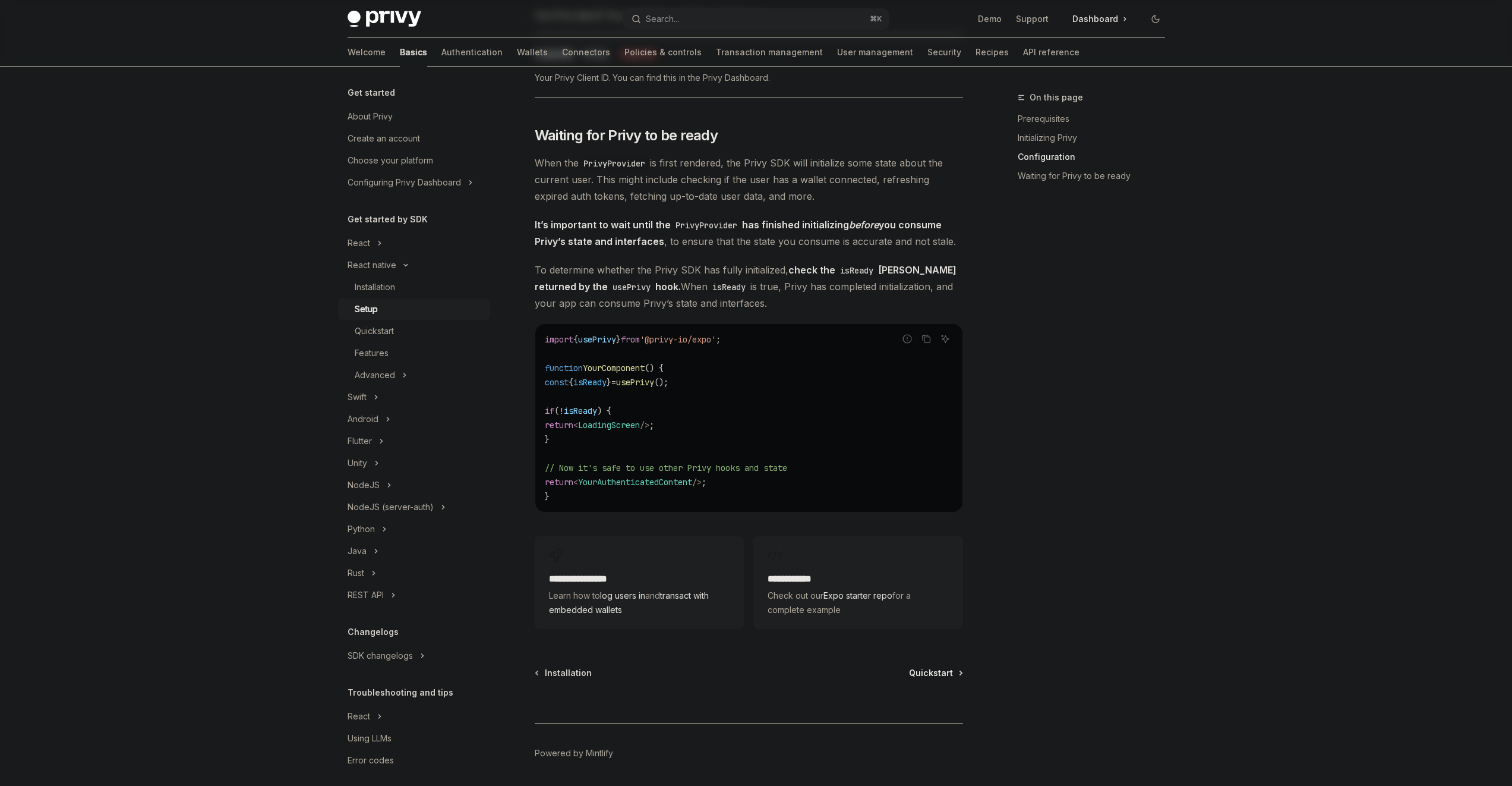
click at [917, 674] on span "Quickstart" at bounding box center [931, 673] width 44 height 12
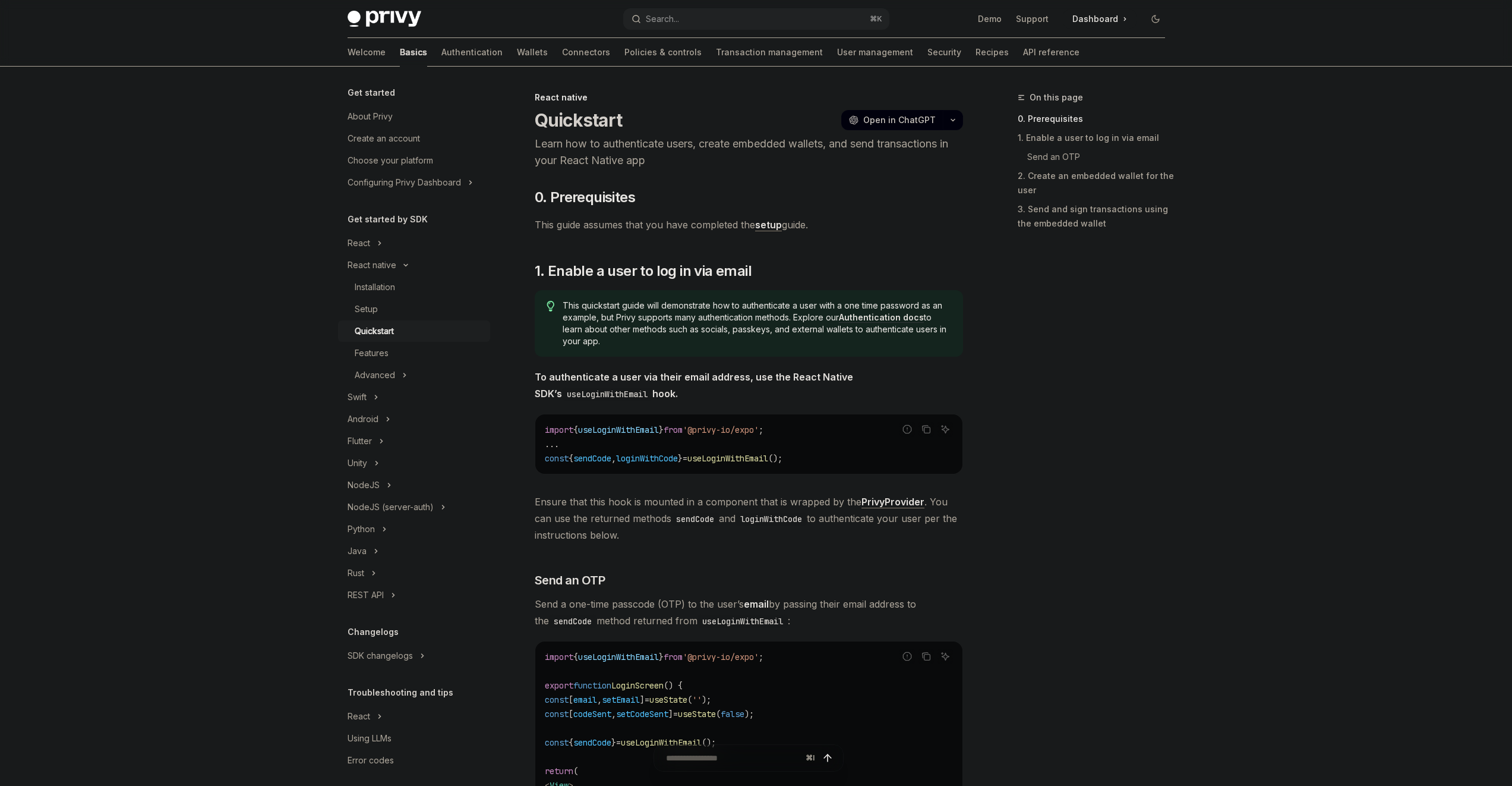
click at [657, 305] on span "This quickstart guide will demonstrate how to authenticate a user with a one ti…" at bounding box center [756, 324] width 388 height 48
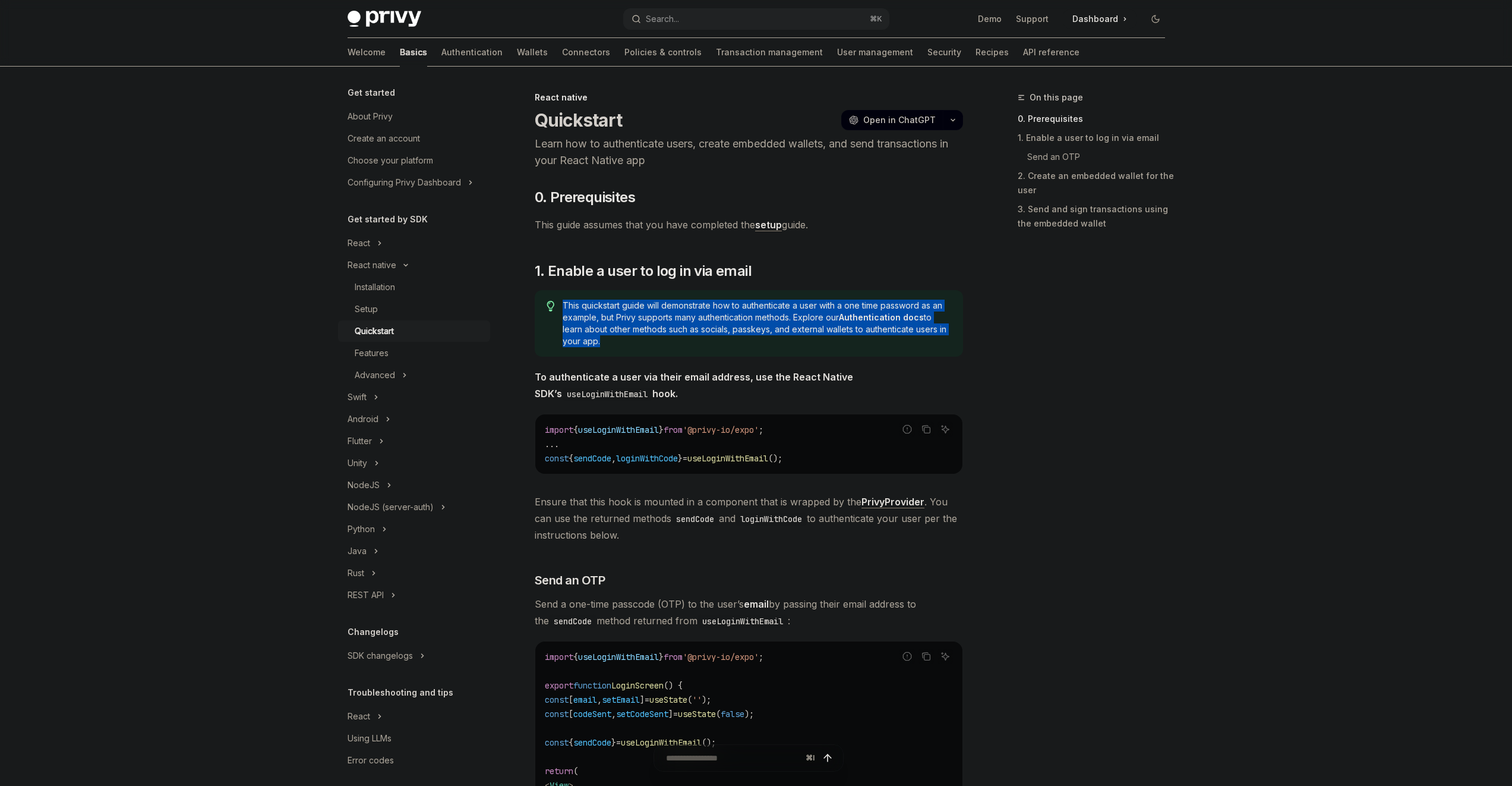
click at [657, 305] on span "This quickstart guide will demonstrate how to authenticate a user with a one ti…" at bounding box center [756, 324] width 388 height 48
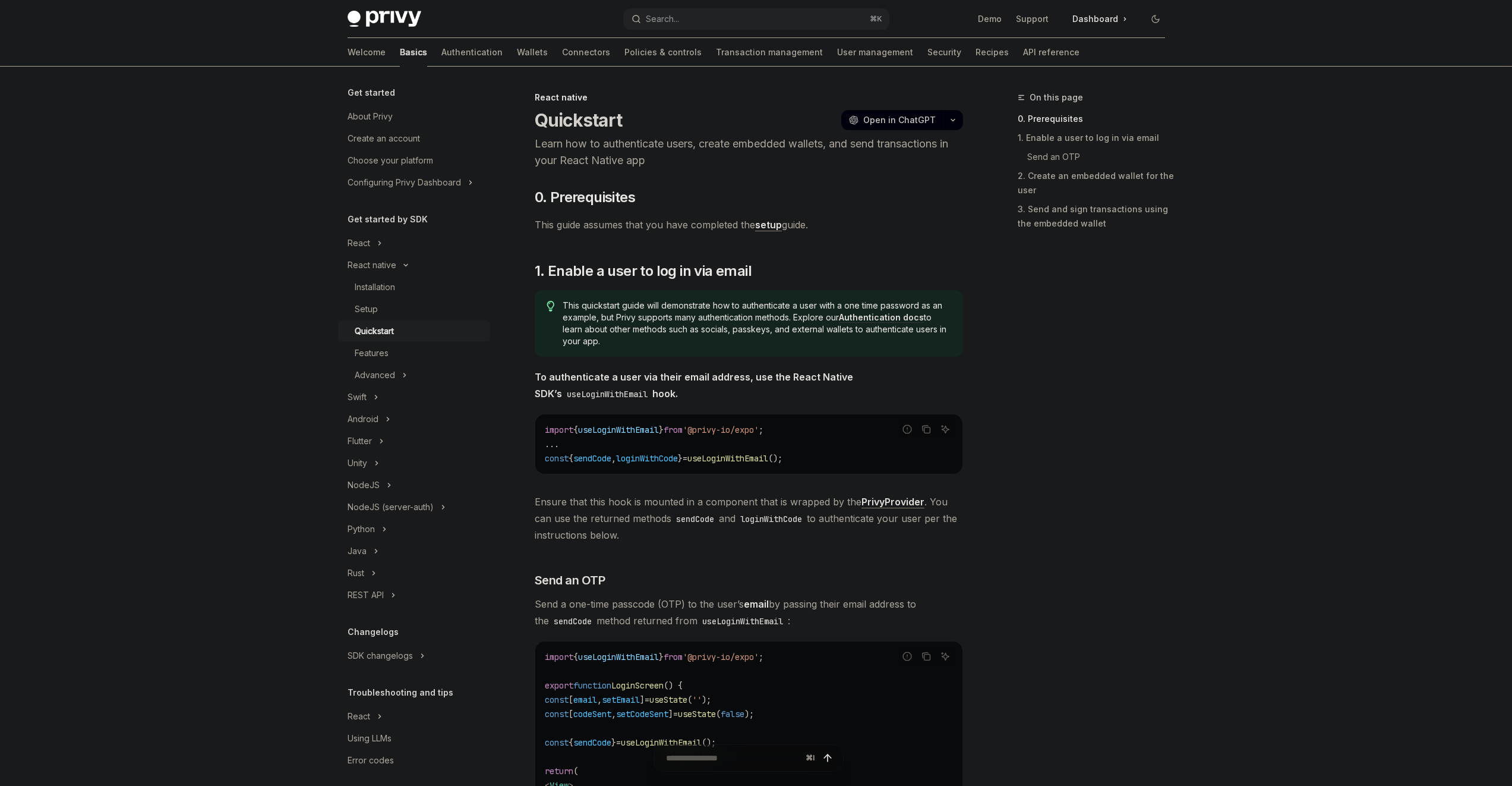
click at [742, 321] on span "This quickstart guide will demonstrate how to authenticate a user with a one ti…" at bounding box center [756, 324] width 388 height 48
click at [850, 314] on link "Authentication docs" at bounding box center [881, 317] width 85 height 11
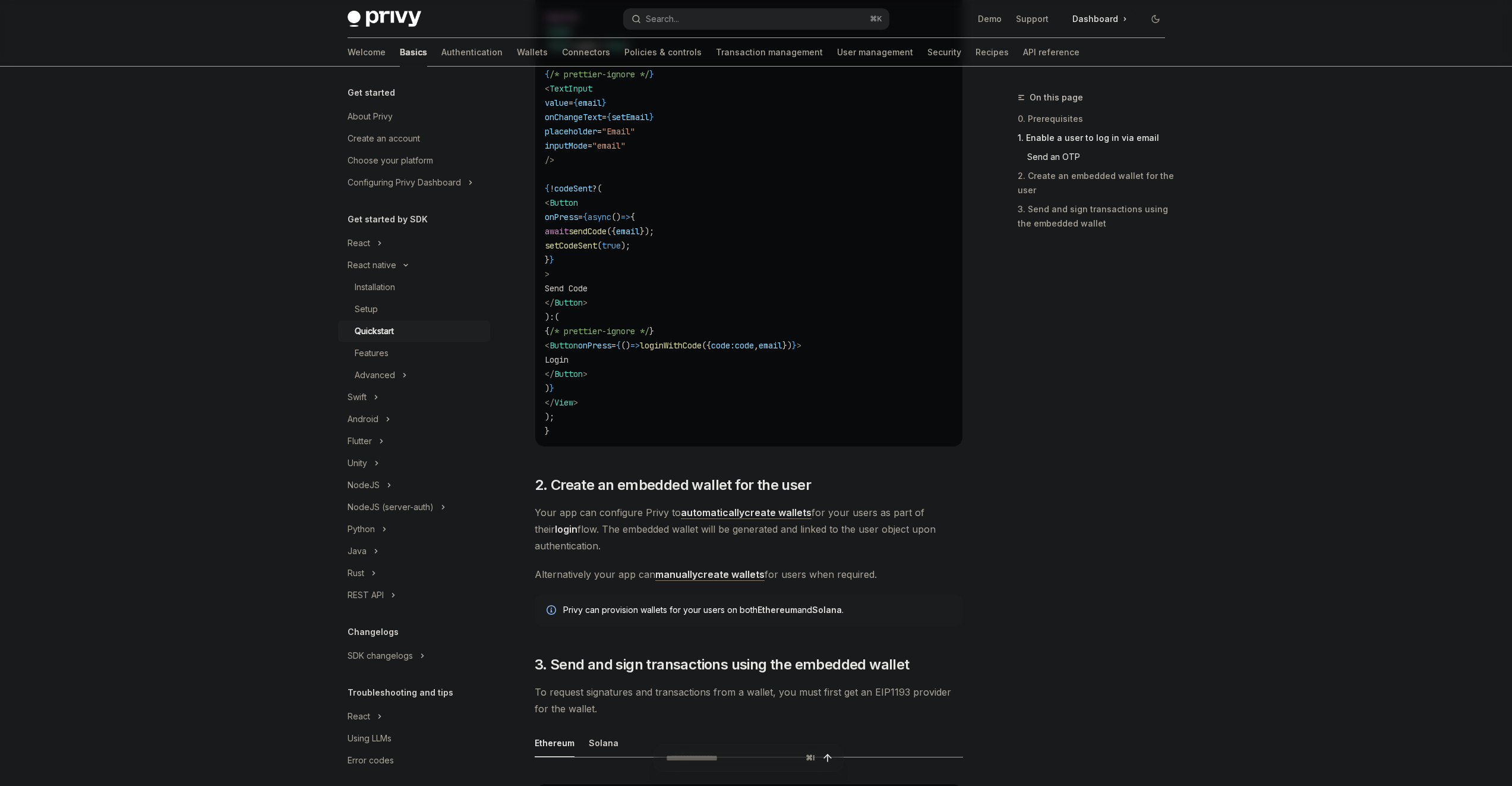
scroll to position [1010, 0]
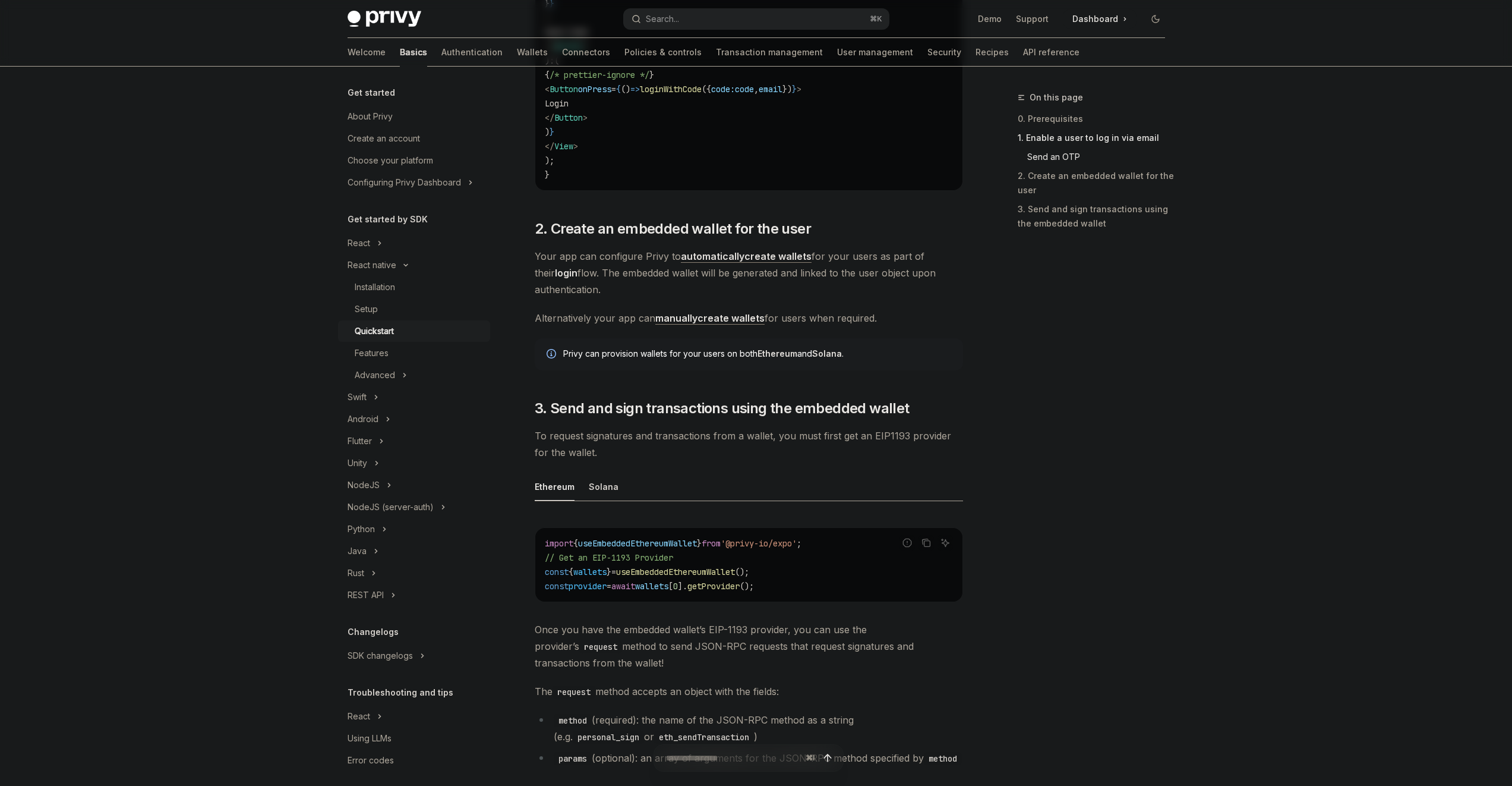
click at [696, 350] on div "Privy can provision wallets for your users on both Ethereum and Solana ." at bounding box center [757, 354] width 388 height 13
click at [728, 354] on div "Privy can provision wallets for your users on both Ethereum and Solana ." at bounding box center [757, 354] width 388 height 13
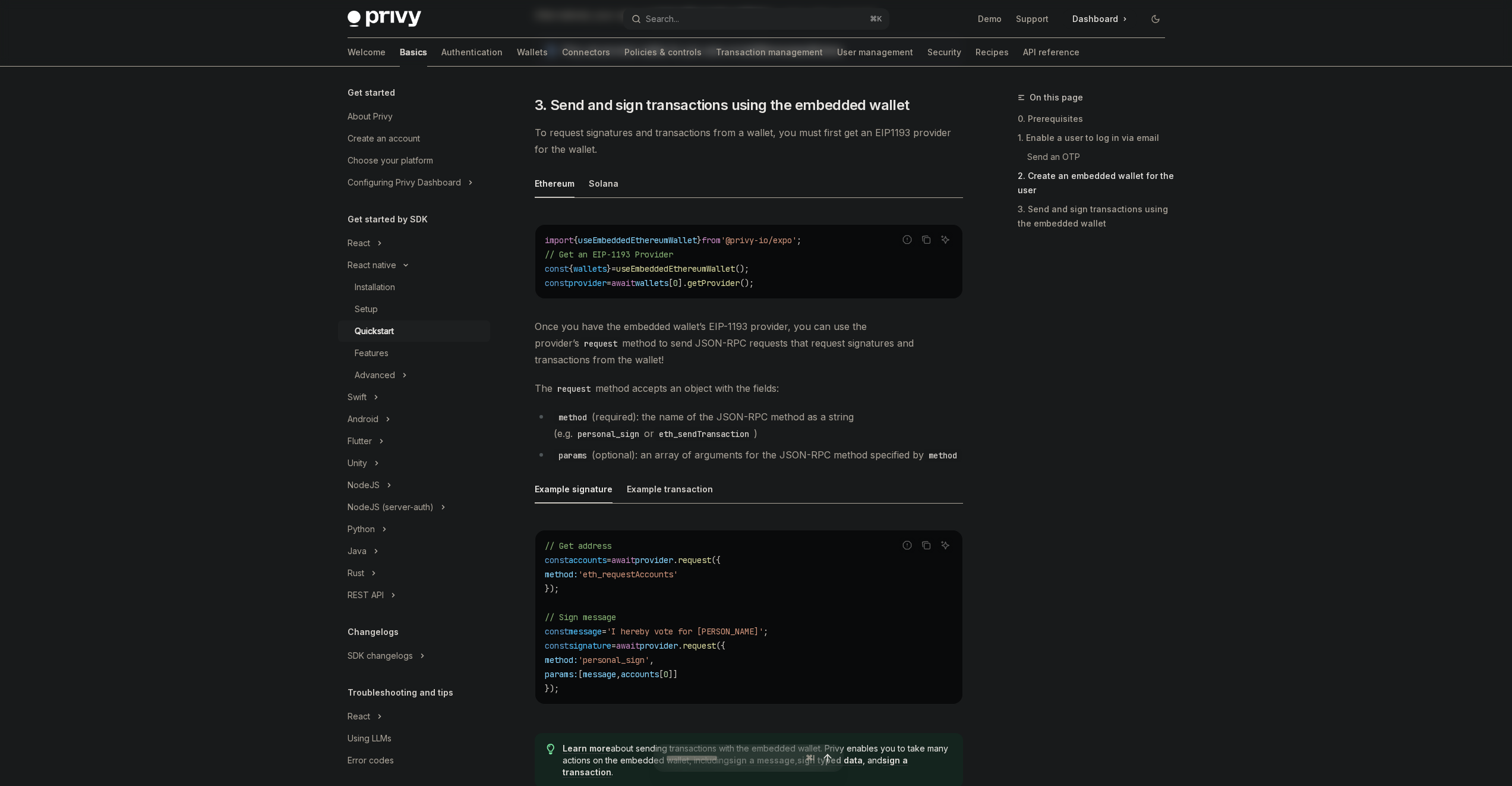
scroll to position [1315, 0]
click at [597, 185] on div "Solana" at bounding box center [603, 182] width 30 height 28
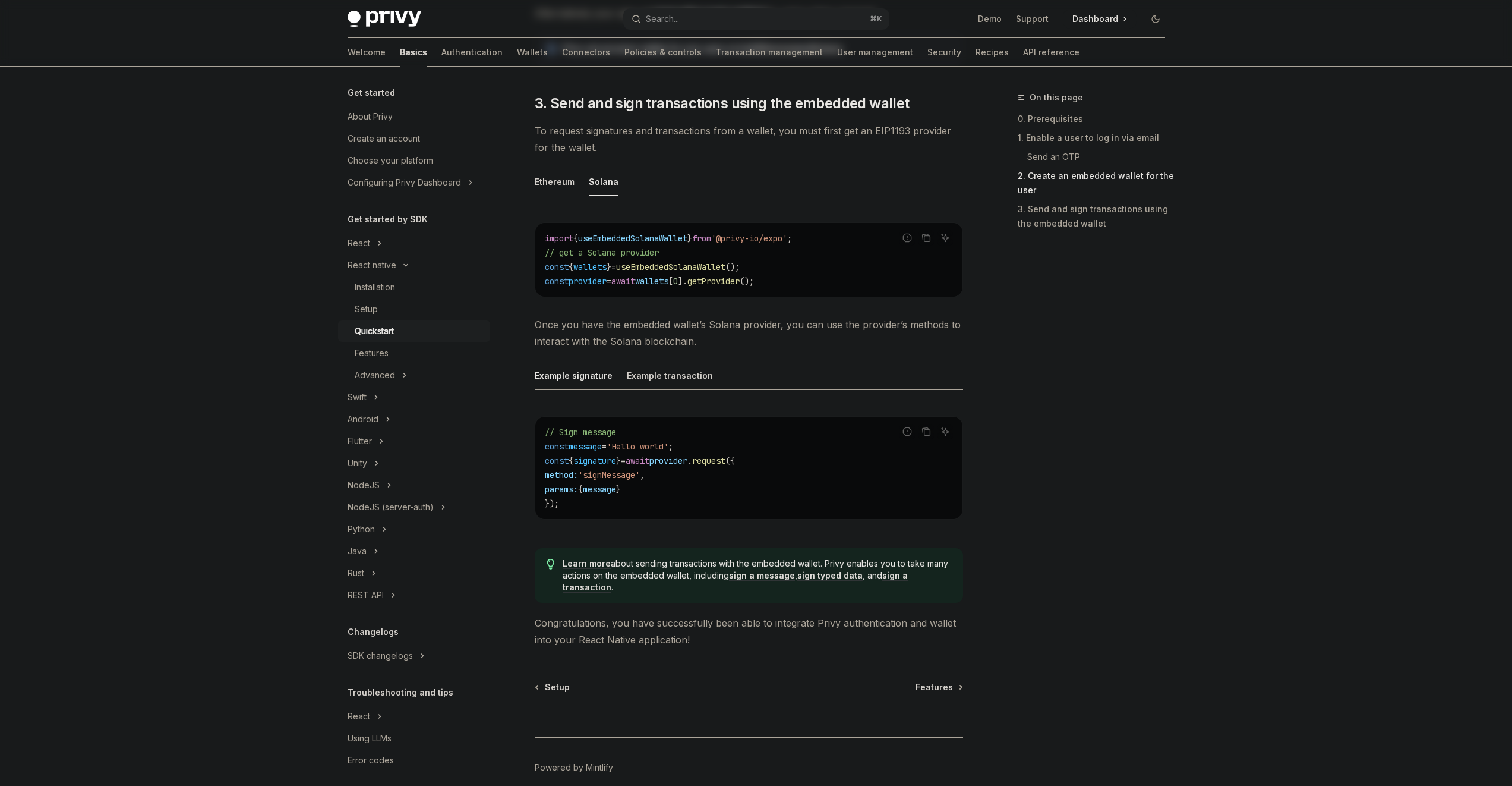
click at [685, 375] on div "Example transaction" at bounding box center [670, 375] width 87 height 28
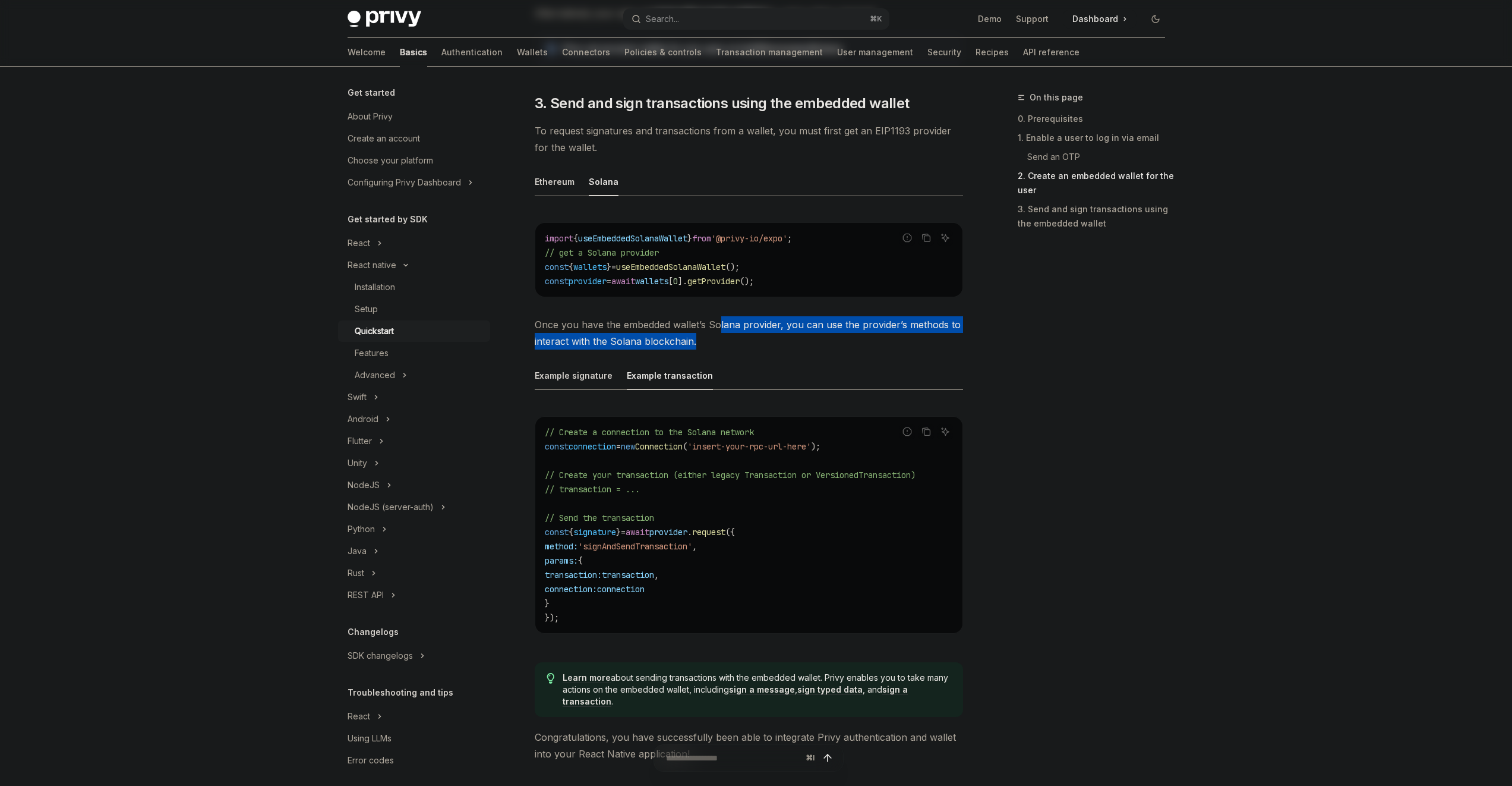
drag, startPoint x: 735, startPoint y: 342, endPoint x: 719, endPoint y: 324, distance: 24.1
click at [719, 324] on span "Once you have the embedded wallet’s Solana provider, you can use the provider’s…" at bounding box center [749, 333] width 428 height 33
click at [719, 323] on span "Once you have the embedded wallet’s Solana provider, you can use the provider’s…" at bounding box center [749, 333] width 428 height 33
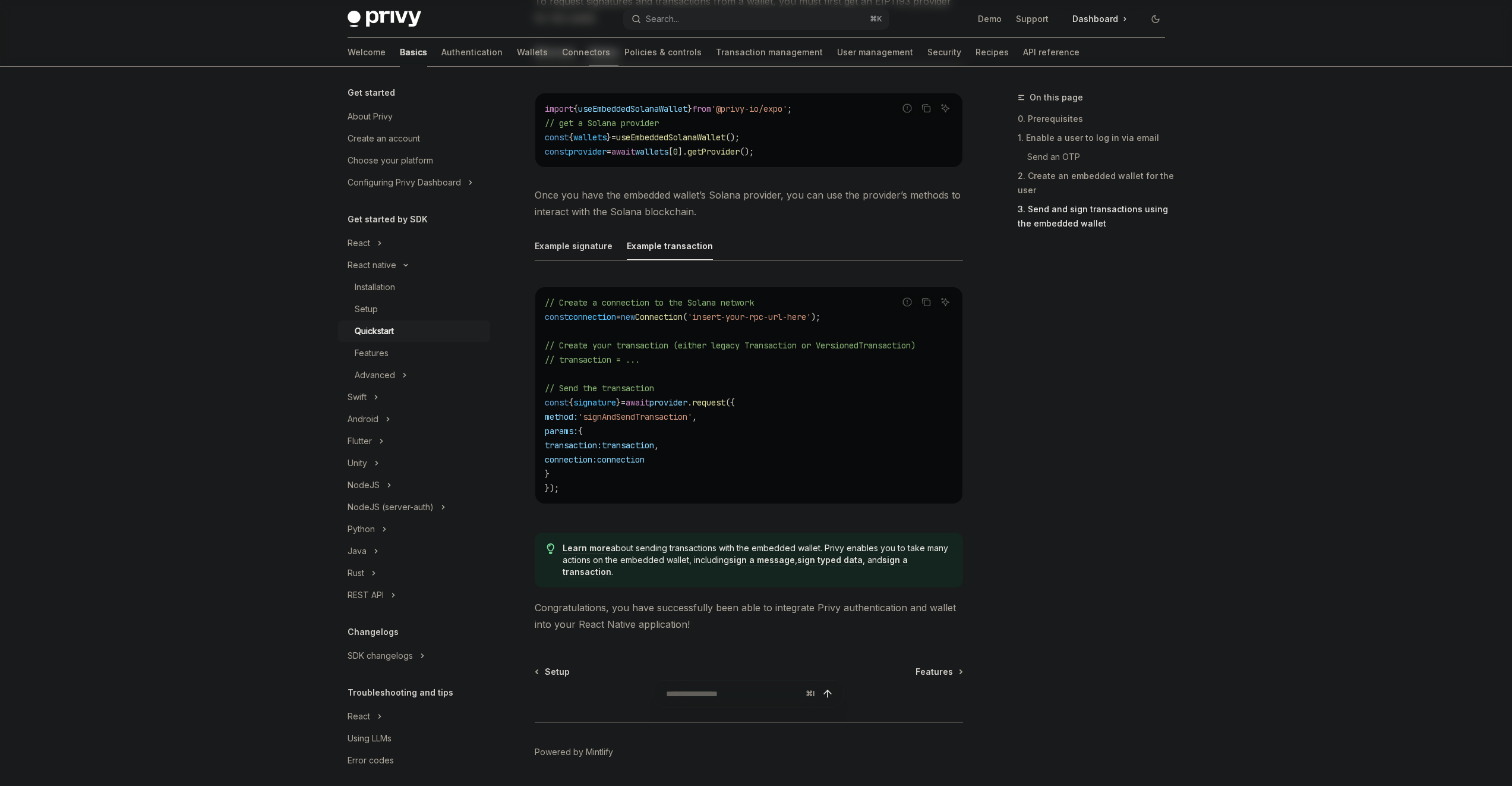
scroll to position [1467, 0]
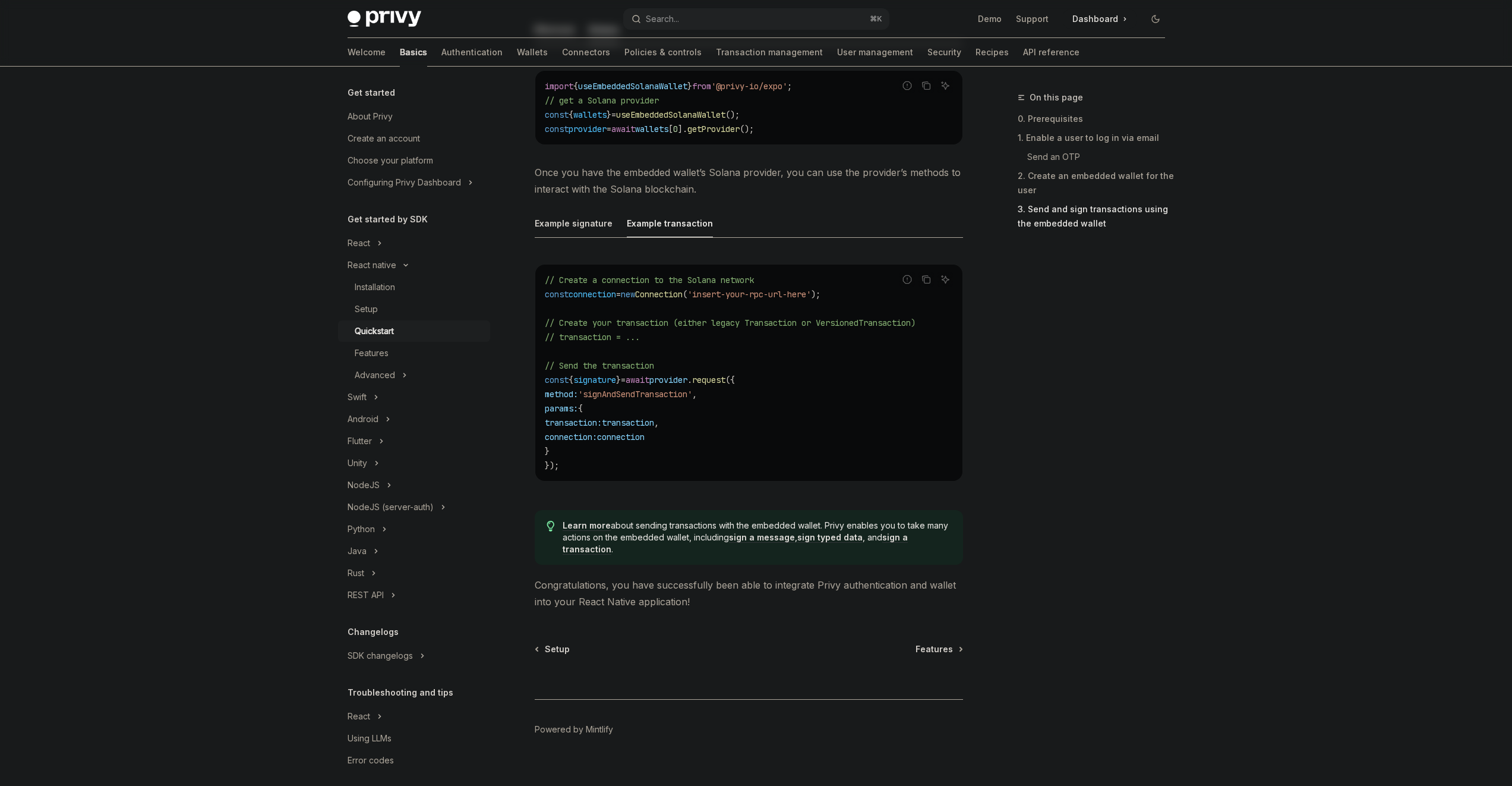
click at [717, 530] on span "Learn more about sending transactions with the embedded wallet. Privy enables y…" at bounding box center [756, 537] width 388 height 36
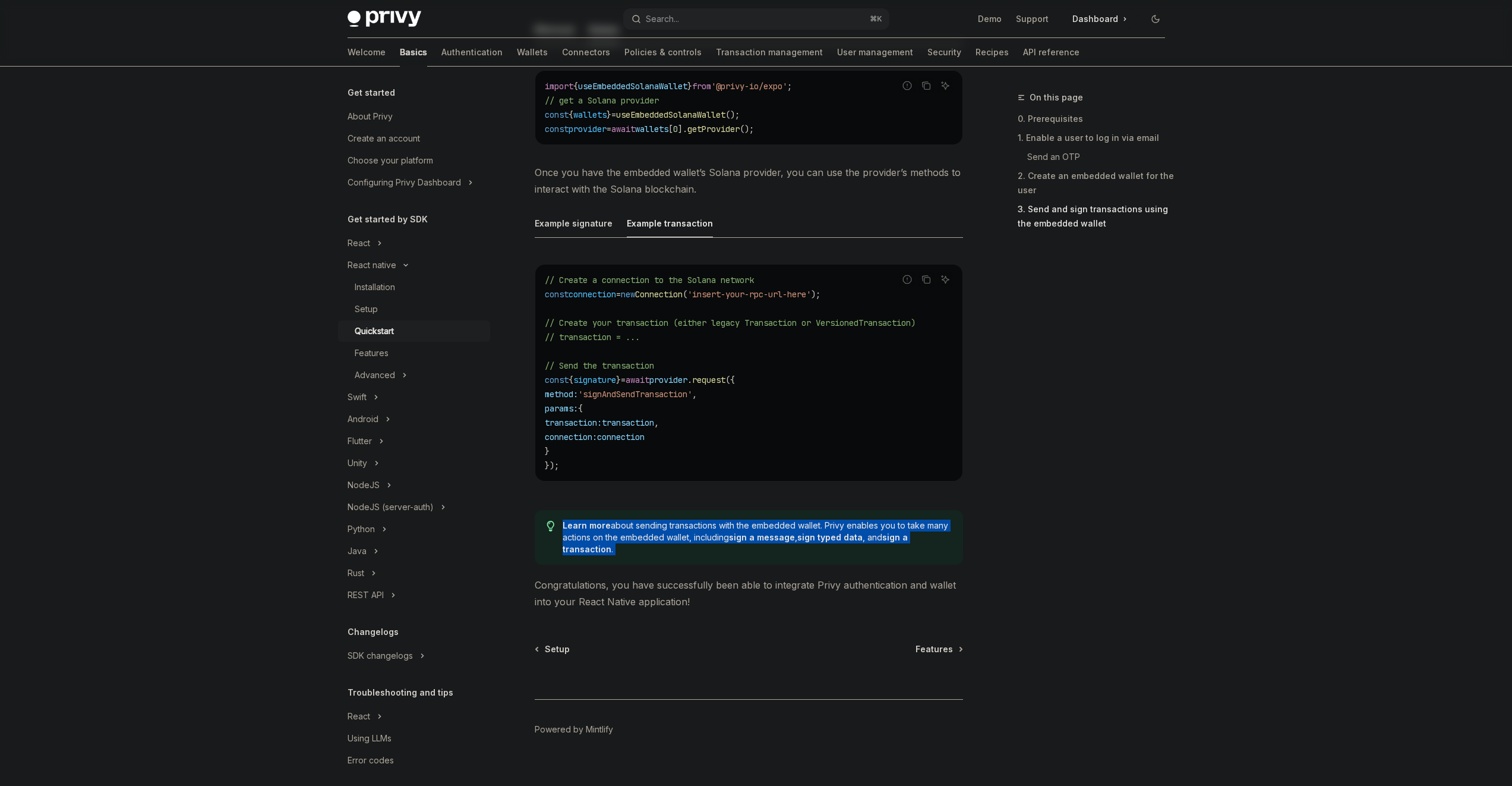
click at [717, 530] on span "Learn more about sending transactions with the embedded wallet. Privy enables y…" at bounding box center [756, 537] width 388 height 36
click at [767, 535] on link "sign a message" at bounding box center [761, 538] width 66 height 11
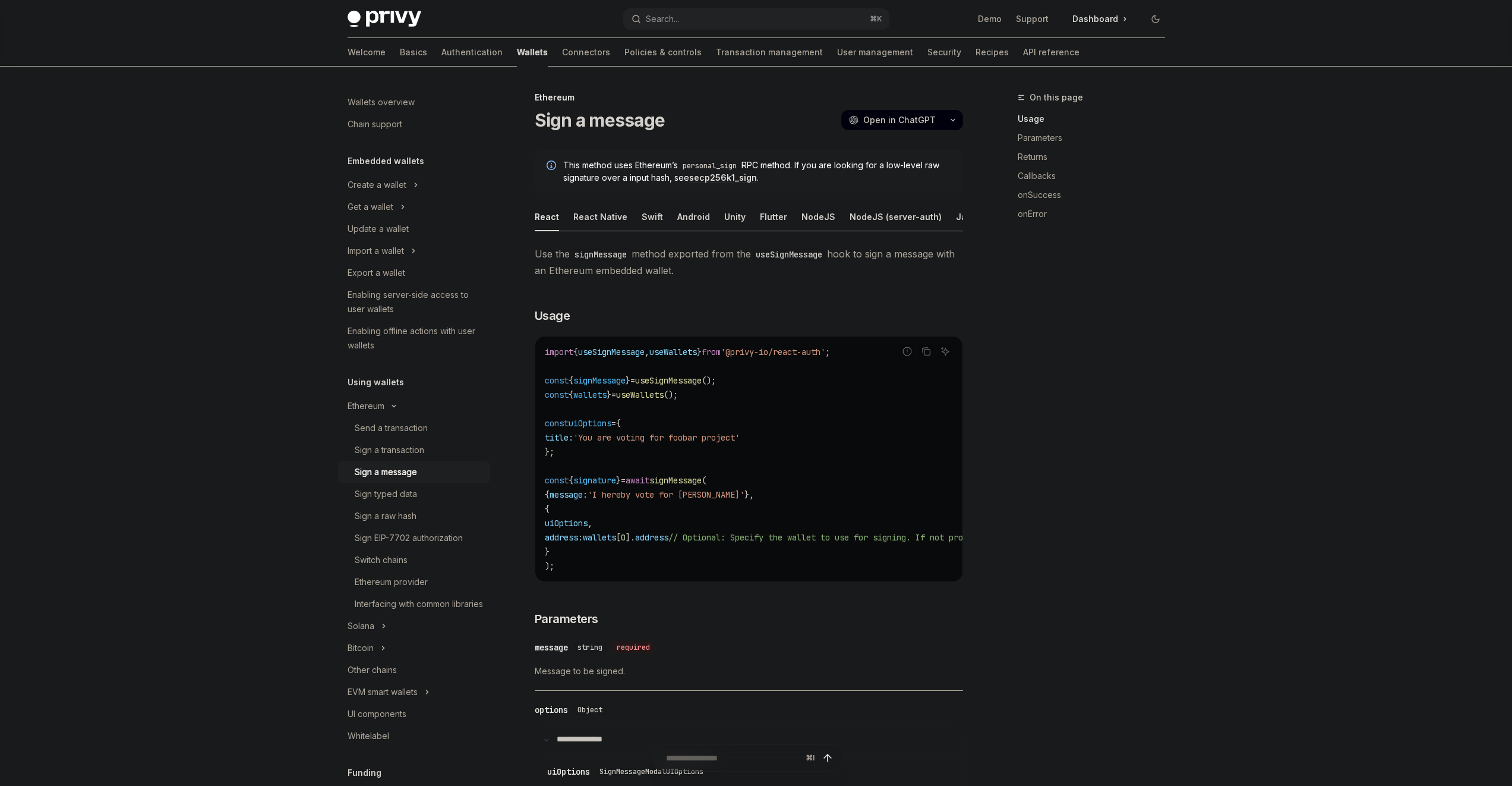
click at [748, 541] on span "// Optional: Specify the wallet to use for signing. If not provided, the first …" at bounding box center [904, 538] width 471 height 11
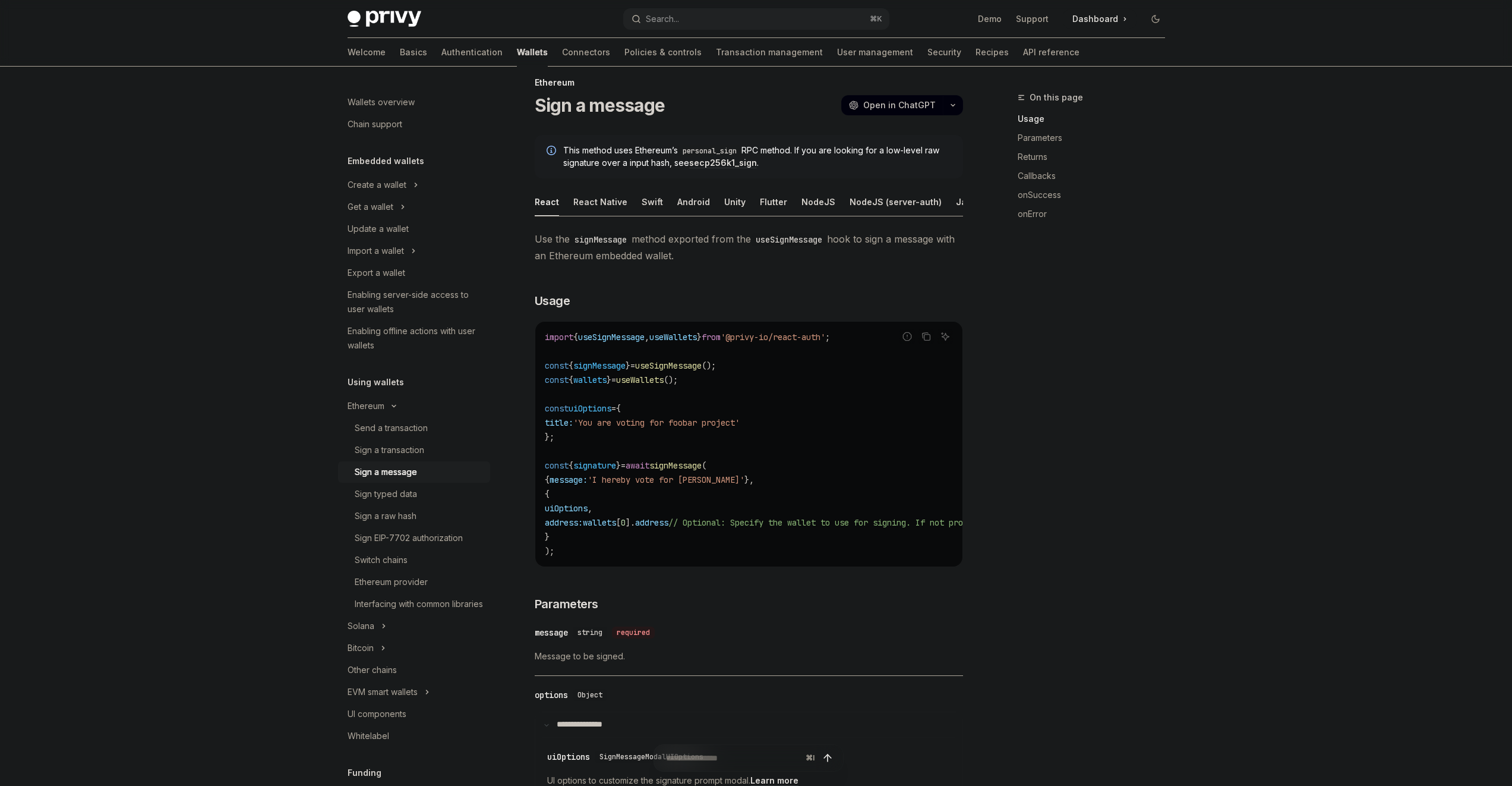
scroll to position [219, 0]
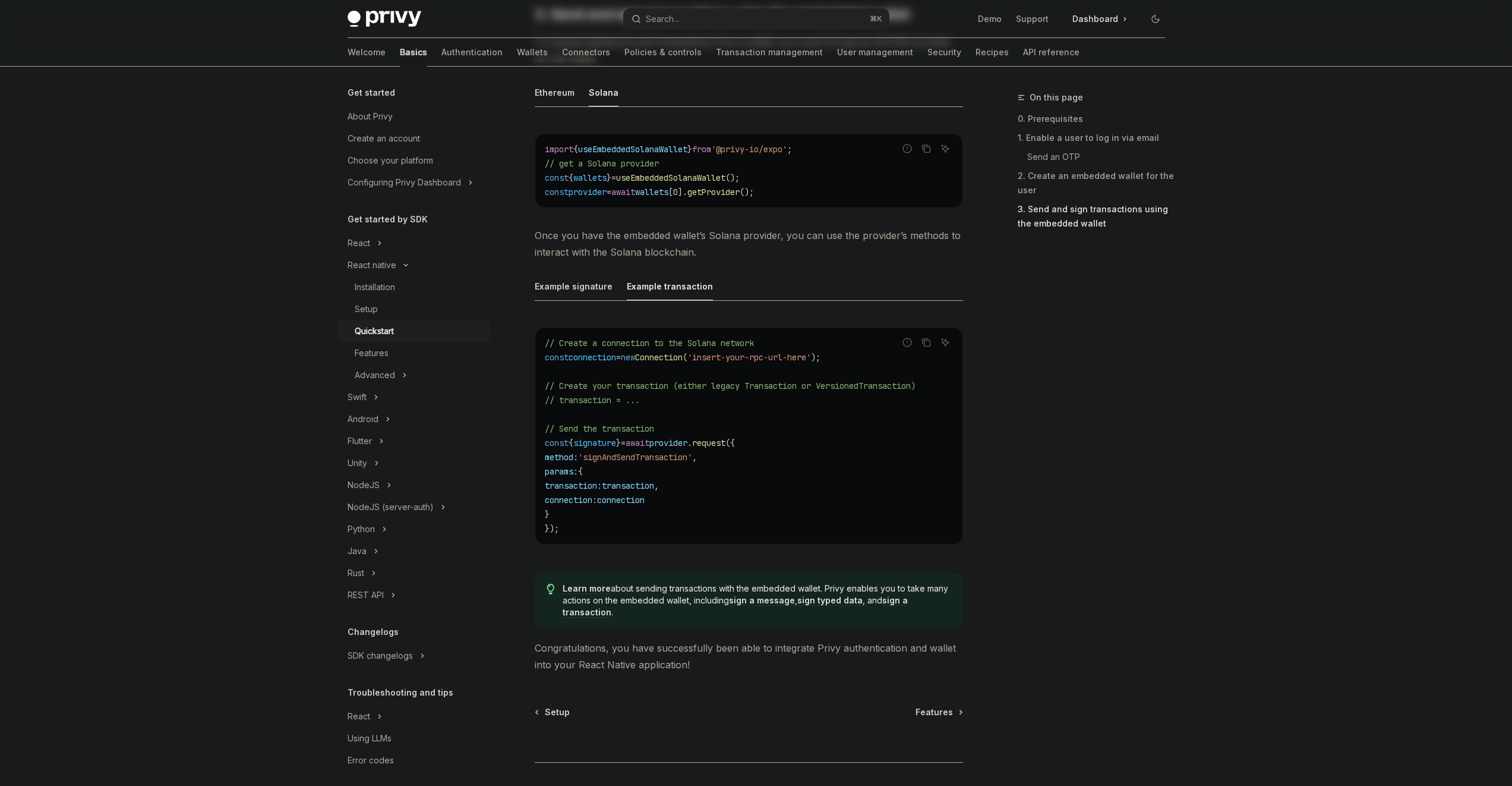
scroll to position [1406, 0]
click at [645, 582] on span "Learn more about sending transactions with the embedded wallet. Privy enables y…" at bounding box center [756, 598] width 388 height 36
click at [937, 715] on div "⌘ I" at bounding box center [749, 737] width 428 height 44
drag, startPoint x: 928, startPoint y: 687, endPoint x: 931, endPoint y: 699, distance: 12.4
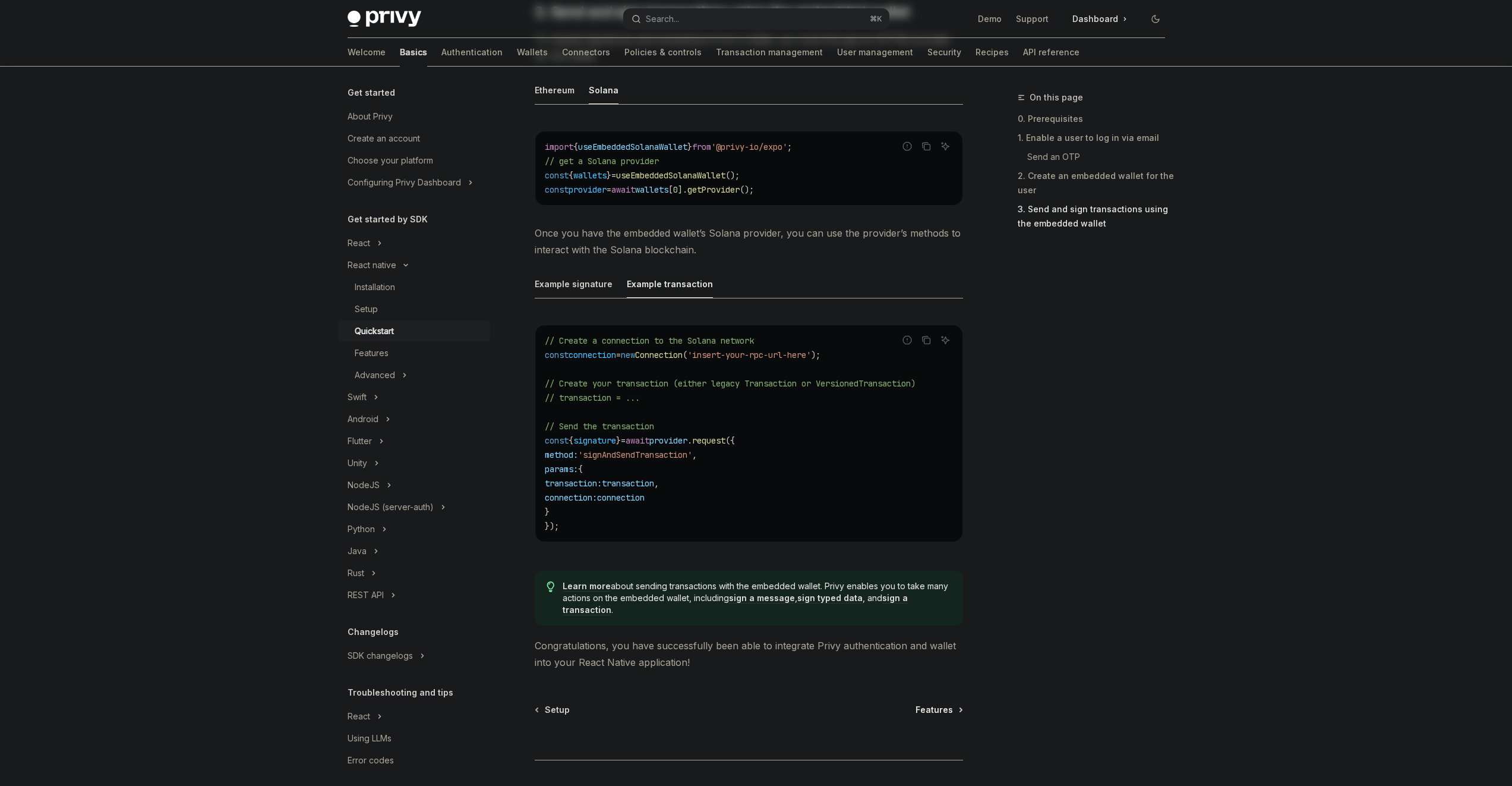
click at [933, 707] on span "Features" at bounding box center [934, 710] width 37 height 12
type textarea "*"
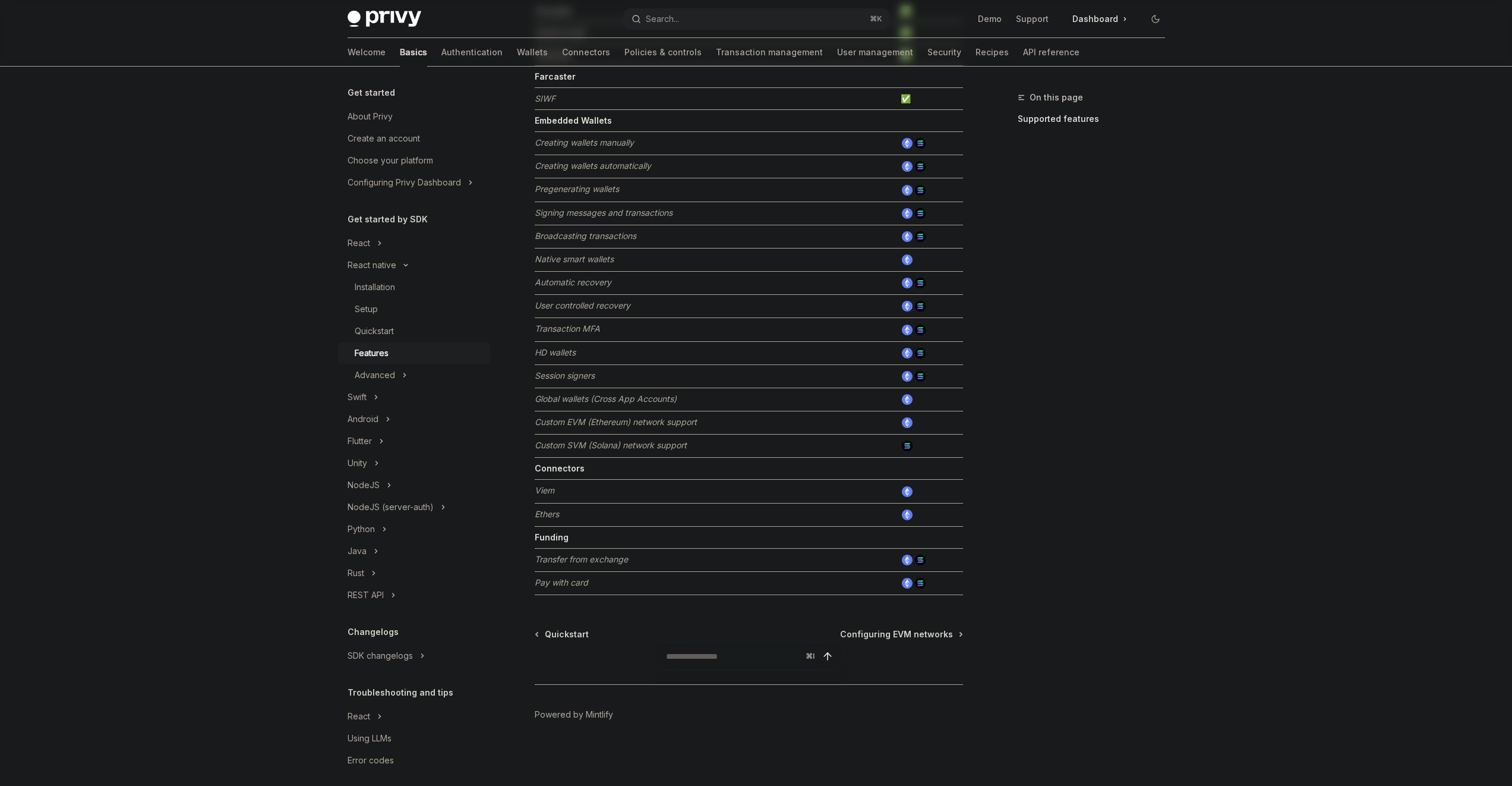
scroll to position [333, 0]
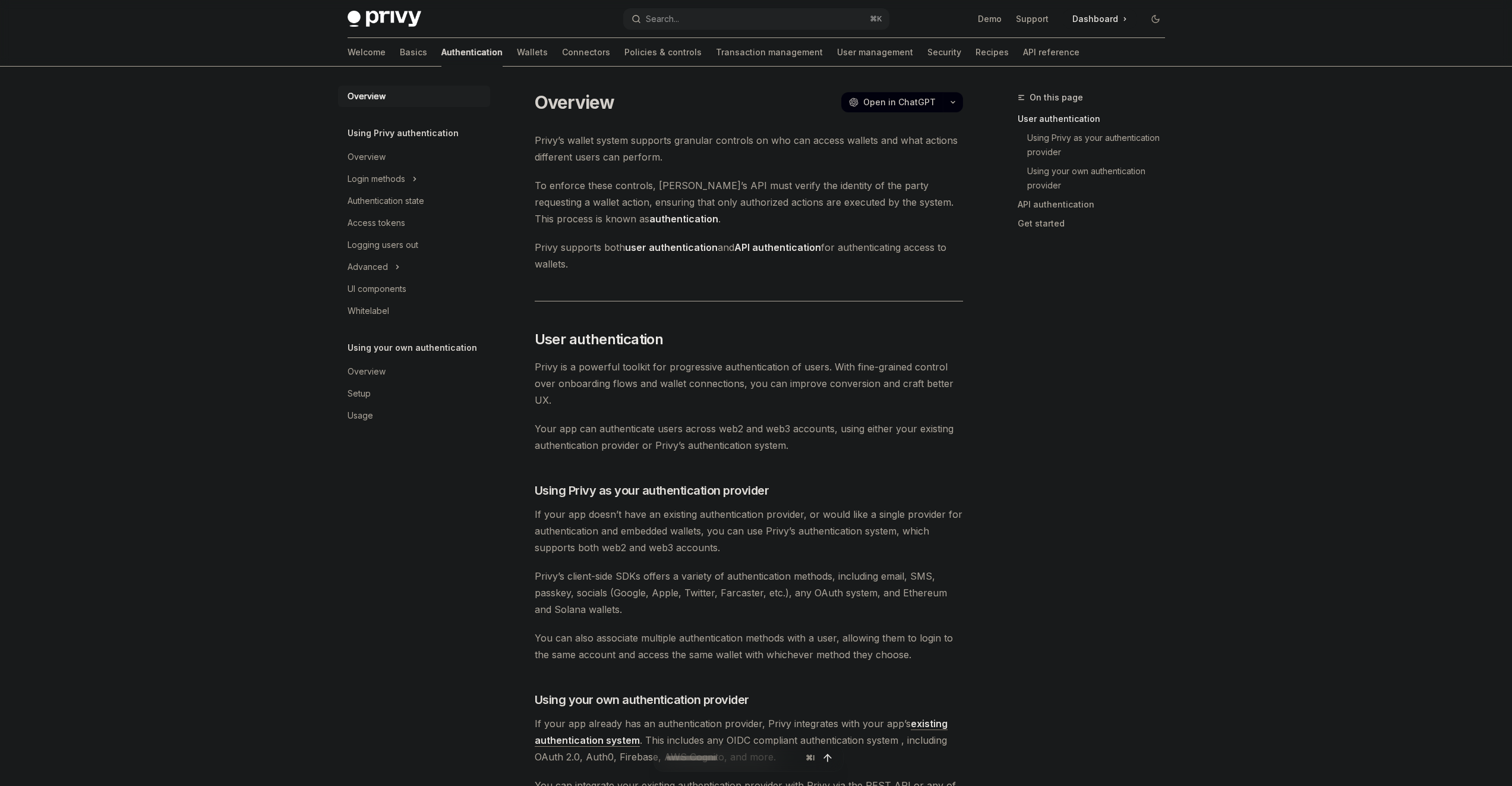
type textarea "*"
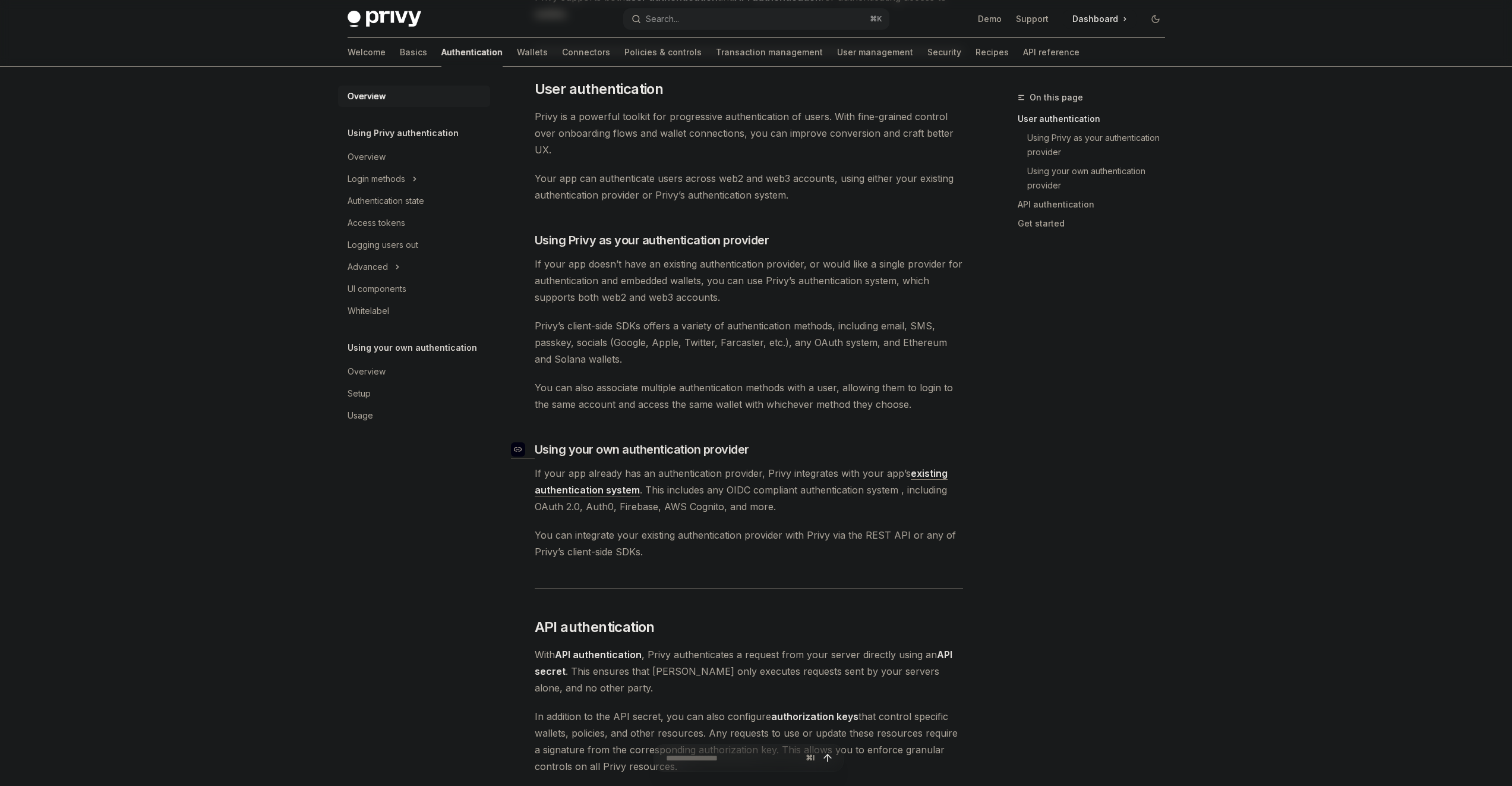
scroll to position [261, 0]
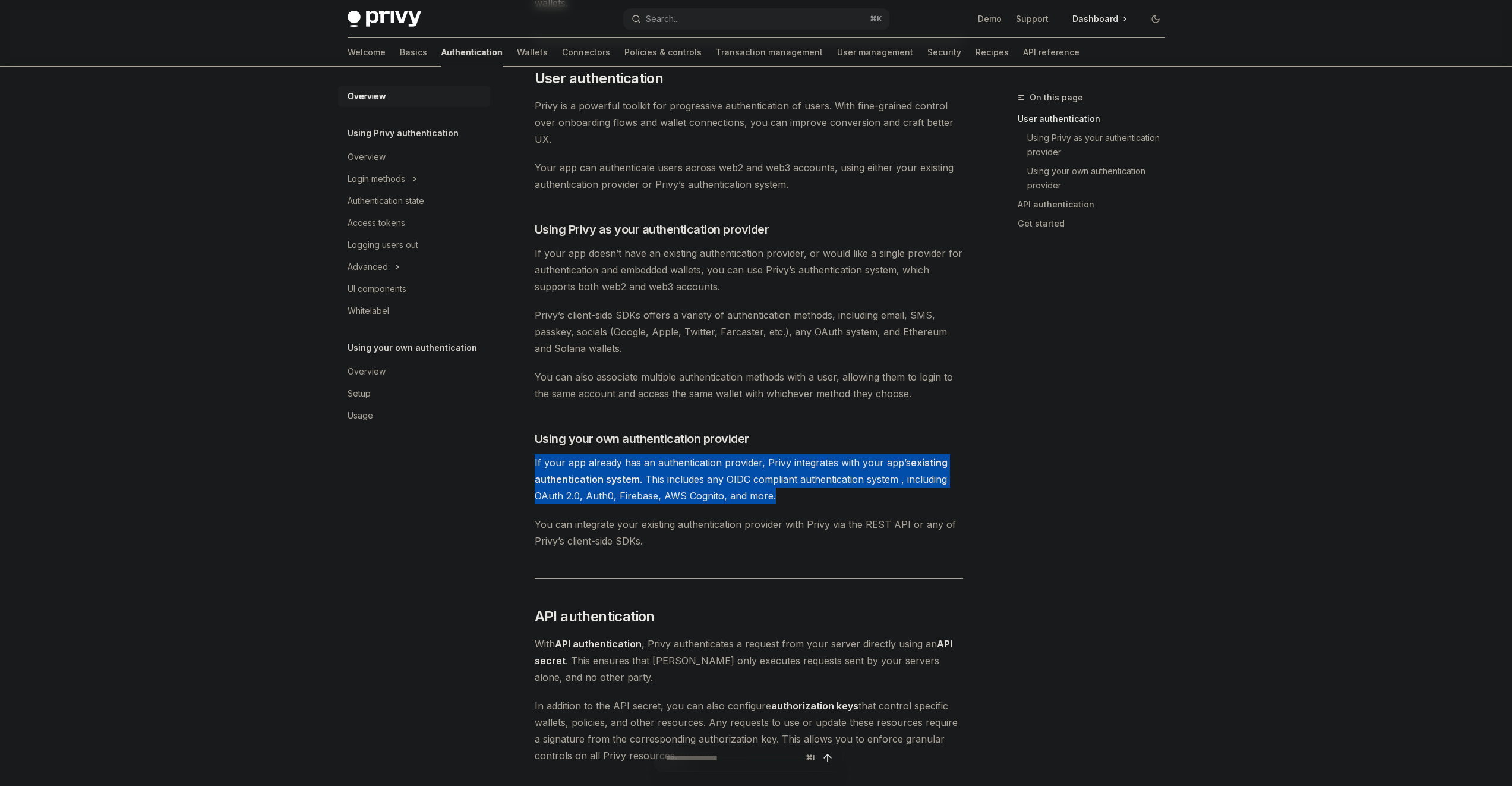
drag, startPoint x: 788, startPoint y: 500, endPoint x: 785, endPoint y: 450, distance: 50.1
click at [785, 450] on div "Privy’s wallet system supports granular controls on who can access wallets and …" at bounding box center [749, 462] width 428 height 1184
drag, startPoint x: 785, startPoint y: 450, endPoint x: 778, endPoint y: 507, distance: 57.4
click at [778, 510] on div "Privy’s wallet system supports granular controls on who can access wallets and …" at bounding box center [749, 462] width 428 height 1184
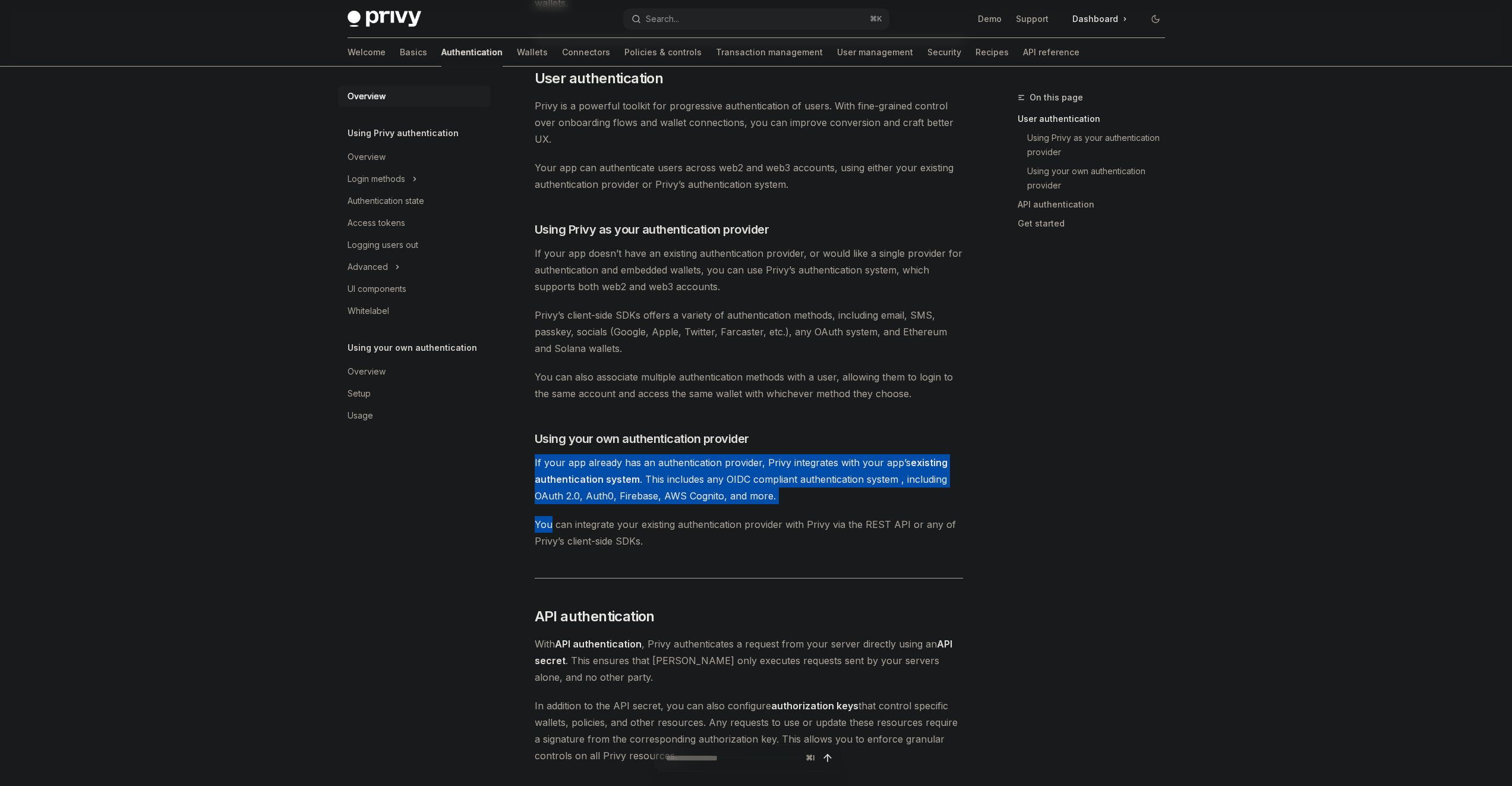
click at [779, 505] on div "Privy’s wallet system supports granular controls on who can access wallets and …" at bounding box center [749, 462] width 428 height 1184
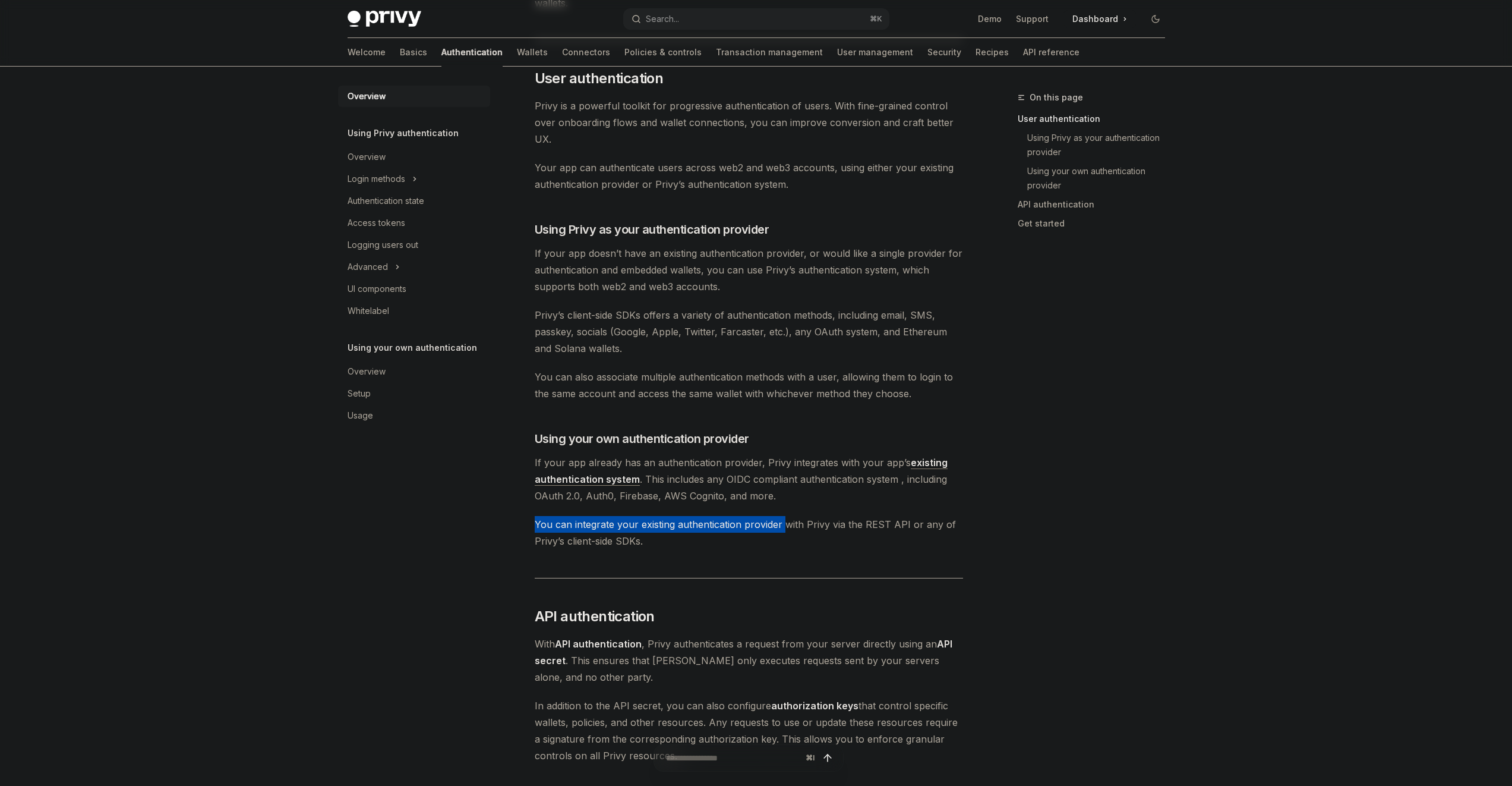
drag, startPoint x: 779, startPoint y: 505, endPoint x: 780, endPoint y: 522, distance: 17.0
click at [780, 522] on div "Privy’s wallet system supports granular controls on who can access wallets and …" at bounding box center [749, 462] width 428 height 1184
click at [780, 532] on span "You can integrate your existing authentication provider with Privy via the REST…" at bounding box center [749, 532] width 428 height 33
drag, startPoint x: 780, startPoint y: 538, endPoint x: 786, endPoint y: 510, distance: 28.6
click at [786, 510] on div "Privy’s wallet system supports granular controls on who can access wallets and …" at bounding box center [749, 462] width 428 height 1184
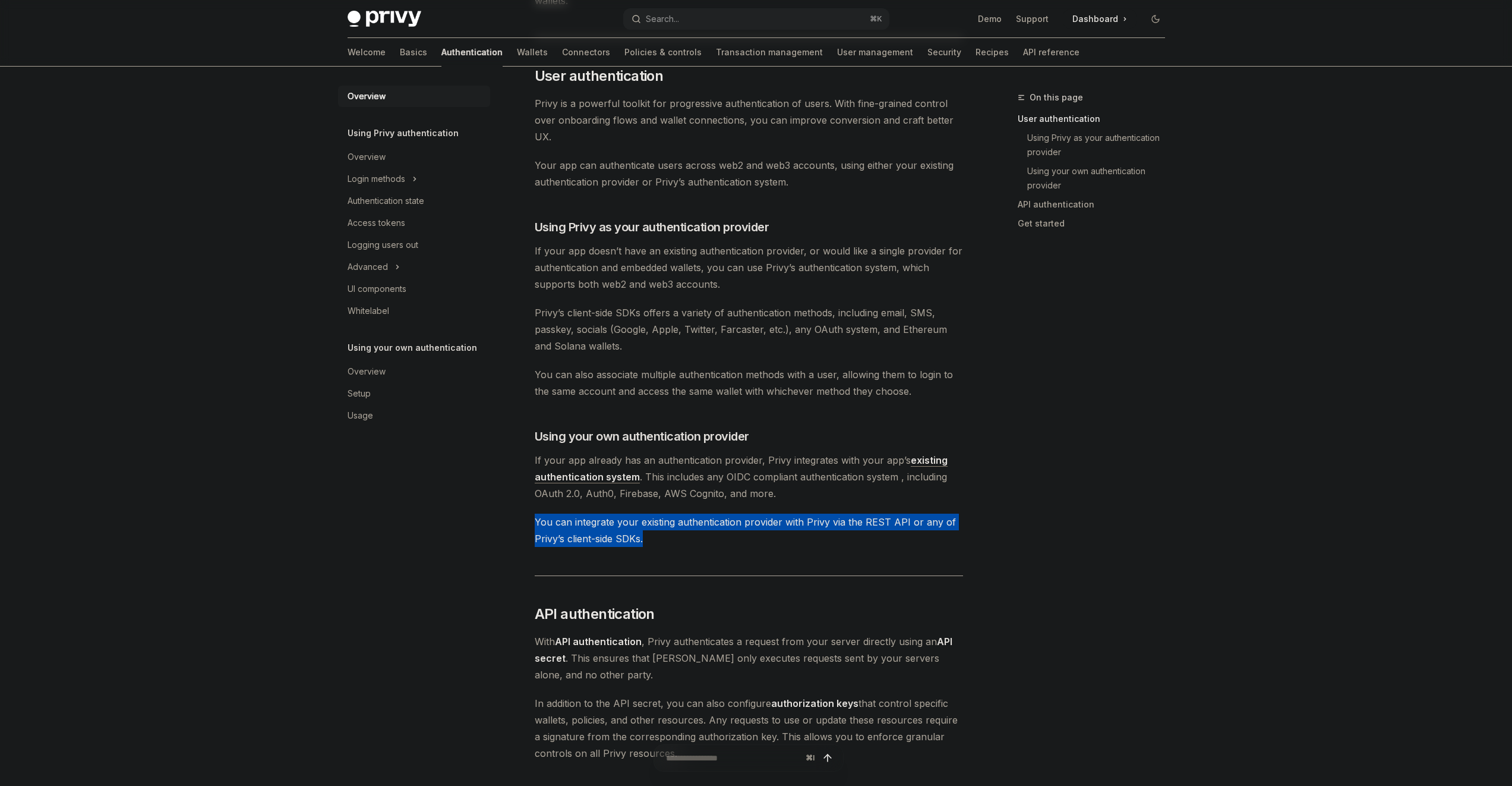
click at [767, 538] on span "You can integrate your existing authentication provider with Privy via the REST…" at bounding box center [749, 530] width 428 height 33
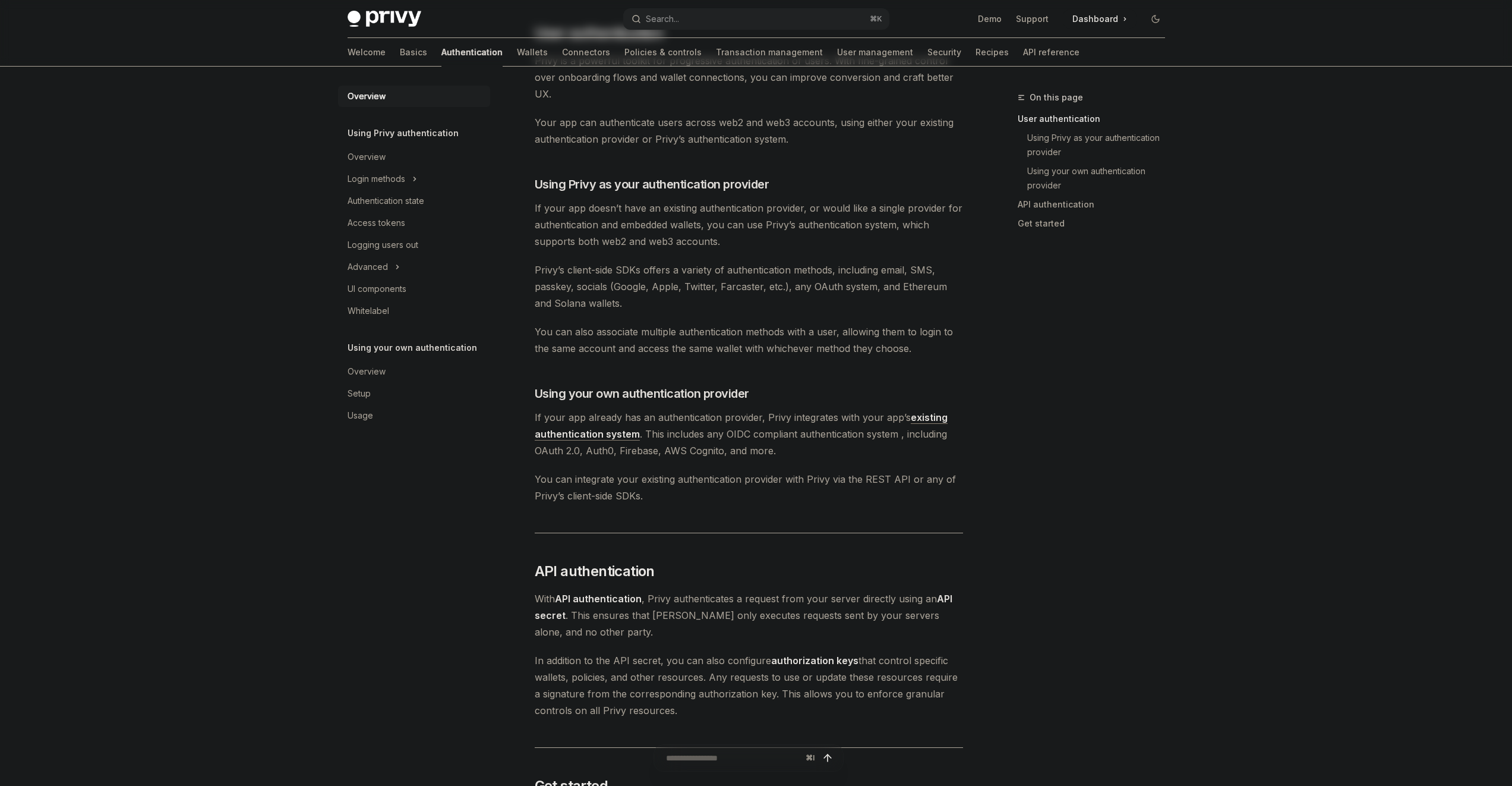
scroll to position [447, 0]
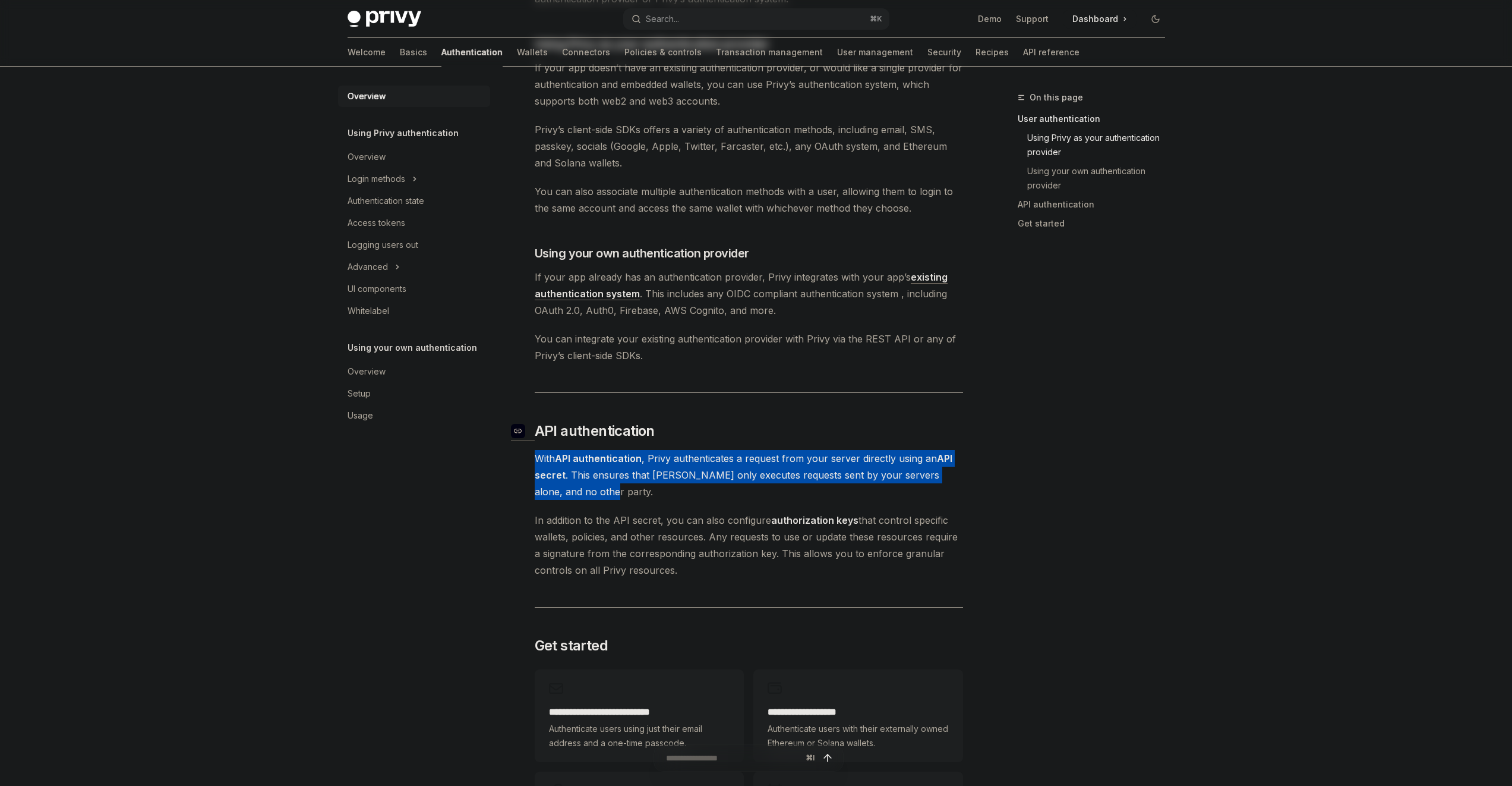
drag, startPoint x: 687, startPoint y: 489, endPoint x: 687, endPoint y: 437, distance: 52.0
click at [687, 438] on div "Privy’s wallet system supports granular controls on who can access wallets and …" at bounding box center [749, 277] width 428 height 1184
click at [701, 425] on h2 "​ API authentication" at bounding box center [749, 431] width 428 height 19
drag, startPoint x: 701, startPoint y: 424, endPoint x: 710, endPoint y: 485, distance: 61.7
click at [710, 485] on div "Privy’s wallet system supports granular controls on who can access wallets and …" at bounding box center [749, 277] width 428 height 1184
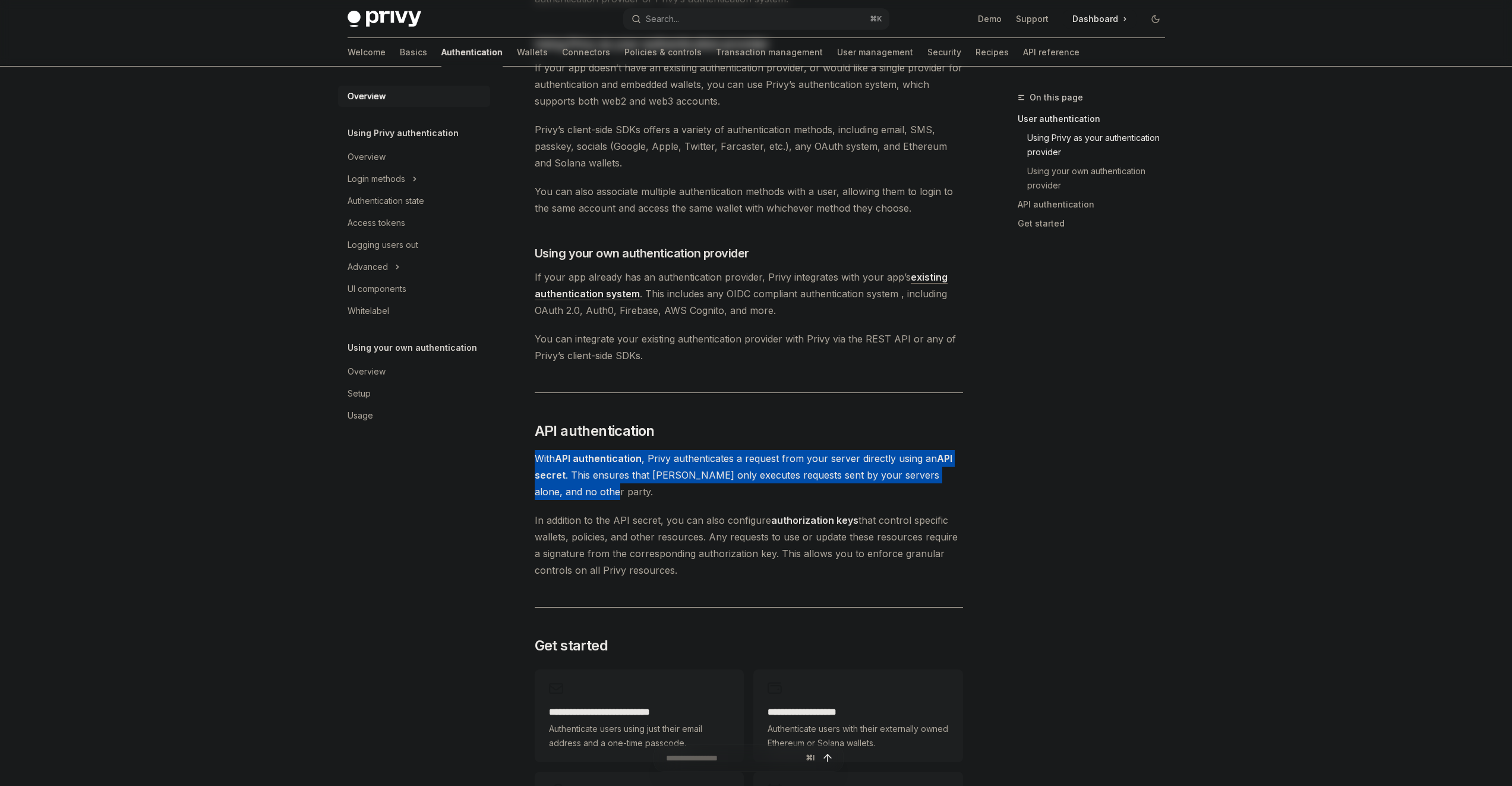
click at [710, 485] on span "With API authentication , Privy authenticates a request from your server direct…" at bounding box center [749, 475] width 428 height 50
drag, startPoint x: 710, startPoint y: 483, endPoint x: 695, endPoint y: 434, distance: 51.2
click at [695, 434] on div "Privy’s wallet system supports granular controls on who can access wallets and …" at bounding box center [749, 277] width 428 height 1184
click at [695, 434] on h2 "​ API authentication" at bounding box center [749, 431] width 428 height 19
drag, startPoint x: 695, startPoint y: 434, endPoint x: 701, endPoint y: 491, distance: 57.3
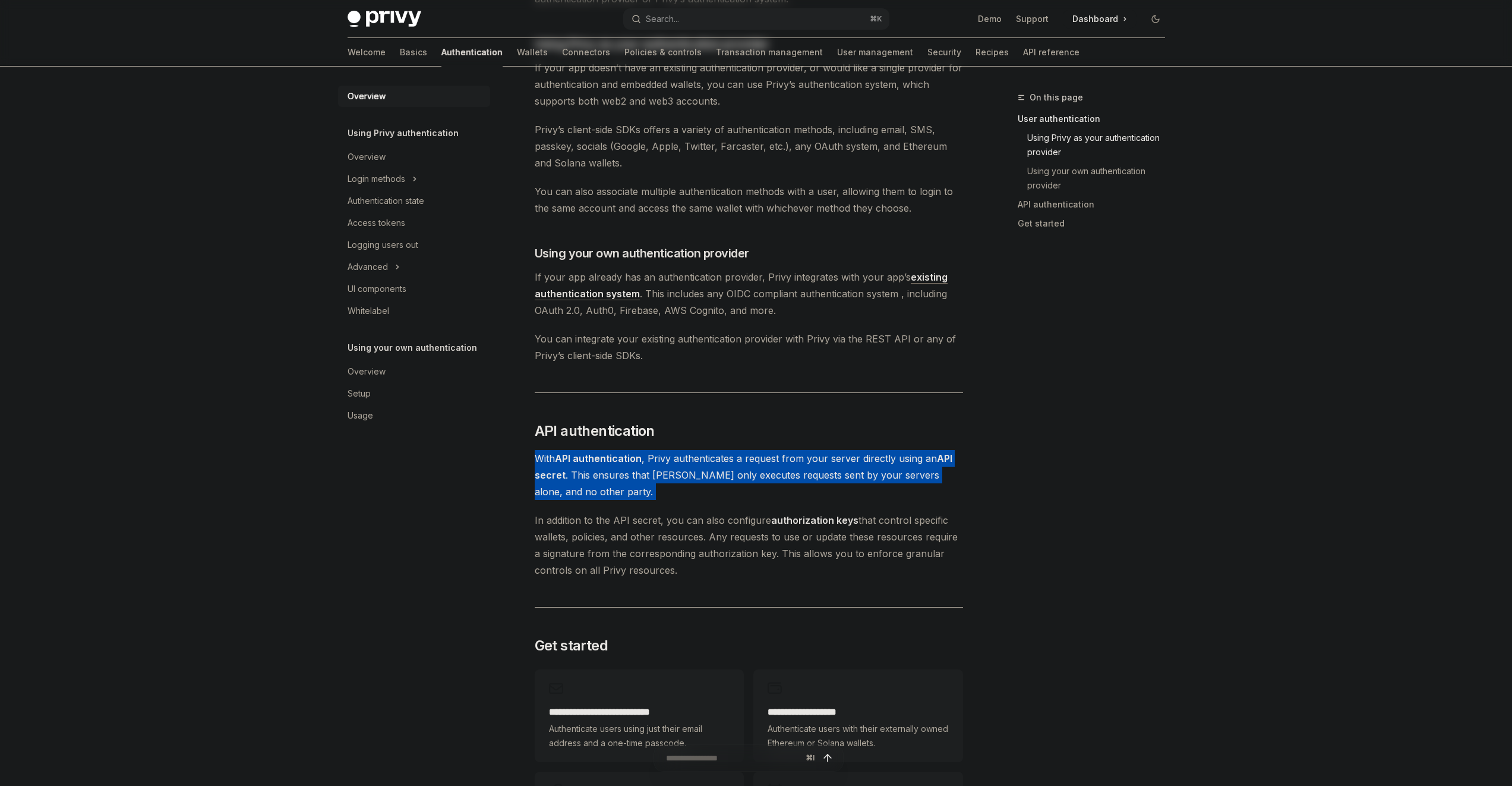
click at [701, 491] on div "Privy’s wallet system supports granular controls on who can access wallets and …" at bounding box center [749, 277] width 428 height 1184
click at [701, 491] on span "With API authentication , Privy authenticates a request from your server direct…" at bounding box center [749, 475] width 428 height 50
drag, startPoint x: 701, startPoint y: 491, endPoint x: 698, endPoint y: 428, distance: 63.1
click at [698, 428] on div "Privy’s wallet system supports granular controls on who can access wallets and …" at bounding box center [749, 277] width 428 height 1184
click at [716, 423] on h2 "​ API authentication" at bounding box center [749, 431] width 428 height 19
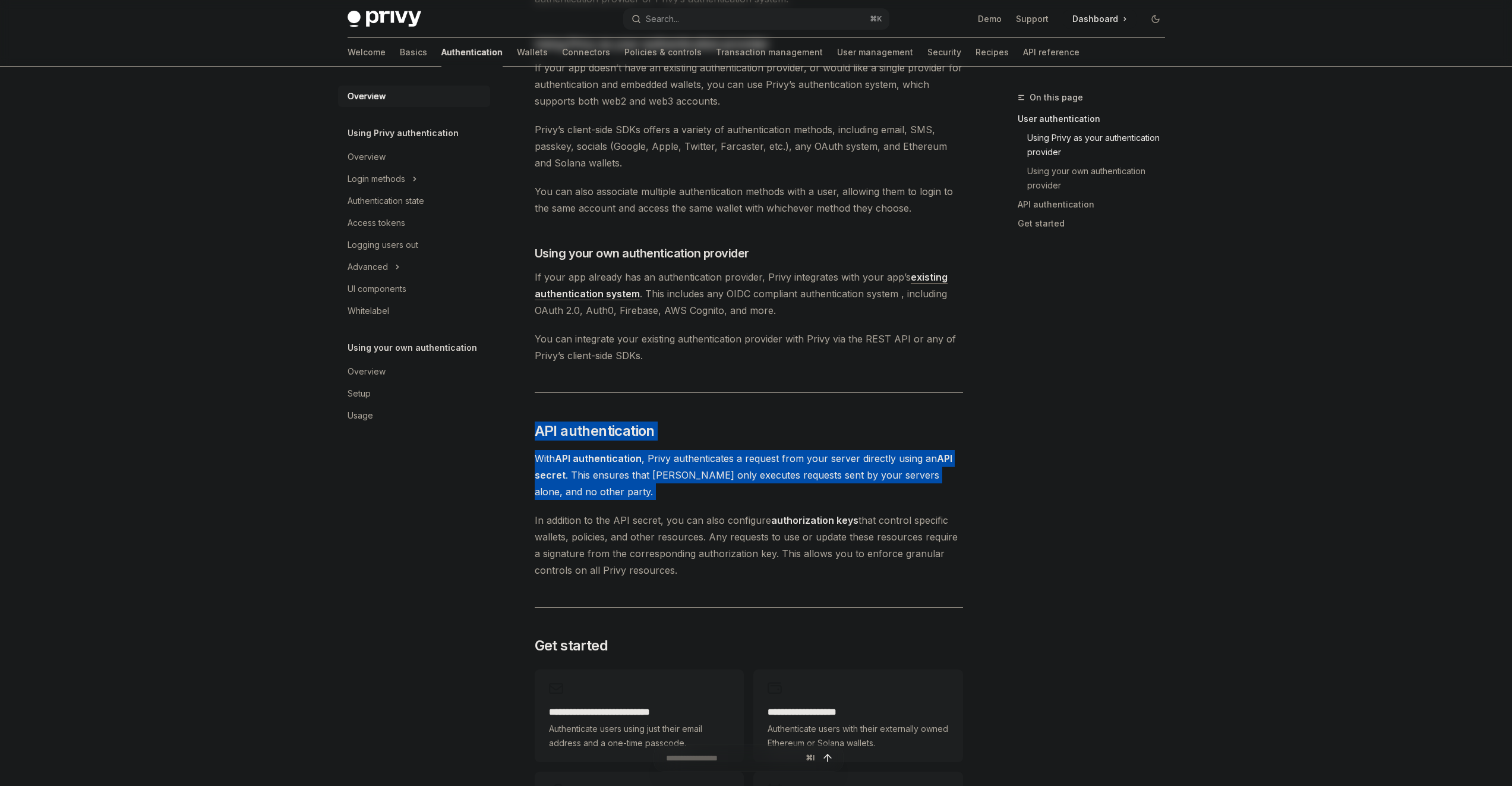
drag, startPoint x: 717, startPoint y: 421, endPoint x: 694, endPoint y: 502, distance: 84.2
click at [694, 502] on div "Privy’s wallet system supports granular controls on who can access wallets and …" at bounding box center [749, 277] width 428 height 1184
click at [694, 501] on div "Privy’s wallet system supports granular controls on who can access wallets and …" at bounding box center [749, 277] width 428 height 1184
drag, startPoint x: 694, startPoint y: 501, endPoint x: 701, endPoint y: 427, distance: 74.3
click at [701, 427] on div "Privy’s wallet system supports granular controls on who can access wallets and …" at bounding box center [749, 277] width 428 height 1184
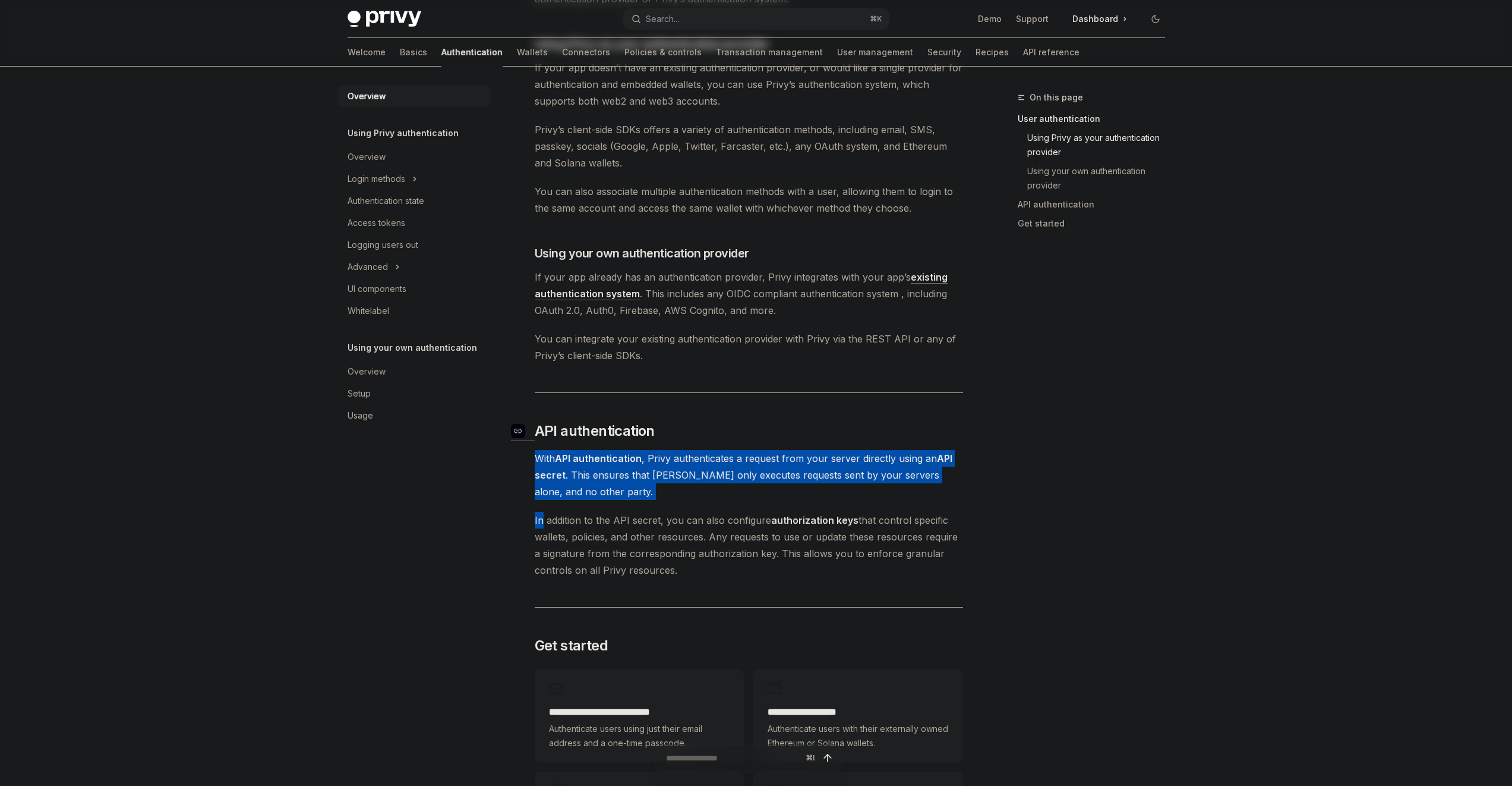
click at [701, 427] on h2 "​ API authentication" at bounding box center [749, 431] width 428 height 19
drag, startPoint x: 701, startPoint y: 427, endPoint x: 691, endPoint y: 500, distance: 73.7
click at [691, 500] on div "Privy’s wallet system supports granular controls on who can access wallets and …" at bounding box center [749, 277] width 428 height 1184
drag, startPoint x: 691, startPoint y: 500, endPoint x: 698, endPoint y: 431, distance: 69.4
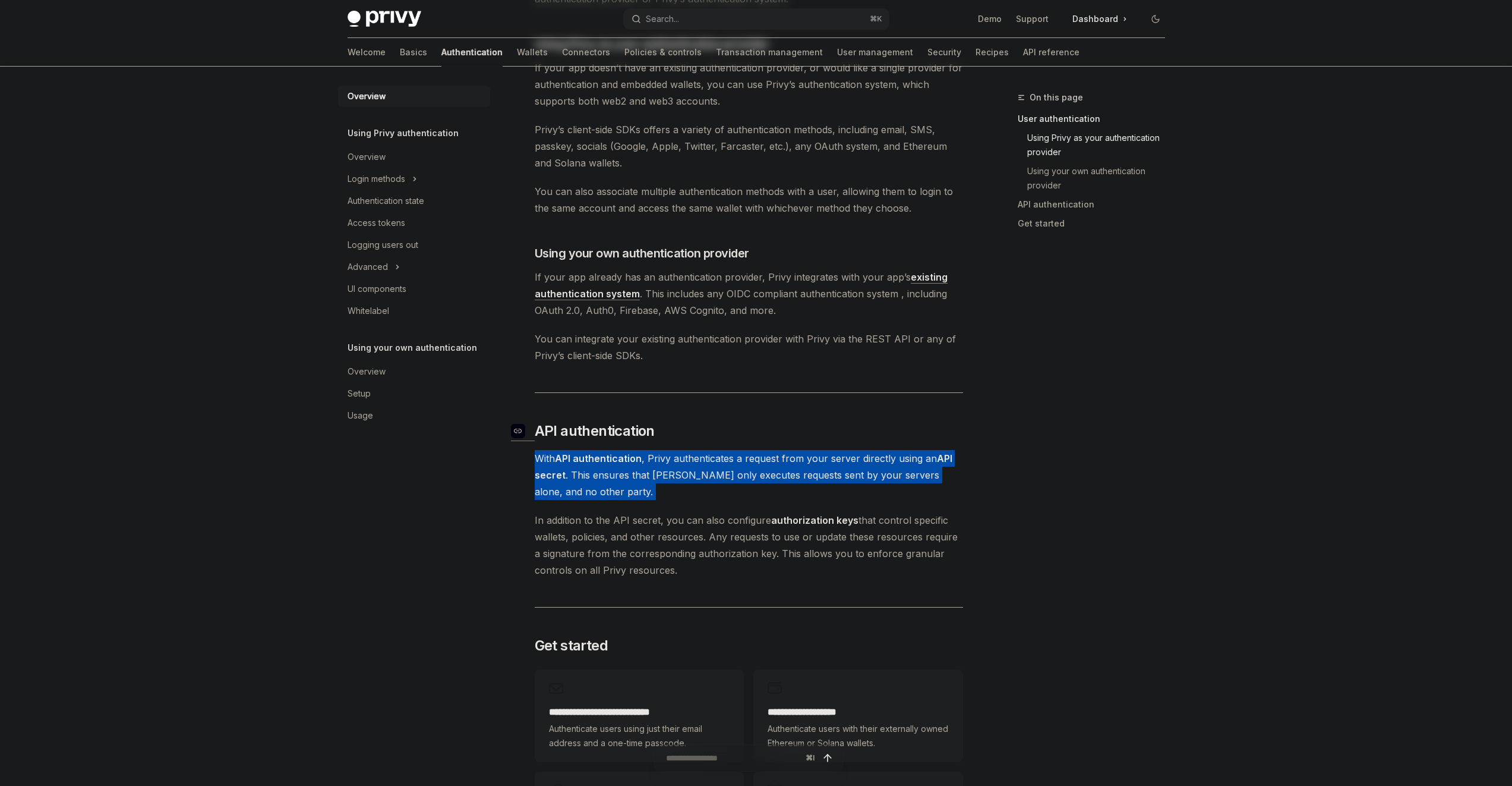
click at [698, 431] on div "Privy’s wallet system supports granular controls on who can access wallets and …" at bounding box center [749, 277] width 428 height 1184
click at [698, 431] on h2 "​ API authentication" at bounding box center [749, 431] width 428 height 19
drag, startPoint x: 698, startPoint y: 431, endPoint x: 698, endPoint y: 497, distance: 66.0
click at [698, 497] on div "Privy’s wallet system supports granular controls on who can access wallets and …" at bounding box center [749, 277] width 428 height 1184
click at [698, 497] on span "With API authentication , Privy authenticates a request from your server direct…" at bounding box center [749, 475] width 428 height 50
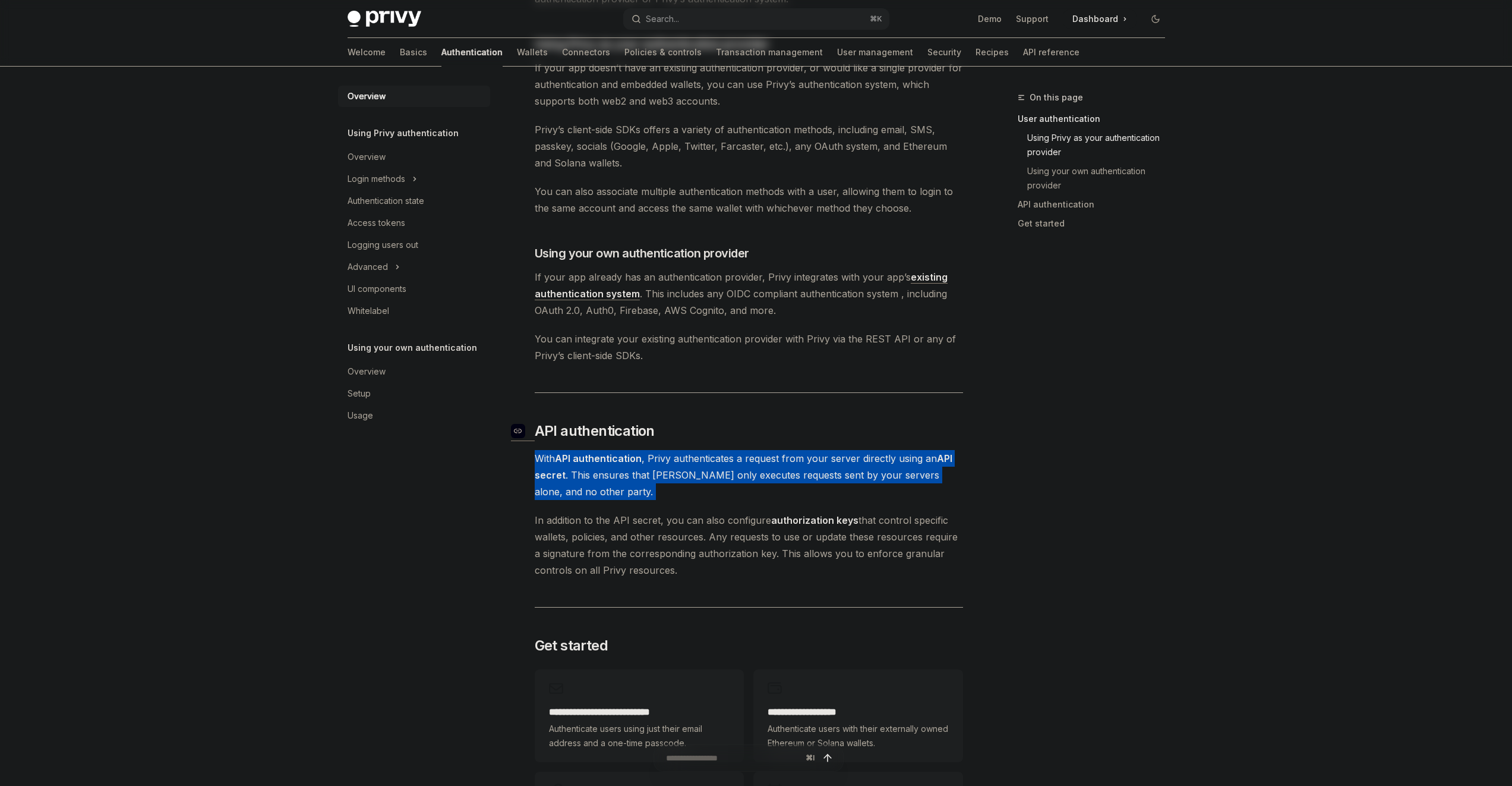
drag, startPoint x: 698, startPoint y: 497, endPoint x: 705, endPoint y: 427, distance: 70.3
click at [705, 427] on div "Privy’s wallet system supports granular controls on who can access wallets and …" at bounding box center [749, 277] width 428 height 1184
click at [705, 427] on h2 "​ API authentication" at bounding box center [749, 431] width 428 height 19
drag, startPoint x: 705, startPoint y: 427, endPoint x: 701, endPoint y: 502, distance: 75.1
click at [701, 502] on div "Privy’s wallet system supports granular controls on who can access wallets and …" at bounding box center [749, 277] width 428 height 1184
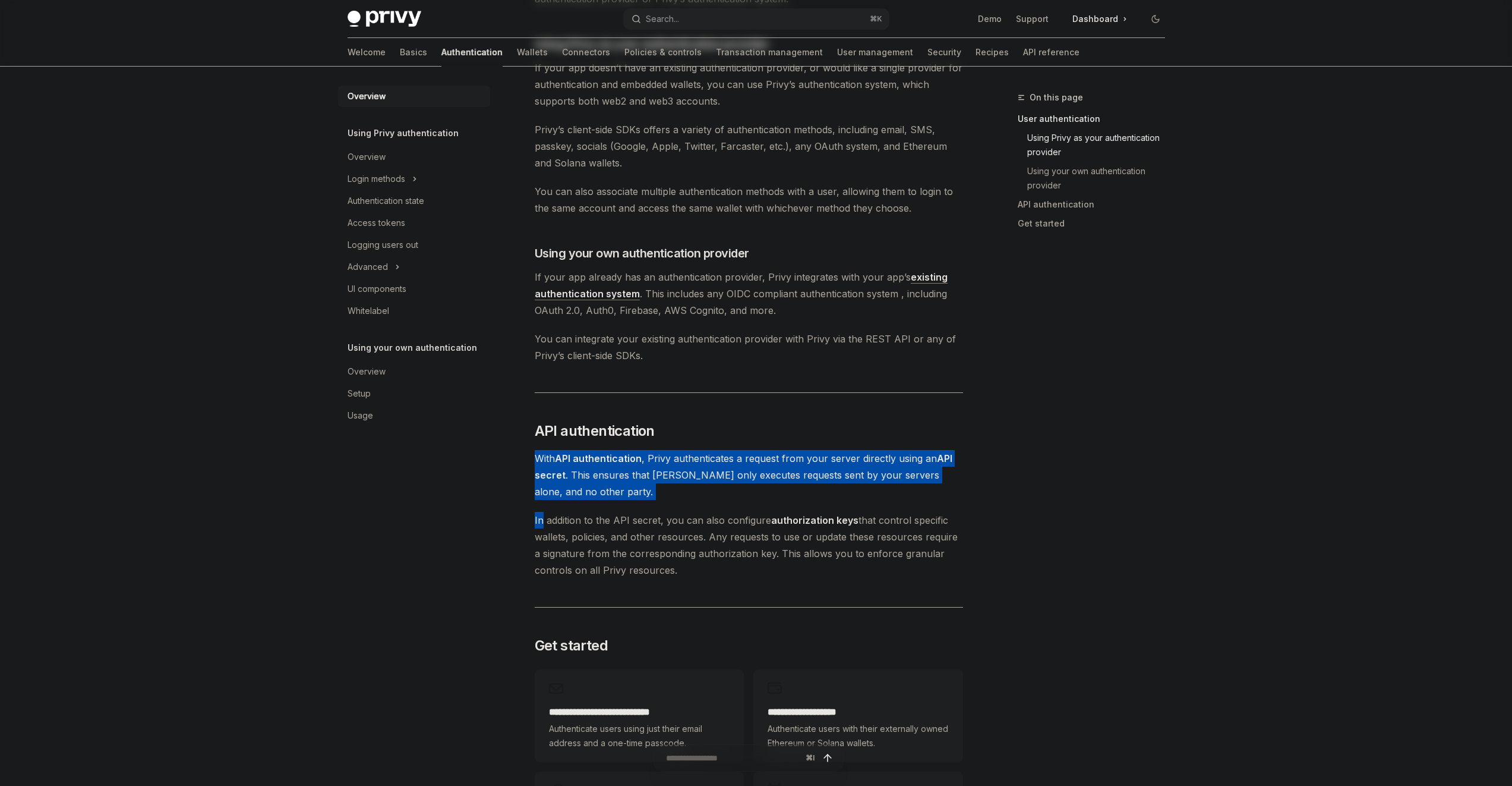
click at [701, 502] on div "Privy’s wallet system supports granular controls on who can access wallets and …" at bounding box center [749, 277] width 428 height 1184
drag, startPoint x: 701, startPoint y: 502, endPoint x: 707, endPoint y: 426, distance: 76.2
click at [707, 426] on div "Privy’s wallet system supports granular controls on who can access wallets and …" at bounding box center [749, 277] width 428 height 1184
click at [707, 426] on h2 "​ API authentication" at bounding box center [749, 431] width 428 height 19
drag, startPoint x: 707, startPoint y: 426, endPoint x: 703, endPoint y: 488, distance: 62.1
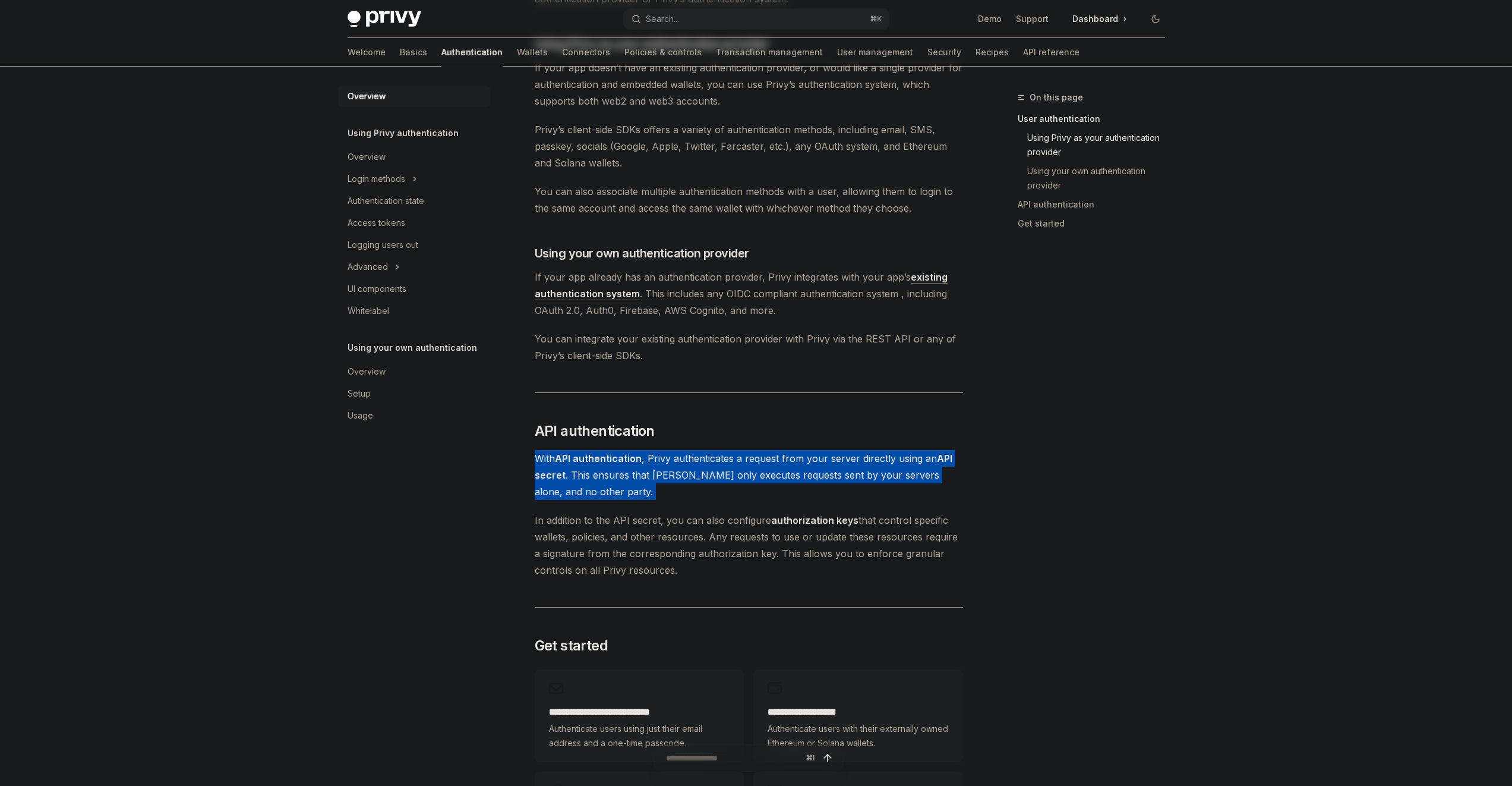
click at [703, 488] on div "Privy’s wallet system supports granular controls on who can access wallets and …" at bounding box center [749, 277] width 428 height 1184
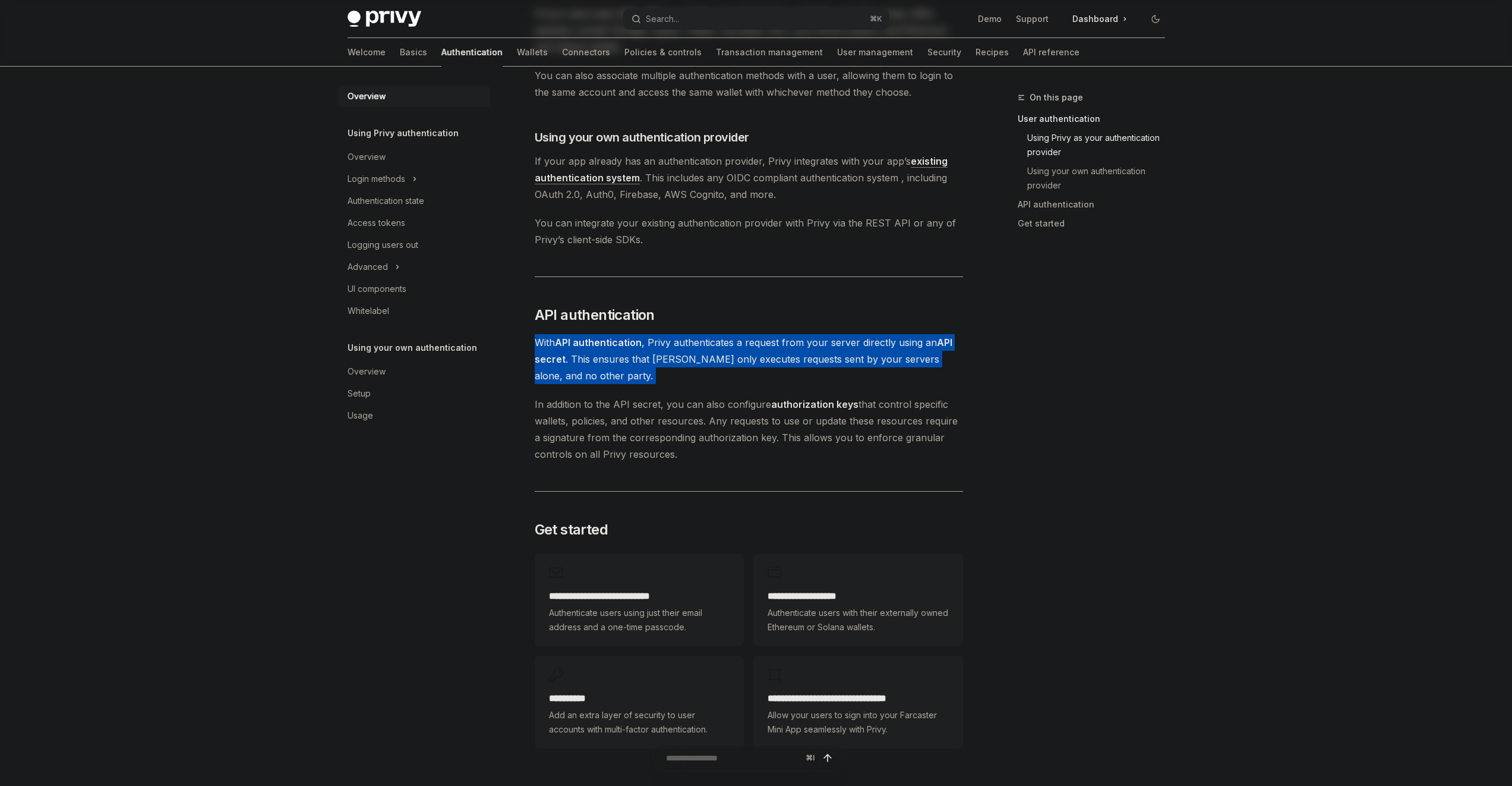
scroll to position [678, 0]
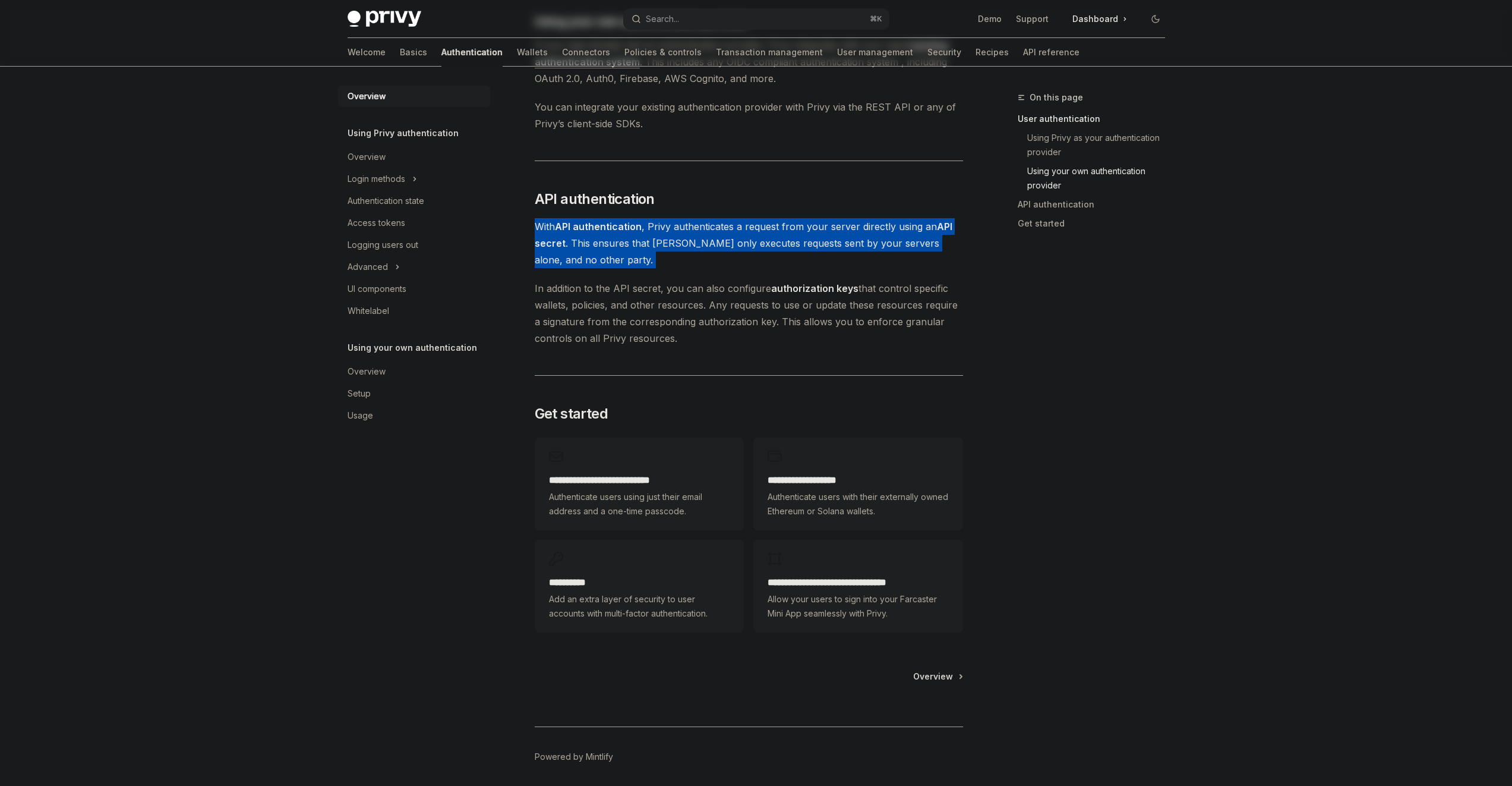
click at [820, 469] on div "**********" at bounding box center [858, 484] width 209 height 93
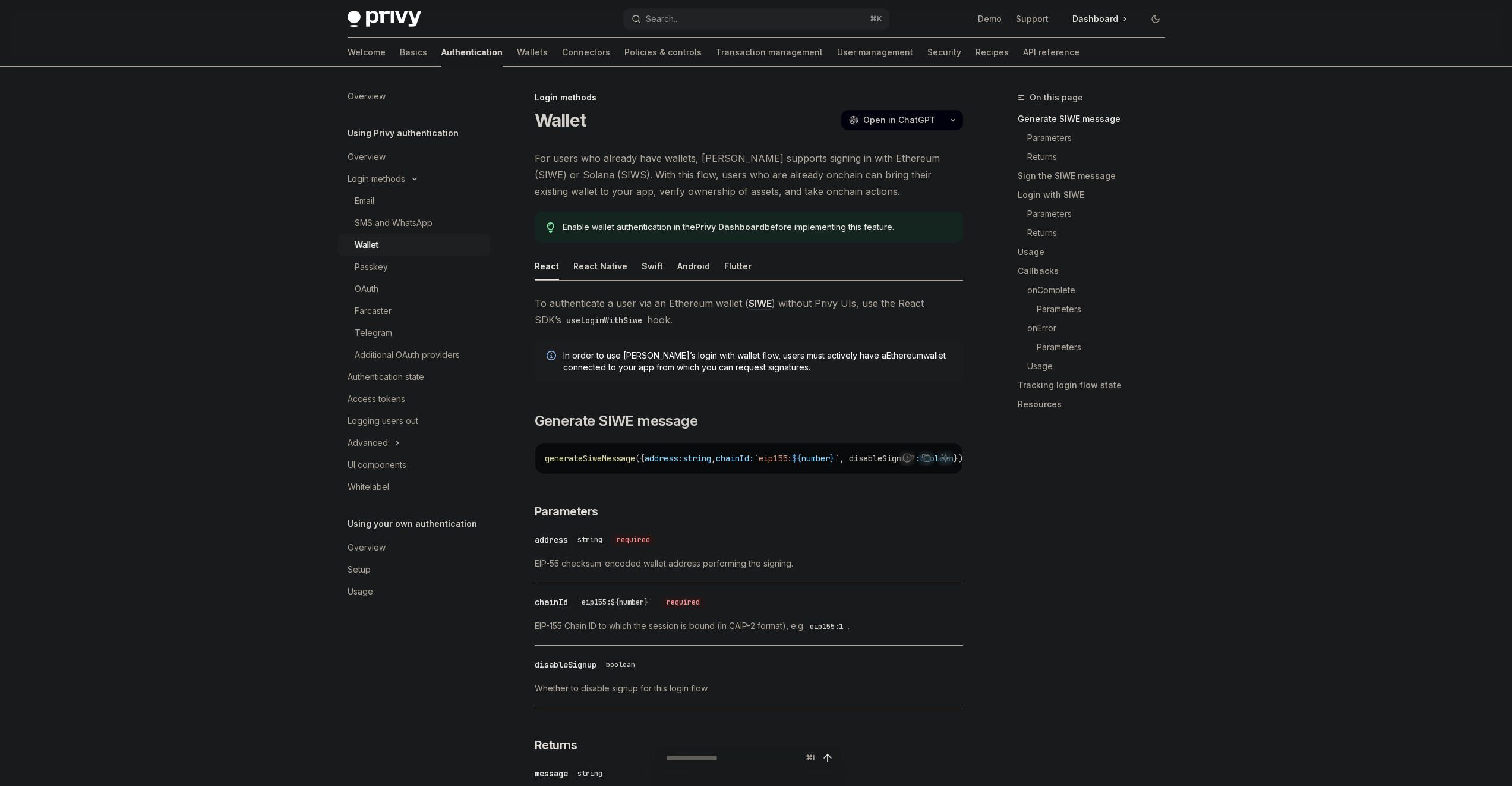
drag, startPoint x: 750, startPoint y: 352, endPoint x: 734, endPoint y: 346, distance: 17.1
click at [734, 346] on div "In order to use [PERSON_NAME]’s login with wallet flow, users must actively hav…" at bounding box center [749, 361] width 428 height 43
click at [734, 347] on div "In order to use [PERSON_NAME]’s login with wallet flow, users must actively hav…" at bounding box center [749, 361] width 428 height 43
click at [660, 155] on span "For users who already have wallets, [PERSON_NAME] supports signing in with Ethe…" at bounding box center [749, 175] width 428 height 50
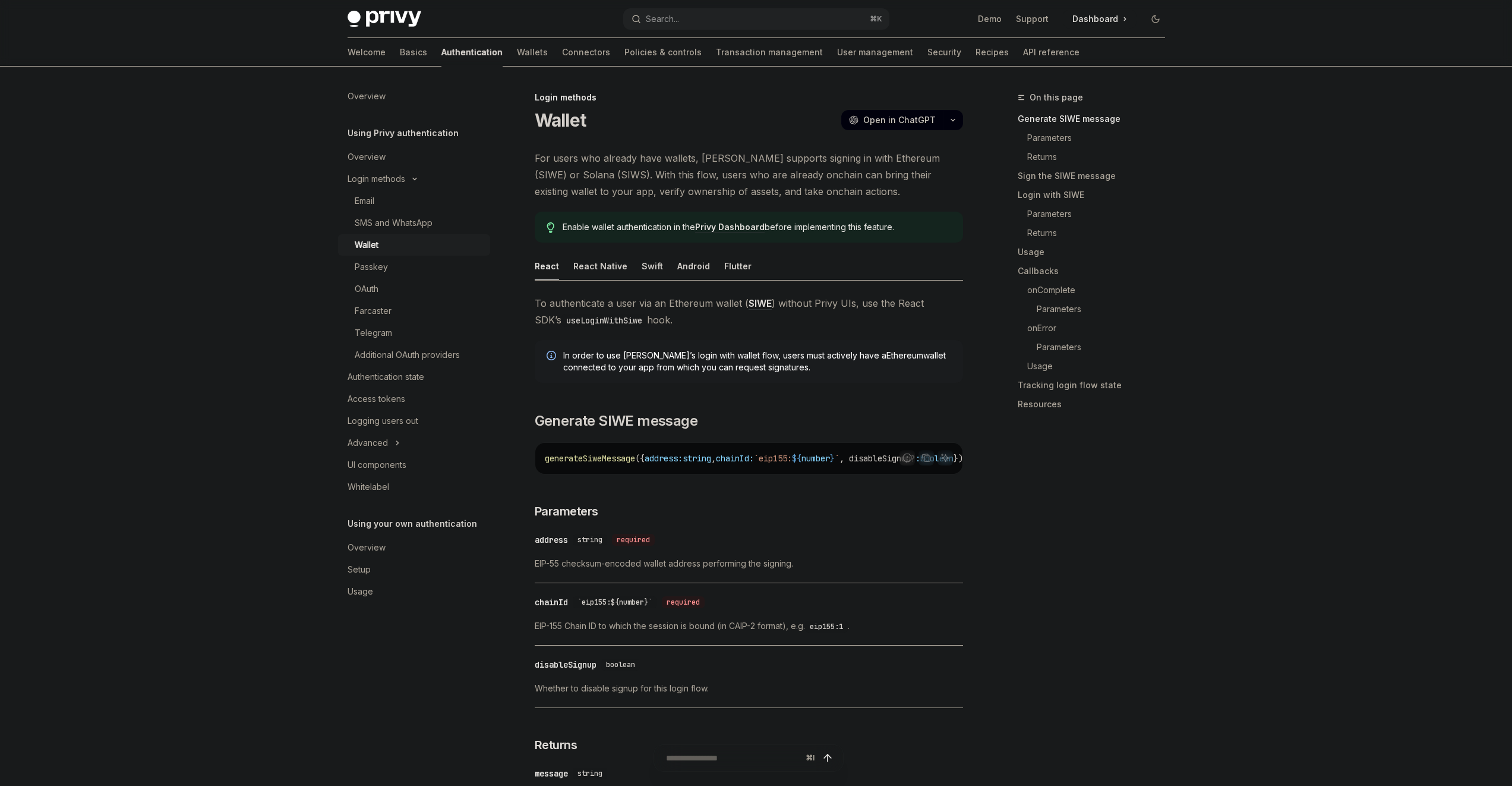
click at [551, 225] on icon "Tip" at bounding box center [550, 228] width 8 height 11
click at [588, 260] on div "React Native" at bounding box center [600, 266] width 54 height 28
type textarea "*"
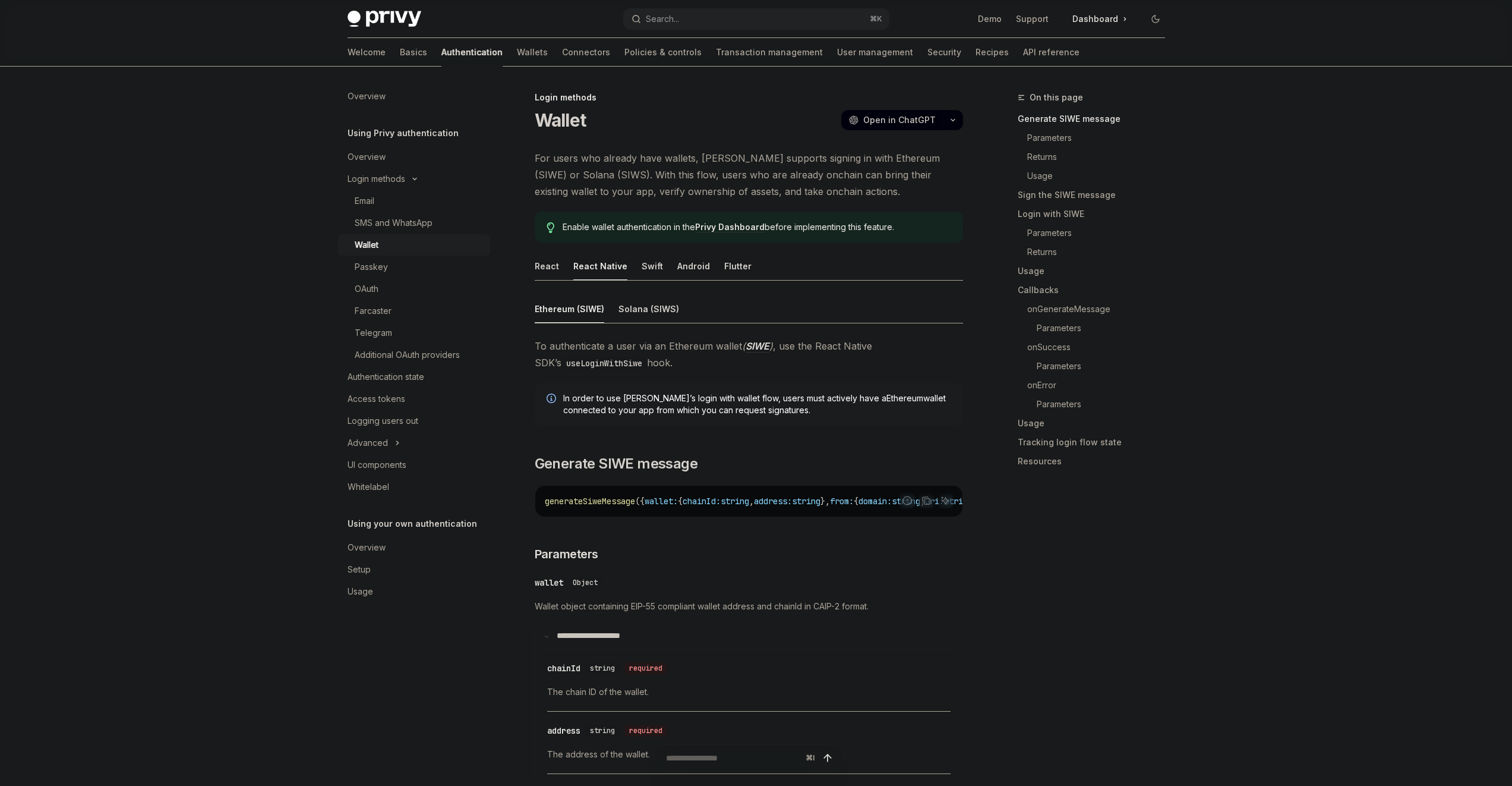
drag, startPoint x: 811, startPoint y: 412, endPoint x: 776, endPoint y: 380, distance: 47.4
click at [771, 393] on span "In order to use [PERSON_NAME]’s login with wallet flow, users must actively hav…" at bounding box center [757, 404] width 388 height 24
drag, startPoint x: 771, startPoint y: 393, endPoint x: 773, endPoint y: 409, distance: 16.1
click at [773, 409] on span "In order to use [PERSON_NAME]’s login with wallet flow, users must actively hav…" at bounding box center [757, 404] width 388 height 24
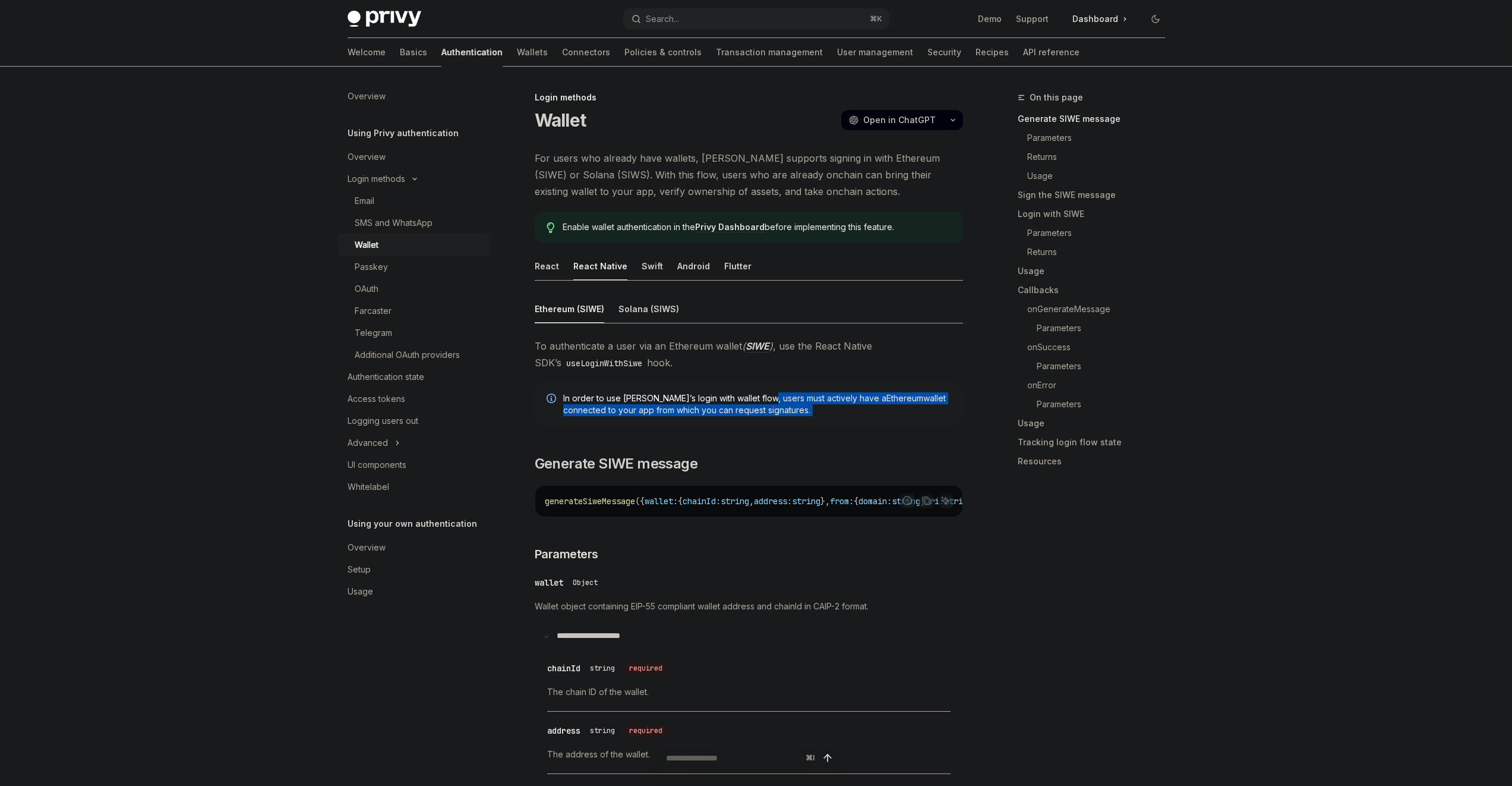
click at [773, 409] on span "In order to use [PERSON_NAME]’s login with wallet flow, users must actively hav…" at bounding box center [757, 404] width 388 height 24
drag, startPoint x: 773, startPoint y: 409, endPoint x: 766, endPoint y: 402, distance: 9.9
click at [773, 409] on span "In order to use [PERSON_NAME]’s login with wallet flow, users must actively hav…" at bounding box center [757, 404] width 388 height 24
click at [736, 393] on span "In order to use [PERSON_NAME]’s login with wallet flow, users must actively hav…" at bounding box center [757, 404] width 388 height 24
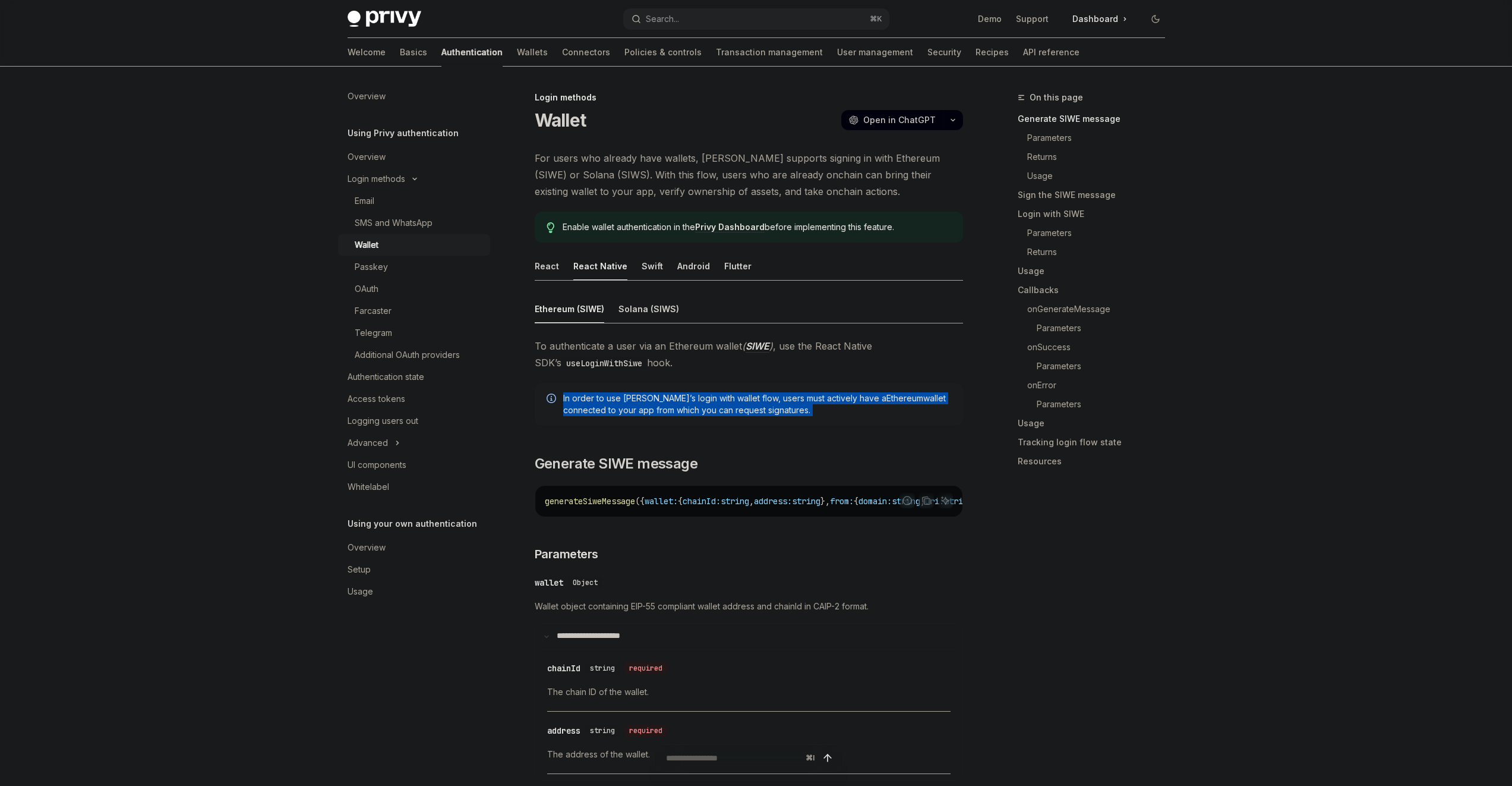
click at [737, 394] on span "In order to use [PERSON_NAME]’s login with wallet flow, users must actively hav…" at bounding box center [757, 404] width 388 height 24
click at [738, 394] on span "In order to use [PERSON_NAME]’s login with wallet flow, users must actively hav…" at bounding box center [757, 404] width 388 height 24
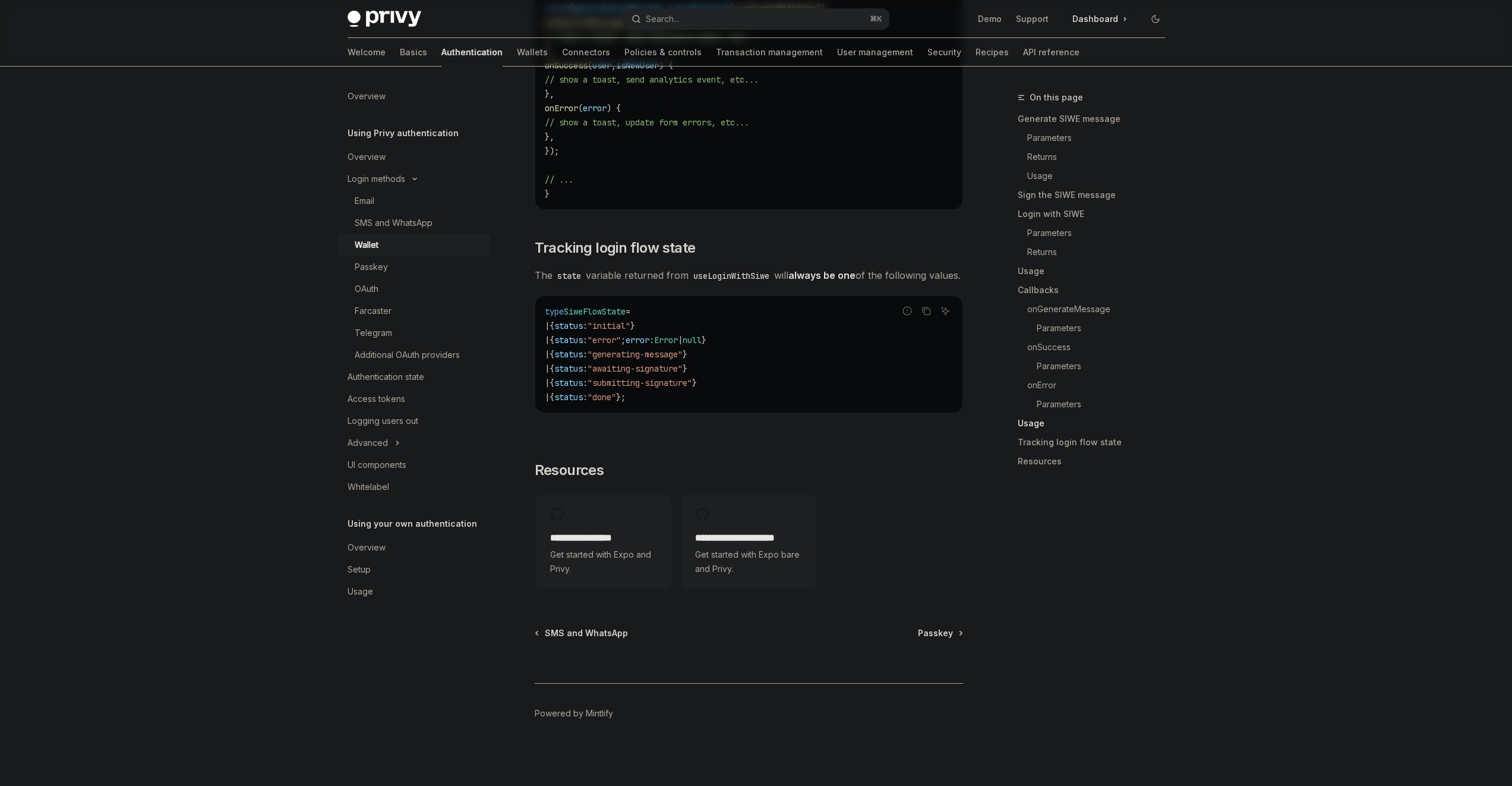
scroll to position [3756, 0]
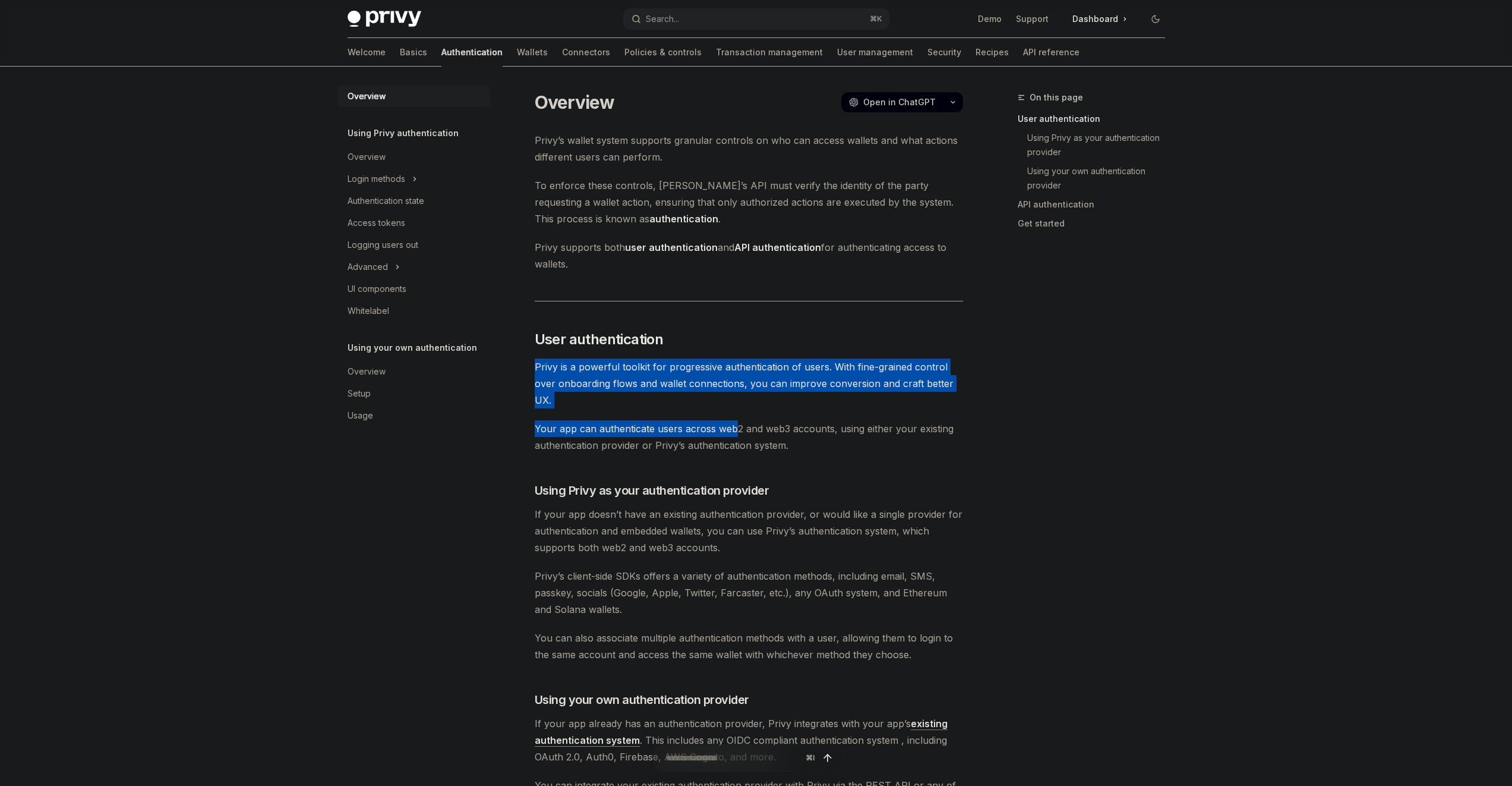
drag, startPoint x: 688, startPoint y: 334, endPoint x: 814, endPoint y: 432, distance: 159.6
click at [780, 434] on div "Privy’s wallet system supports granular controls on who can access wallets and …" at bounding box center [749, 724] width 428 height 1184
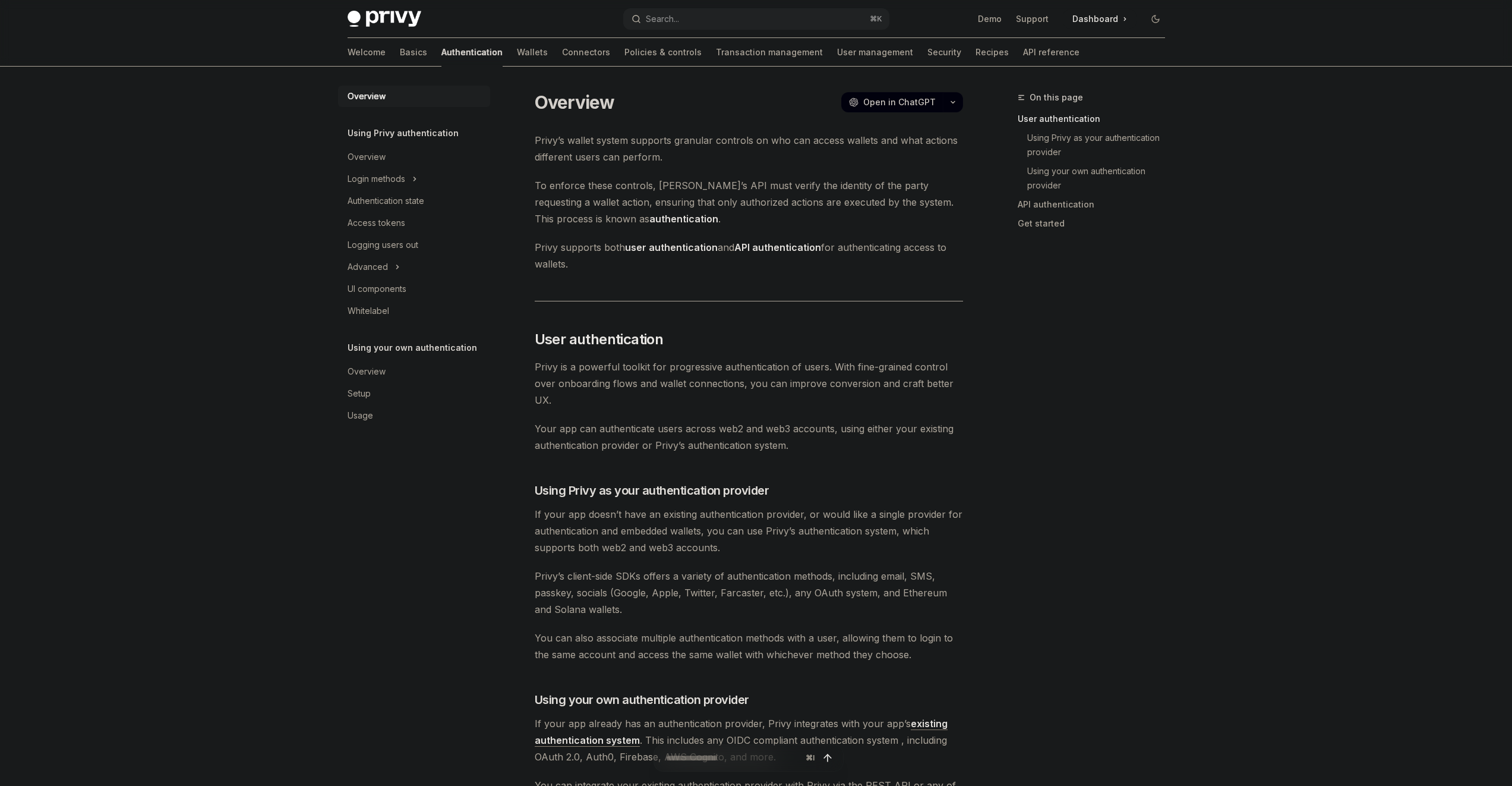
click at [814, 432] on span "Your app can authenticate users across web2 and web3 accounts, using either you…" at bounding box center [749, 437] width 428 height 33
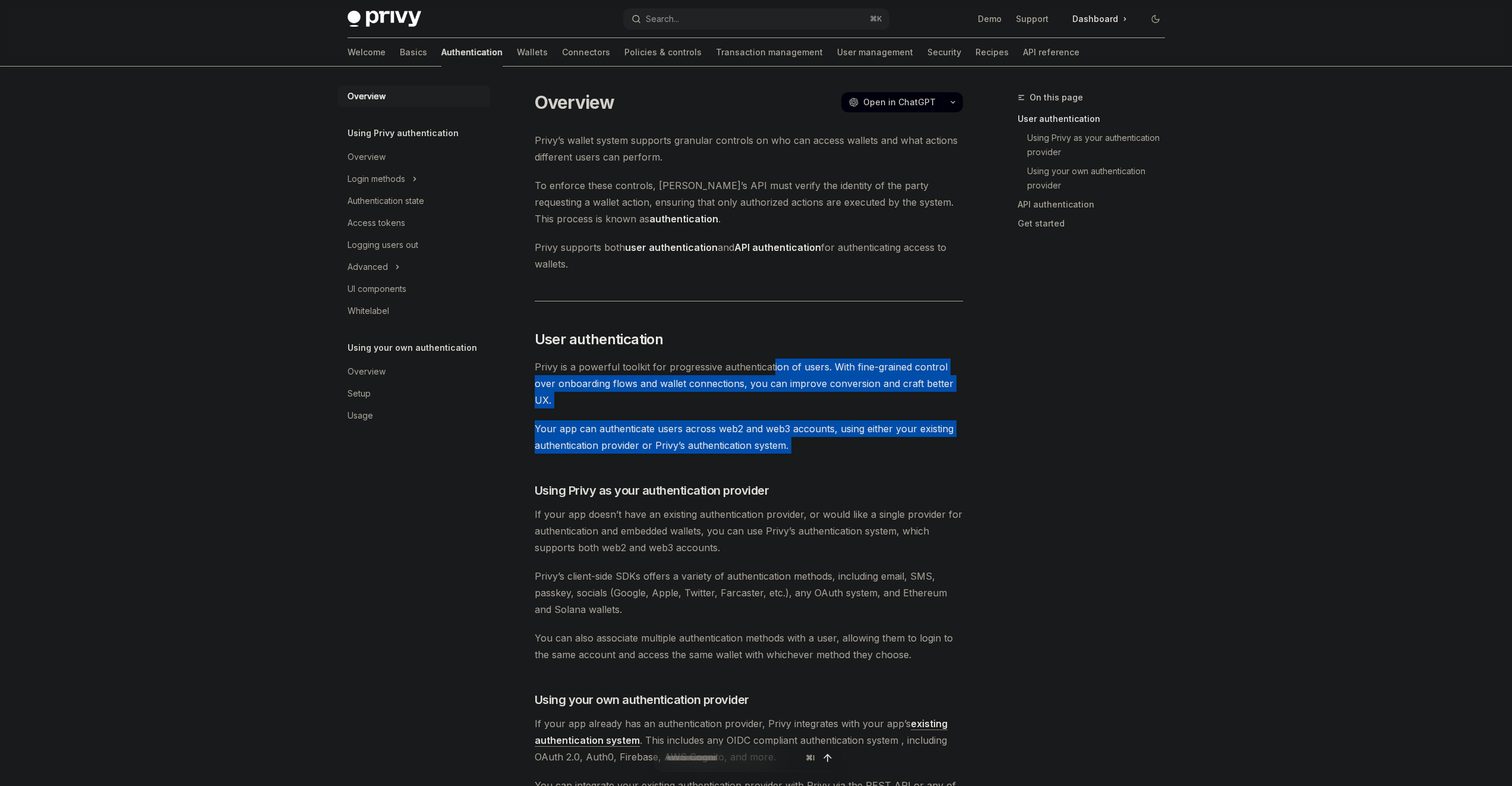
drag, startPoint x: 827, startPoint y: 459, endPoint x: 770, endPoint y: 370, distance: 105.7
click at [770, 370] on div "Privy’s wallet system supports granular controls on who can access wallets and …" at bounding box center [749, 724] width 428 height 1184
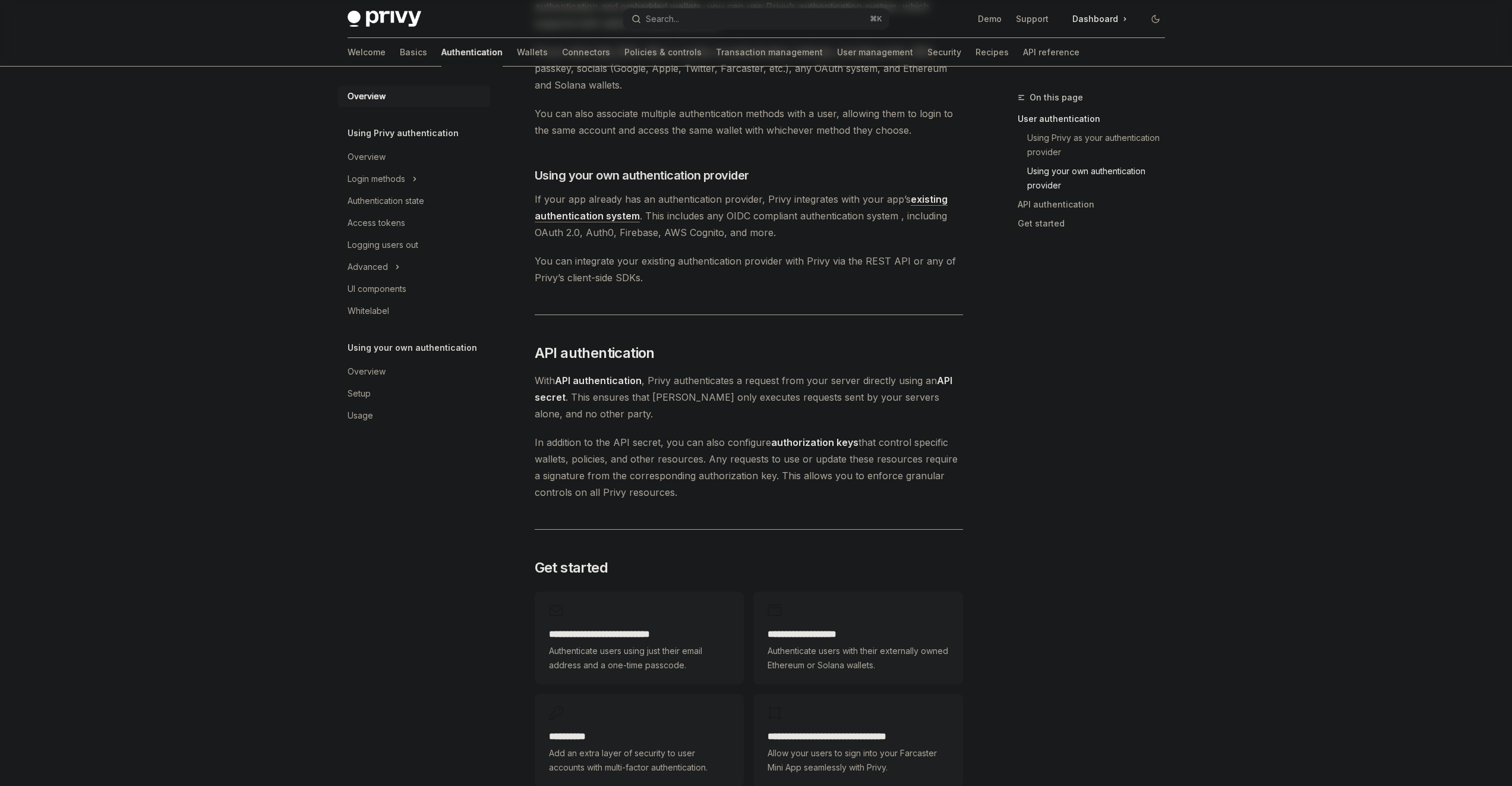
scroll to position [721, 0]
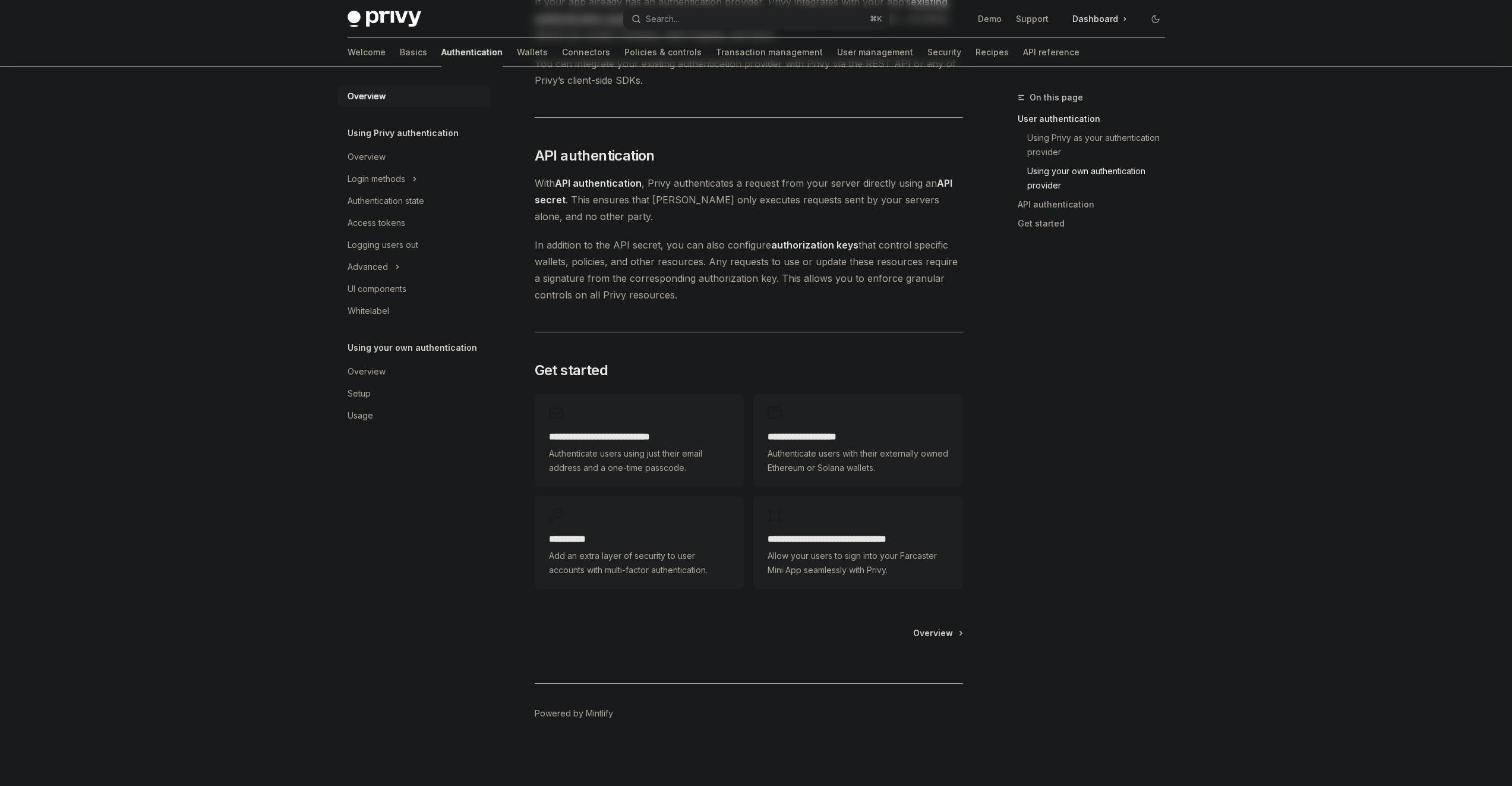
click at [784, 435] on h2 "**********" at bounding box center [858, 437] width 181 height 14
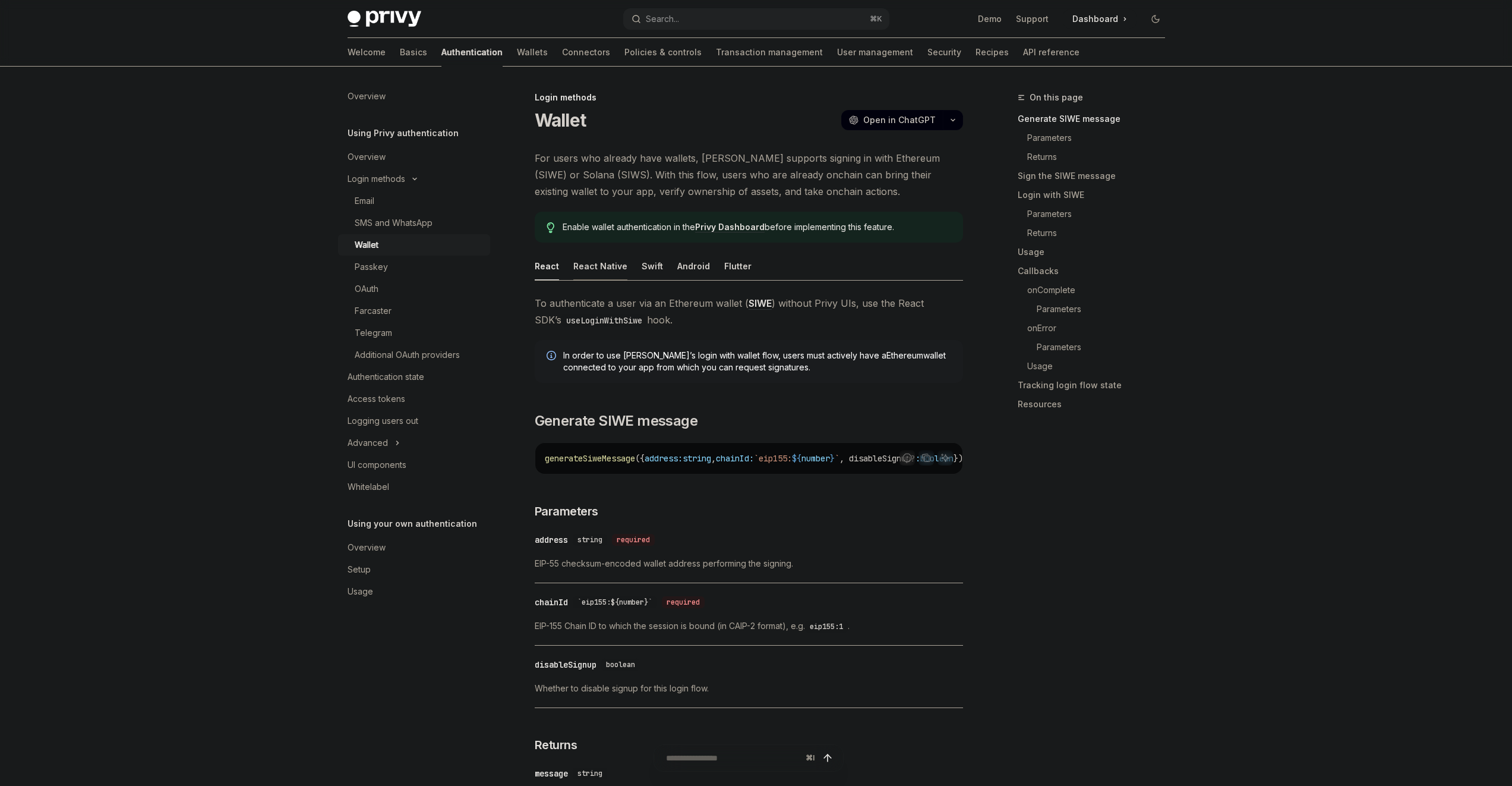
click at [613, 265] on div "React Native" at bounding box center [600, 266] width 54 height 28
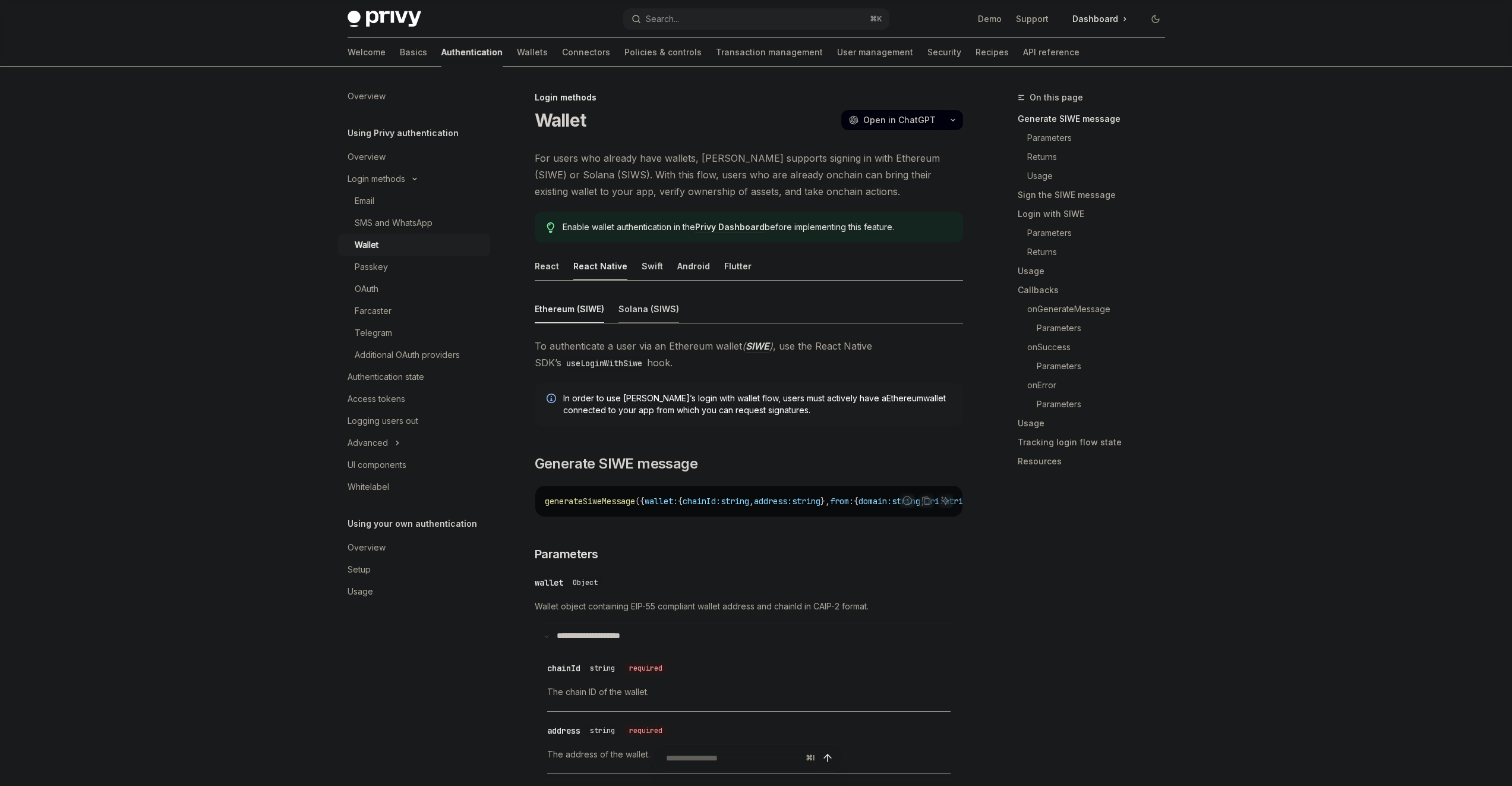
click at [644, 312] on div "Solana (SIWS)" at bounding box center [649, 308] width 61 height 28
type textarea "*"
drag, startPoint x: 788, startPoint y: 406, endPoint x: 779, endPoint y: 390, distance: 18.4
click at [780, 393] on span "In order to use Privy’s login with wallet flow, users must actively have a Sola…" at bounding box center [757, 404] width 388 height 24
click at [778, 390] on div "In order to use Privy’s login with wallet flow, users must actively have a Sola…" at bounding box center [749, 404] width 428 height 43
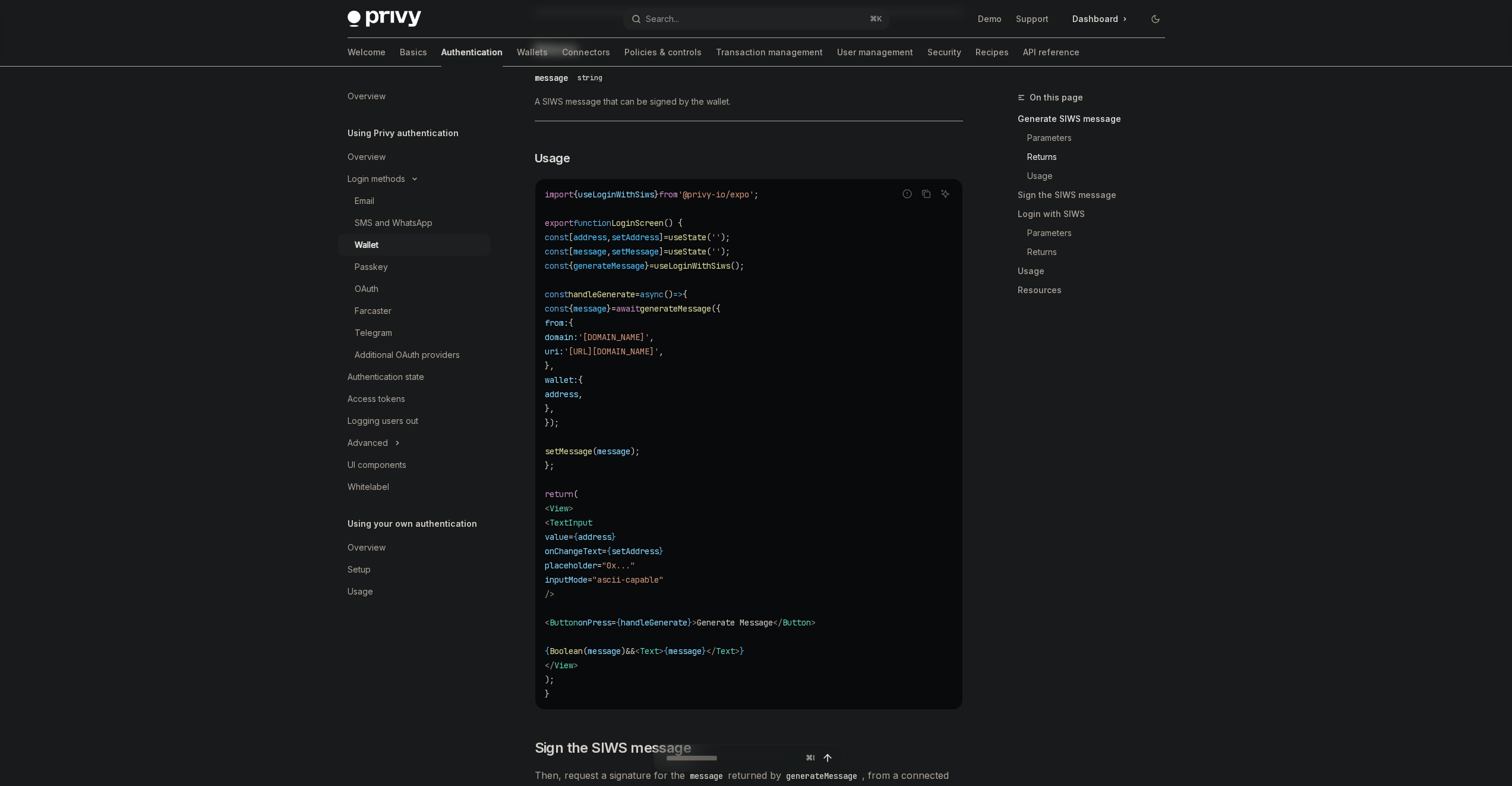
scroll to position [985, 0]
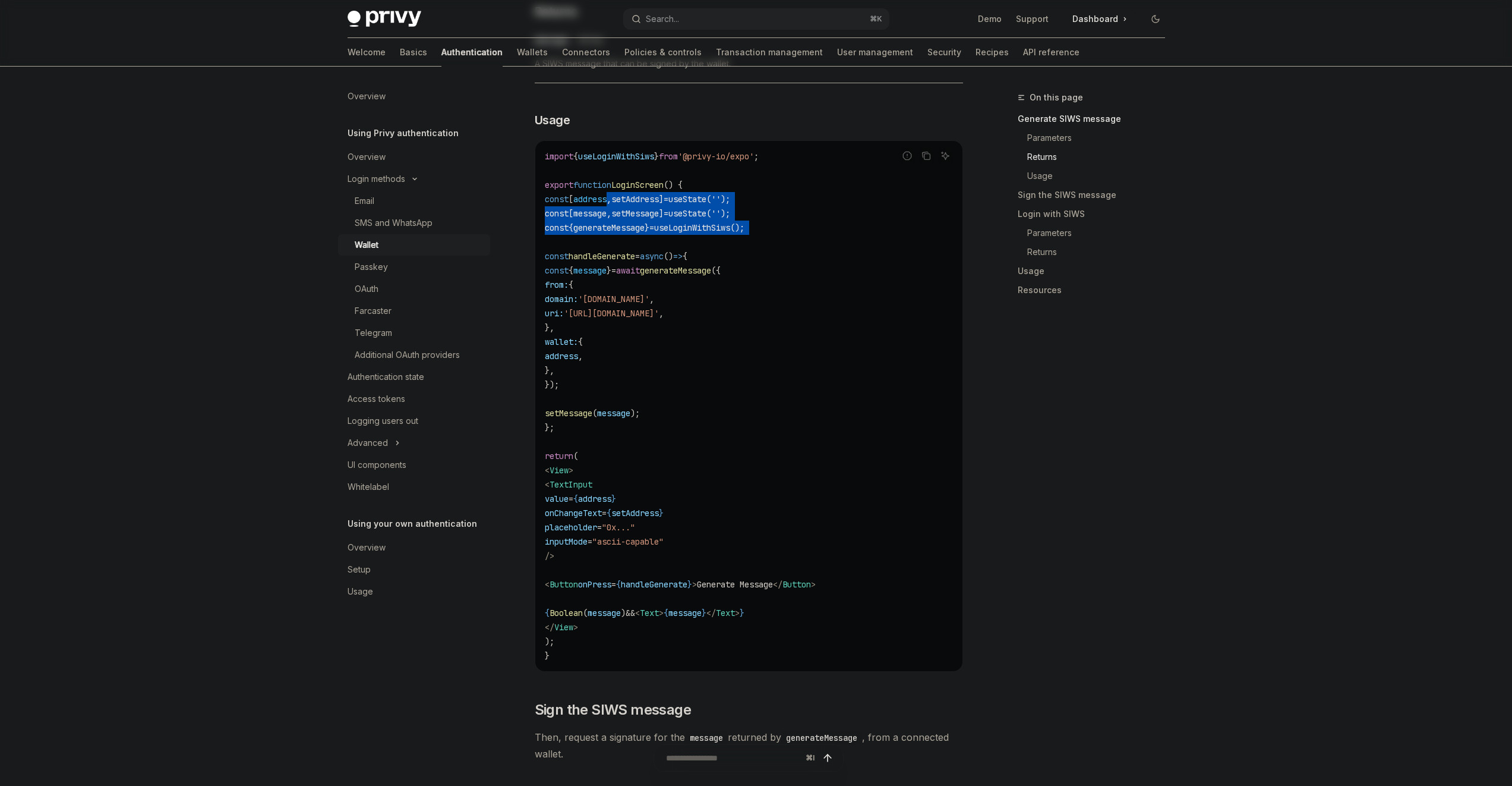
drag, startPoint x: 622, startPoint y: 210, endPoint x: 669, endPoint y: 257, distance: 66.5
click at [666, 255] on code "import { useLoginWithSiws } from '@privy-io/expo' ; export function LoginScreen…" at bounding box center [749, 406] width 408 height 513
click at [663, 257] on span "async" at bounding box center [651, 256] width 24 height 11
drag, startPoint x: 673, startPoint y: 253, endPoint x: 680, endPoint y: 349, distance: 96.3
click at [679, 329] on code "import { useLoginWithSiws } from '@privy-io/expo' ; export function LoginScreen…" at bounding box center [749, 406] width 408 height 513
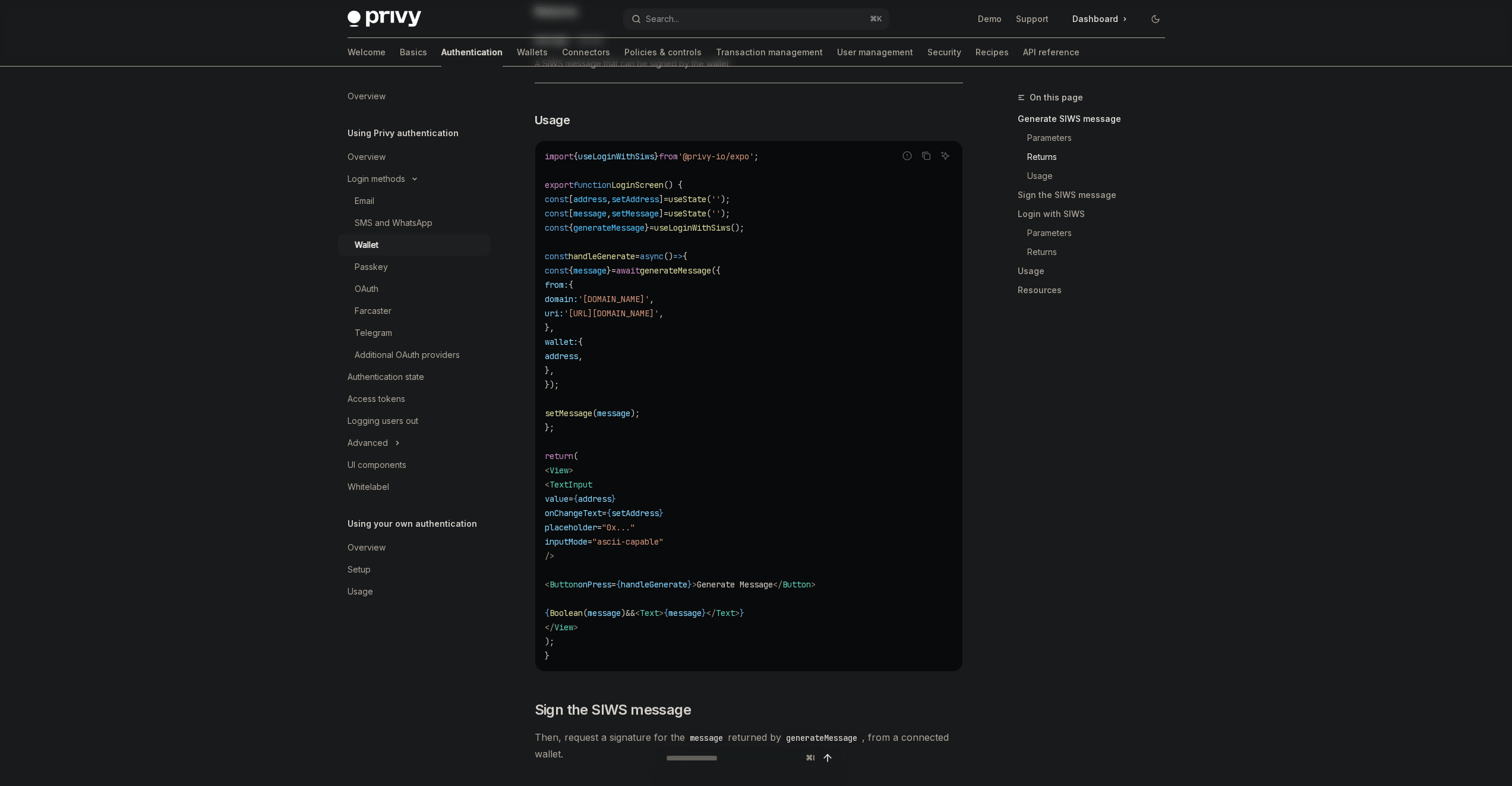
click at [679, 355] on code "import { useLoginWithSiws } from '@privy-io/expo' ; export function LoginScreen…" at bounding box center [749, 406] width 408 height 513
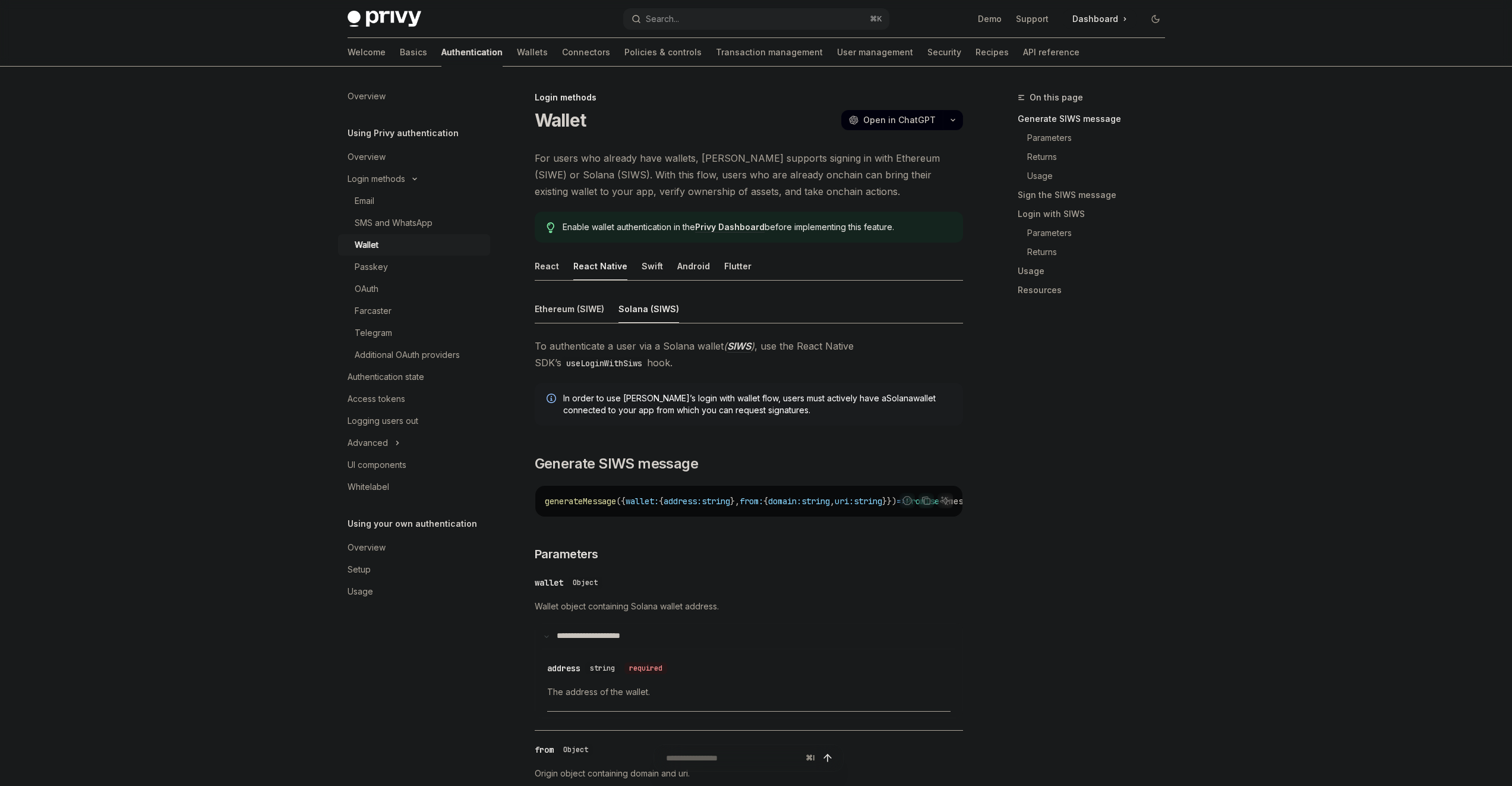
scroll to position [2, 0]
drag, startPoint x: 805, startPoint y: 409, endPoint x: 779, endPoint y: 393, distance: 30.5
click at [779, 393] on span "In order to use Privy’s login with wallet flow, users must actively have a Sola…" at bounding box center [757, 402] width 388 height 24
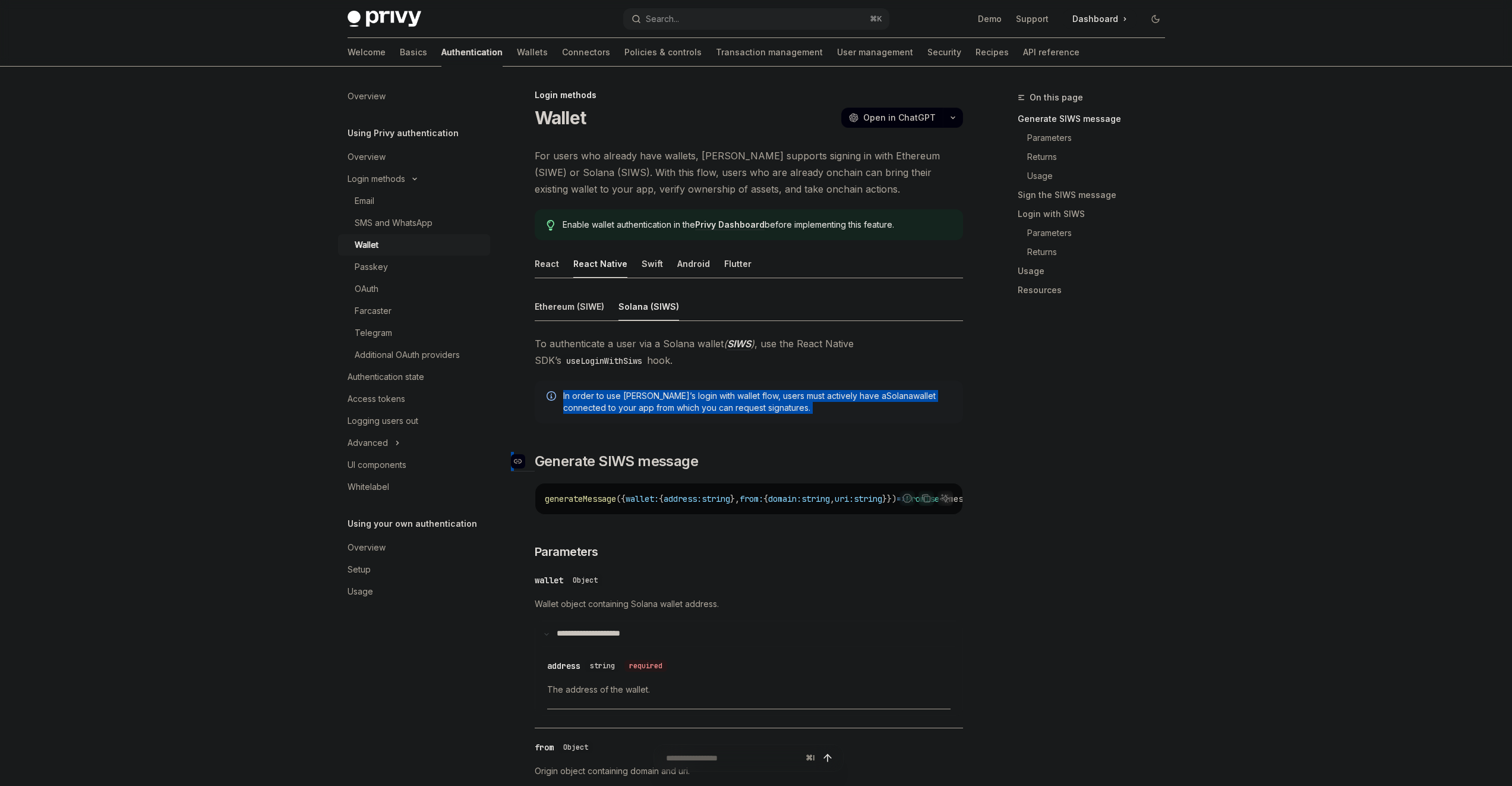
drag, startPoint x: 776, startPoint y: 381, endPoint x: 778, endPoint y: 466, distance: 85.0
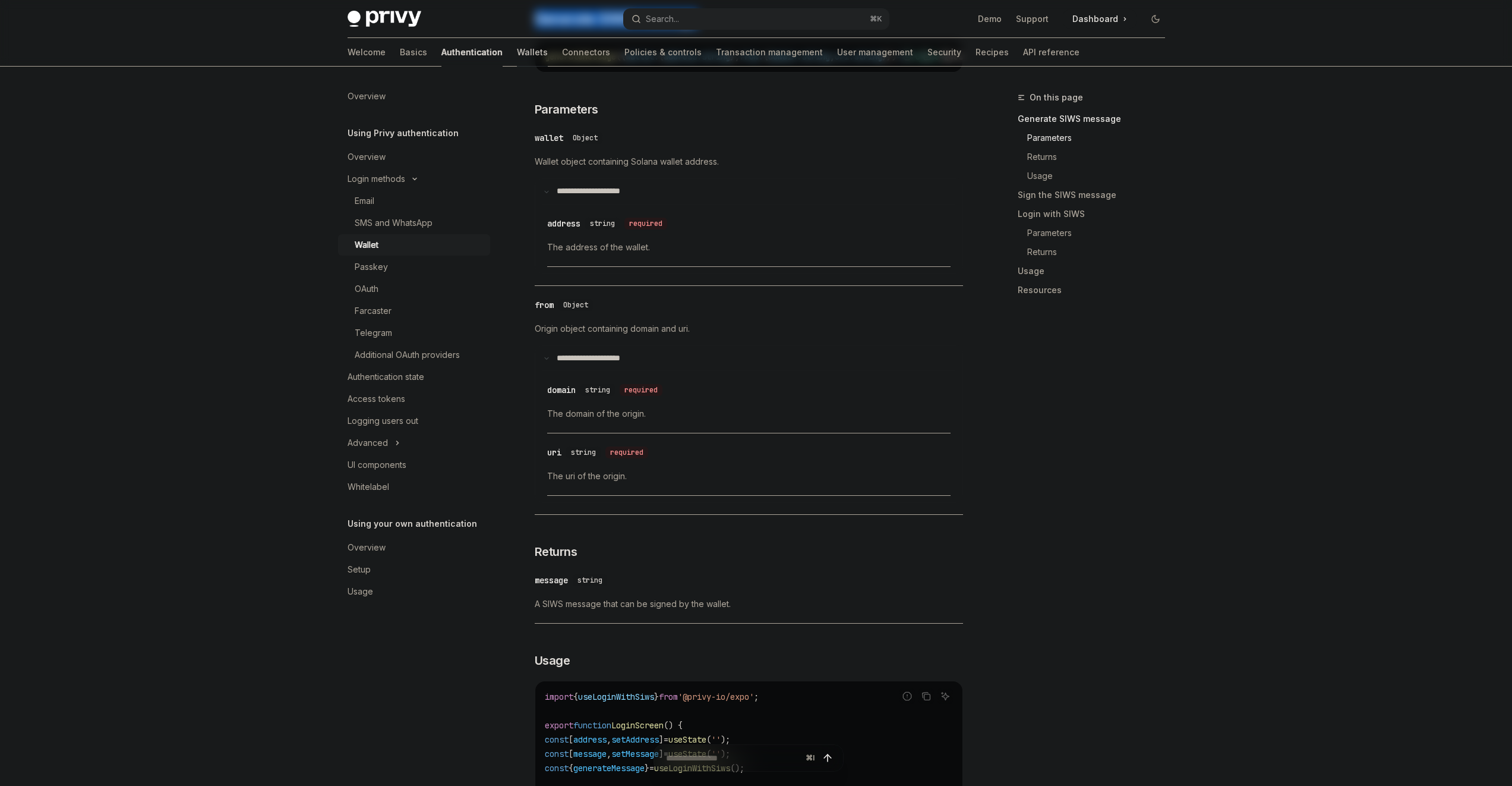
scroll to position [423, 0]
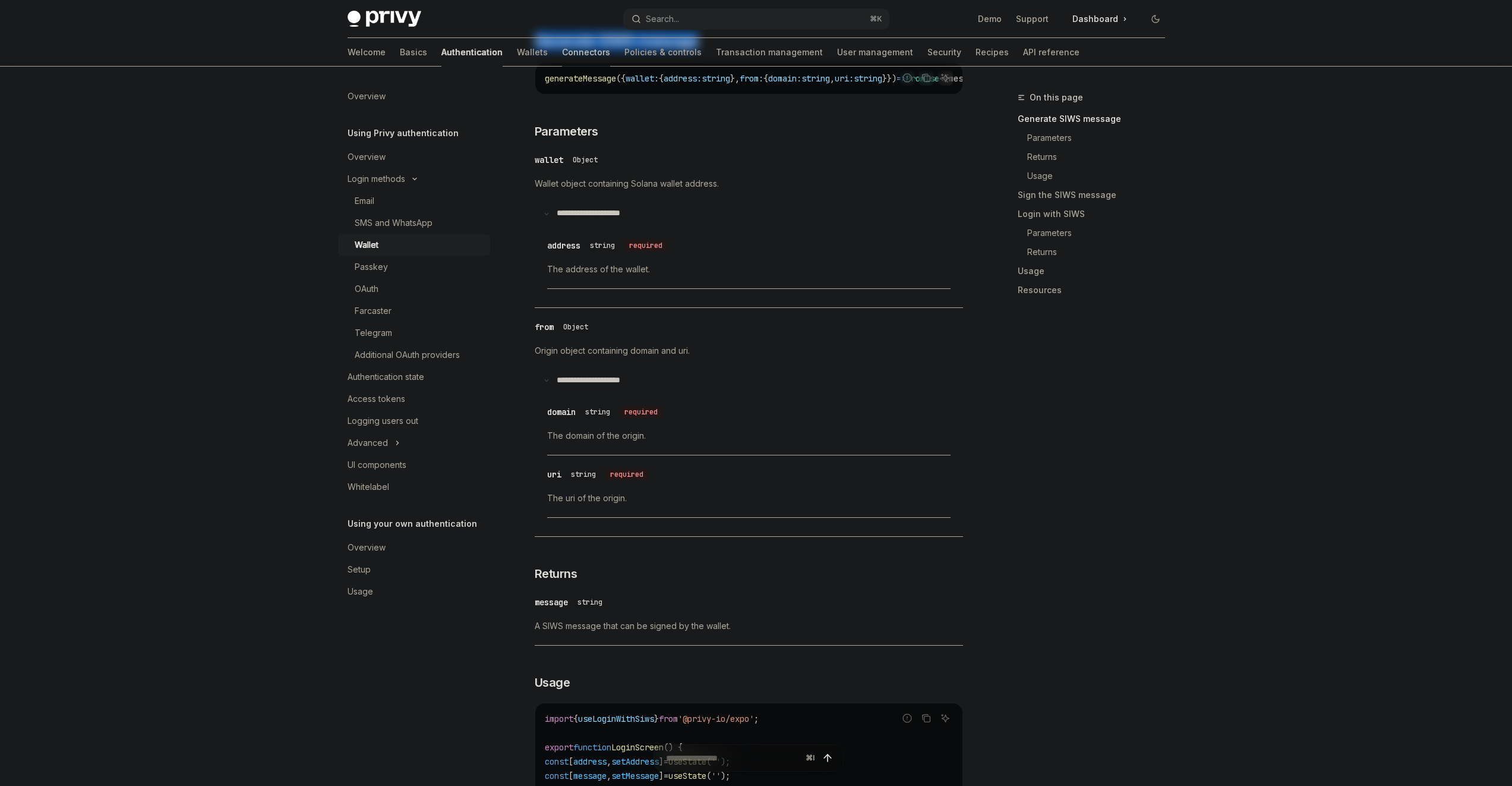
click at [562, 53] on link "Connectors" at bounding box center [586, 52] width 48 height 29
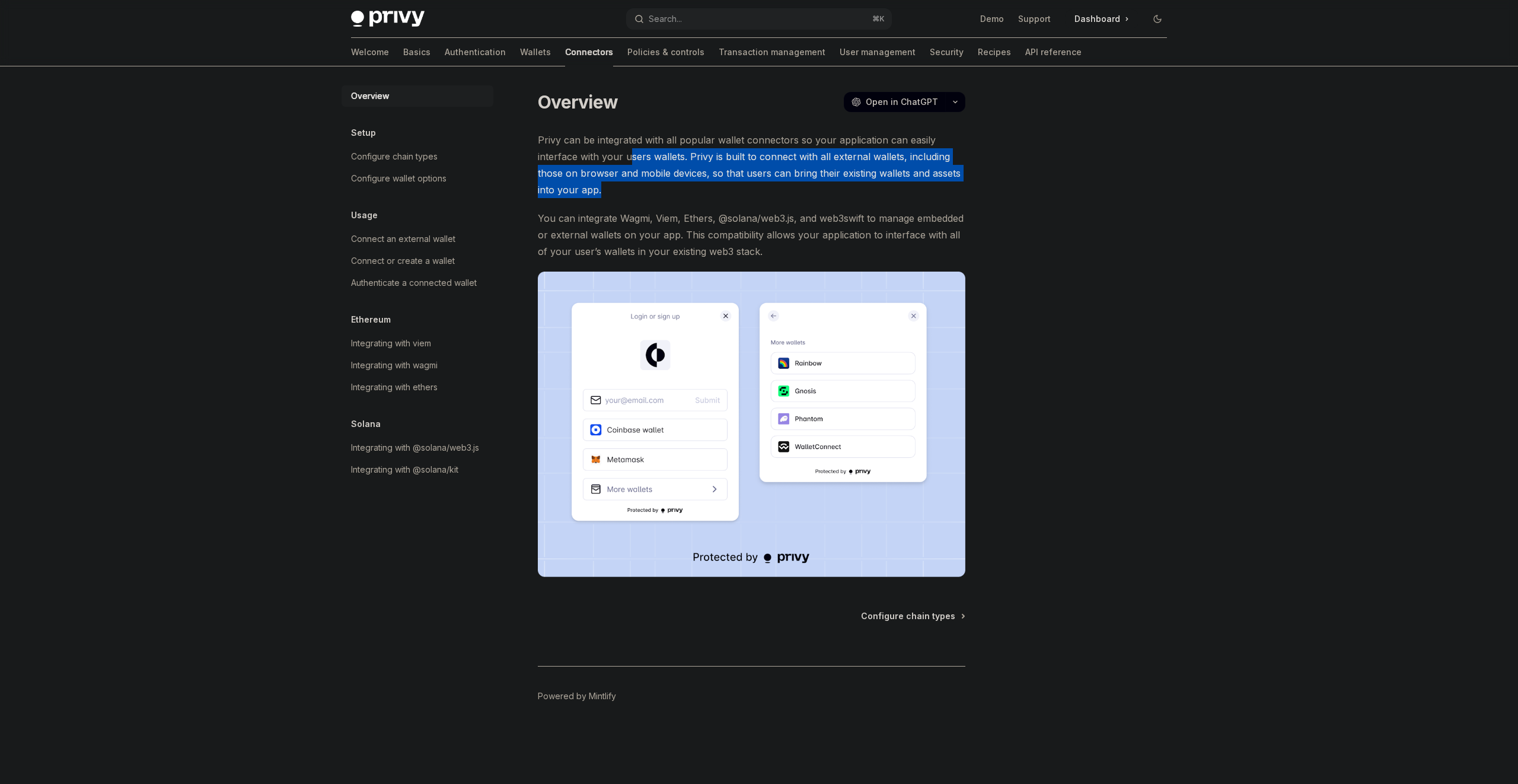
drag, startPoint x: 658, startPoint y: 197, endPoint x: 632, endPoint y: 151, distance: 52.8
click at [632, 152] on span "Privy can be integrated with all popular wallet connectors so your application …" at bounding box center [751, 165] width 427 height 67
click at [632, 151] on span "Privy can be integrated with all popular wallet connectors so your application …" at bounding box center [751, 165] width 427 height 67
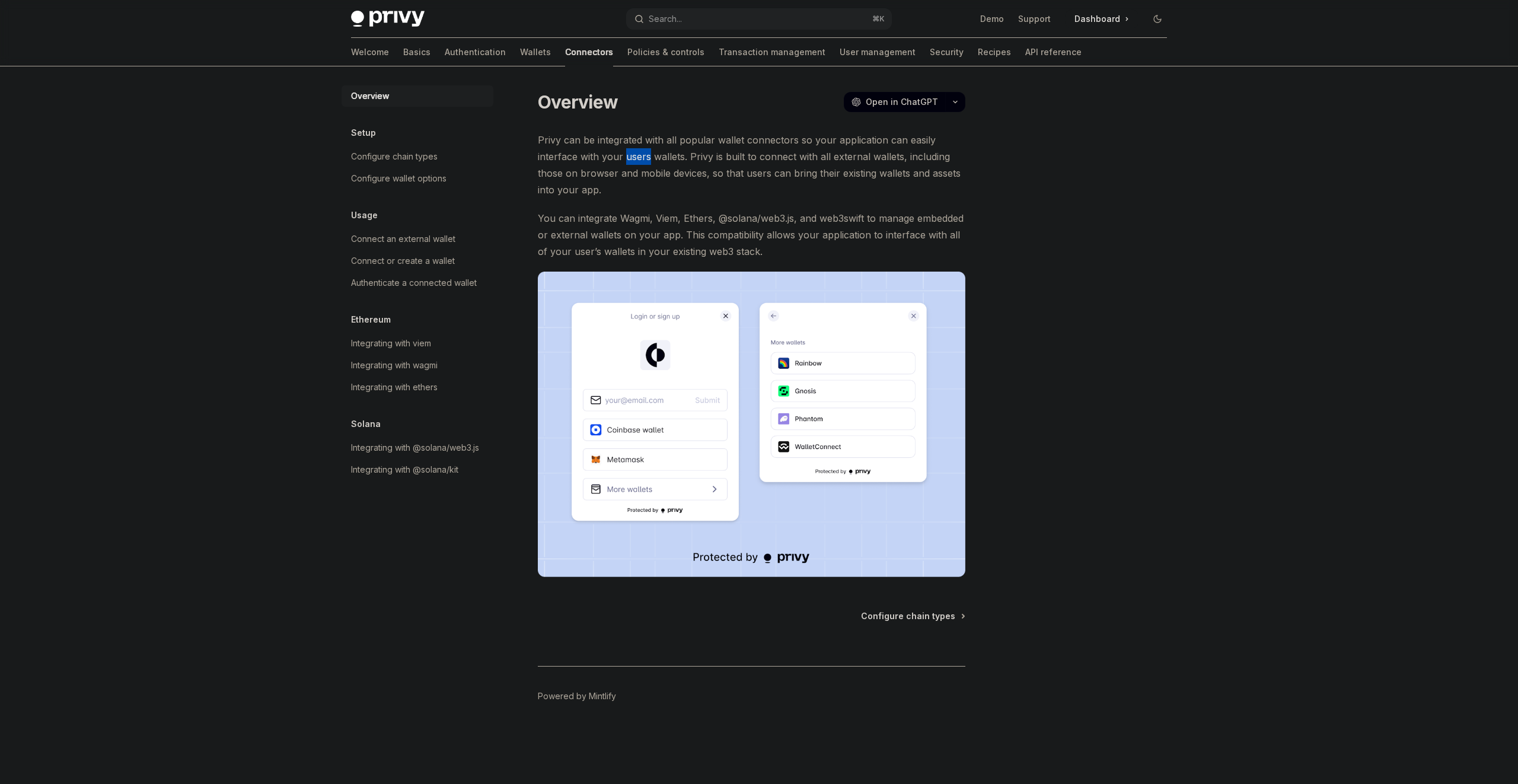
click at [632, 151] on span "Privy can be integrated with all popular wallet connectors so your application …" at bounding box center [751, 165] width 427 height 67
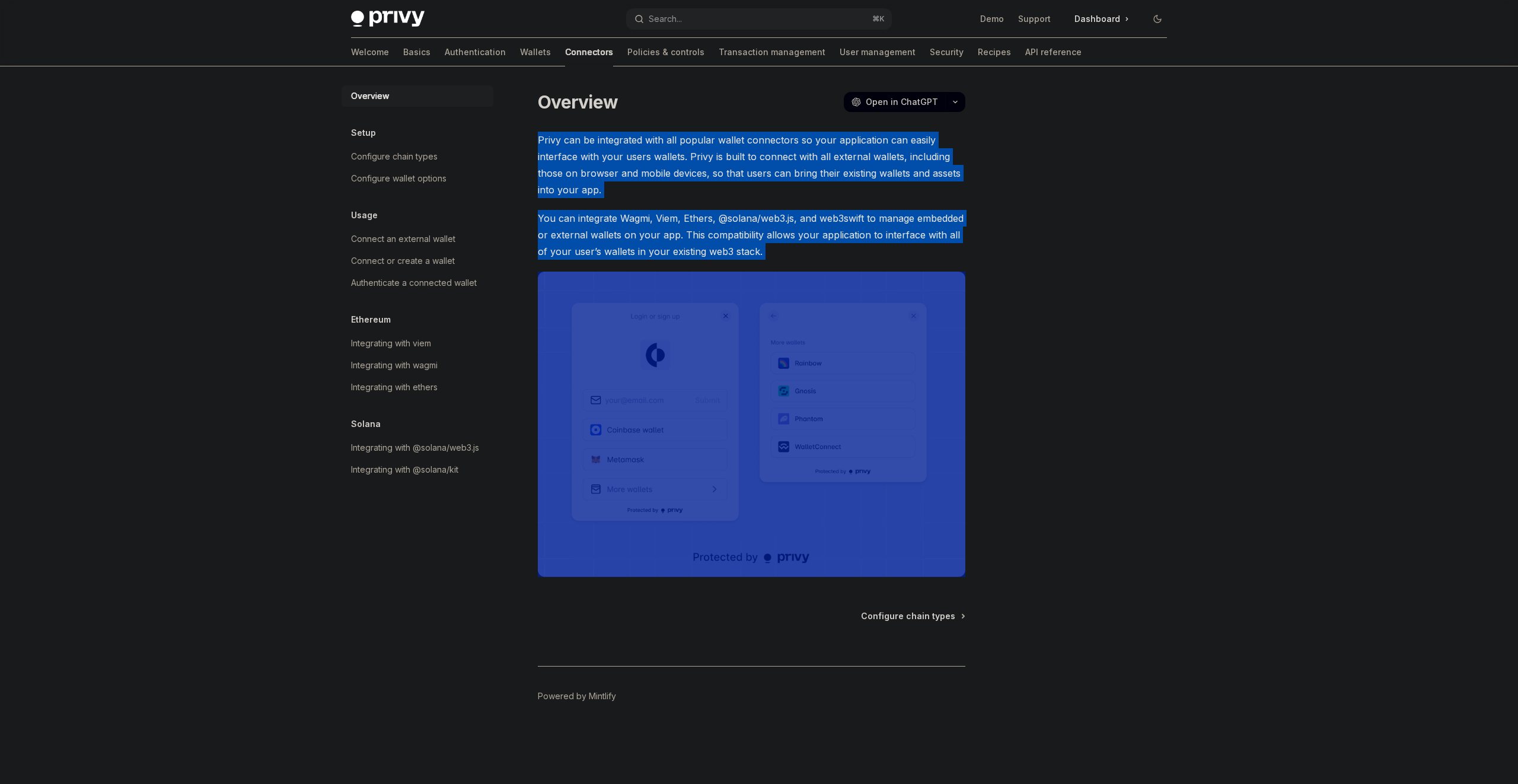
drag, startPoint x: 632, startPoint y: 151, endPoint x: 682, endPoint y: 217, distance: 82.8
click at [682, 217] on div "Privy can be integrated with all popular wallet connectors so your application …" at bounding box center [751, 355] width 427 height 445
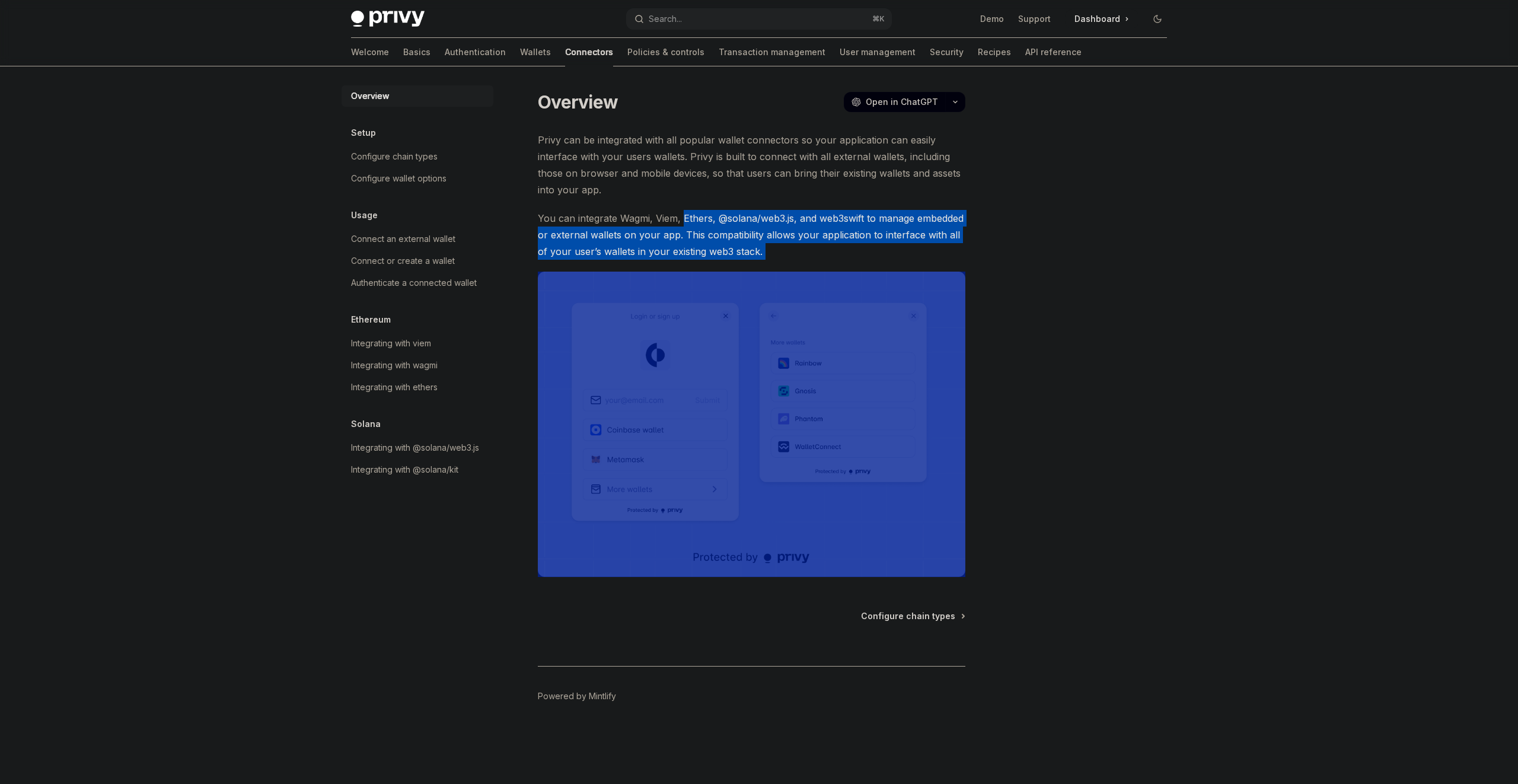
click at [682, 215] on span "You can integrate Wagmi, Viem, Ethers, @solana/web3.js, and web3swift to manage…" at bounding box center [751, 235] width 427 height 50
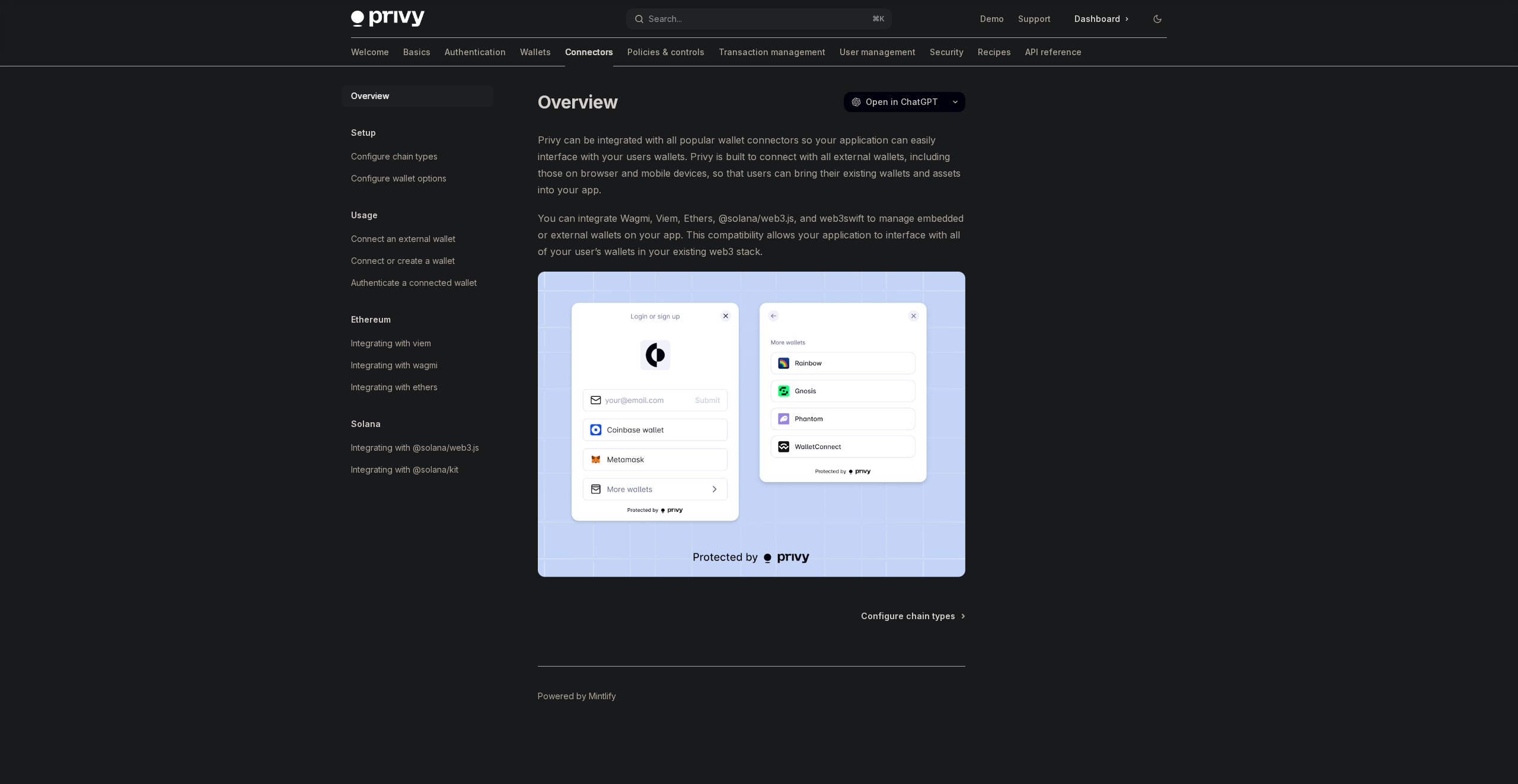
click at [676, 194] on span "Privy can be integrated with all popular wallet connectors so your application …" at bounding box center [751, 165] width 427 height 67
click at [370, 151] on div "Configure chain types" at bounding box center [394, 156] width 86 height 14
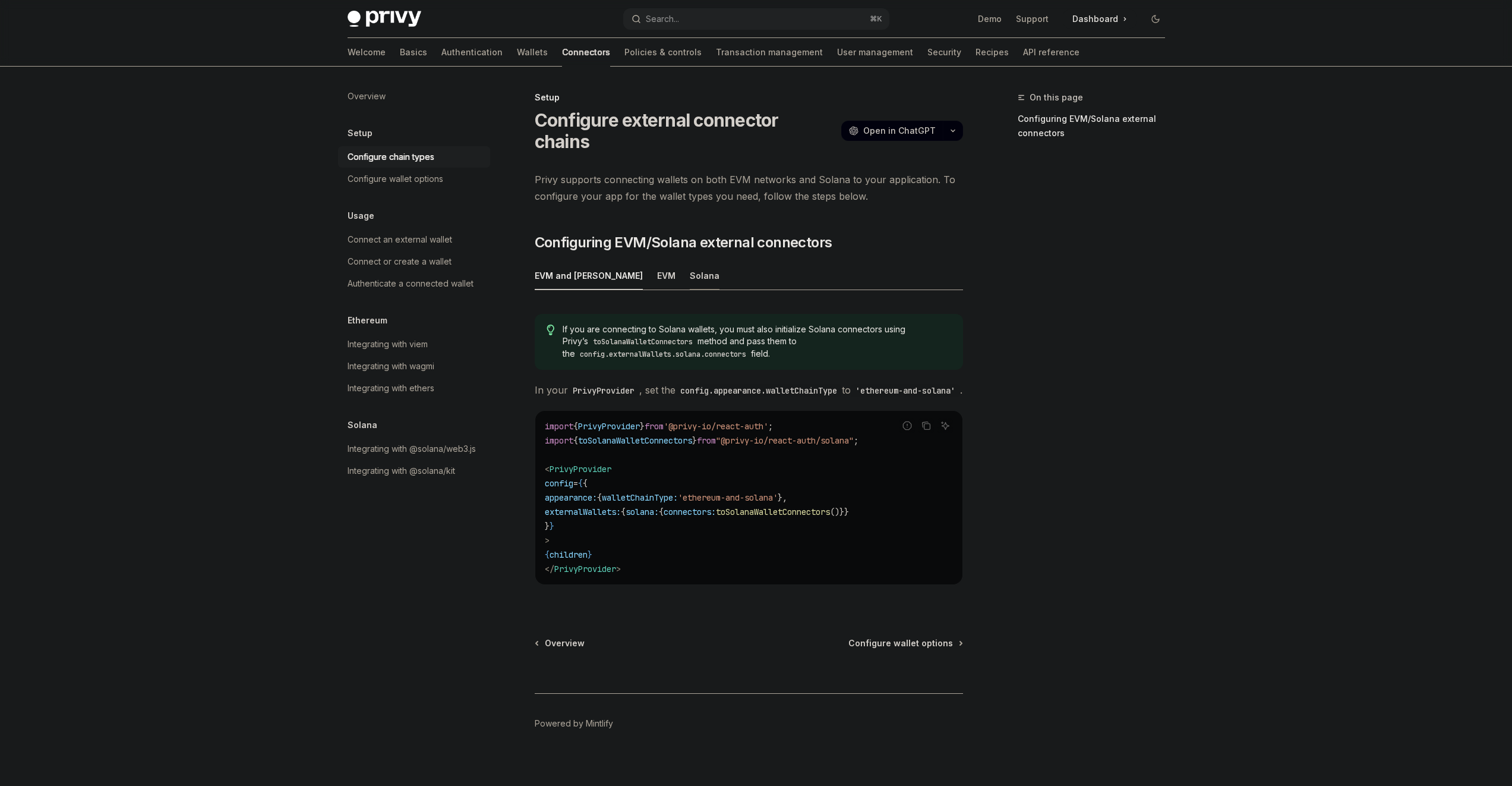
click at [690, 261] on div "Solana" at bounding box center [704, 275] width 30 height 28
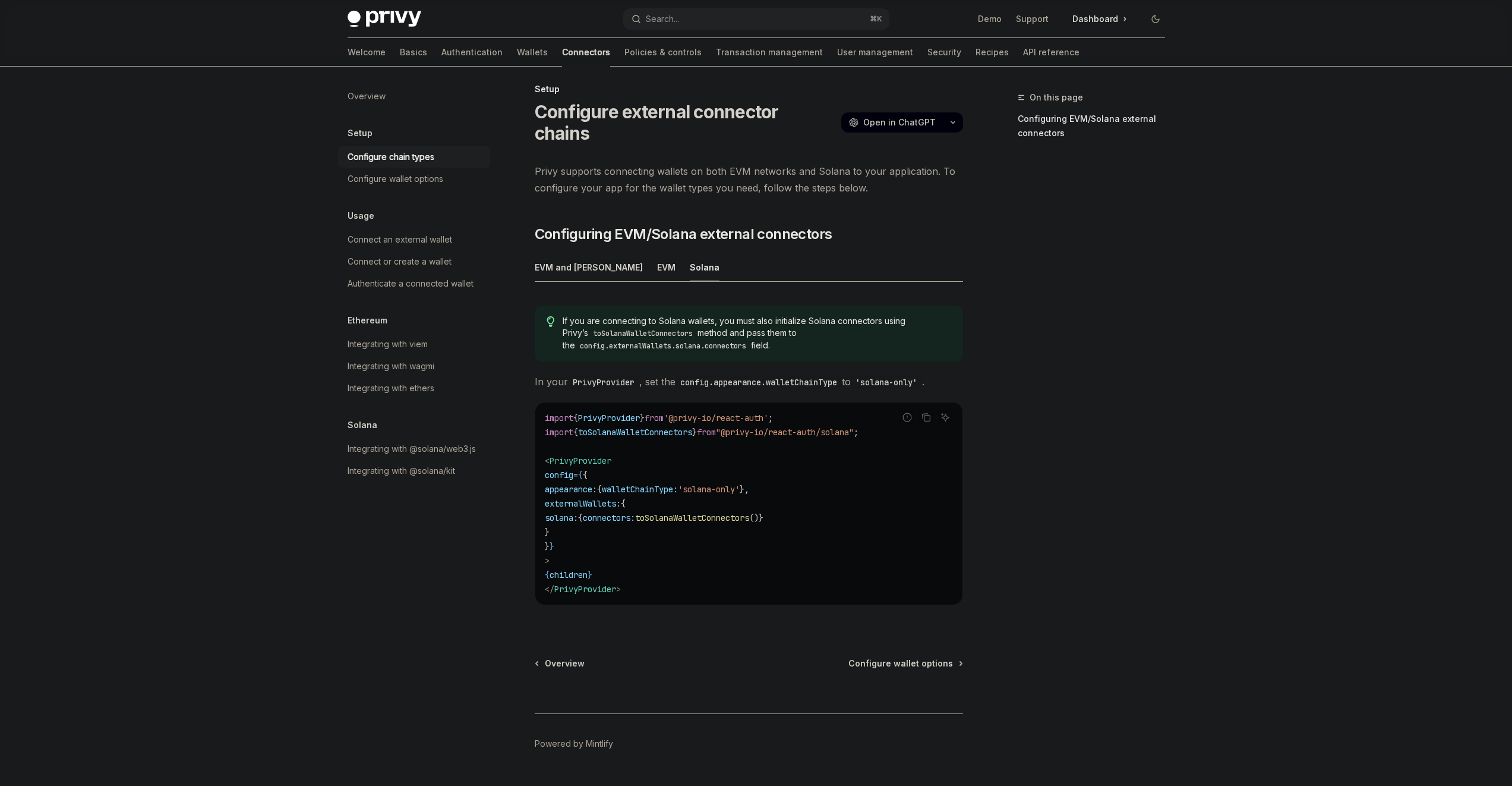
scroll to position [17, 0]
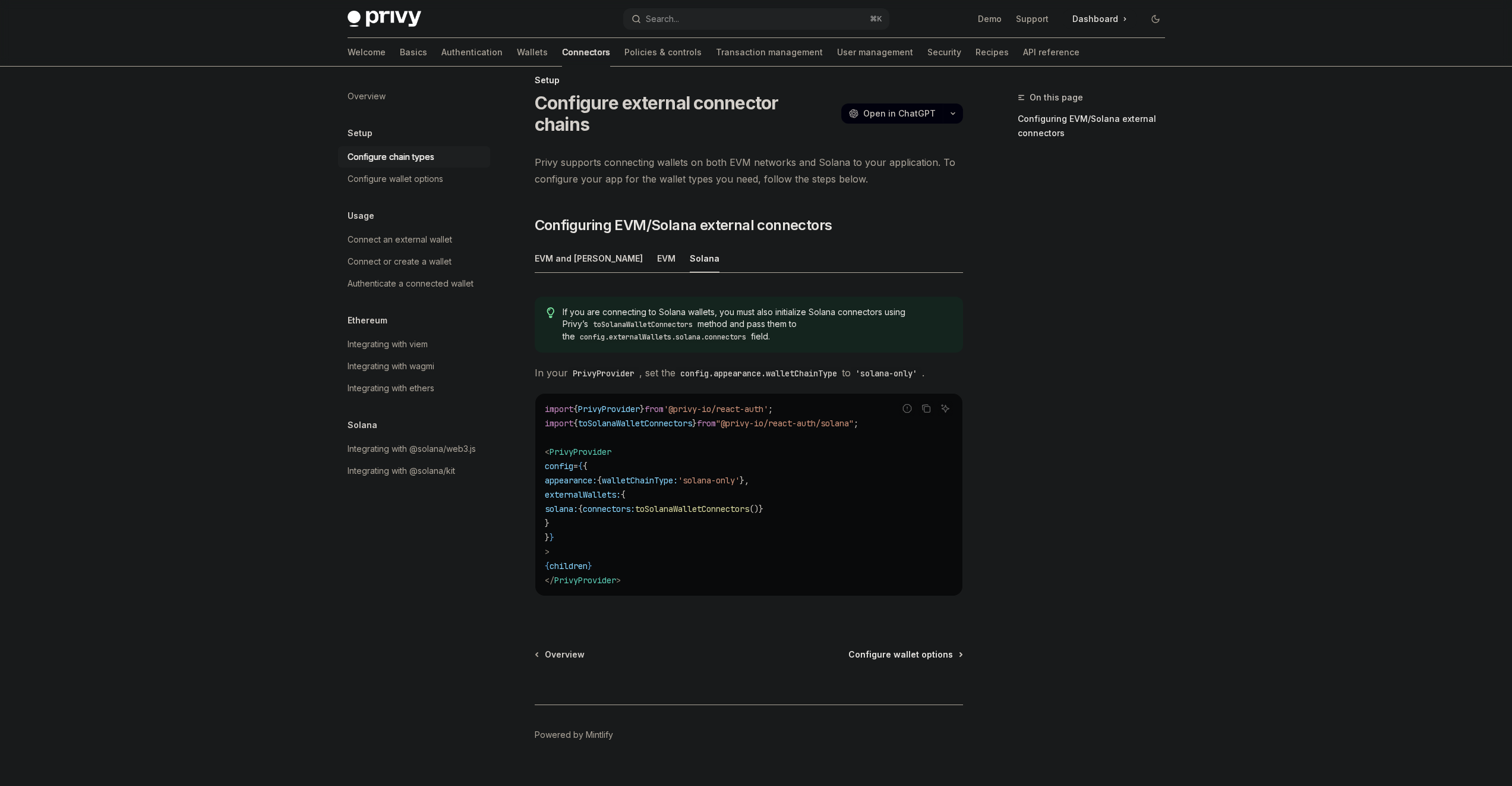
click at [890, 649] on span "Configure wallet options" at bounding box center [901, 655] width 105 height 12
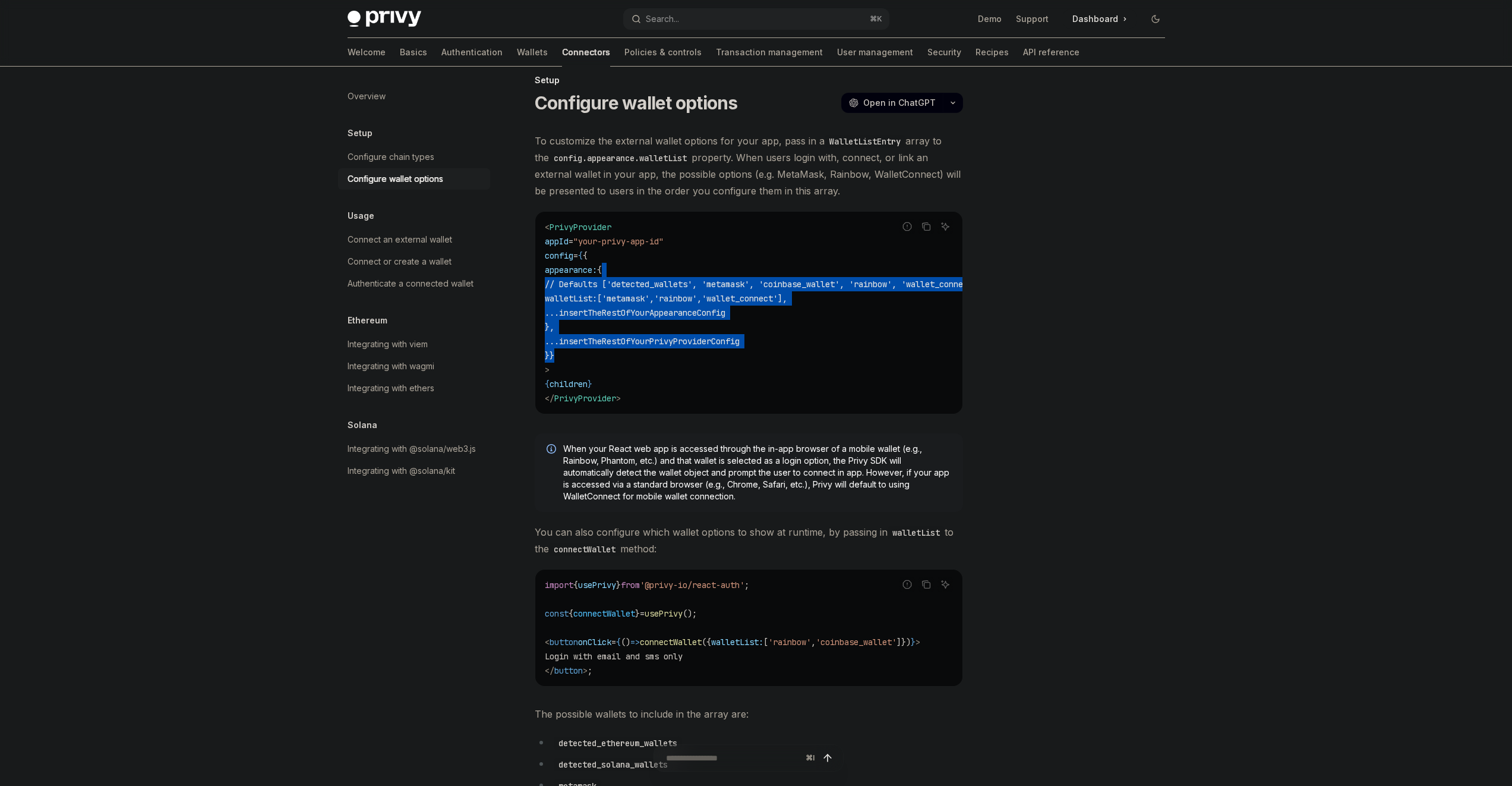
drag, startPoint x: 664, startPoint y: 349, endPoint x: 644, endPoint y: 270, distance: 81.5
click at [644, 271] on code "< PrivyProvider appId = "your-privy-app-id" config = { { appearance: { // Defau…" at bounding box center [778, 313] width 466 height 185
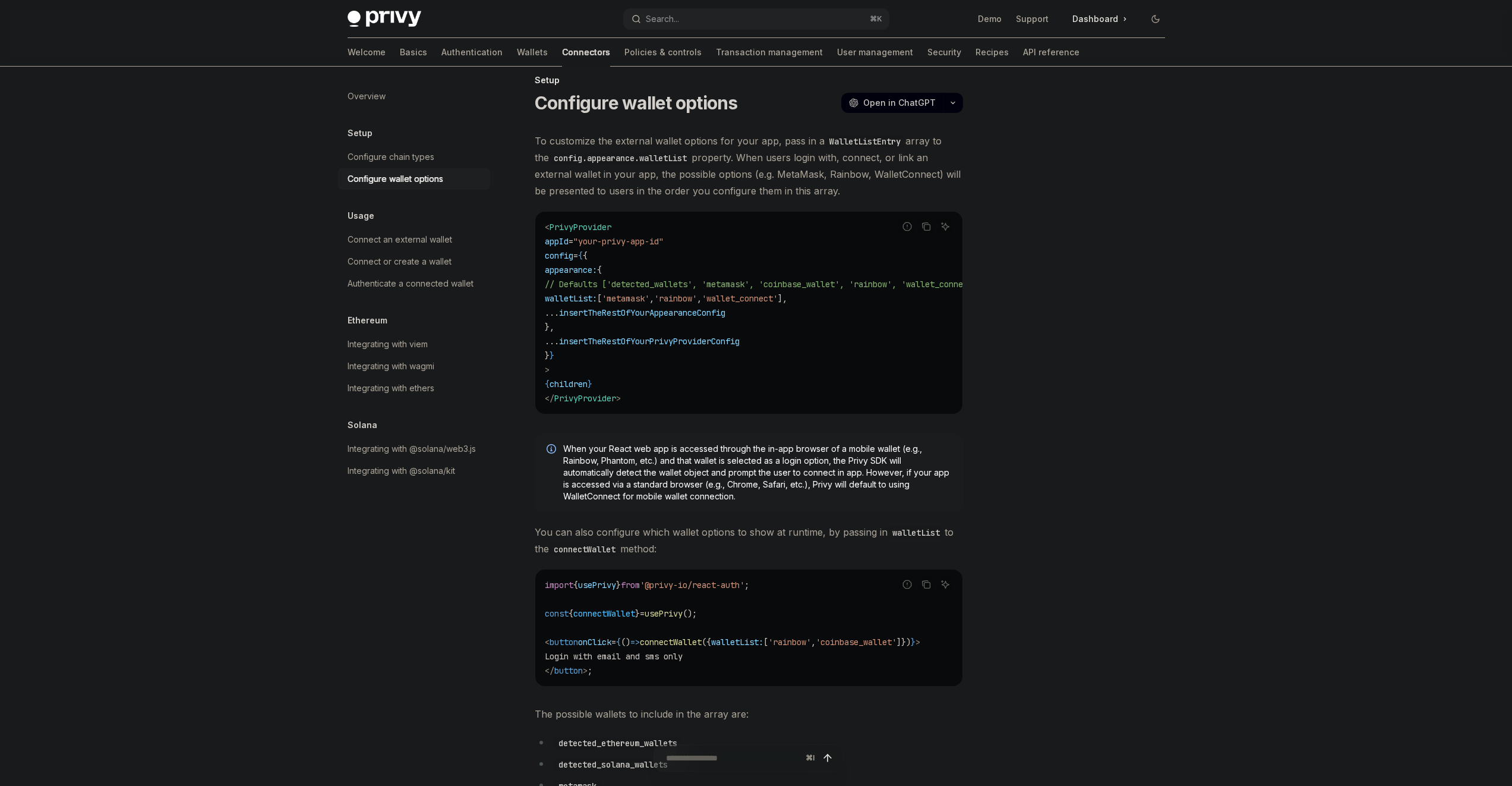
click at [647, 269] on code "< PrivyProvider appId = "your-privy-app-id" config = { { appearance: { // Defau…" at bounding box center [778, 313] width 466 height 185
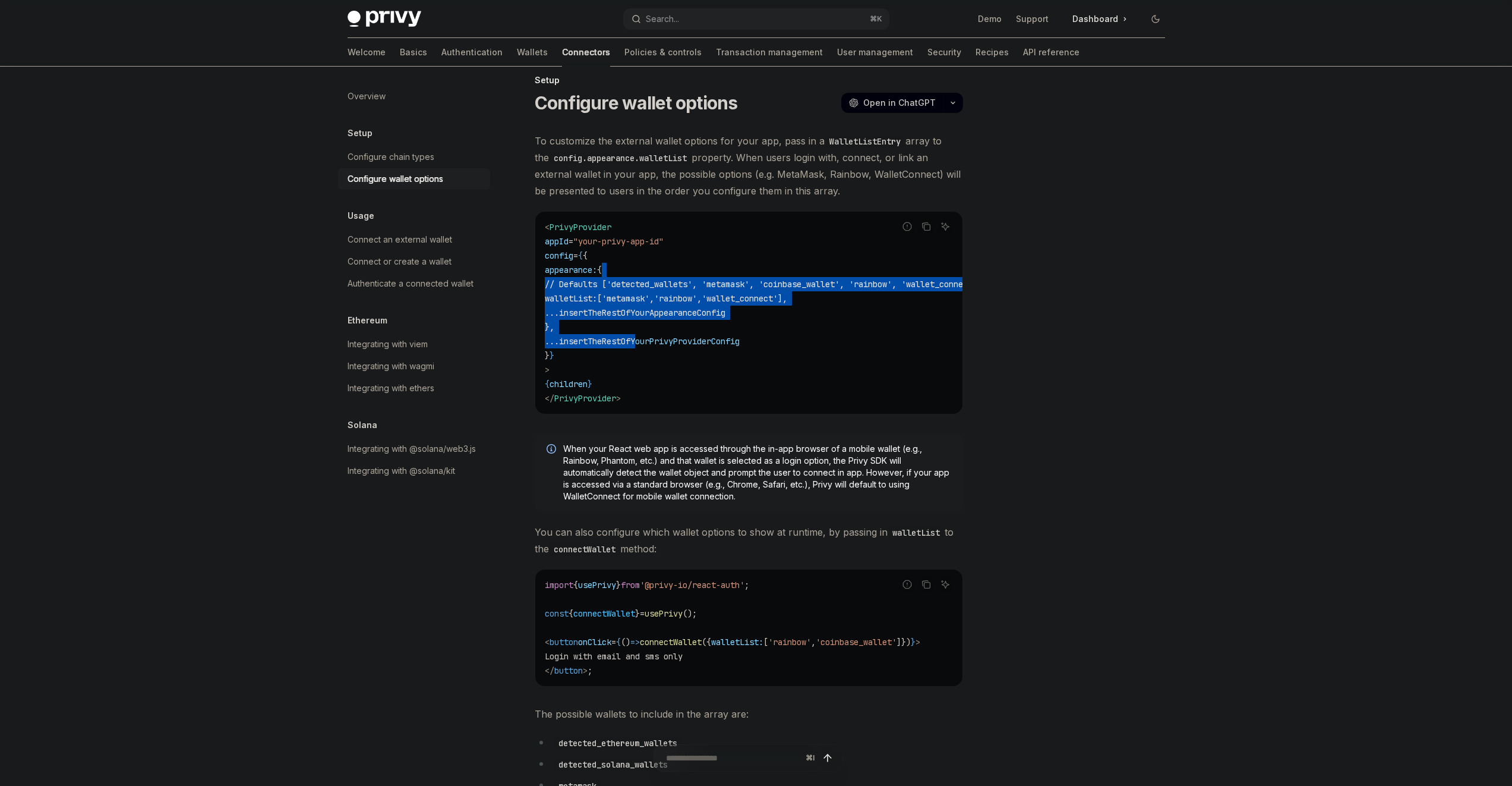
drag, startPoint x: 650, startPoint y: 281, endPoint x: 662, endPoint y: 342, distance: 62.2
click at [662, 342] on code "< PrivyProvider appId = "your-privy-app-id" config = { { appearance: { // Defau…" at bounding box center [778, 313] width 466 height 185
click at [662, 342] on span "insertTheRestOfYourPrivyProviderConfig" at bounding box center [650, 341] width 181 height 11
drag, startPoint x: 693, startPoint y: 267, endPoint x: 696, endPoint y: 328, distance: 61.1
click at [697, 326] on code "< PrivyProvider appId = "your-privy-app-id" config = { { appearance: { // Defau…" at bounding box center [778, 313] width 466 height 185
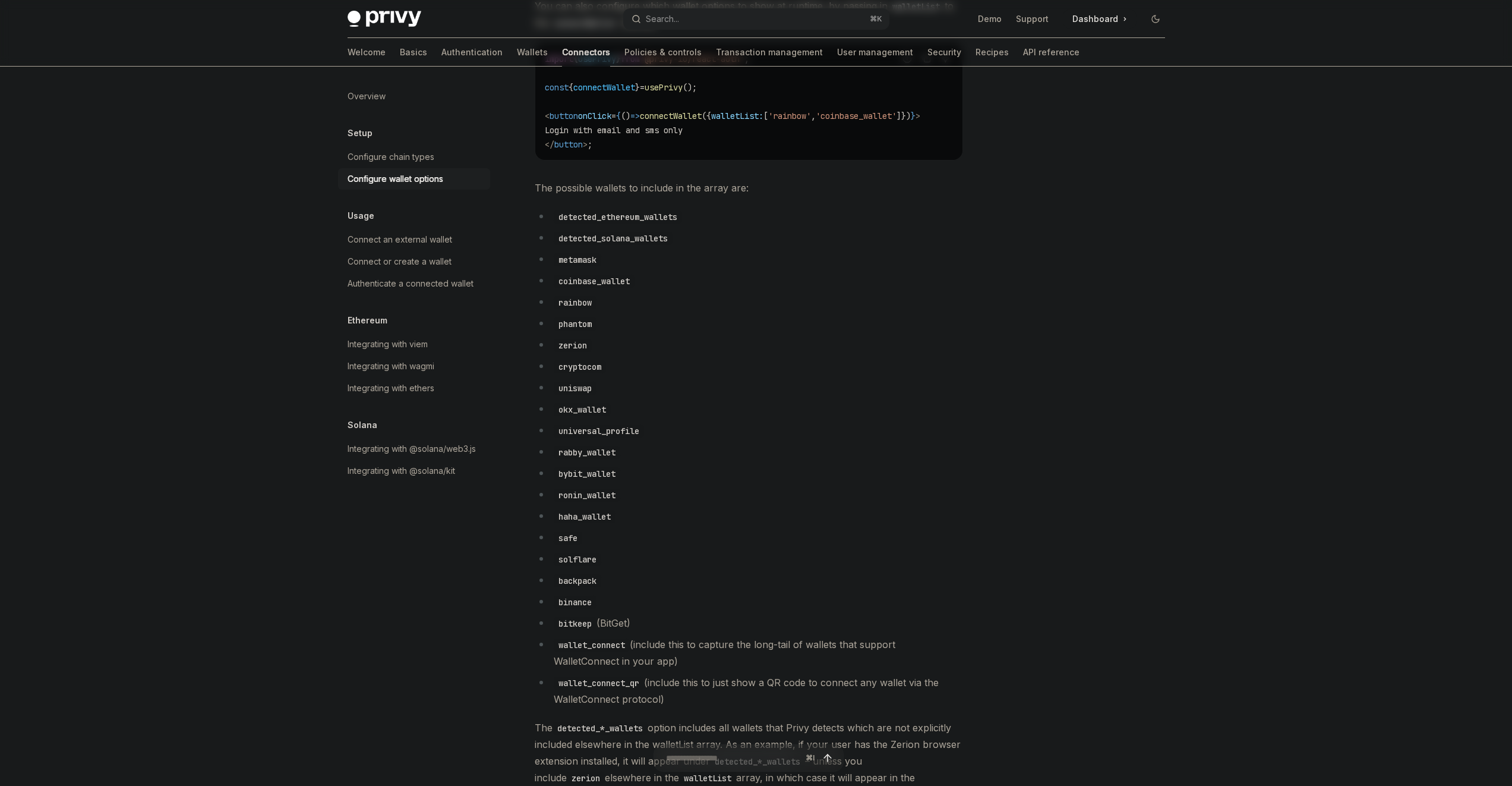
scroll to position [544, 0]
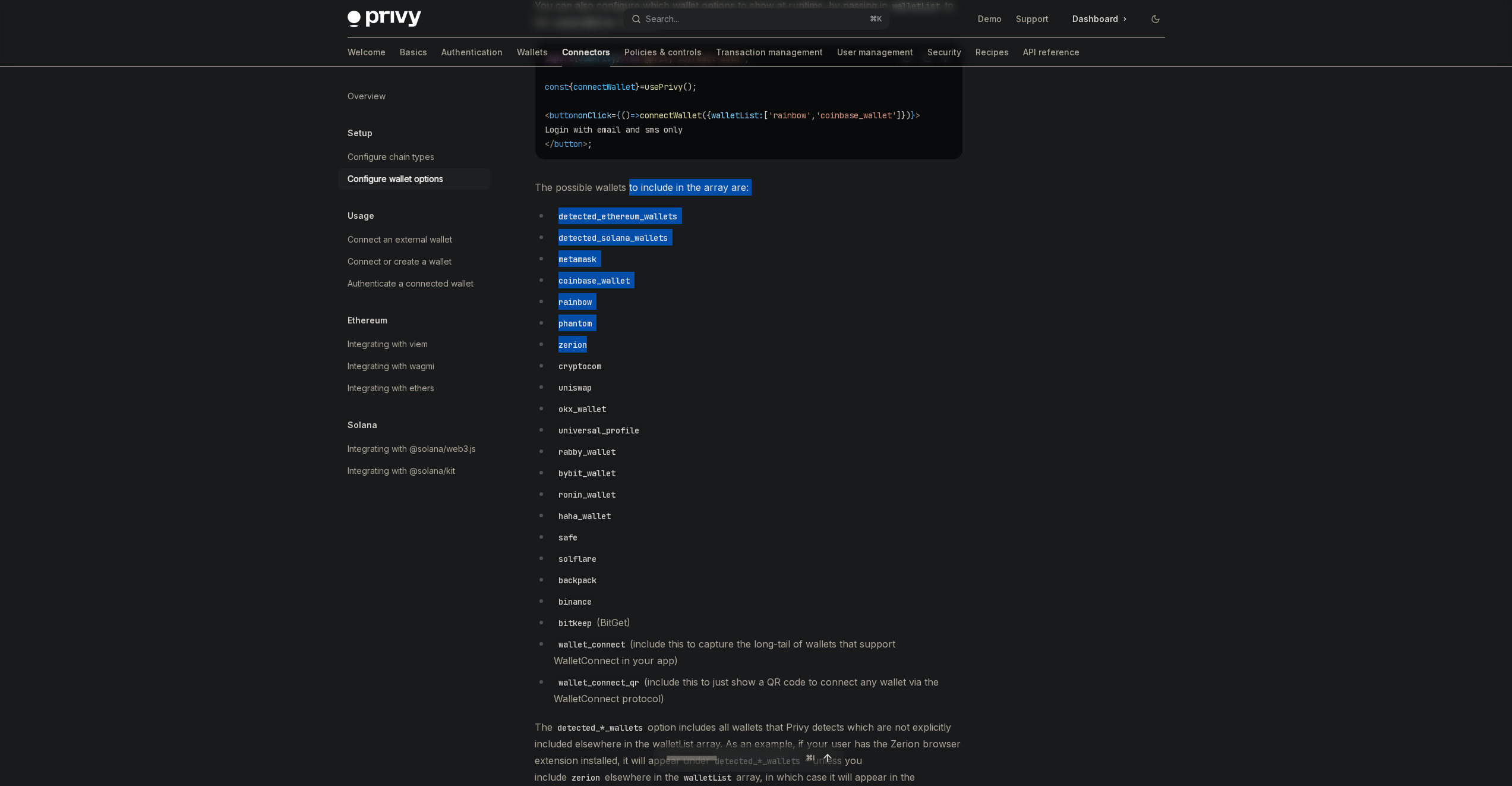
drag, startPoint x: 635, startPoint y: 233, endPoint x: 702, endPoint y: 396, distance: 176.2
click at [690, 365] on div "To customize the external wallet options for your app, pass in a WalletListEntr…" at bounding box center [749, 252] width 428 height 1293
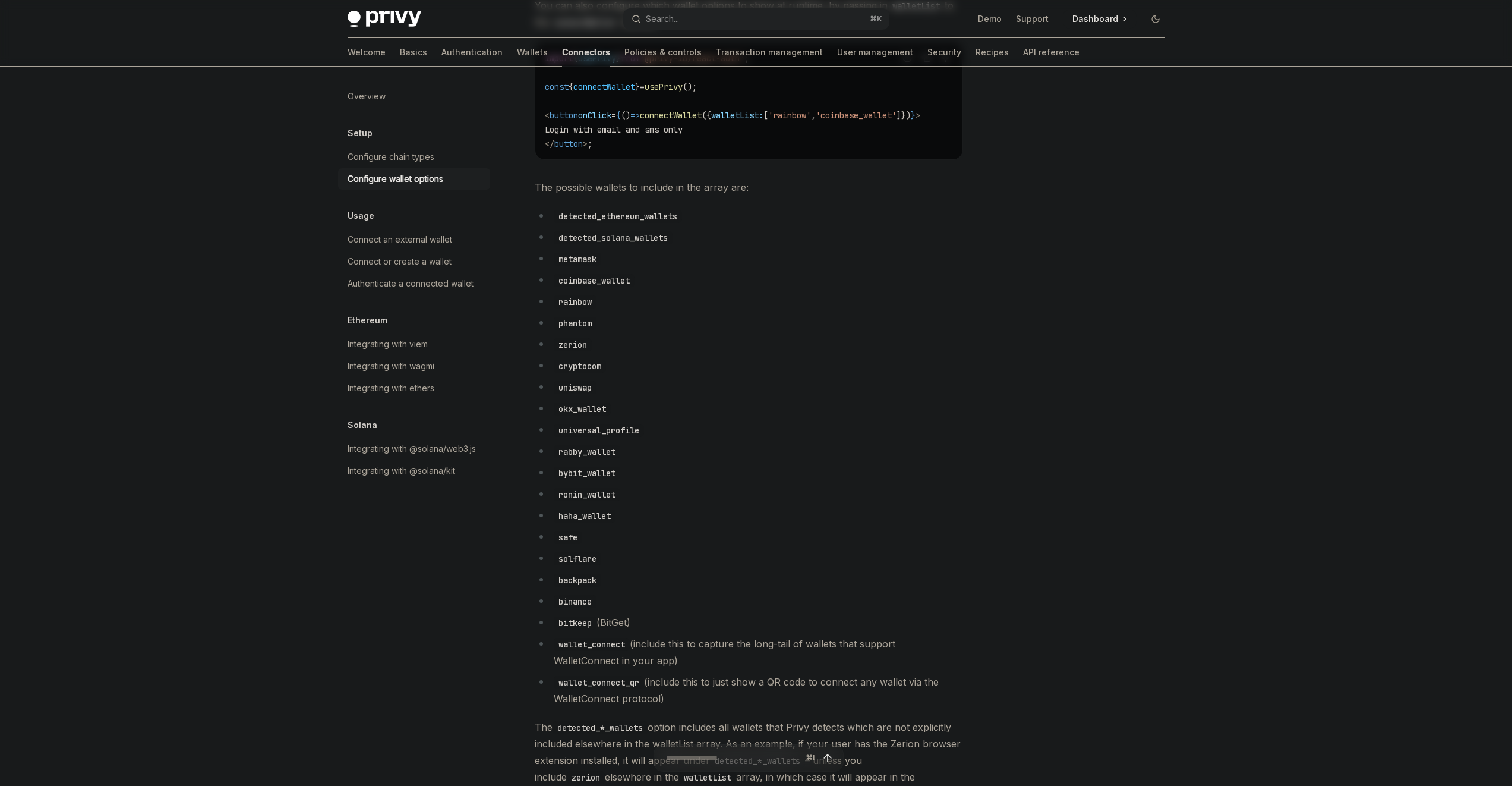
click at [707, 406] on ul "detected_ethereum_wallets detected_solana_wallets metamask coinbase_wallet rain…" at bounding box center [749, 457] width 428 height 500
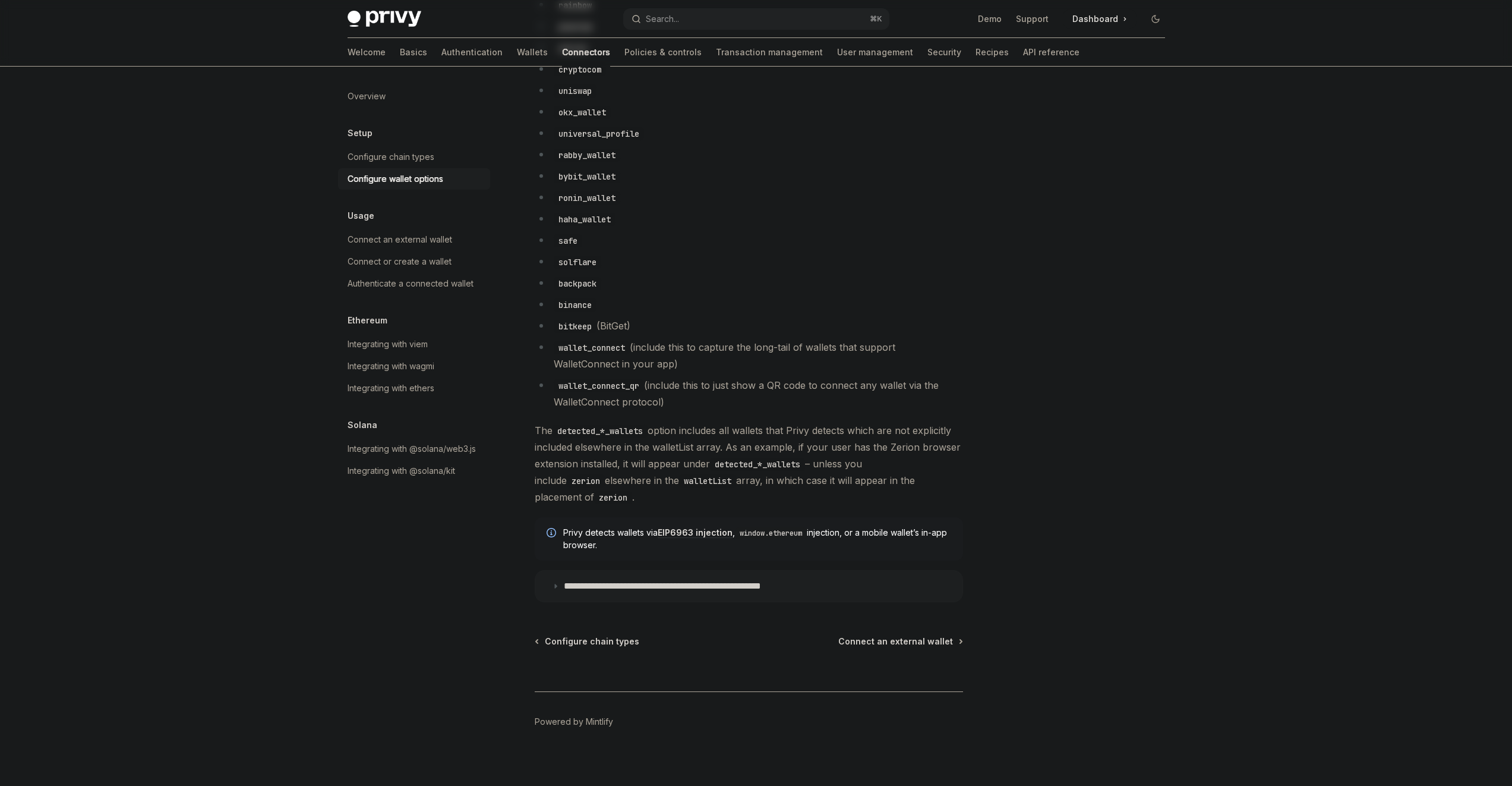
scroll to position [841, 0]
click at [882, 635] on span "Connect an external wallet" at bounding box center [896, 640] width 115 height 12
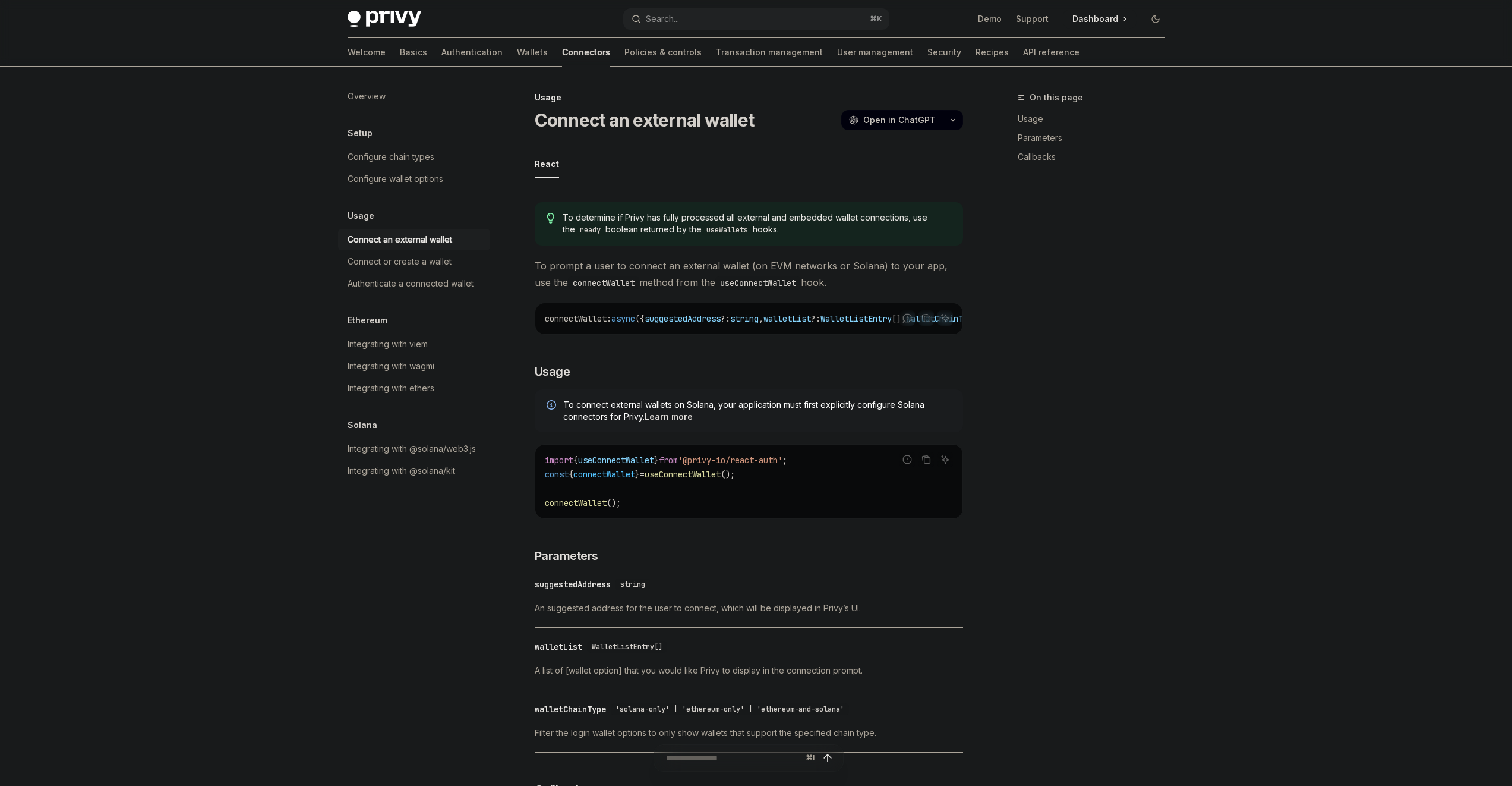
type textarea "*"
click at [663, 418] on link "Learn more" at bounding box center [668, 417] width 48 height 11
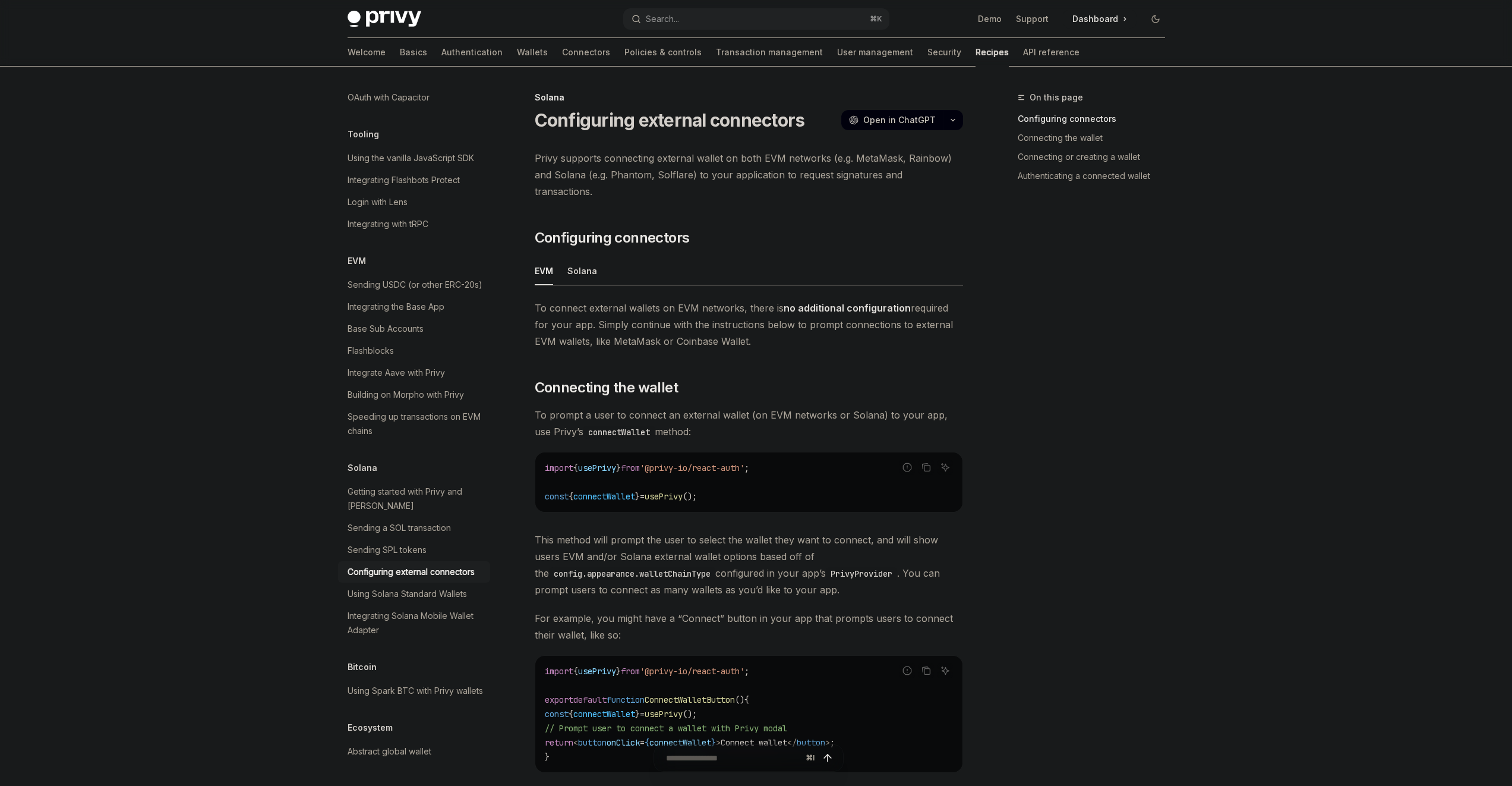
click at [597, 257] on ul "EVM Solana" at bounding box center [749, 271] width 428 height 29
click at [593, 257] on div "Solana" at bounding box center [582, 270] width 30 height 28
type textarea "*"
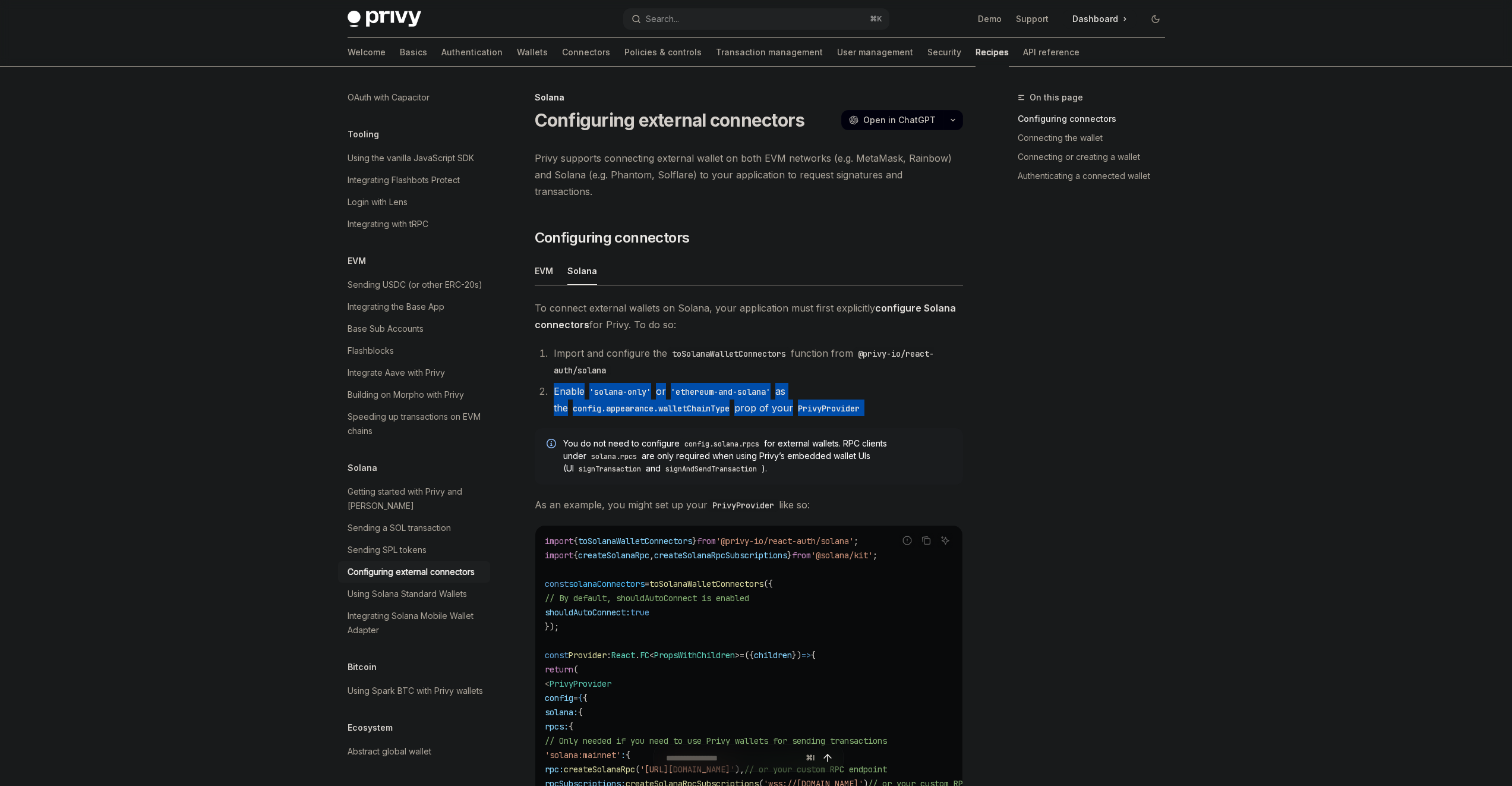
drag, startPoint x: 671, startPoint y: 352, endPoint x: 740, endPoint y: 409, distance: 89.5
click at [740, 409] on div "To connect external wallets on Solana, your application must first explicitly c…" at bounding box center [749, 712] width 428 height 825
click at [740, 406] on div "To connect external wallets on Solana, your application must first explicitly c…" at bounding box center [749, 712] width 428 height 825
drag, startPoint x: 740, startPoint y: 406, endPoint x: 718, endPoint y: 363, distance: 48.3
click at [718, 363] on div "To connect external wallets on Solana, your application must first explicitly c…" at bounding box center [749, 712] width 428 height 825
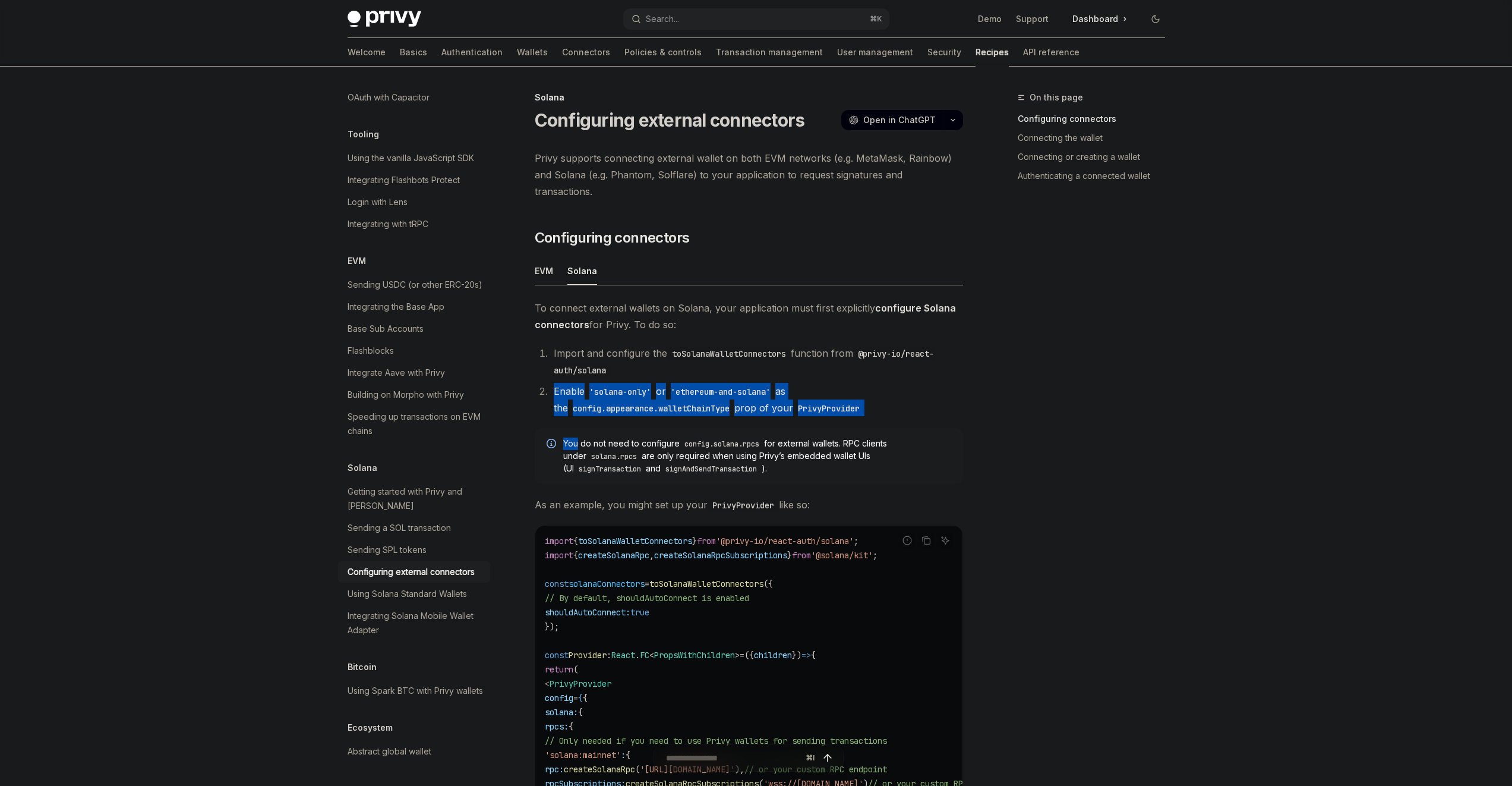
click at [718, 363] on ol "Import and configure the toSolanaWalletConnectors function from @privy-io/react…" at bounding box center [749, 380] width 428 height 71
drag, startPoint x: 722, startPoint y: 373, endPoint x: 740, endPoint y: 427, distance: 56.9
click at [740, 427] on div "To connect external wallets on Solana, your application must first explicitly c…" at bounding box center [749, 712] width 428 height 825
click at [738, 428] on div "You do not need to configure config.solana.rpcs for external wallets. RPC clien…" at bounding box center [749, 456] width 428 height 56
